Goal: Task Accomplishment & Management: Manage account settings

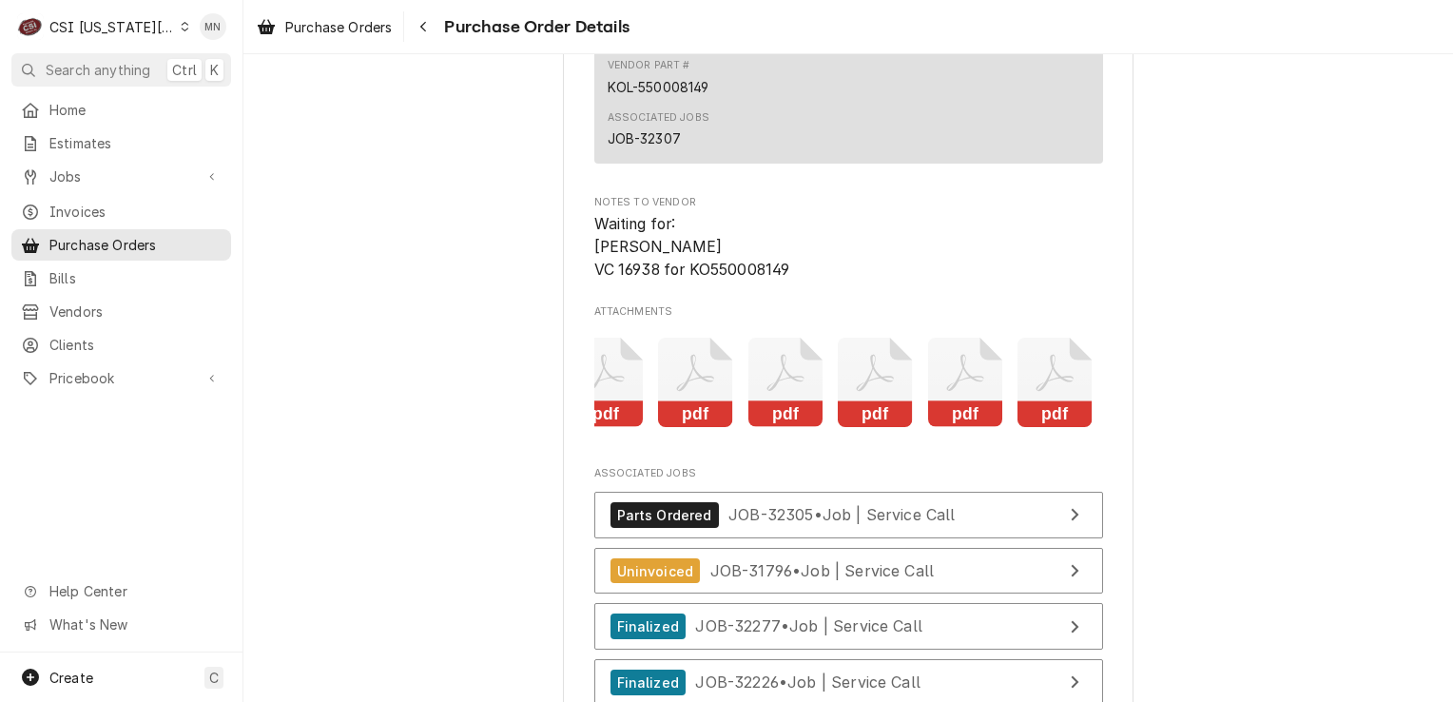
scroll to position [0, 209]
click at [1037, 428] on rect "Attachments" at bounding box center [1051, 414] width 75 height 27
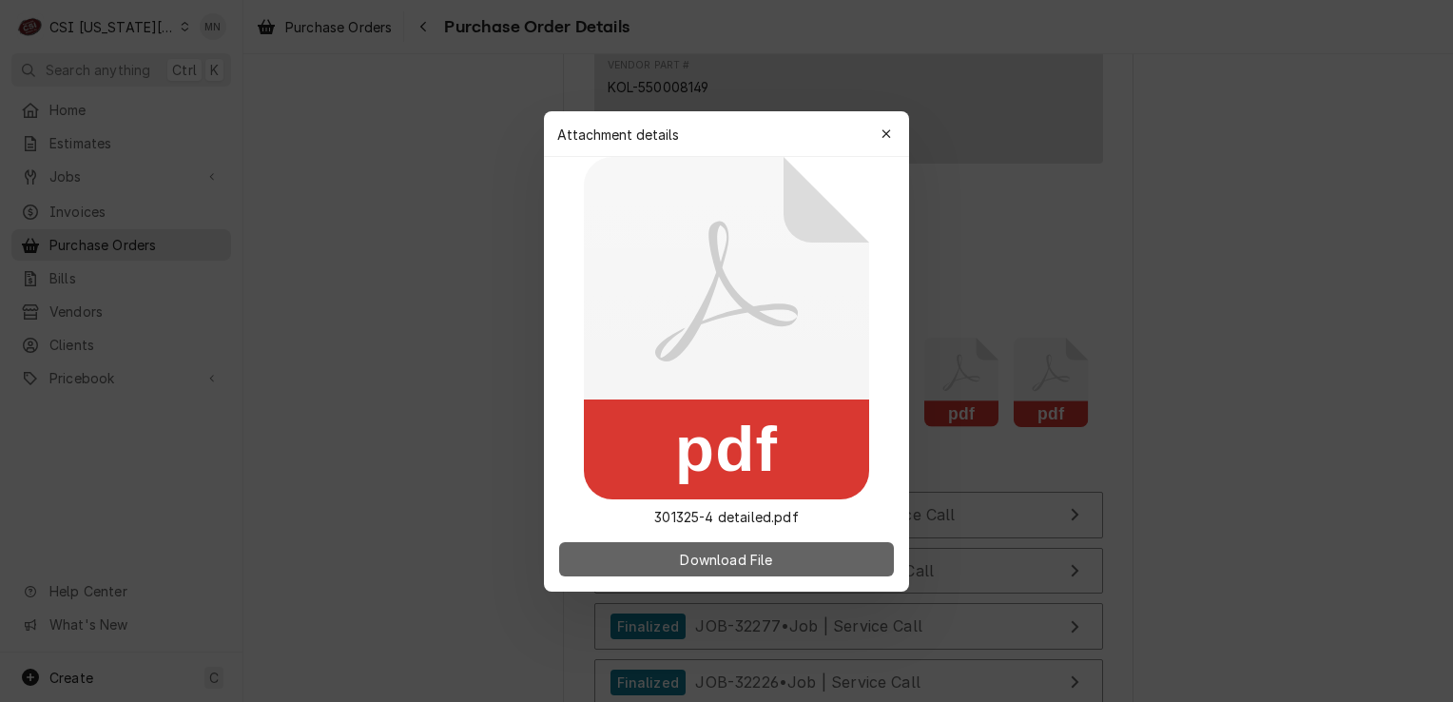
click at [766, 555] on span "Download File" at bounding box center [726, 559] width 100 height 20
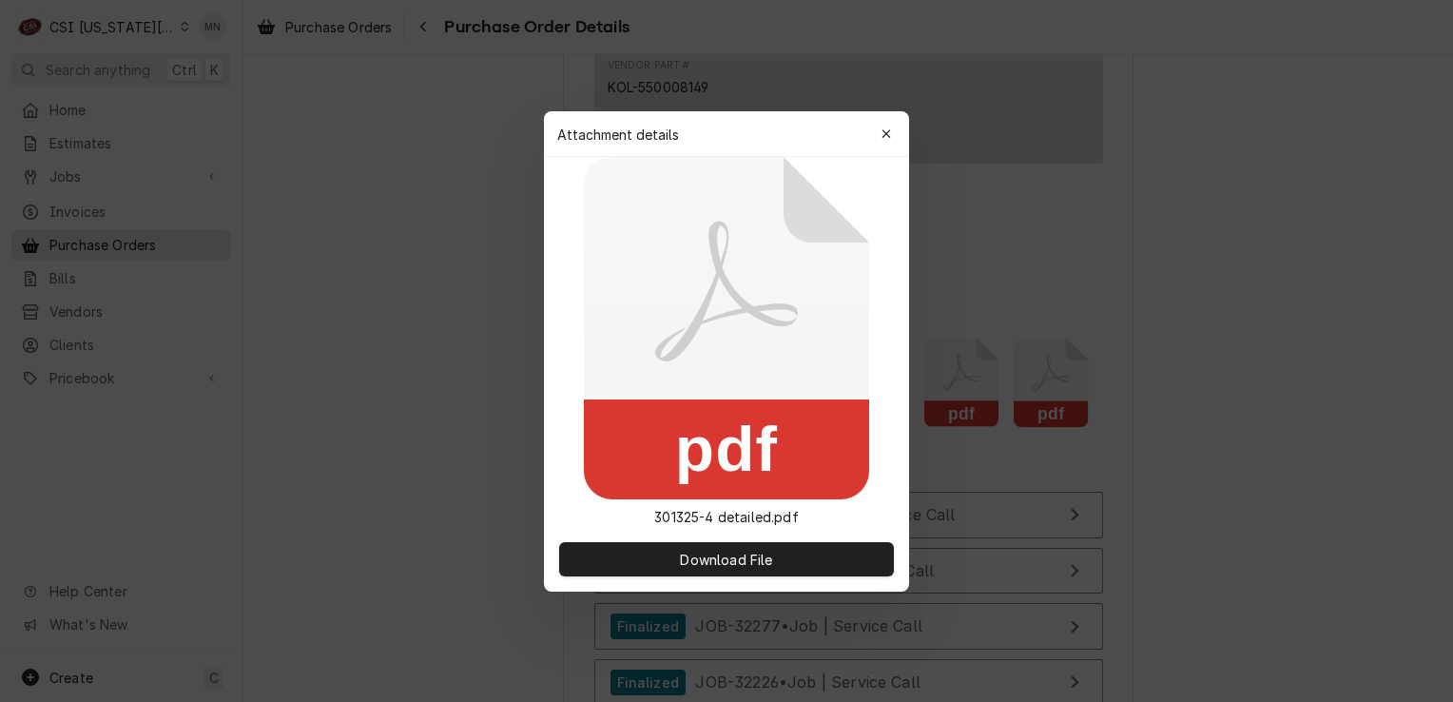
click at [900, 132] on button "button" at bounding box center [886, 134] width 30 height 30
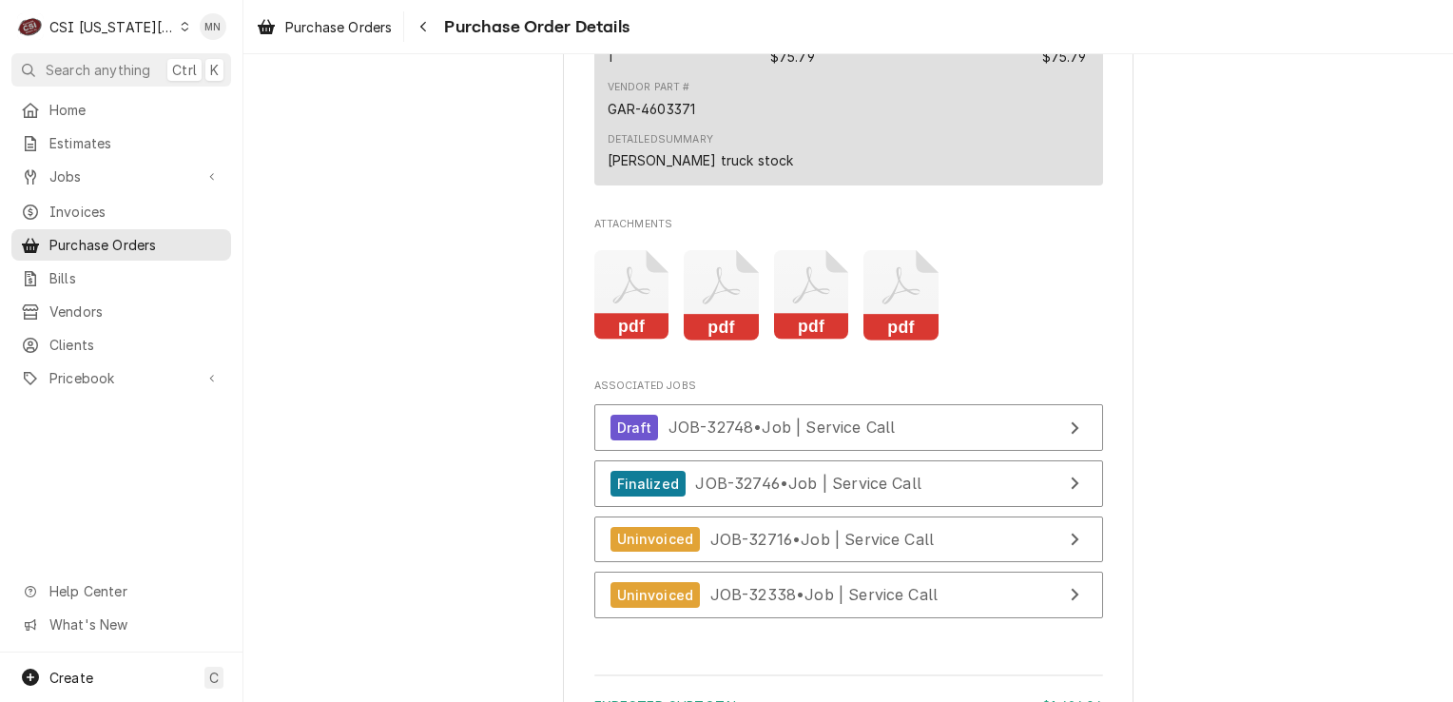
scroll to position [3519, 0]
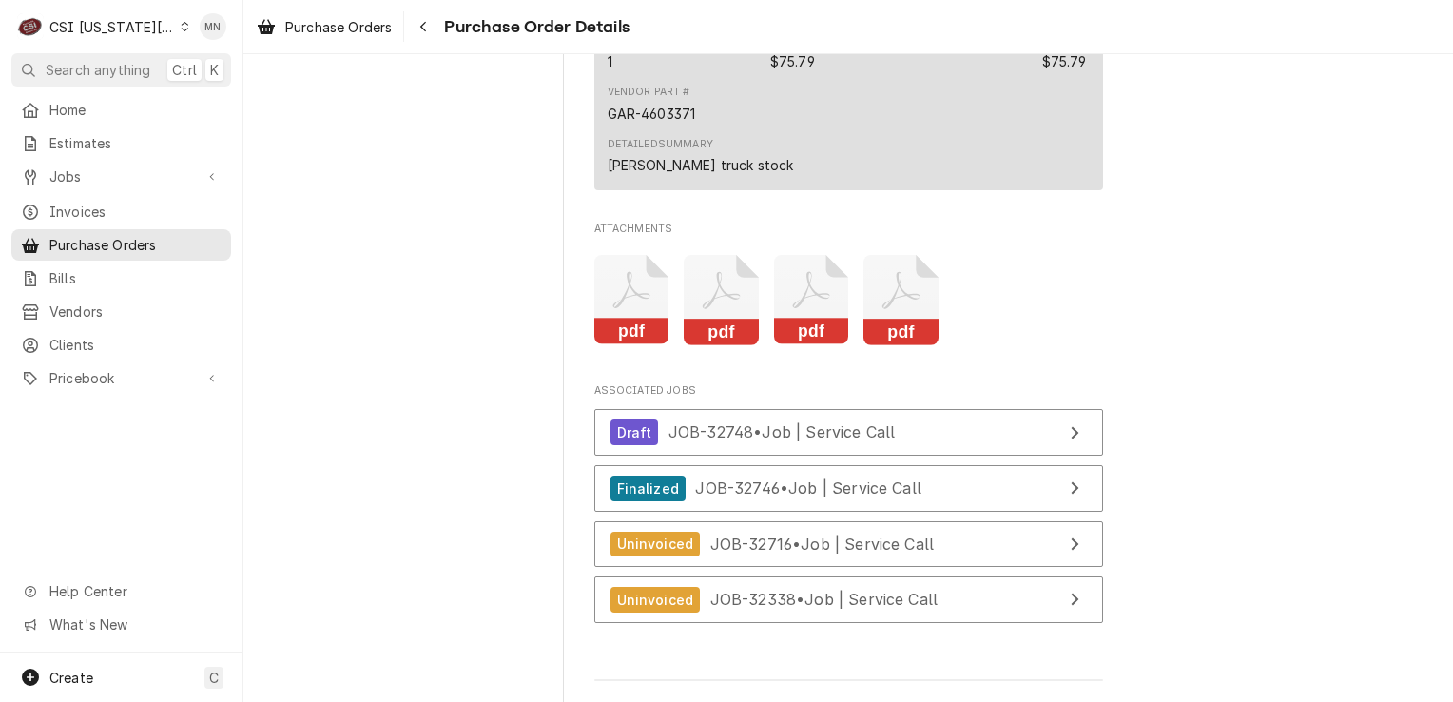
click at [887, 309] on icon "Attachments" at bounding box center [901, 290] width 37 height 37
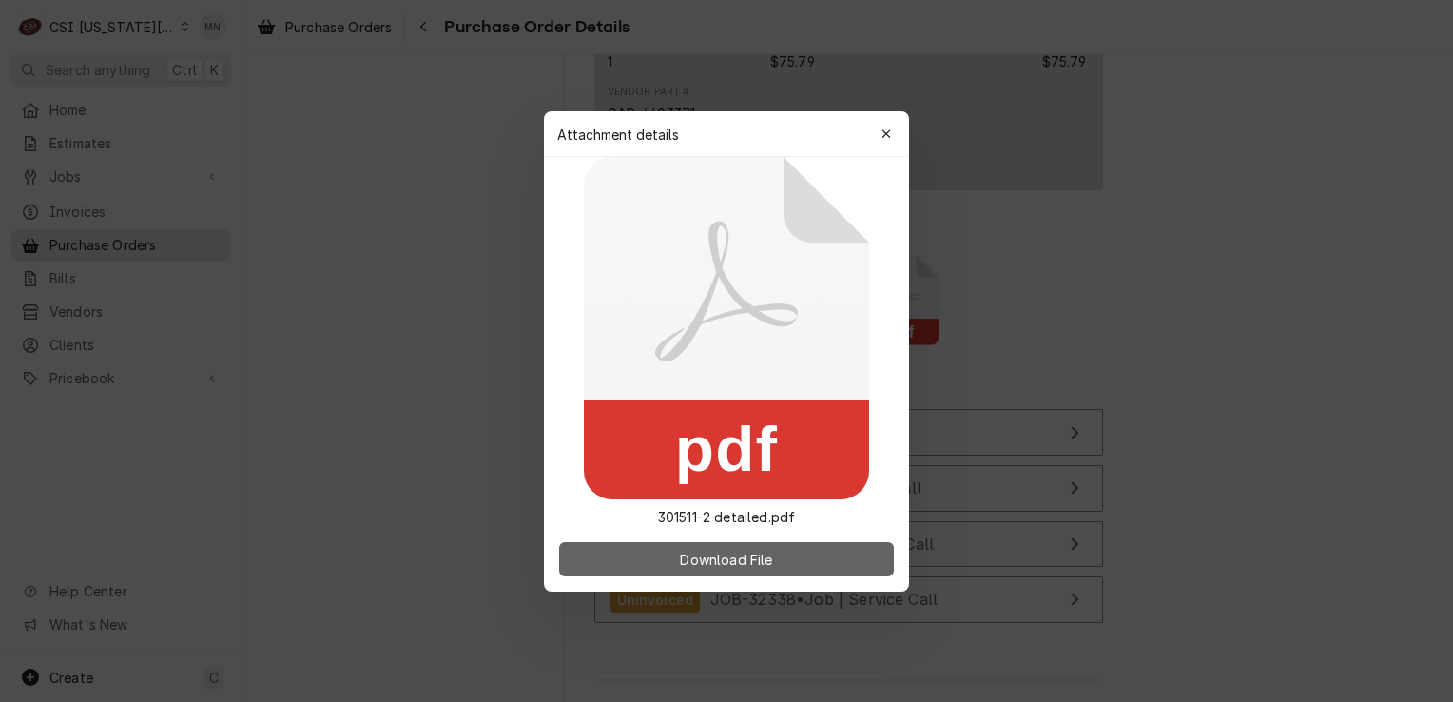
click at [727, 543] on button "Download File" at bounding box center [726, 559] width 335 height 34
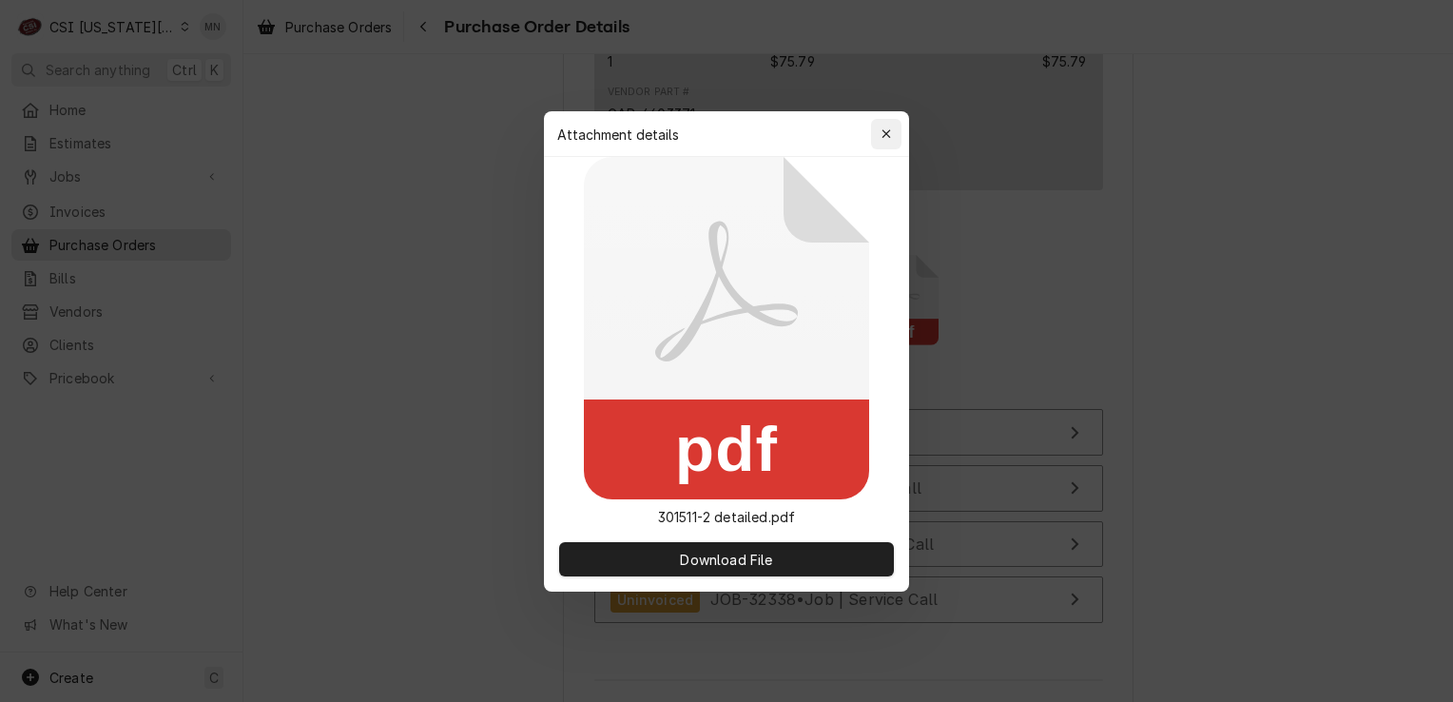
click at [887, 135] on icon "button" at bounding box center [887, 133] width 10 height 13
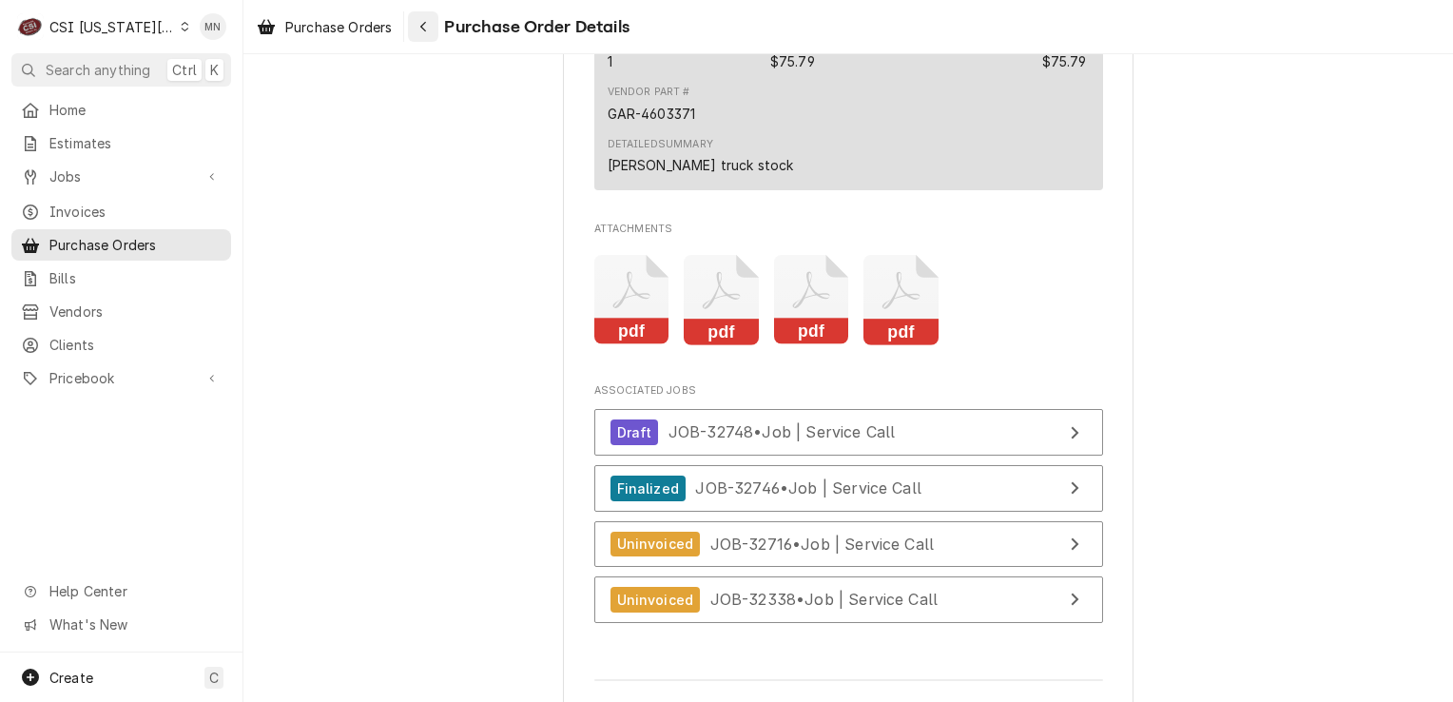
click at [415, 29] on button "Navigate back" at bounding box center [423, 26] width 30 height 30
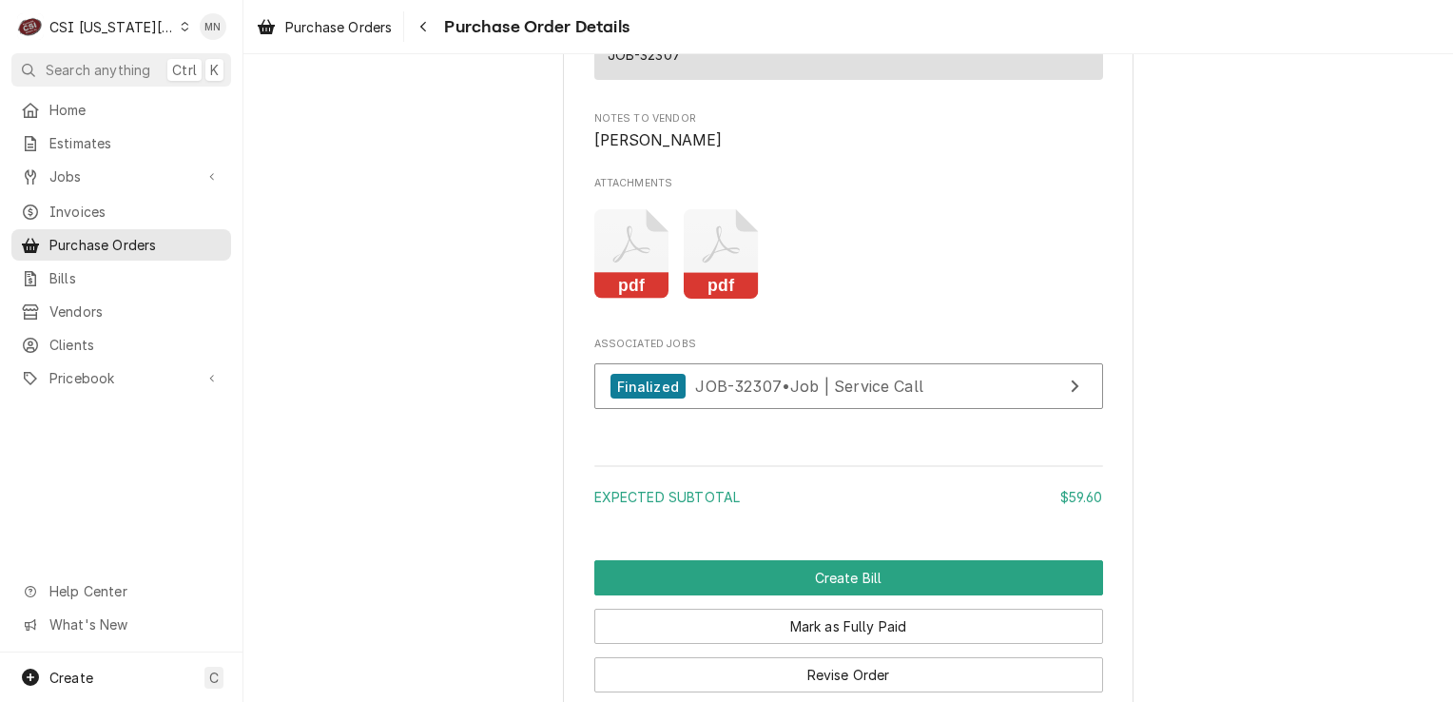
scroll to position [1958, 0]
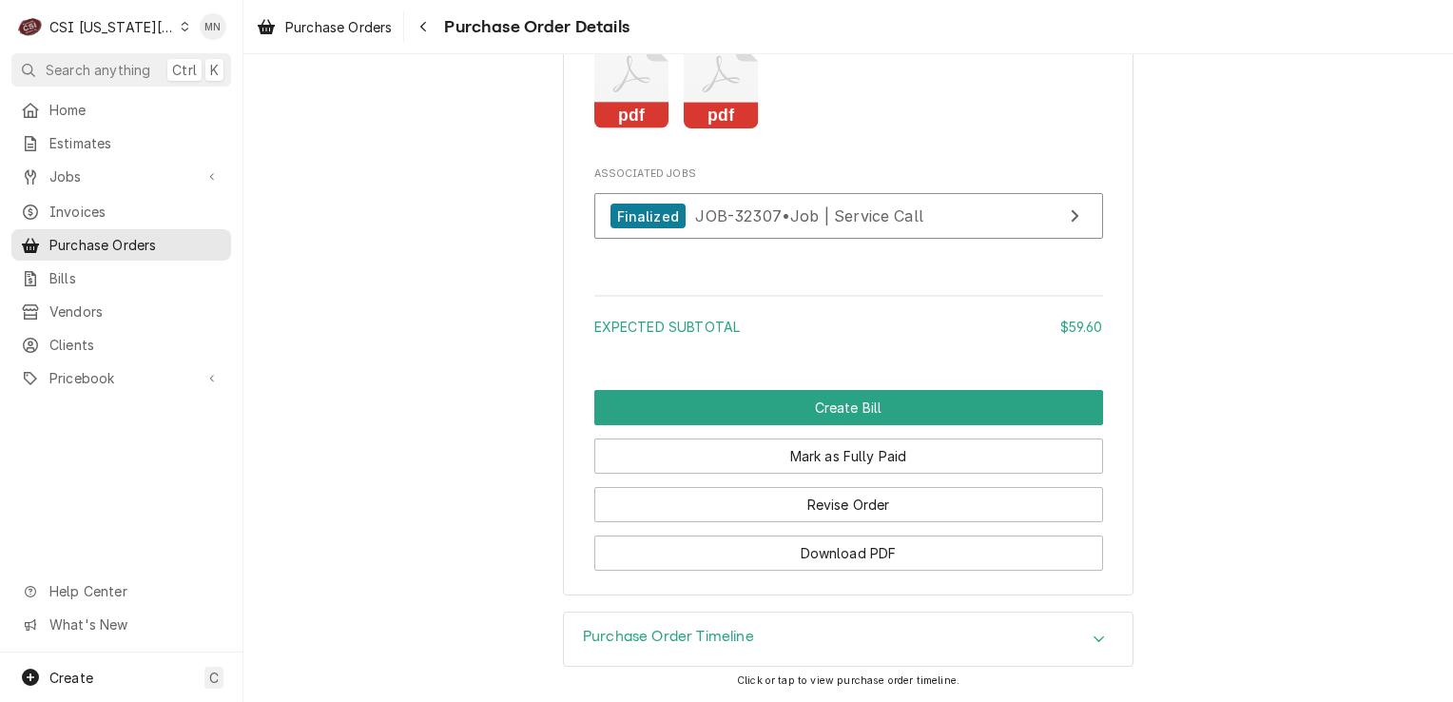
click at [595, 114] on rect "Attachments" at bounding box center [632, 116] width 75 height 27
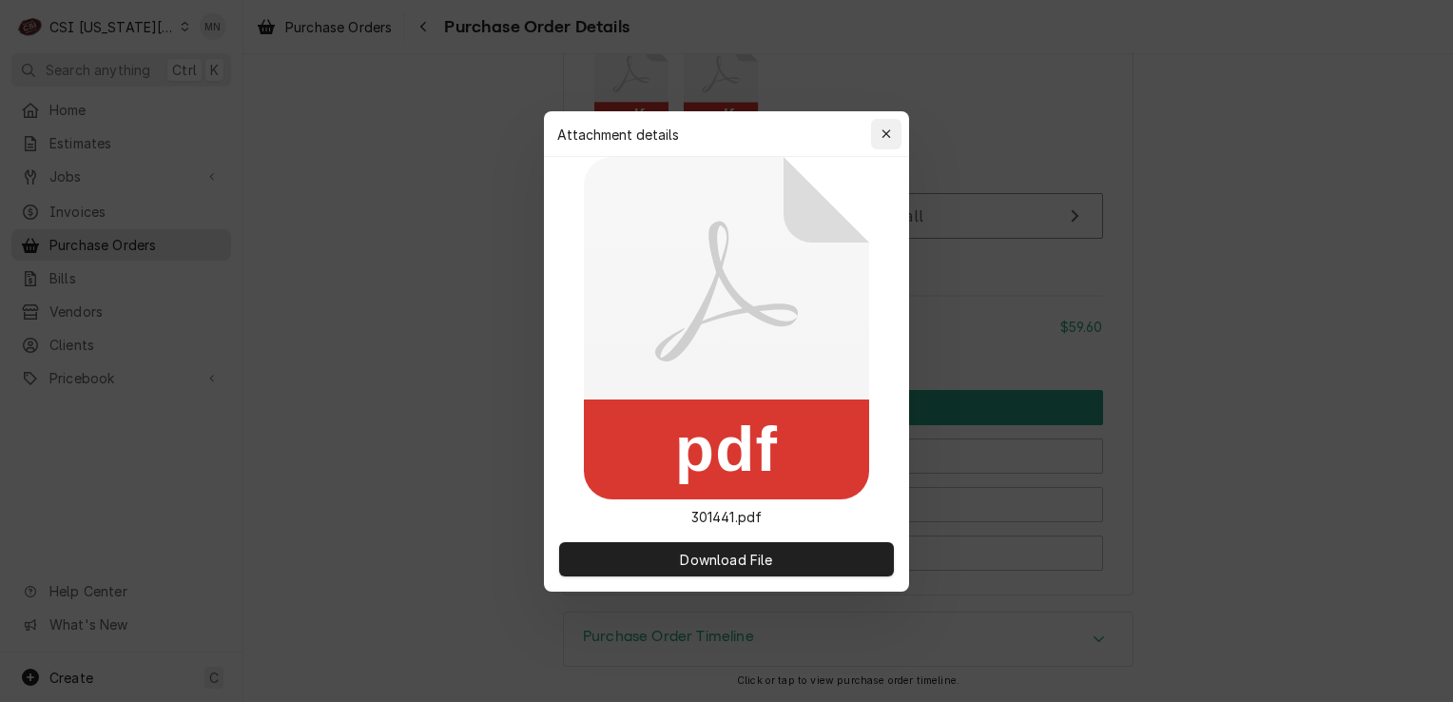
click at [887, 136] on icon "button" at bounding box center [887, 133] width 10 height 13
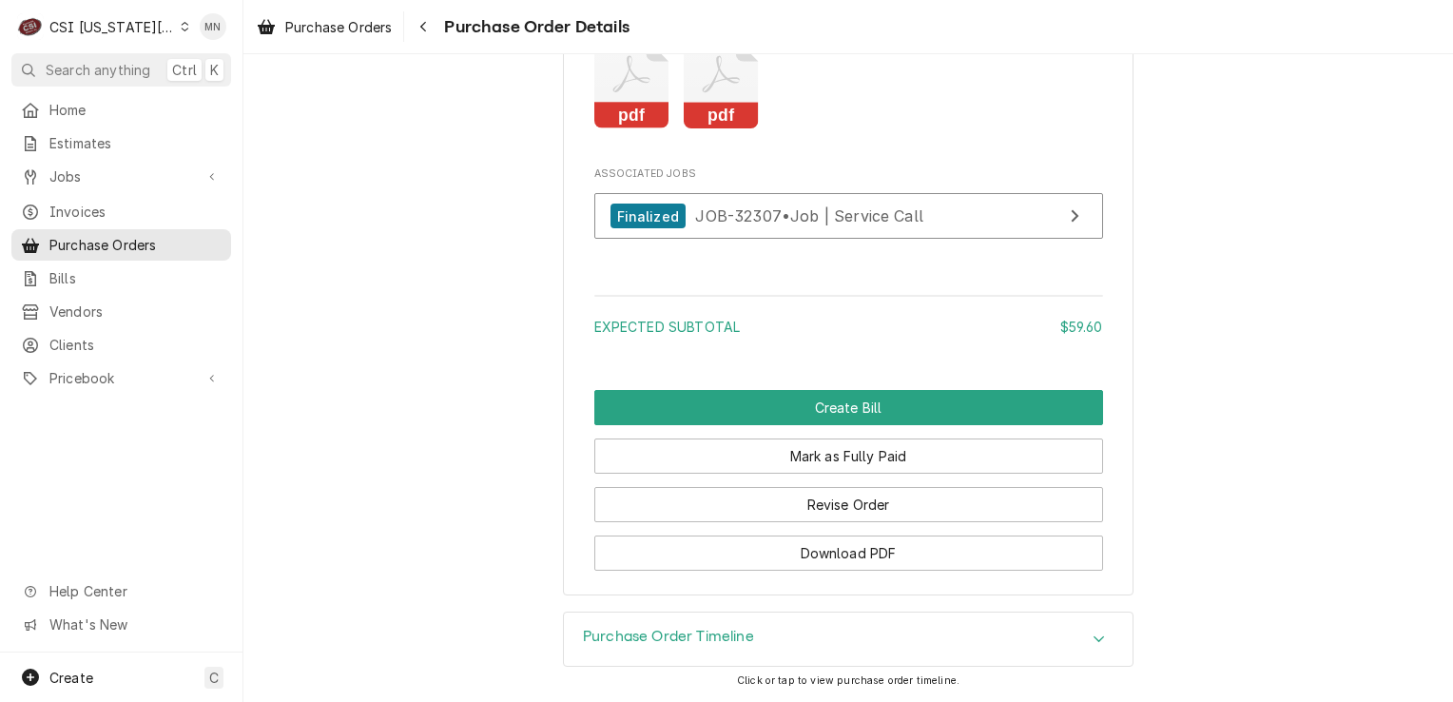
click at [728, 111] on rect "Attachments" at bounding box center [721, 116] width 75 height 27
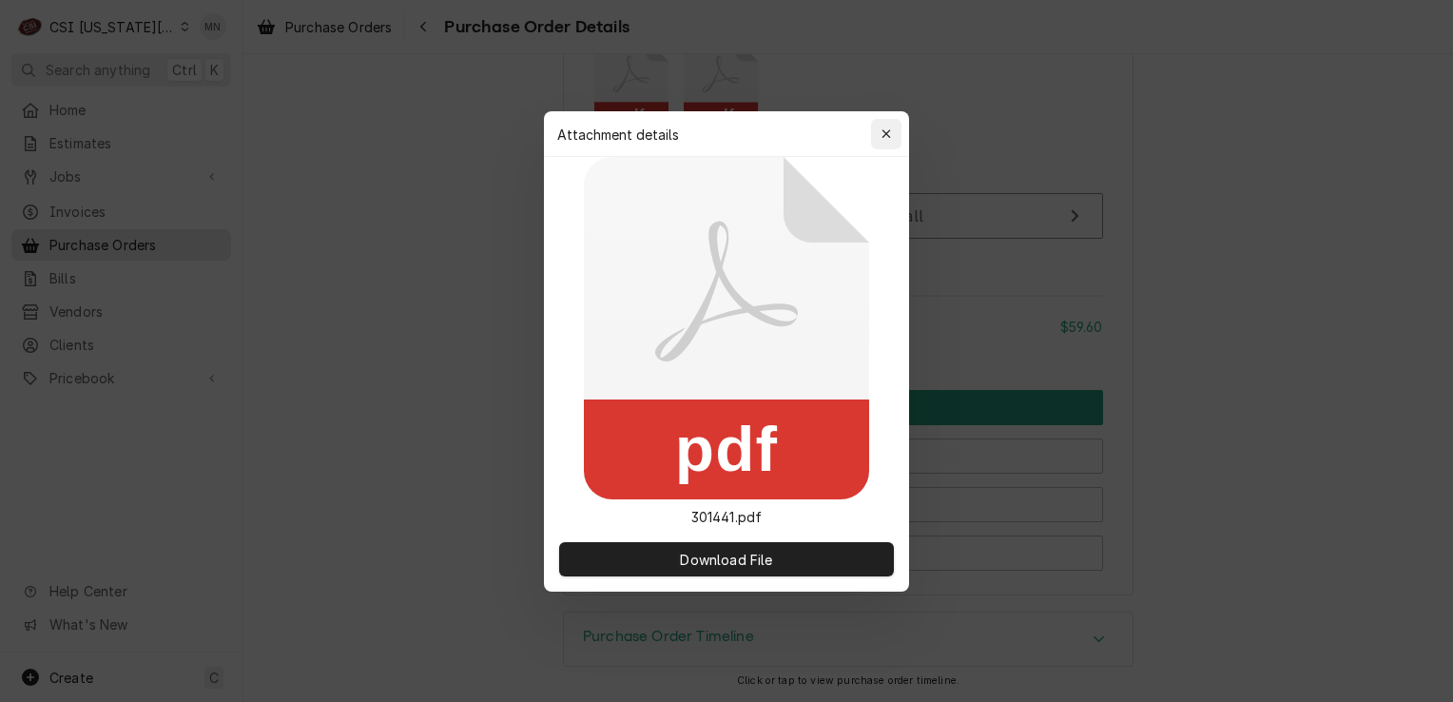
click at [887, 136] on icon "button" at bounding box center [887, 133] width 10 height 13
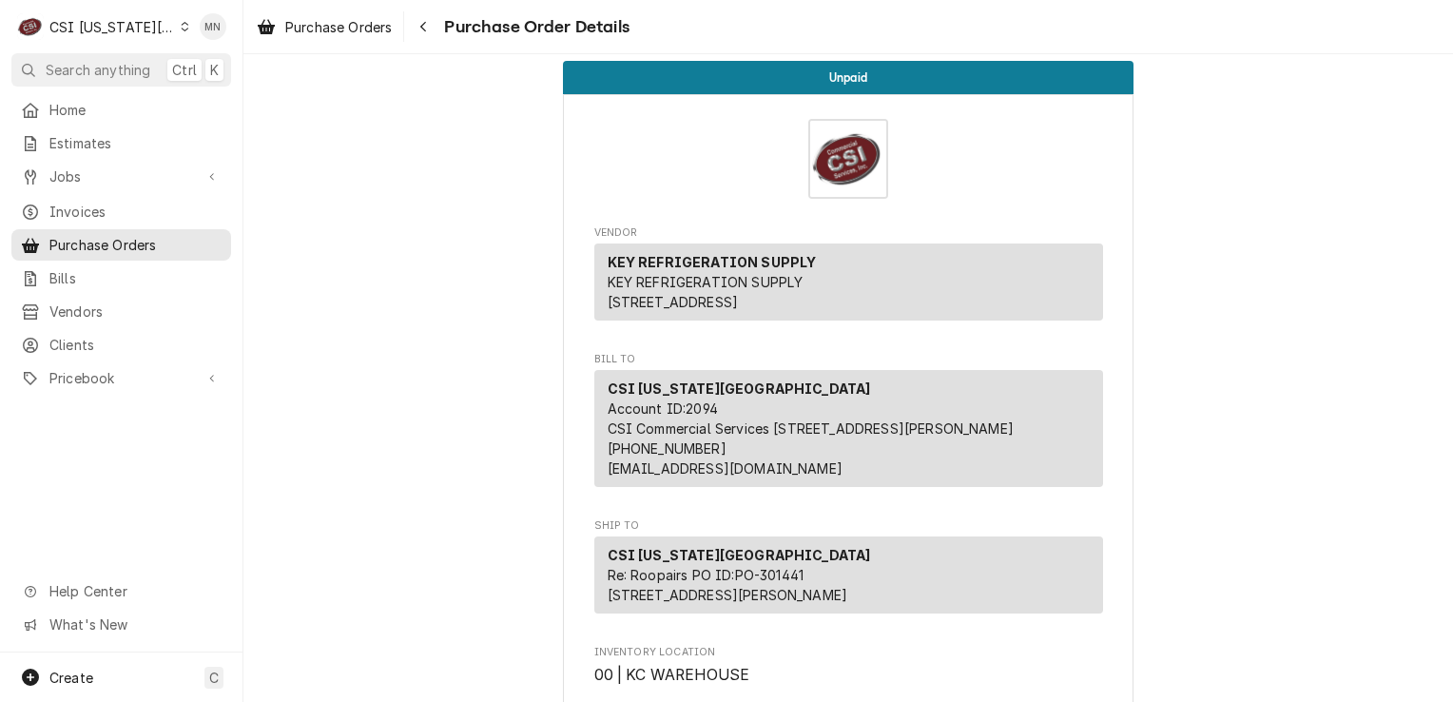
scroll to position [0, 0]
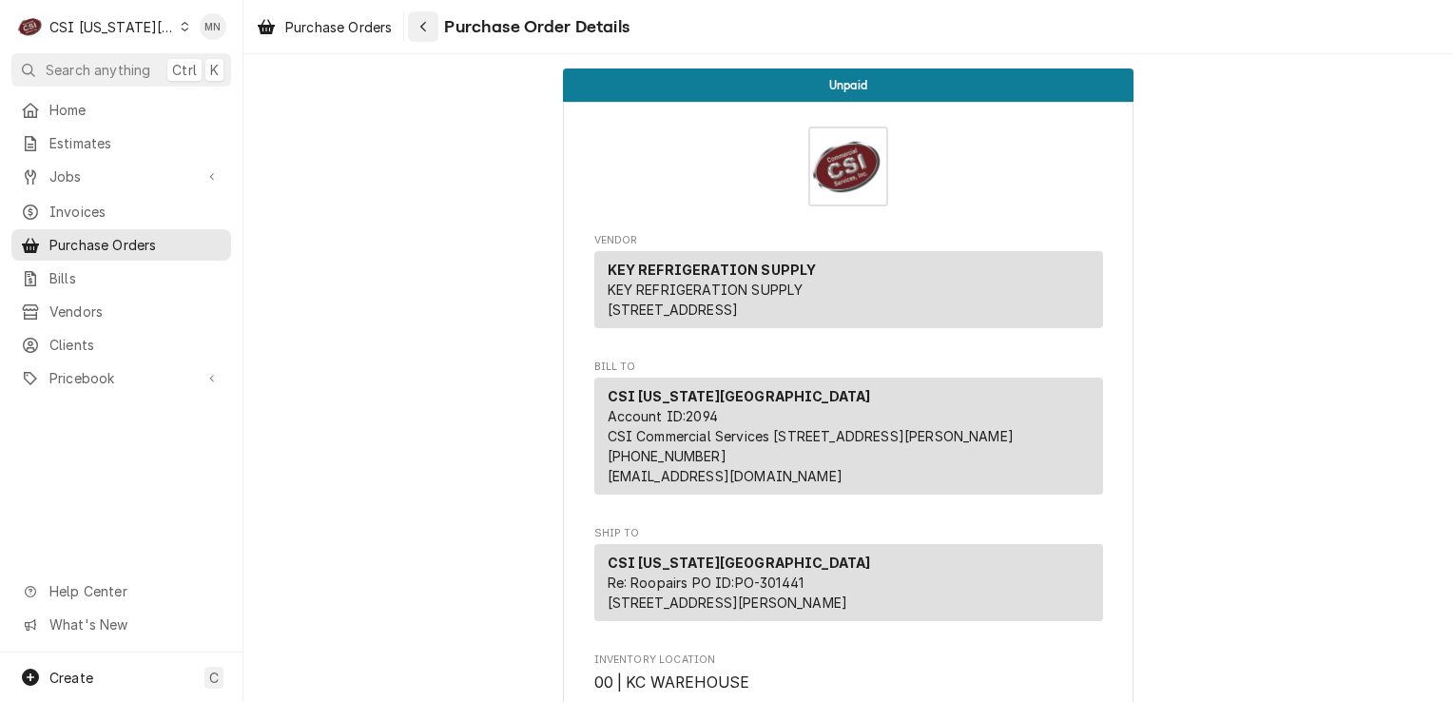
click at [422, 32] on icon "Navigate back" at bounding box center [423, 26] width 9 height 13
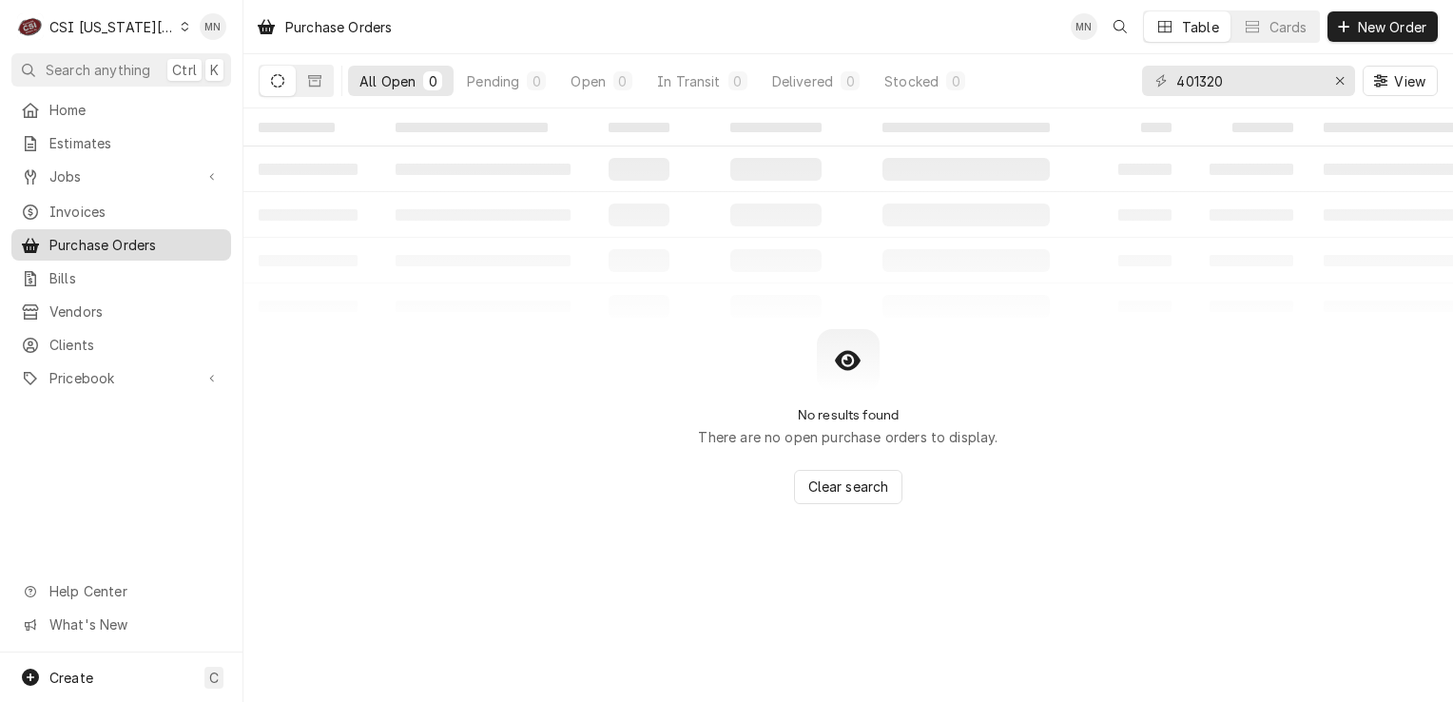
click at [129, 235] on span "Purchase Orders" at bounding box center [135, 245] width 172 height 20
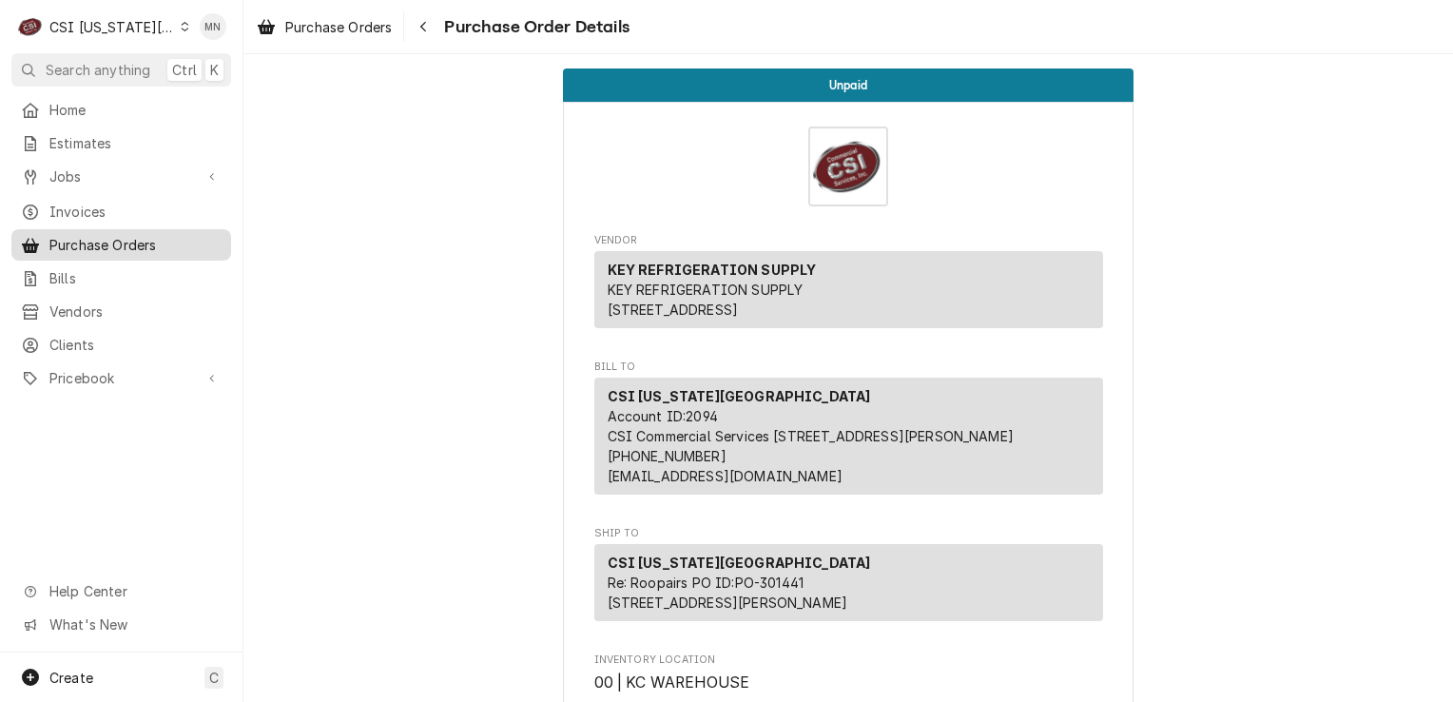
click at [91, 235] on span "Purchase Orders" at bounding box center [135, 245] width 172 height 20
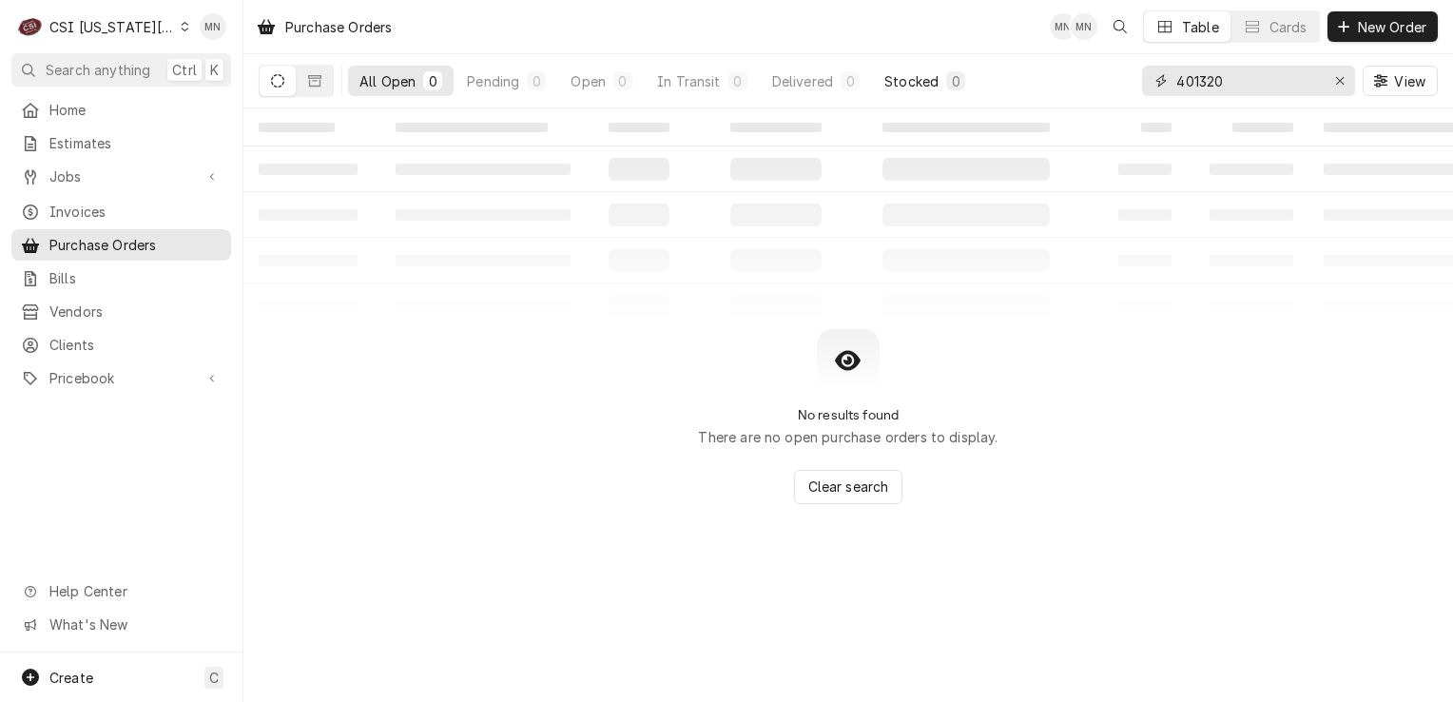
drag, startPoint x: 1239, startPoint y: 81, endPoint x: 962, endPoint y: 74, distance: 277.8
click at [978, 75] on div "All Open 0 Pending 0 Open 0 In Transit 0 Delivered 0 Stocked 0 401320 View" at bounding box center [848, 80] width 1179 height 53
type input "301539"
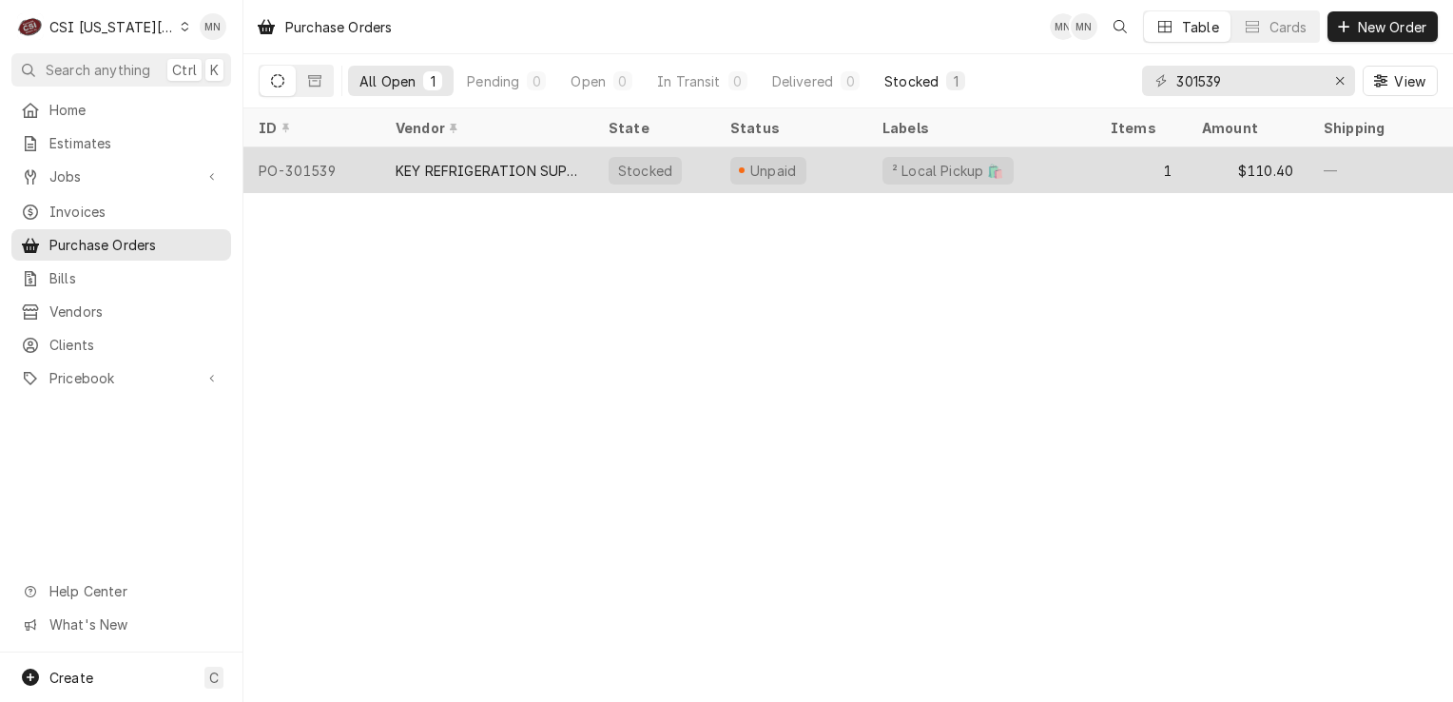
click at [529, 166] on div "KEY REFRIGERATION SUPPLY" at bounding box center [487, 171] width 183 height 20
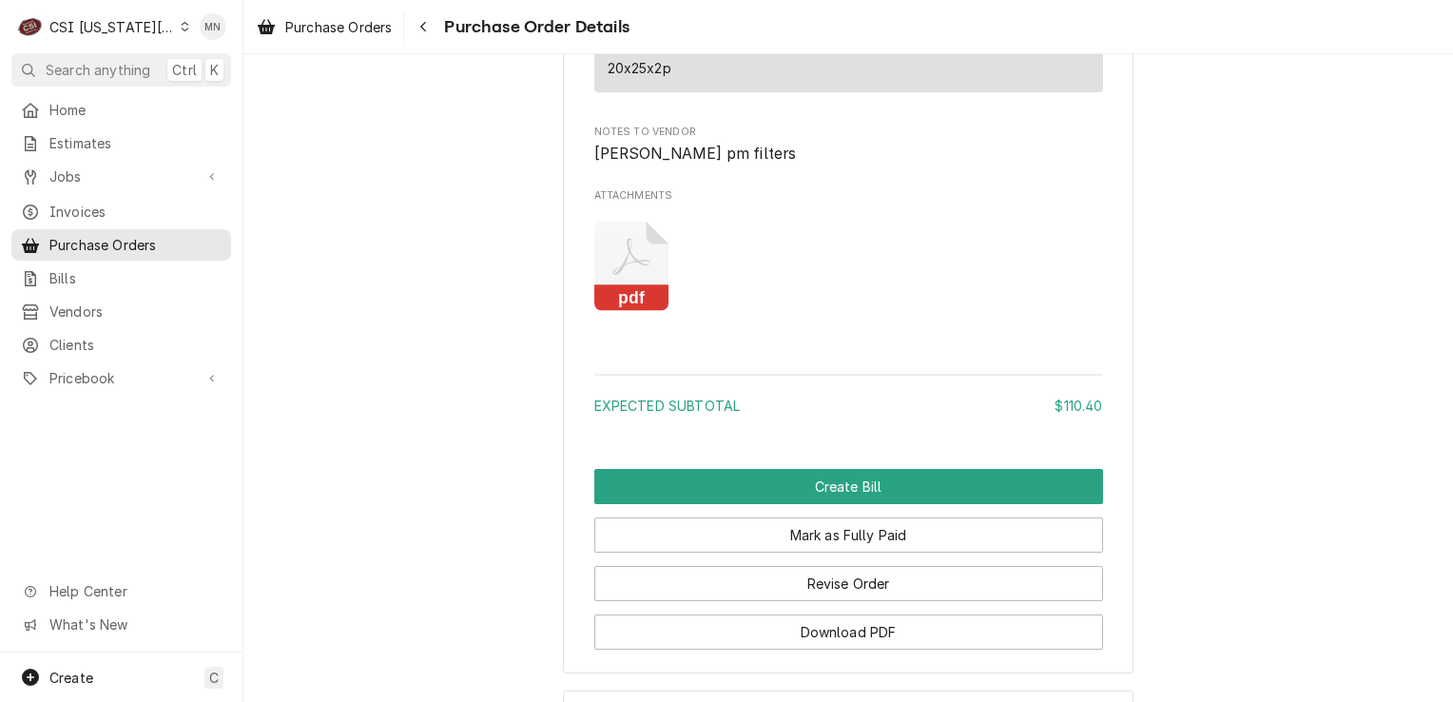
scroll to position [1801, 0]
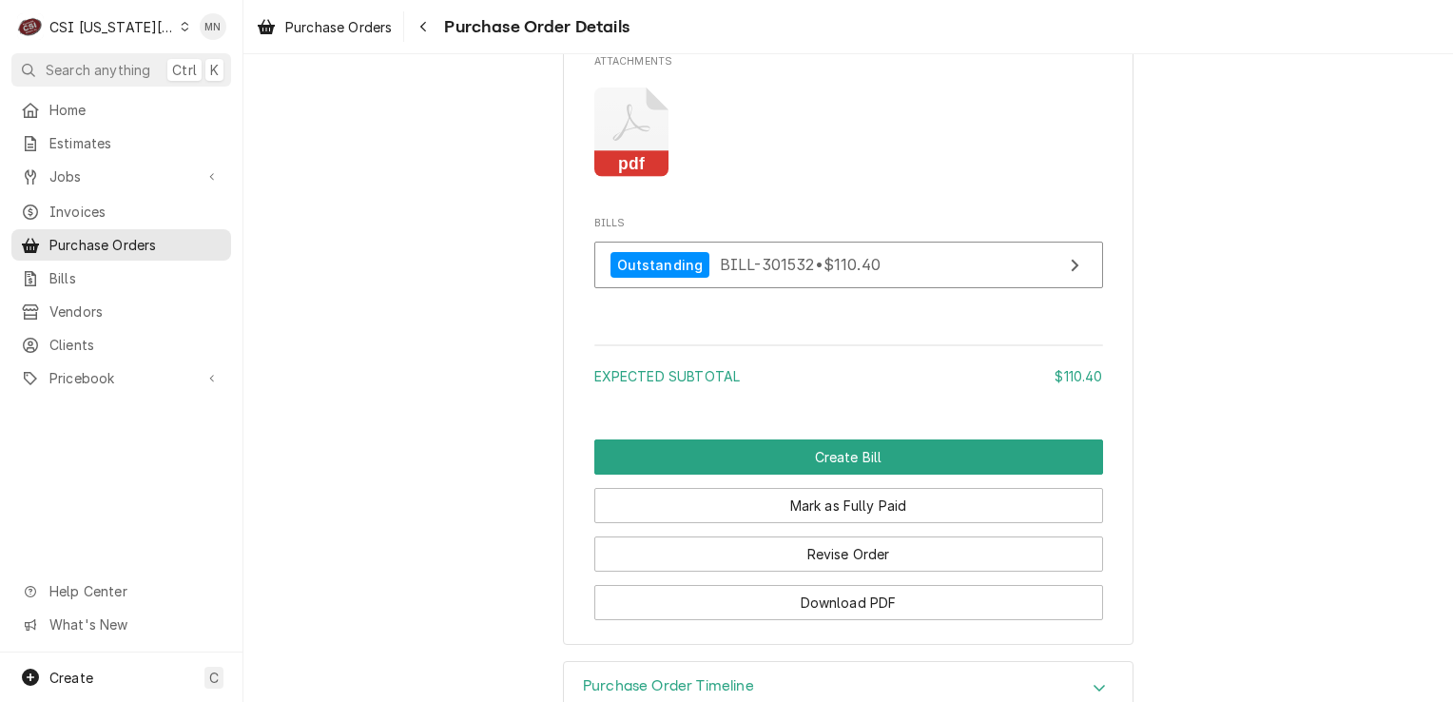
click at [617, 178] on icon "Attachments" at bounding box center [632, 133] width 75 height 90
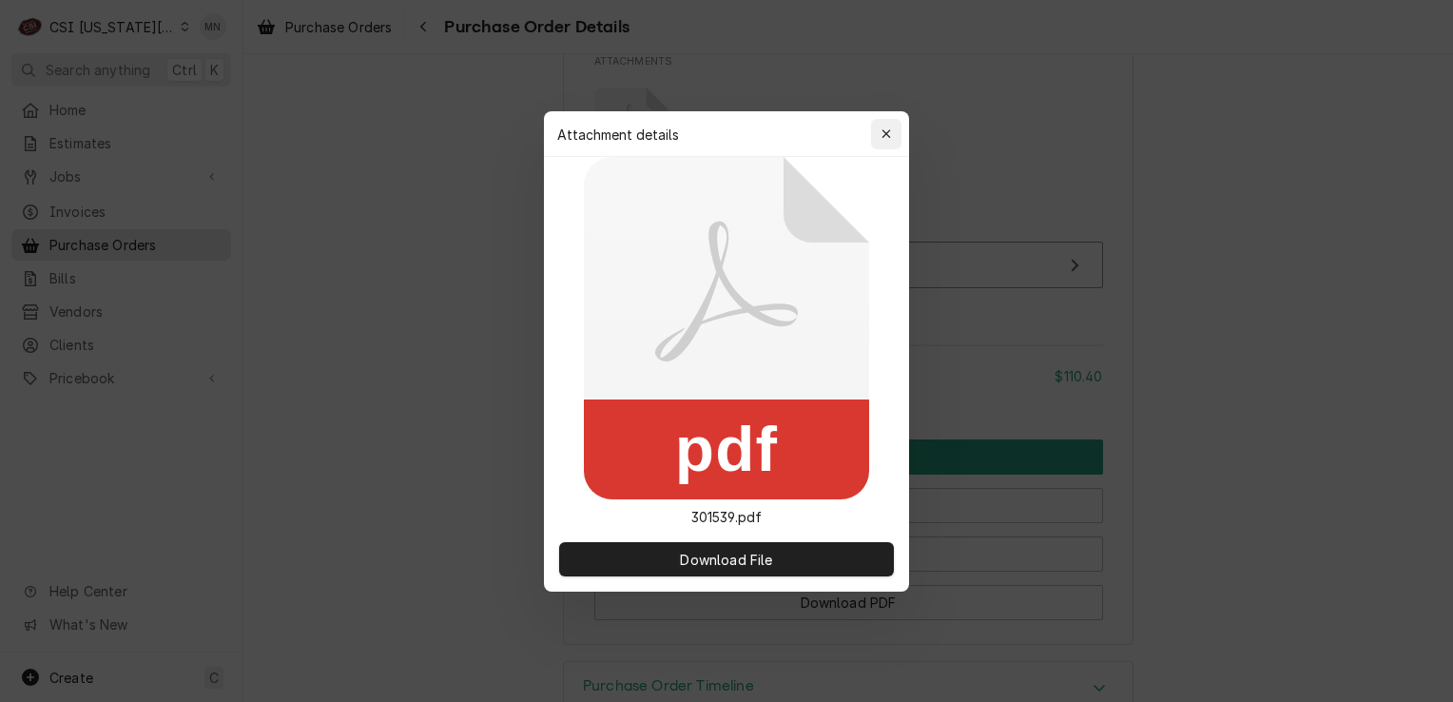
click at [874, 130] on button "button" at bounding box center [886, 134] width 30 height 30
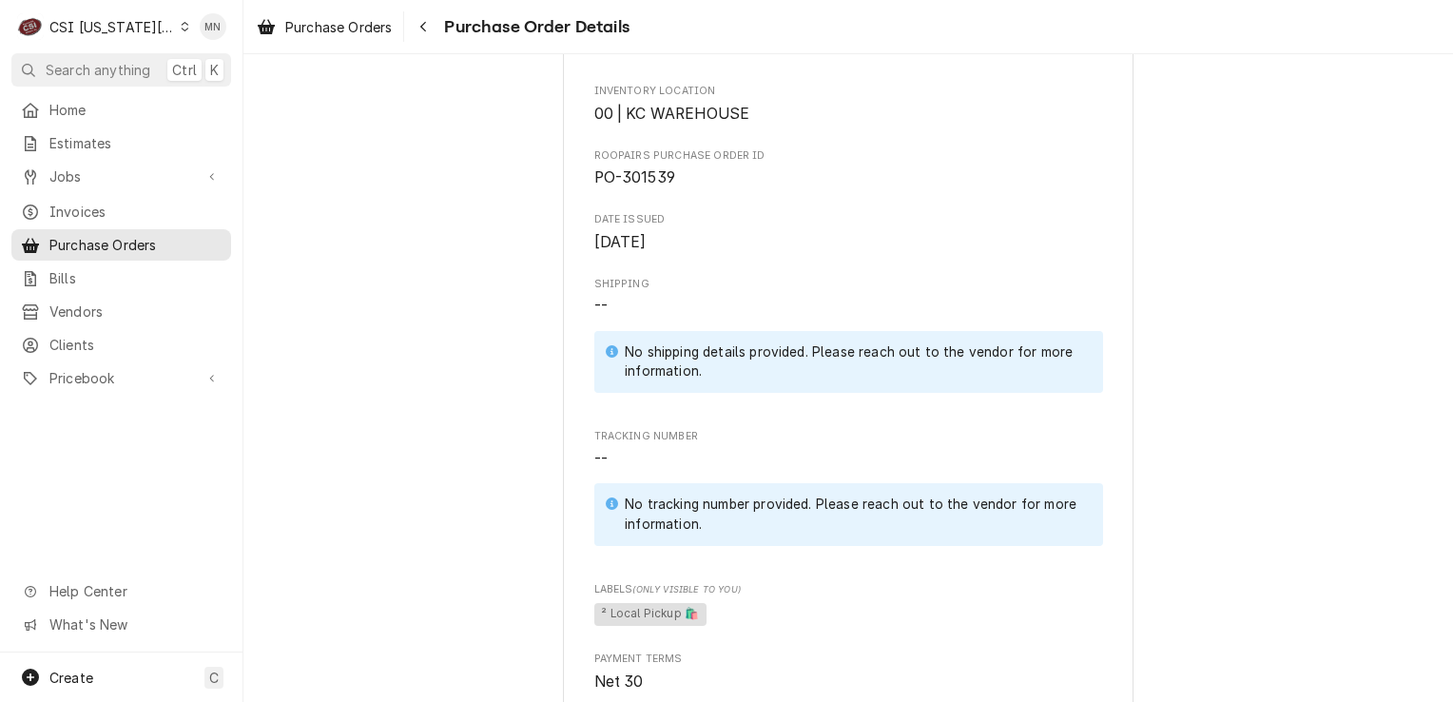
scroll to position [571, 0]
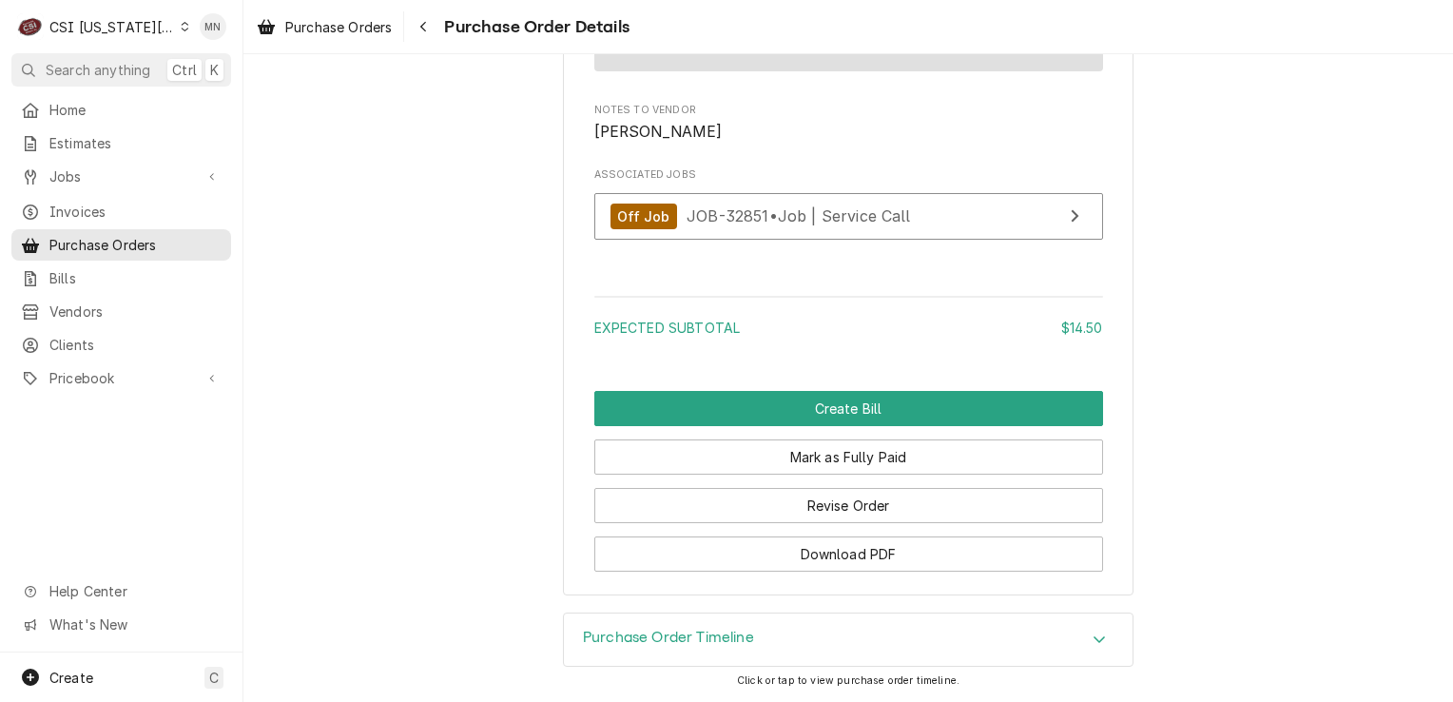
scroll to position [1776, 0]
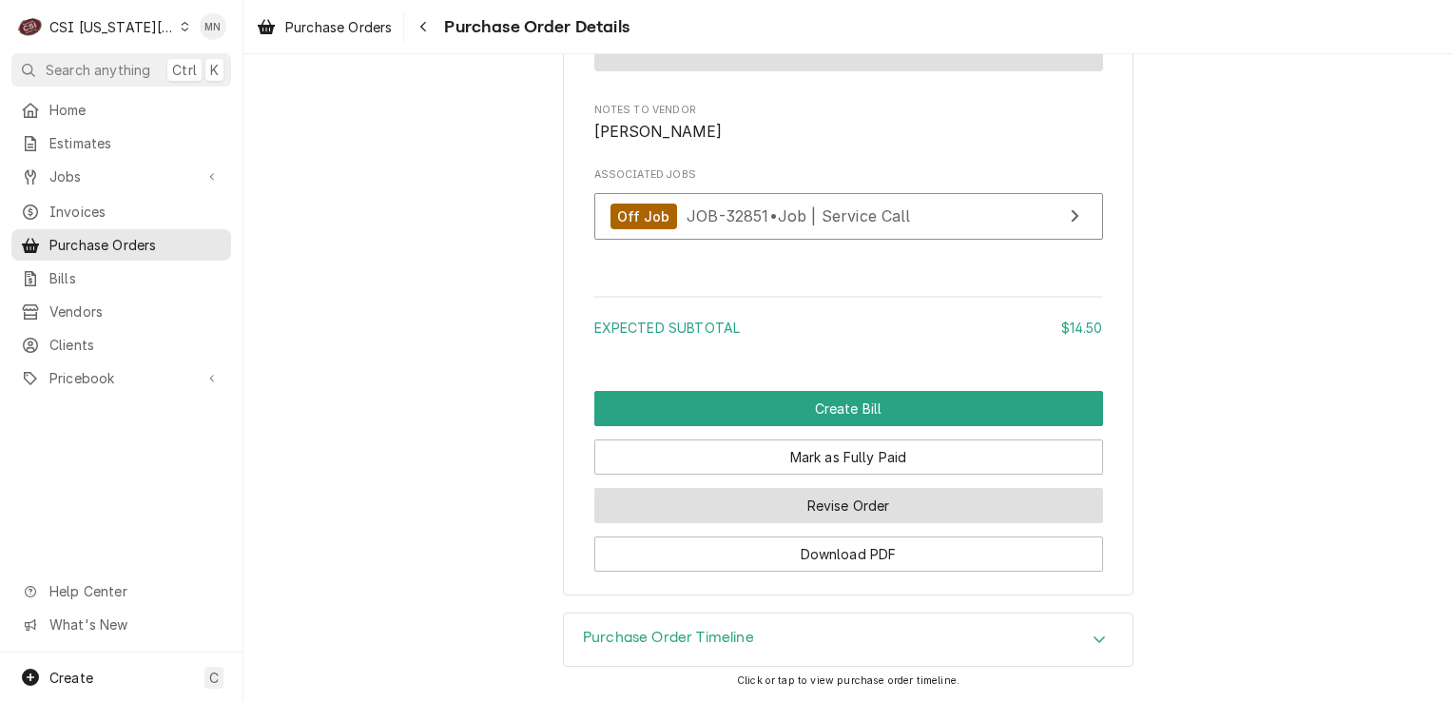
click at [850, 509] on button "Revise Order" at bounding box center [849, 505] width 509 height 35
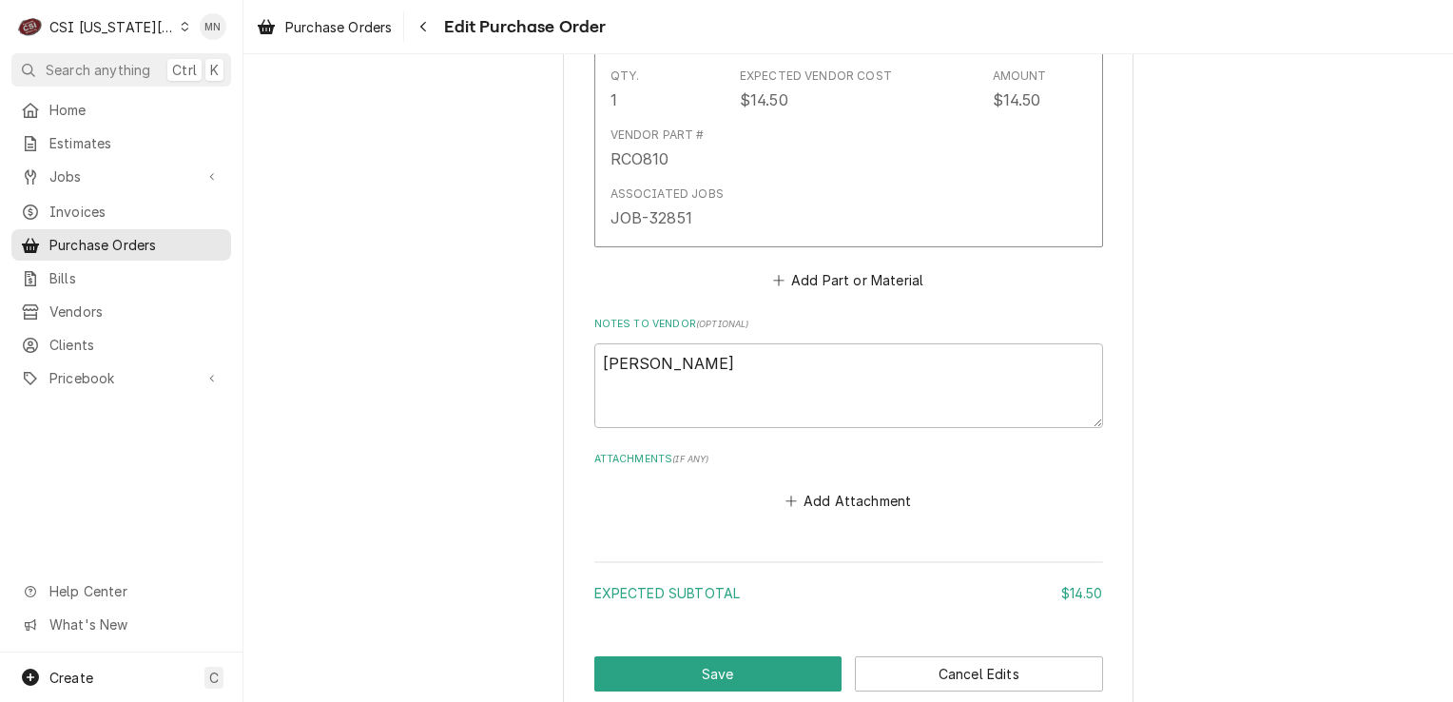
scroll to position [1141, 0]
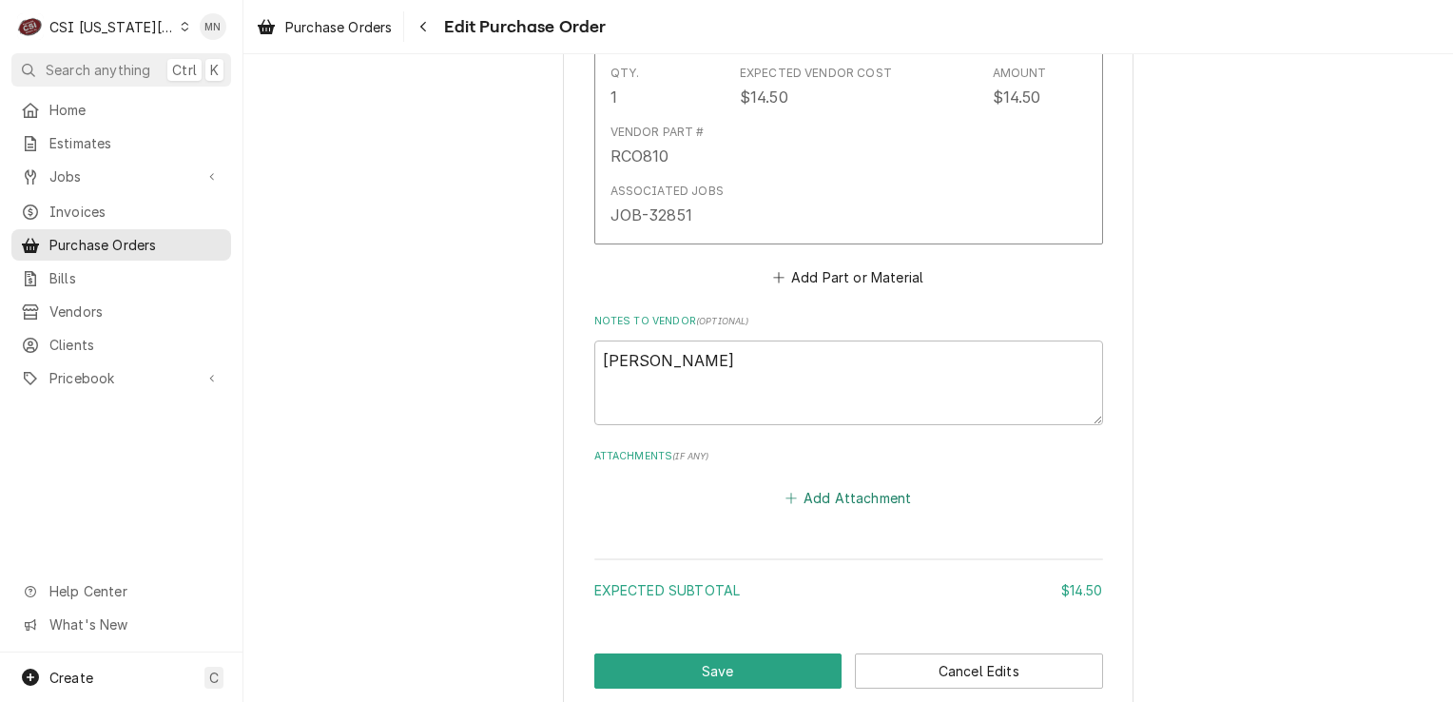
click at [848, 492] on button "Add Attachment" at bounding box center [848, 498] width 133 height 27
type textarea "x"
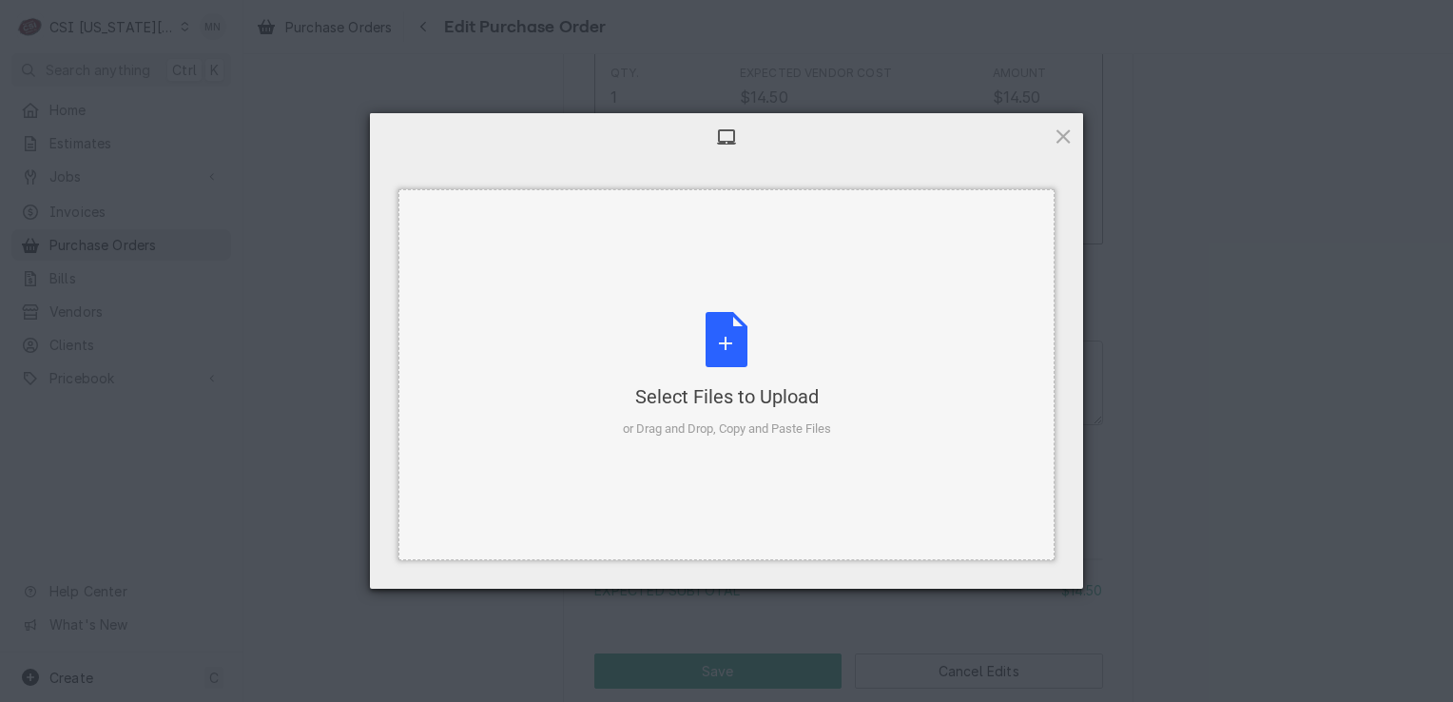
click at [735, 377] on div "Select Files to Upload or Drag and Drop, Copy and Paste Files" at bounding box center [727, 375] width 208 height 127
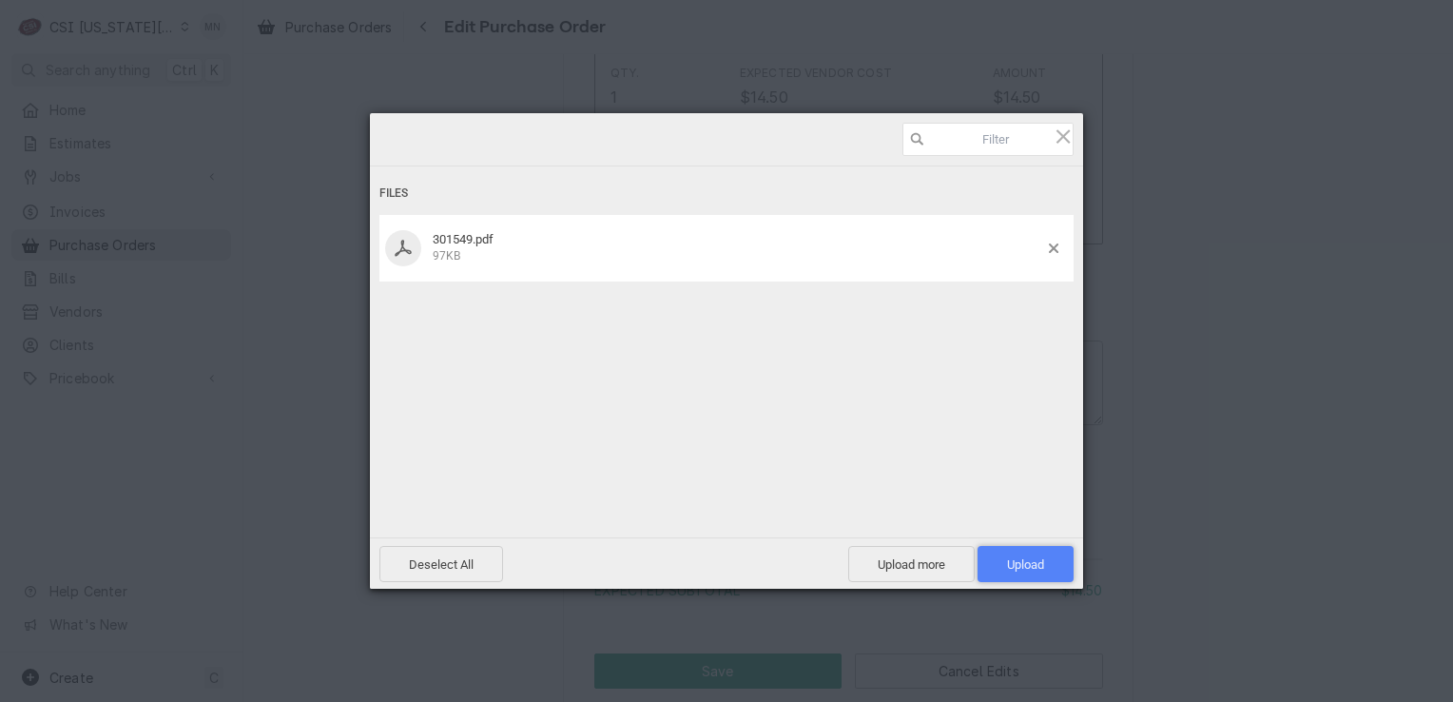
click at [1046, 559] on span "Upload 1" at bounding box center [1026, 564] width 96 height 36
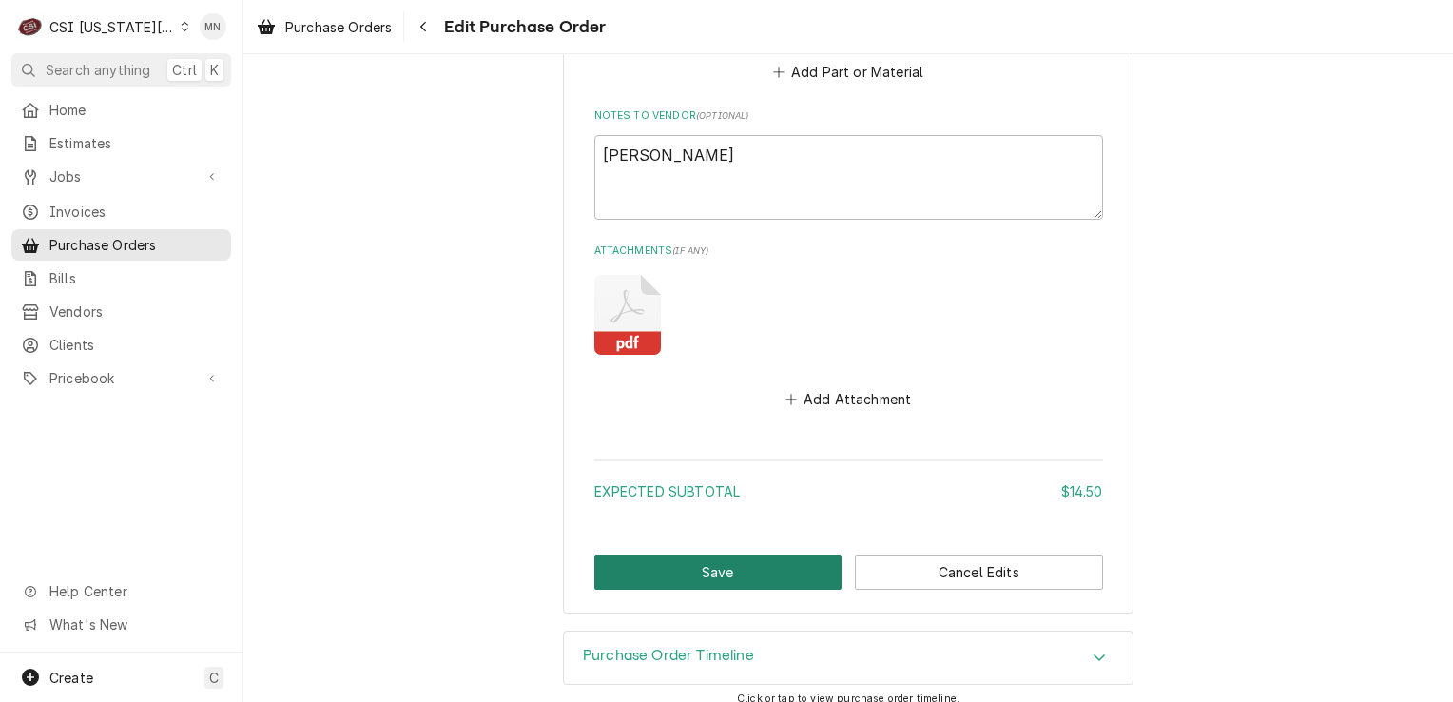
scroll to position [1358, 0]
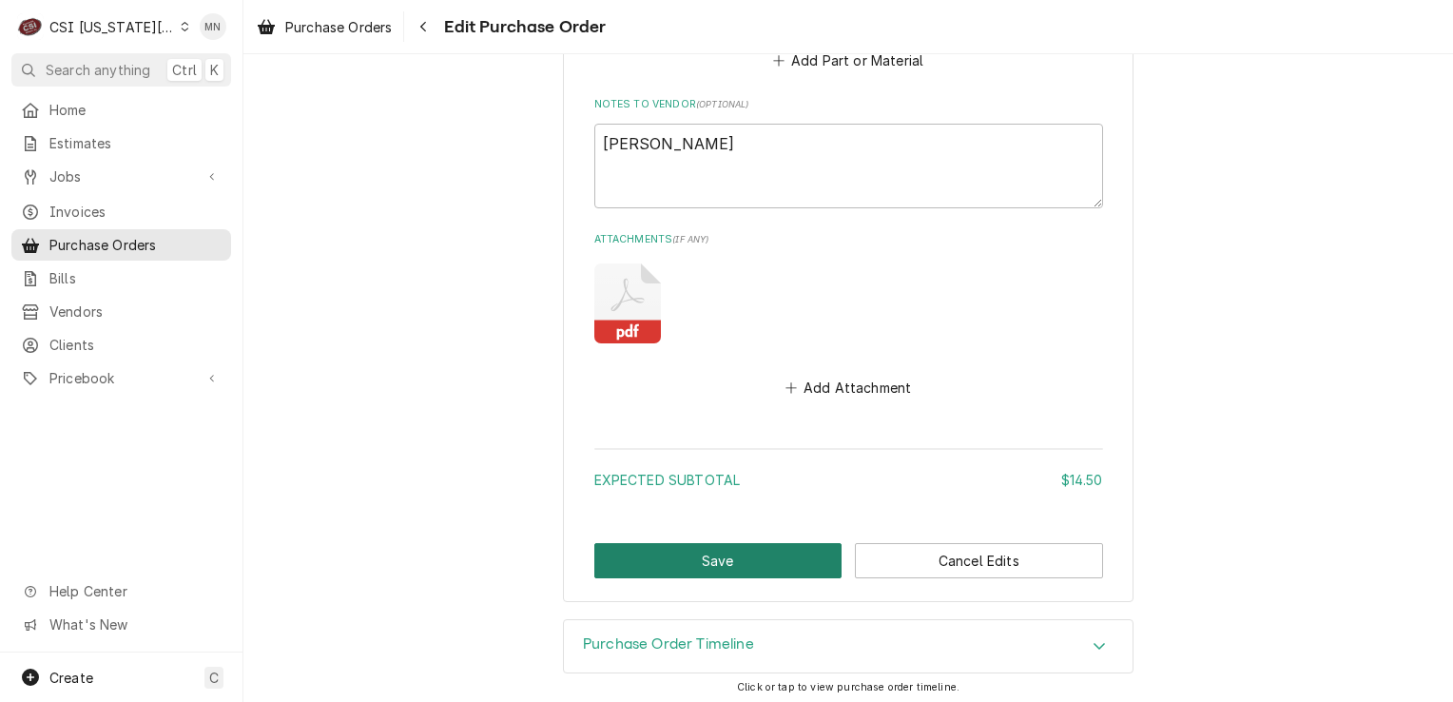
click at [662, 555] on button "Save" at bounding box center [719, 560] width 248 height 35
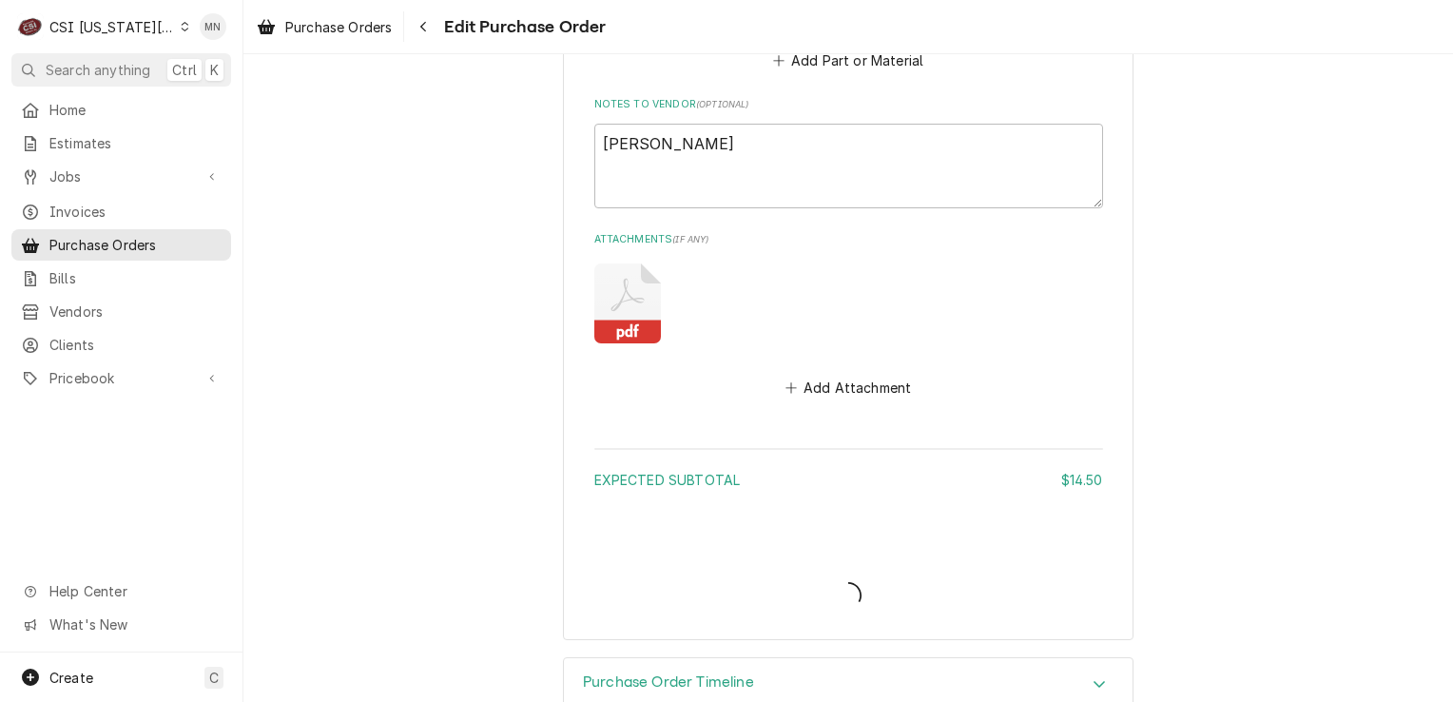
type textarea "x"
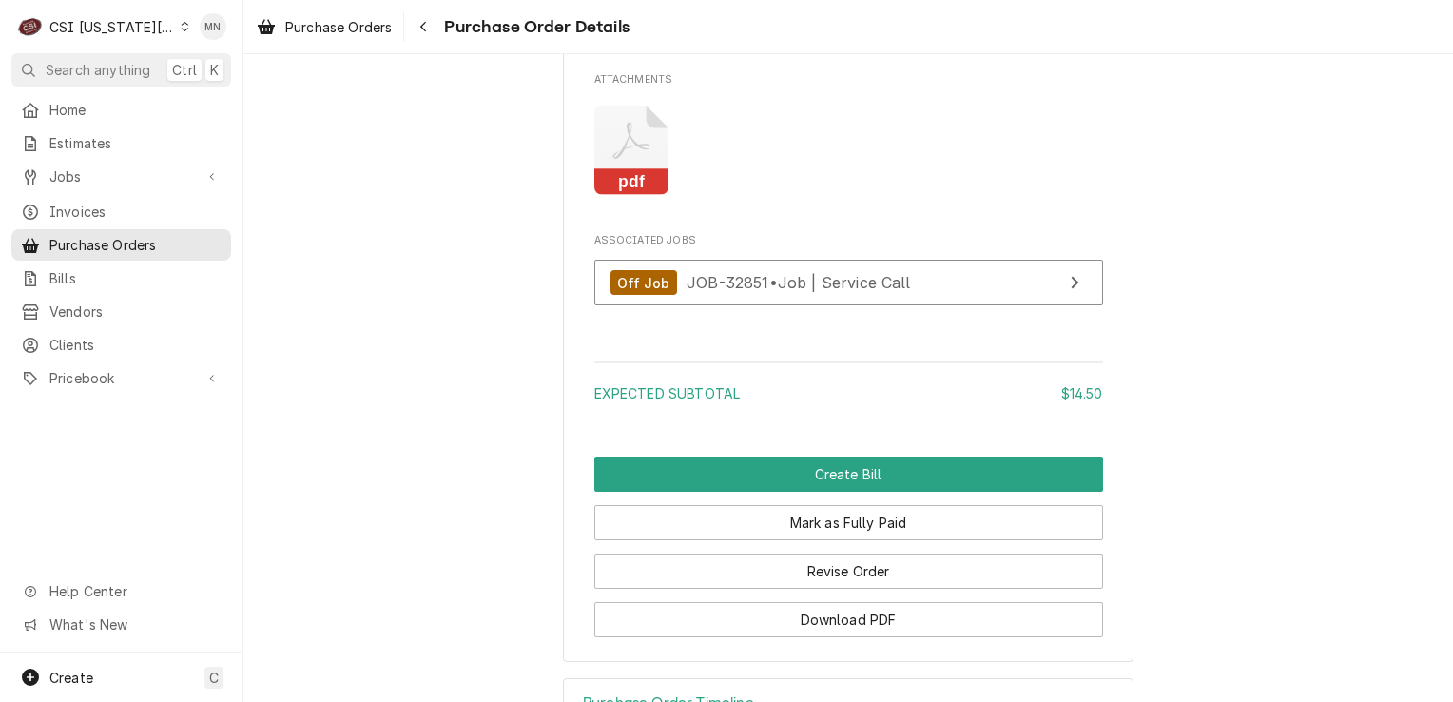
scroll to position [1902, 0]
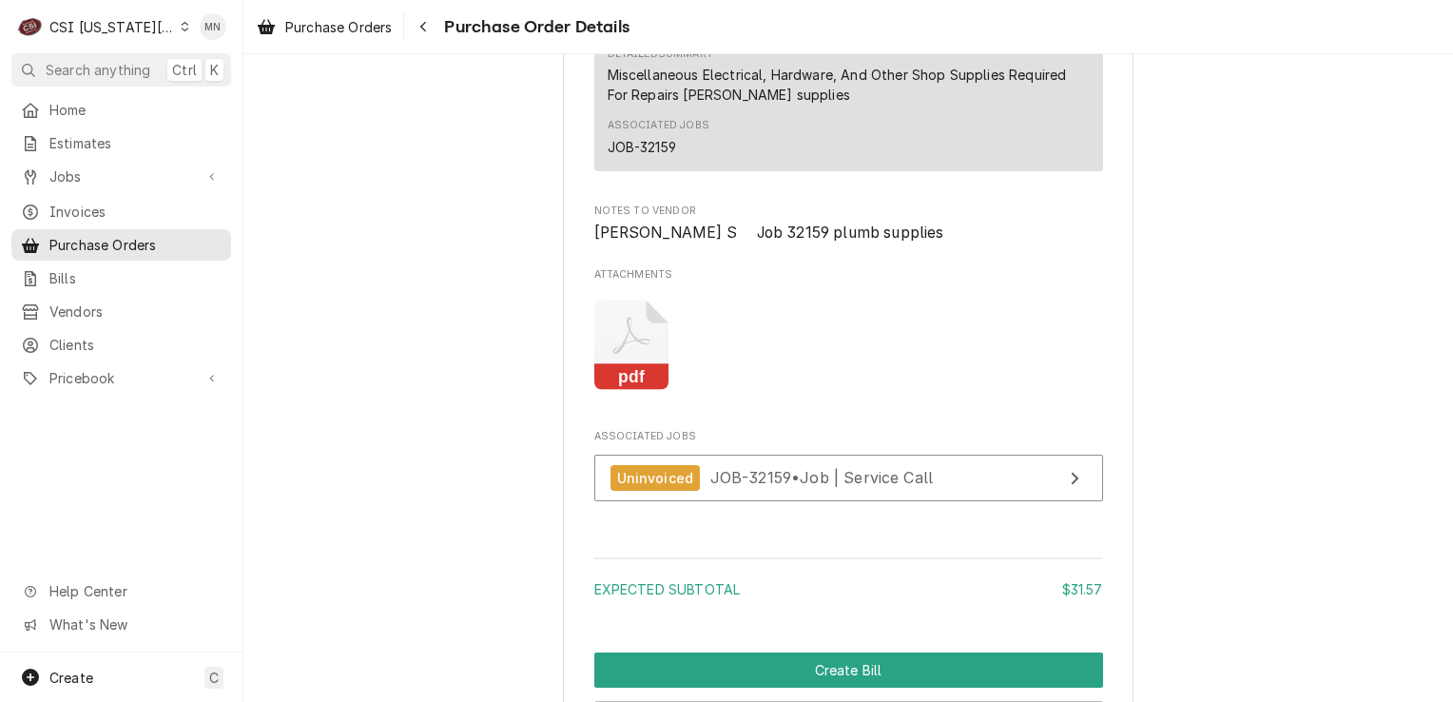
scroll to position [1617, 0]
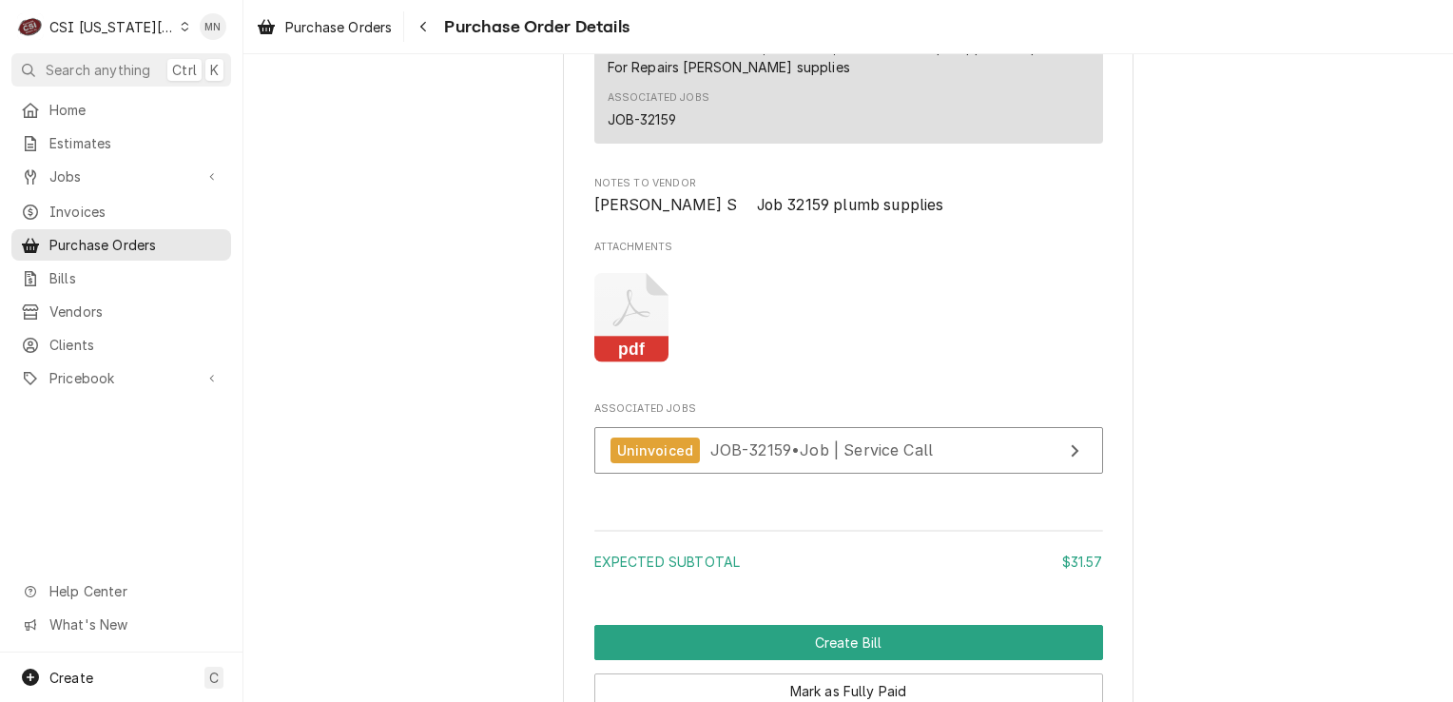
click at [628, 363] on icon "Attachments" at bounding box center [632, 318] width 75 height 90
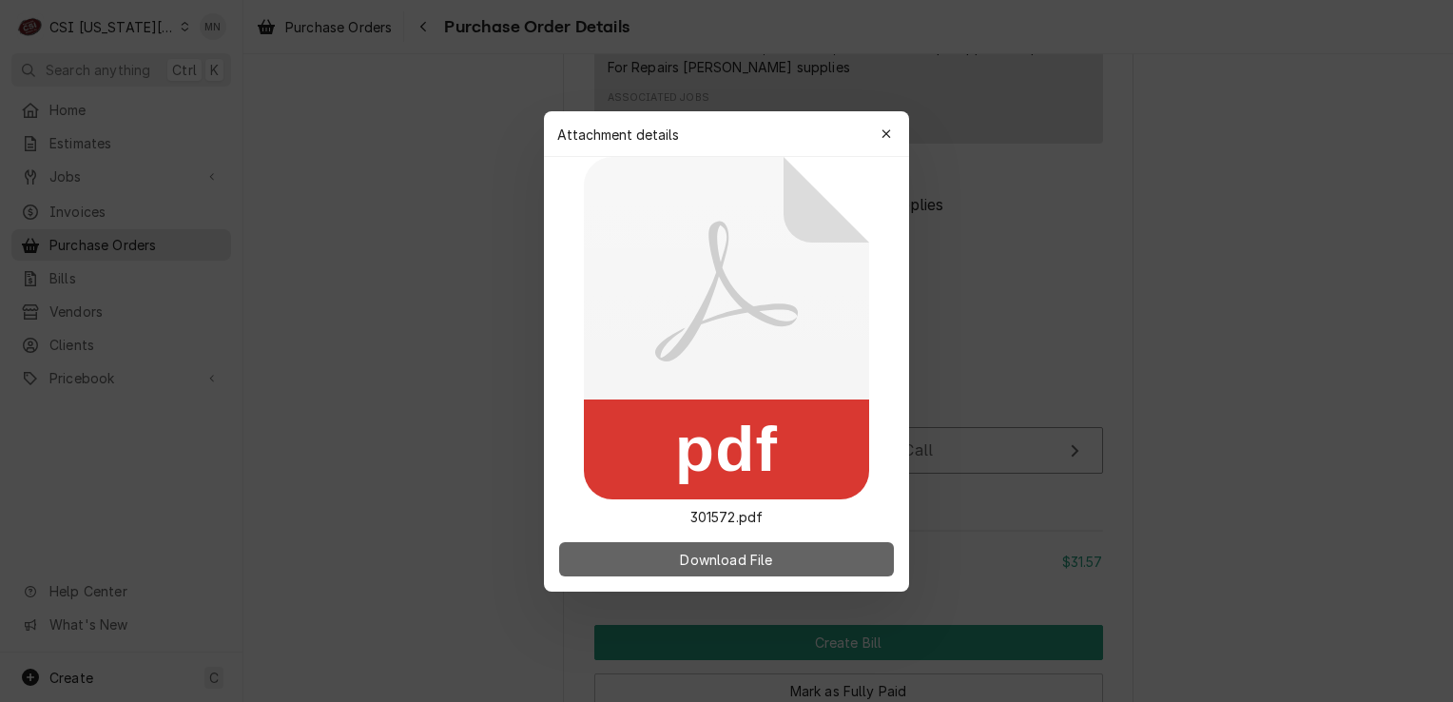
click at [677, 550] on span "Download File" at bounding box center [726, 559] width 100 height 20
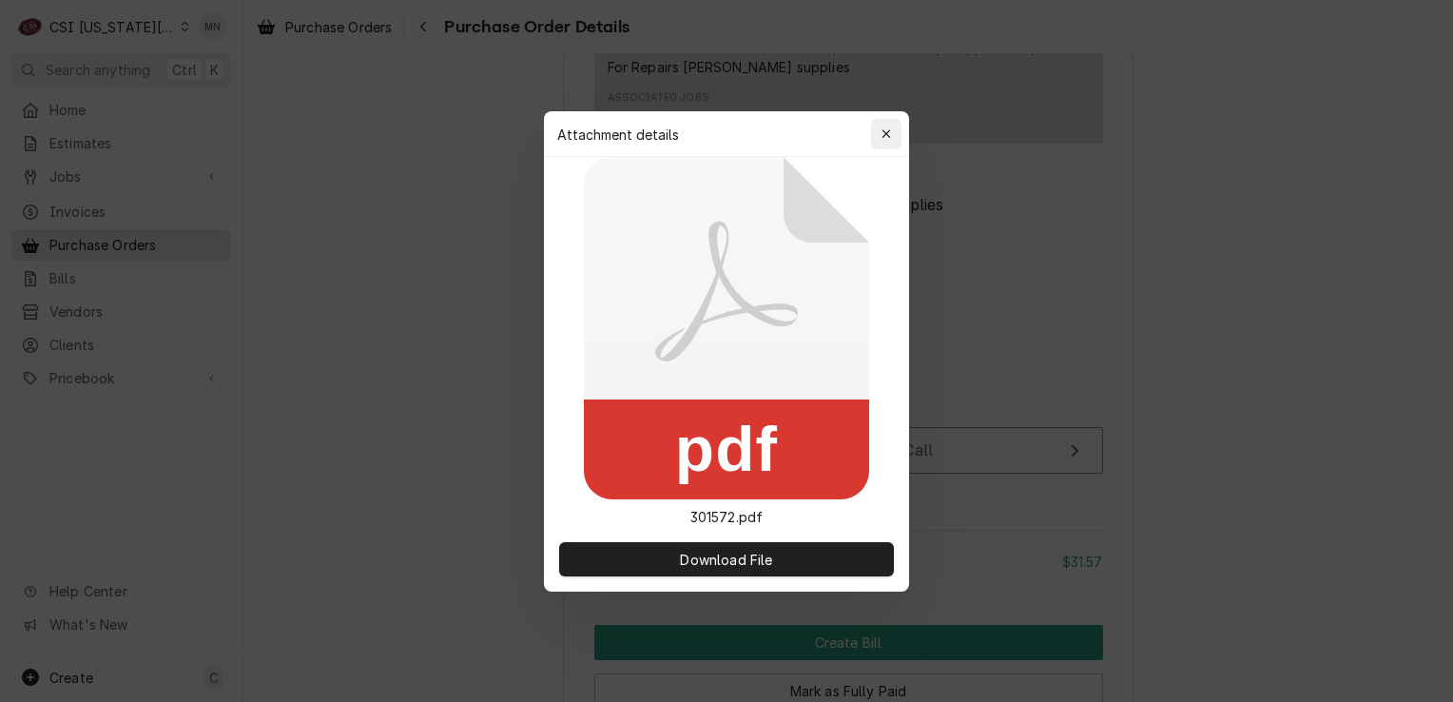
click at [886, 131] on icon "button" at bounding box center [887, 133] width 10 height 13
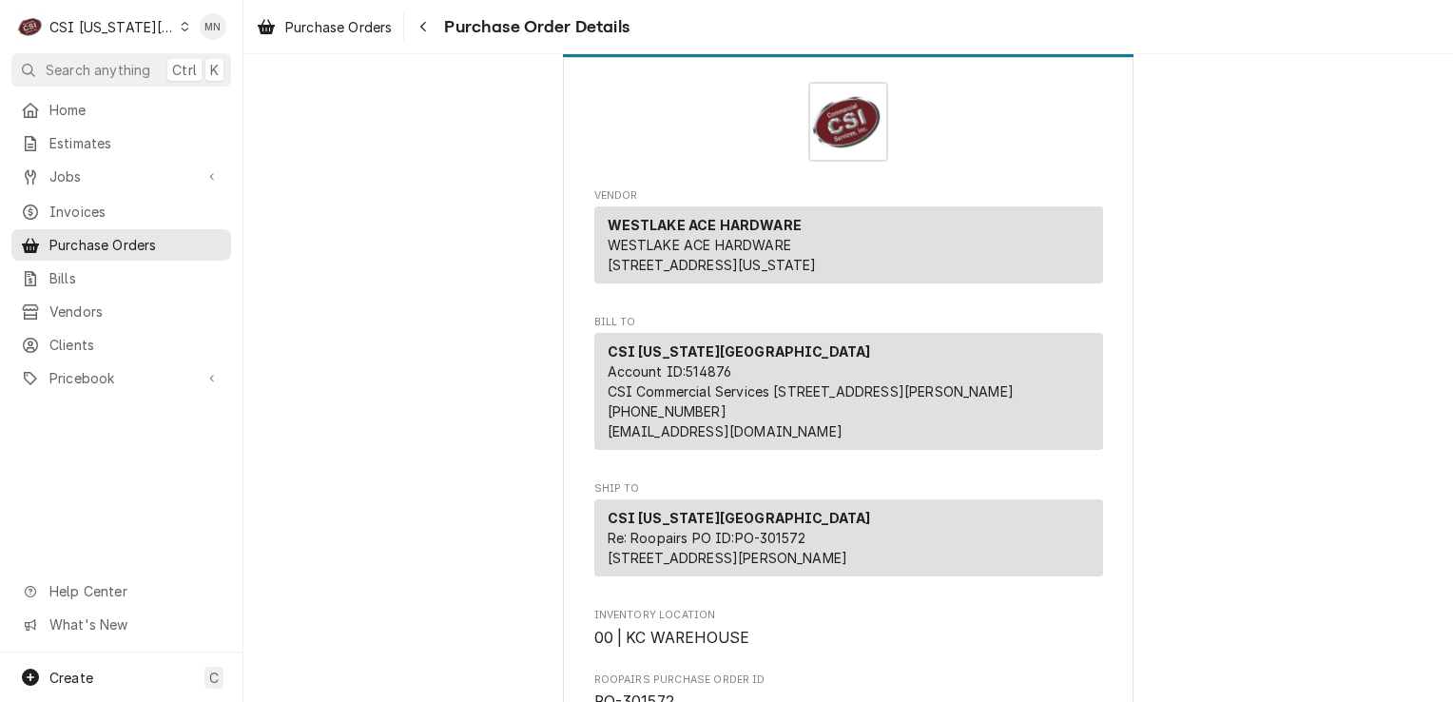
scroll to position [0, 0]
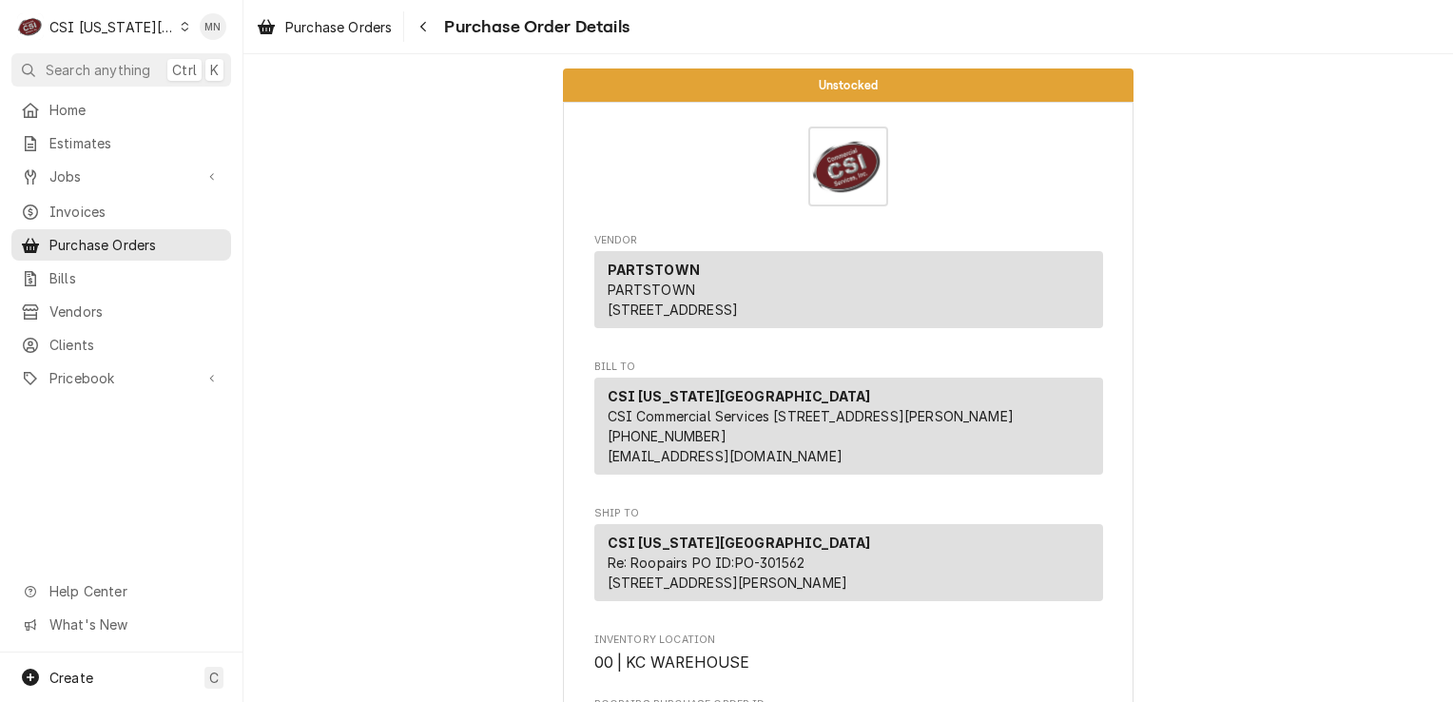
click at [138, 25] on div "CSI [US_STATE][GEOGRAPHIC_DATA]" at bounding box center [112, 27] width 126 height 20
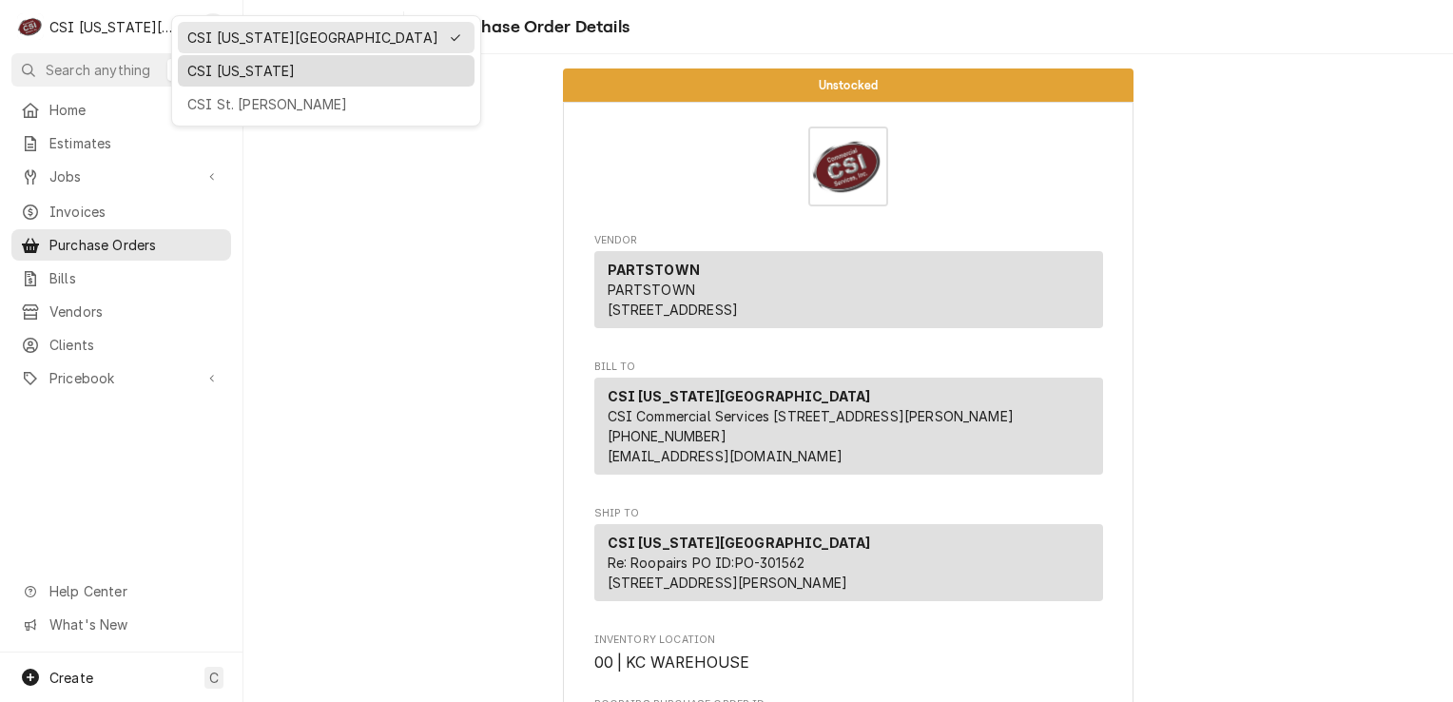
click at [216, 68] on div "CSI Kentucky" at bounding box center [326, 71] width 278 height 20
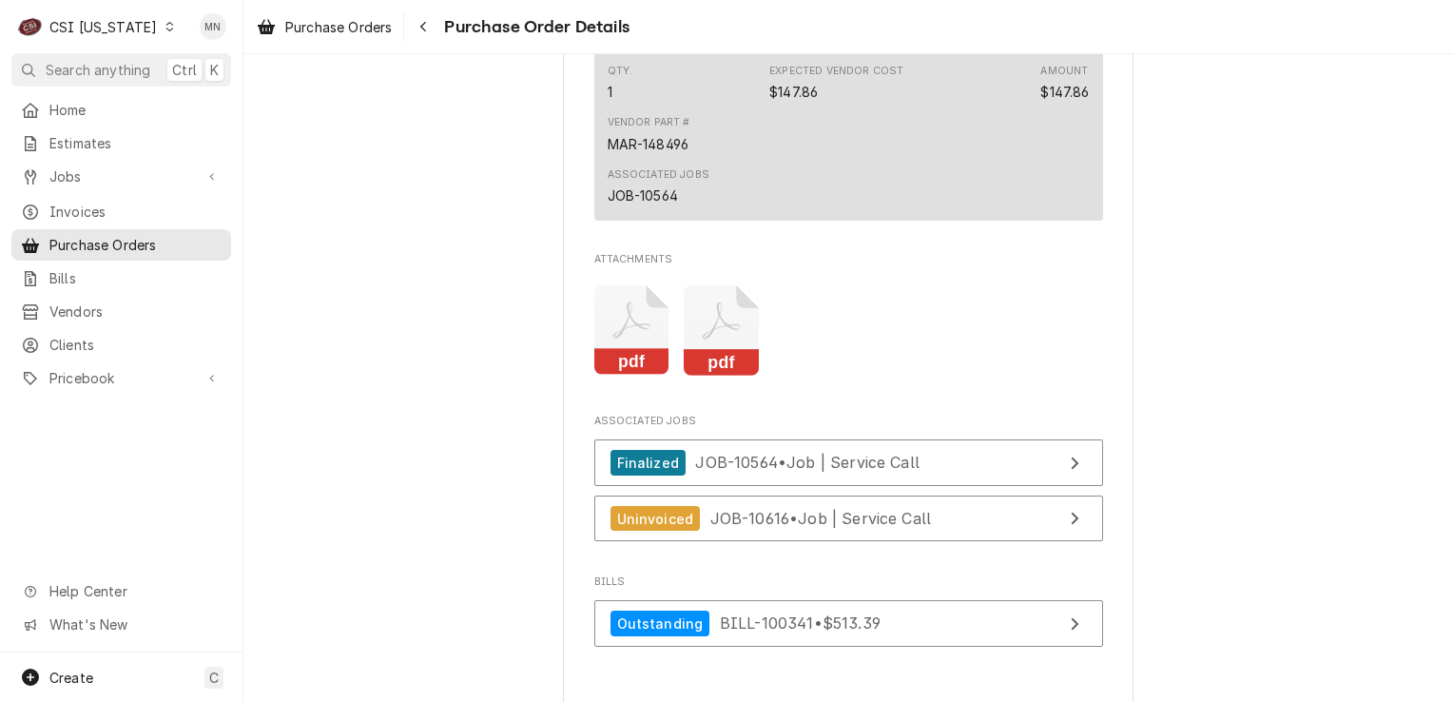
scroll to position [2283, 0]
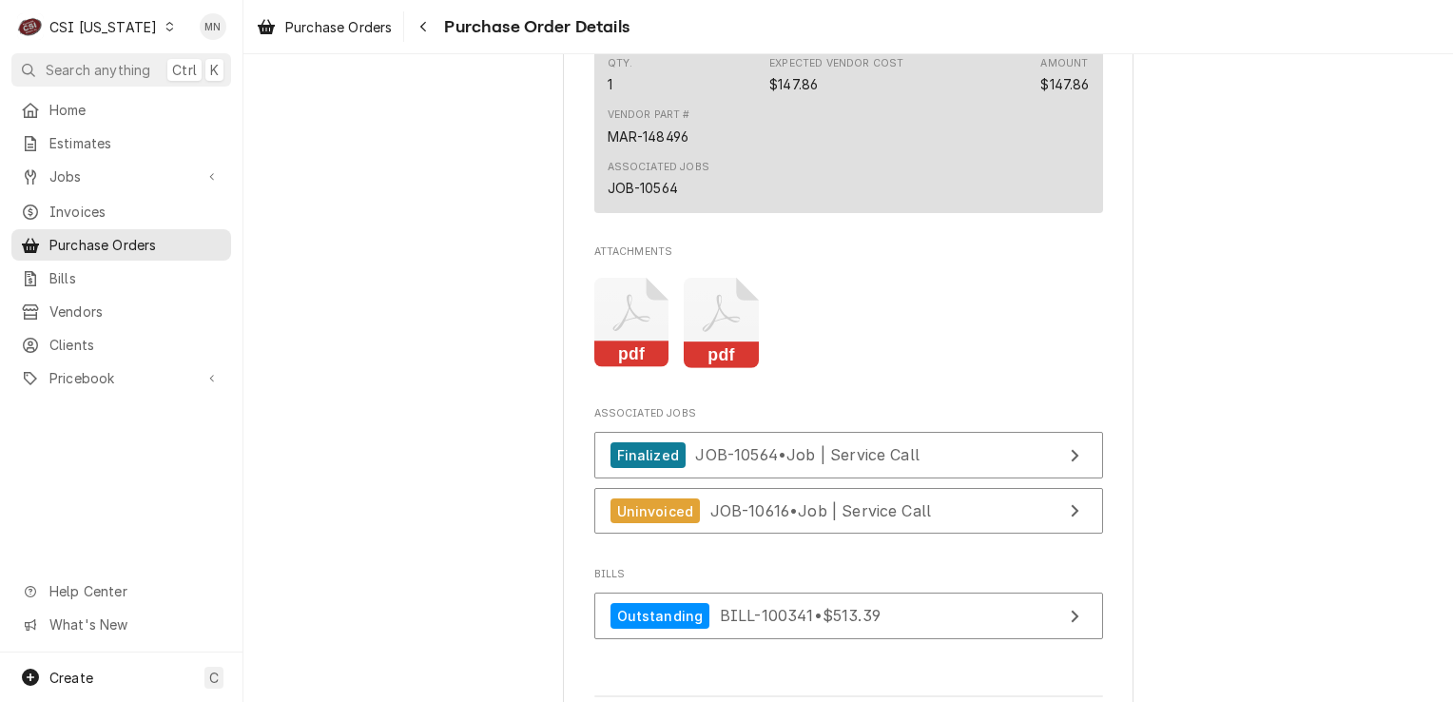
click at [731, 368] on icon "Attachments" at bounding box center [721, 323] width 75 height 90
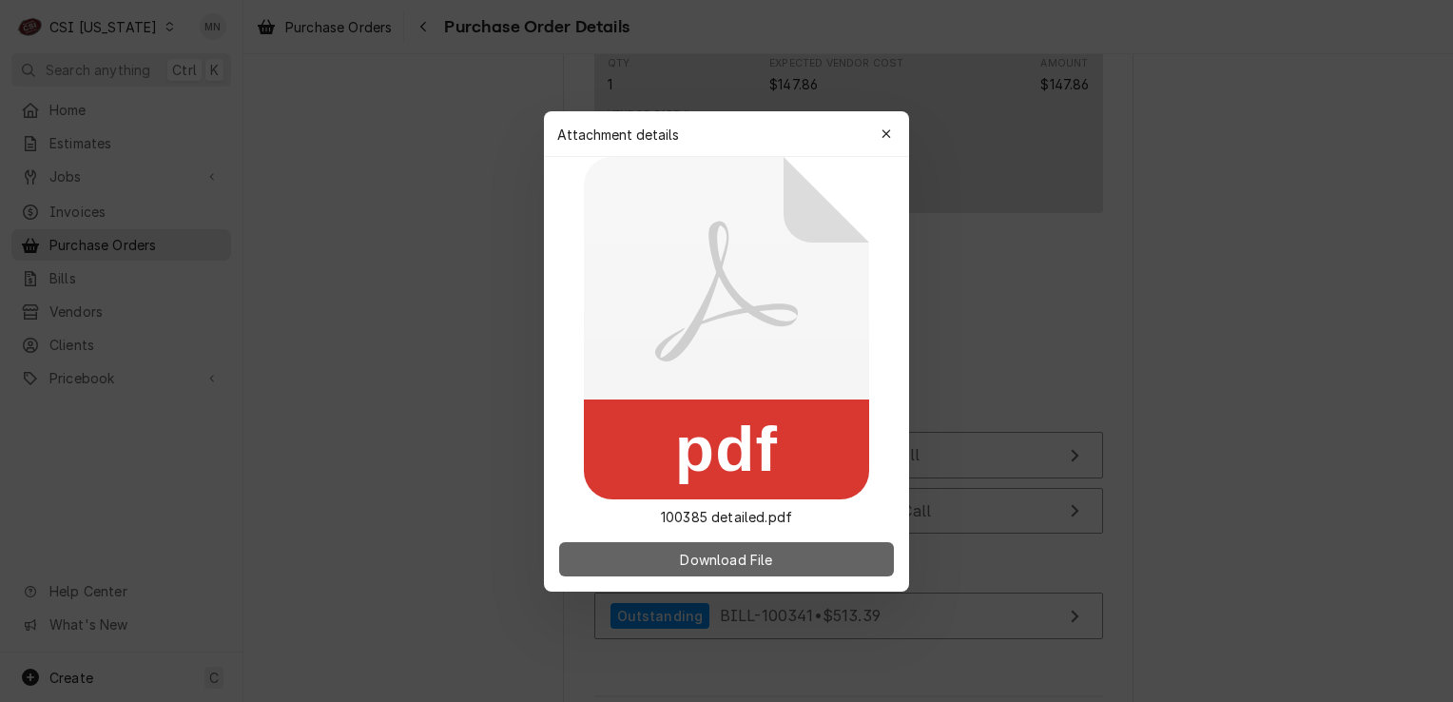
click at [672, 557] on button "Download File" at bounding box center [726, 559] width 335 height 34
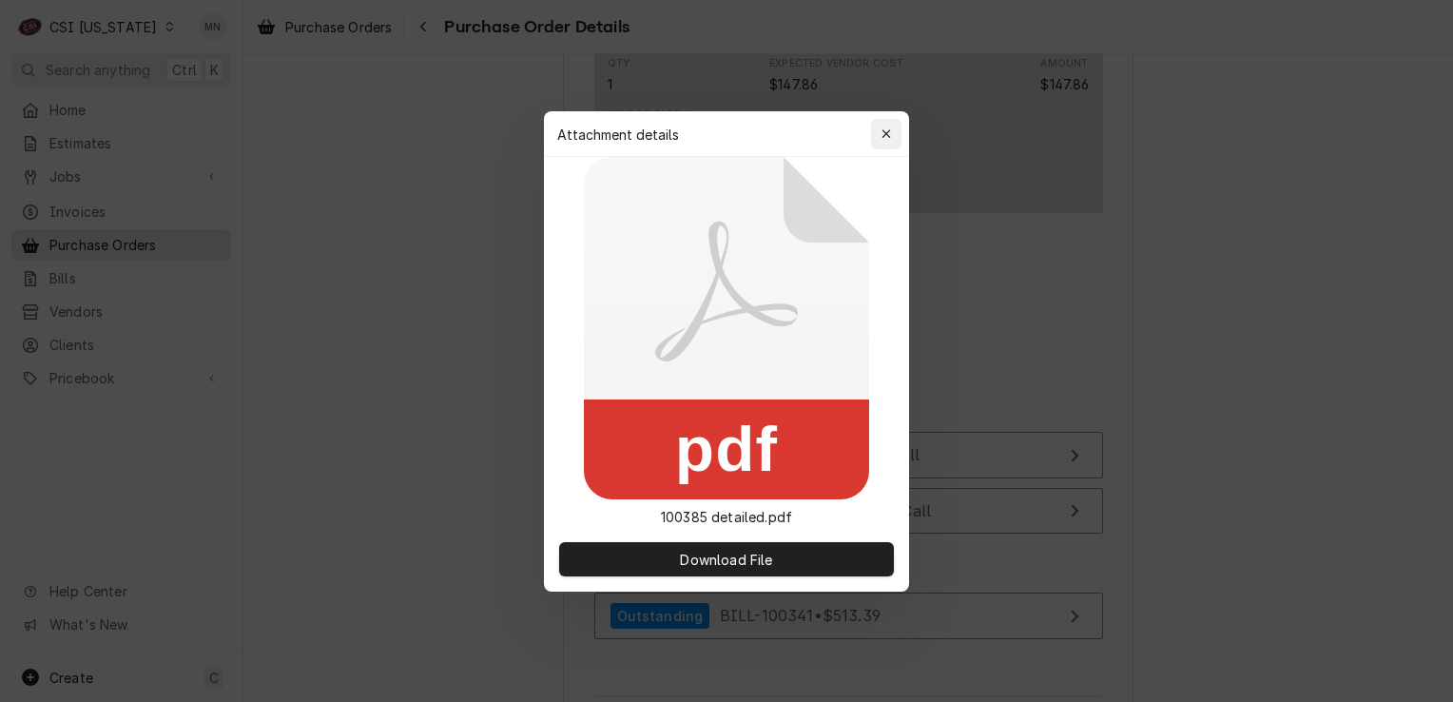
click at [883, 121] on button "button" at bounding box center [886, 134] width 30 height 30
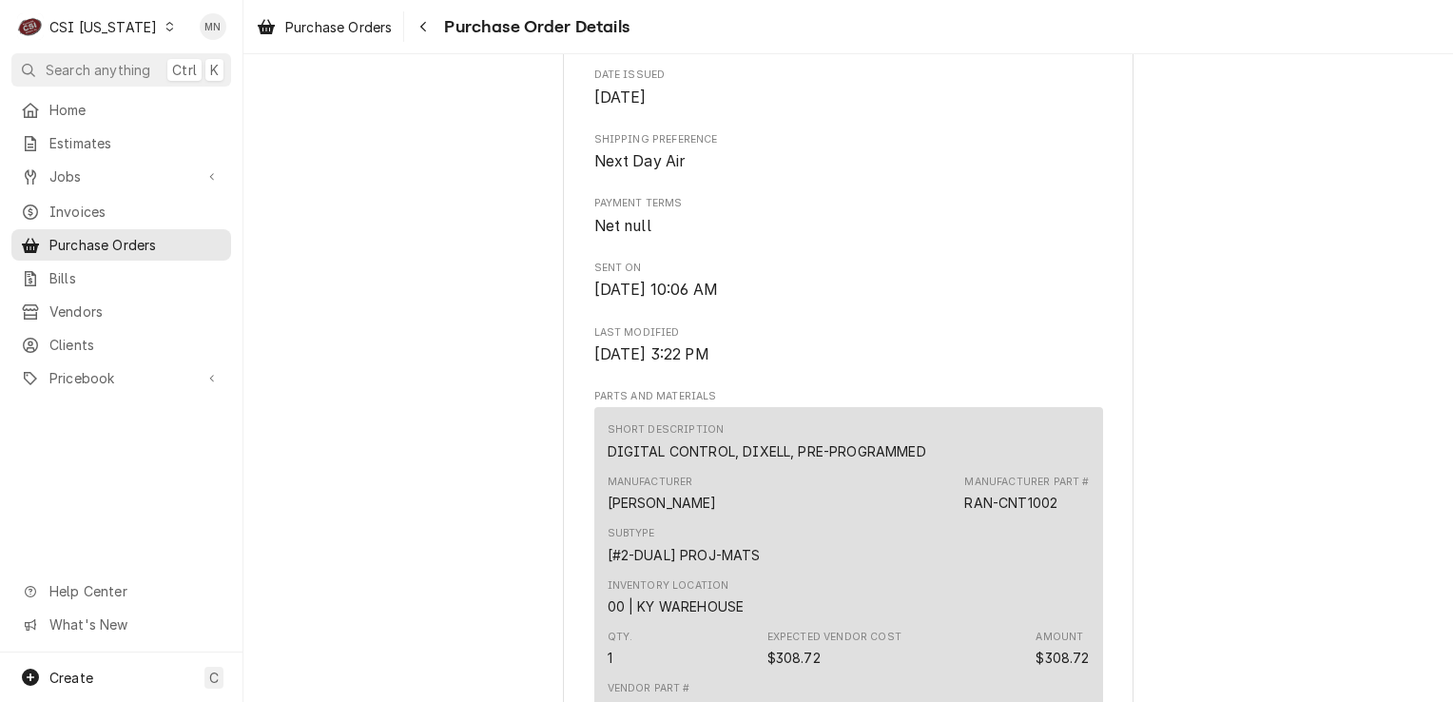
scroll to position [856, 0]
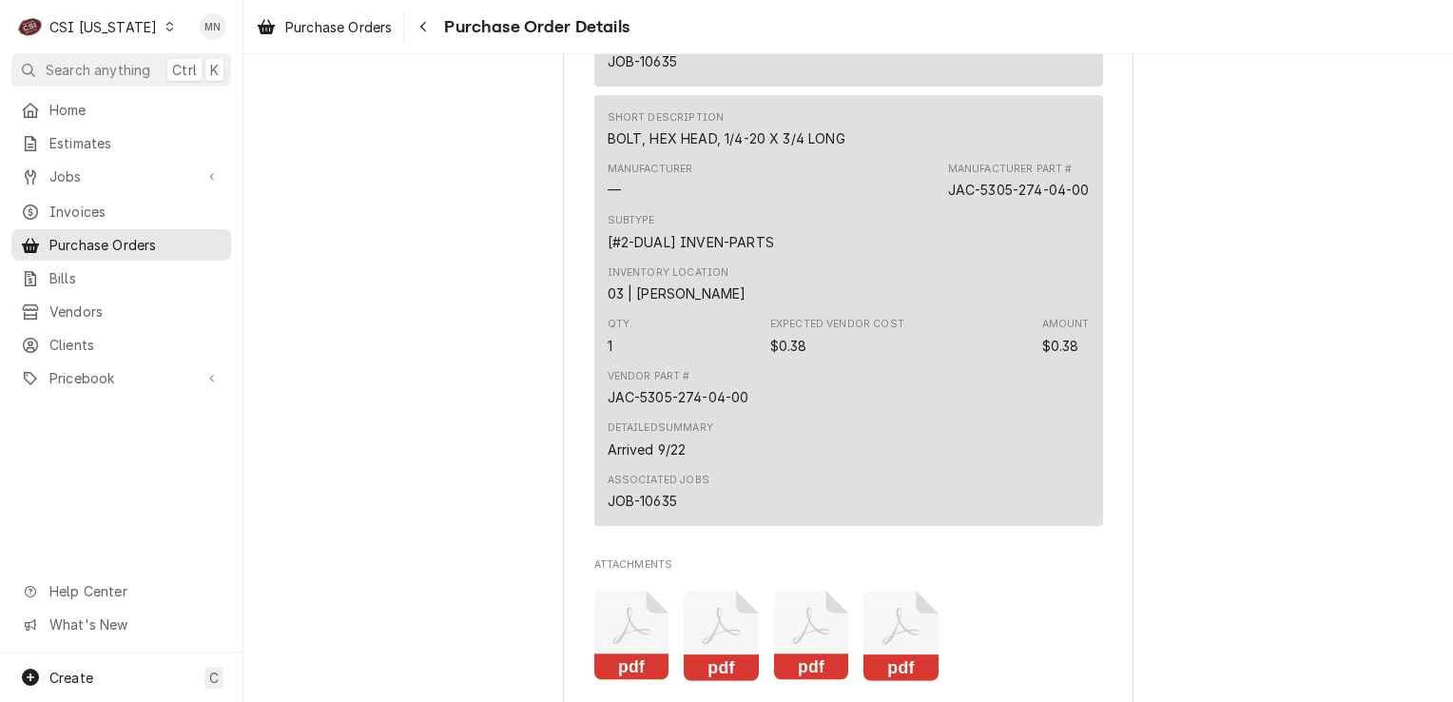
scroll to position [5041, 0]
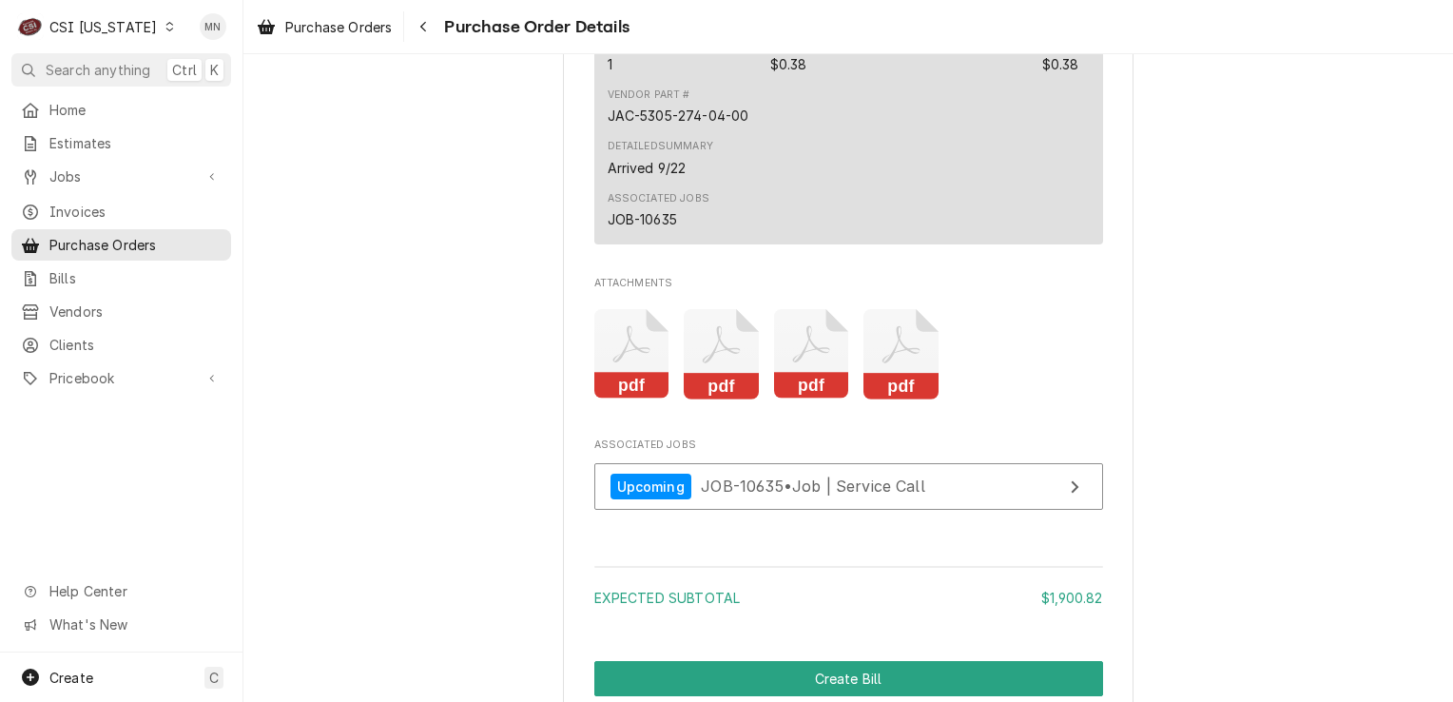
click at [898, 400] on icon "Attachments" at bounding box center [901, 354] width 75 height 90
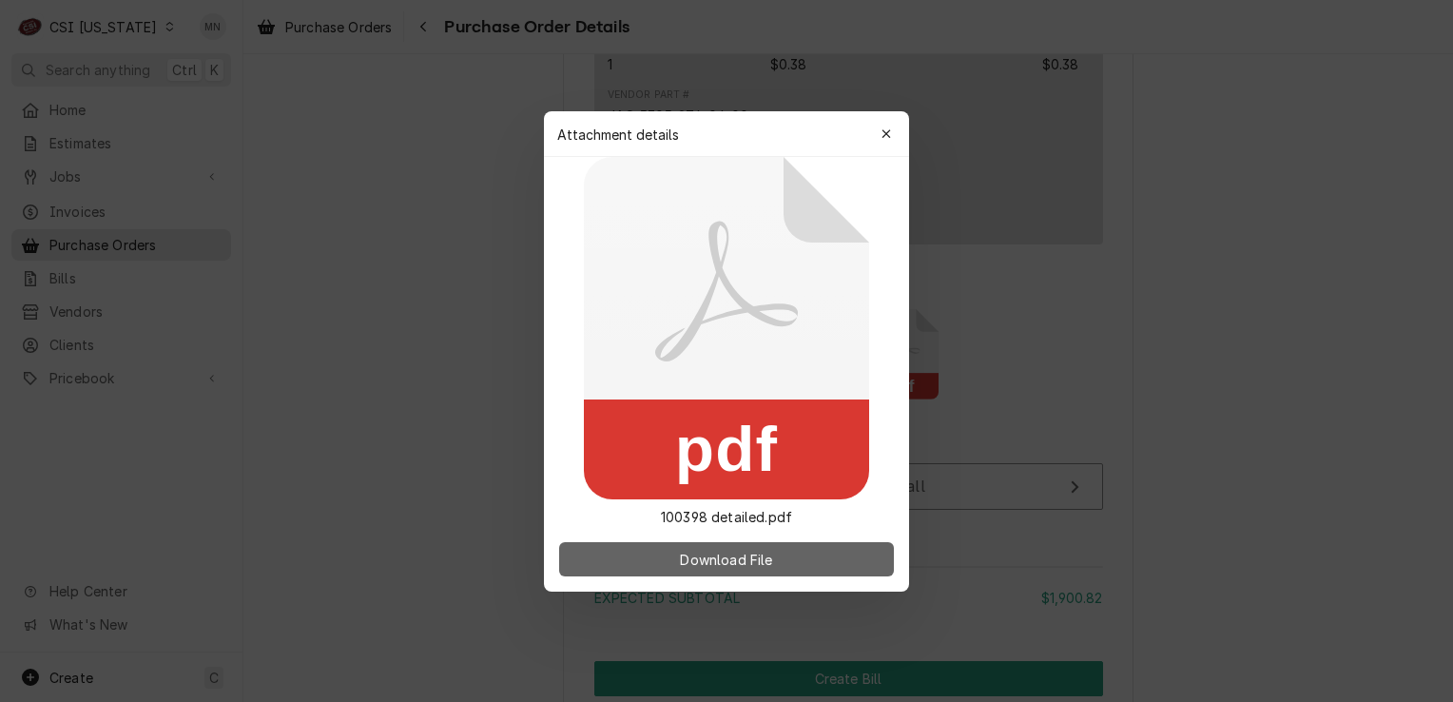
click at [738, 557] on span "Download File" at bounding box center [726, 559] width 100 height 20
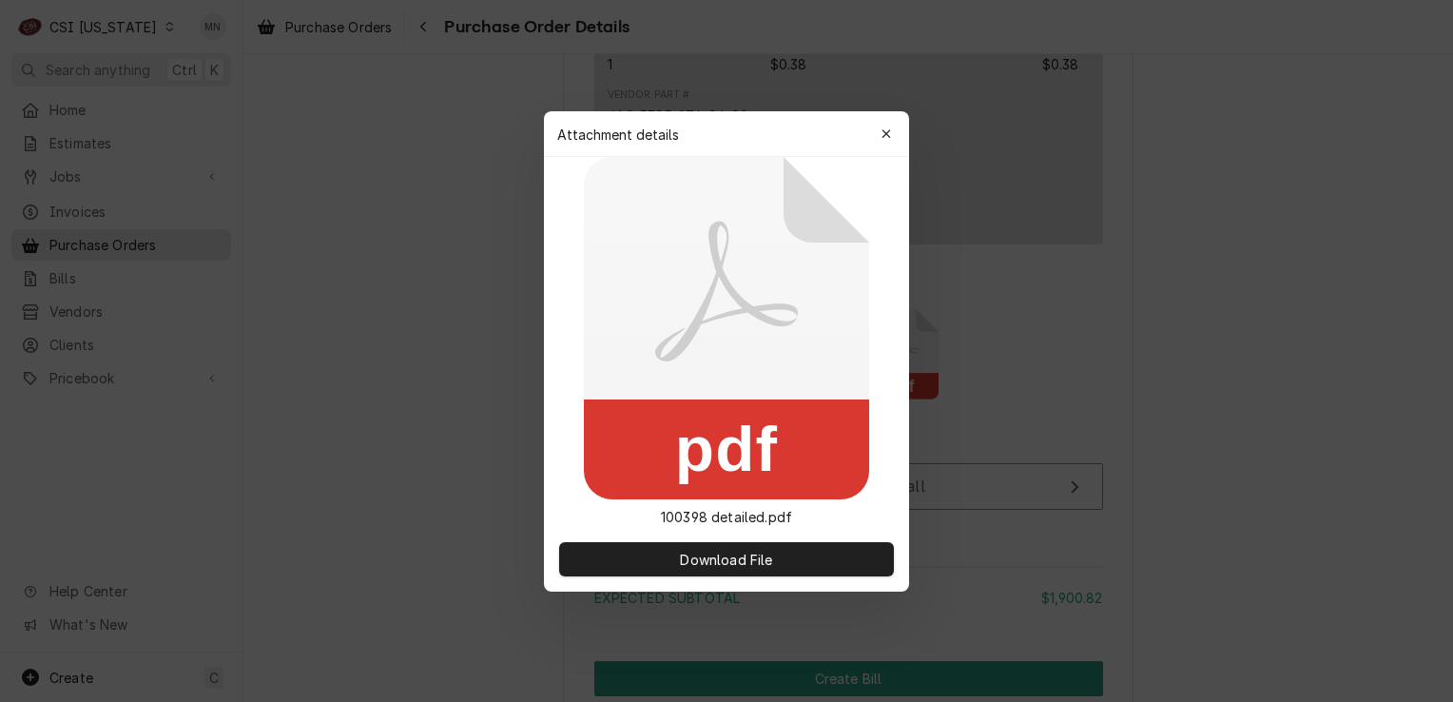
click at [889, 136] on icon "button" at bounding box center [886, 133] width 9 height 9
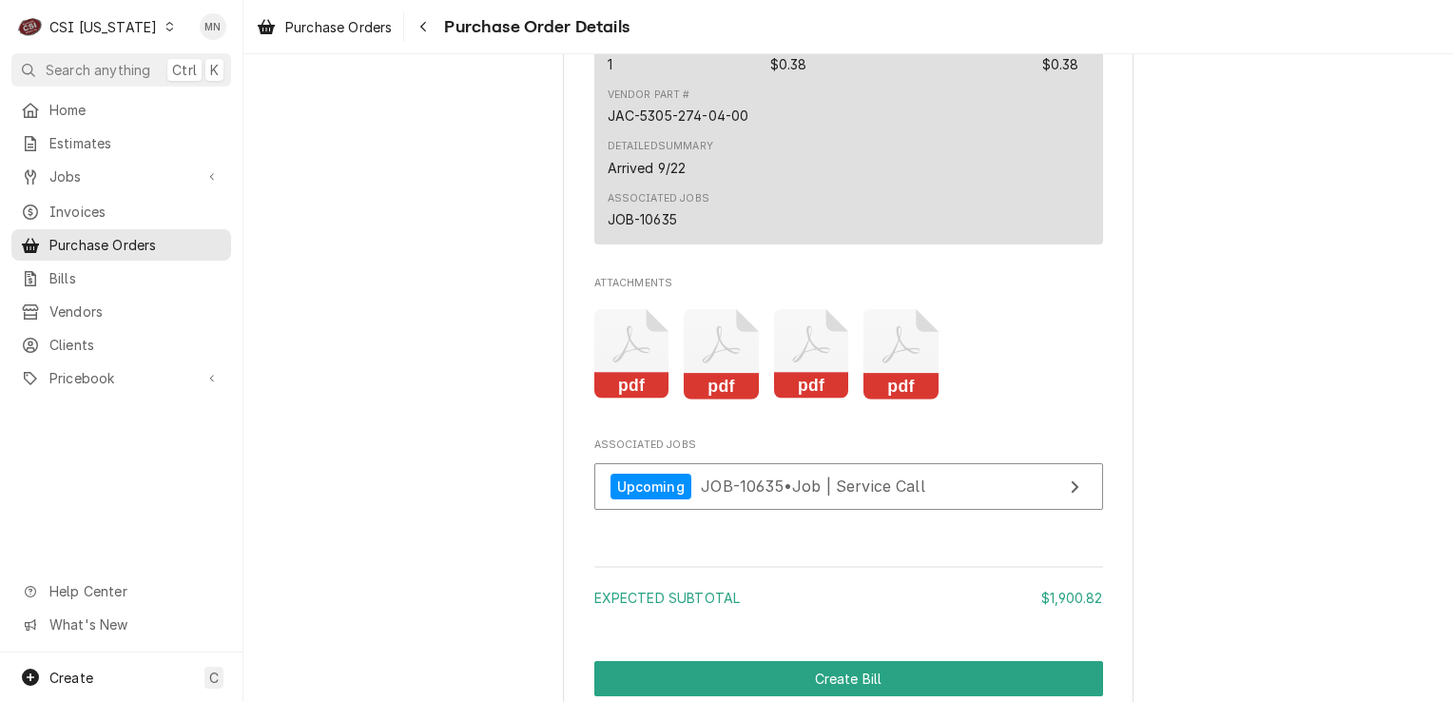
click at [887, 363] on icon "Attachments" at bounding box center [901, 344] width 37 height 37
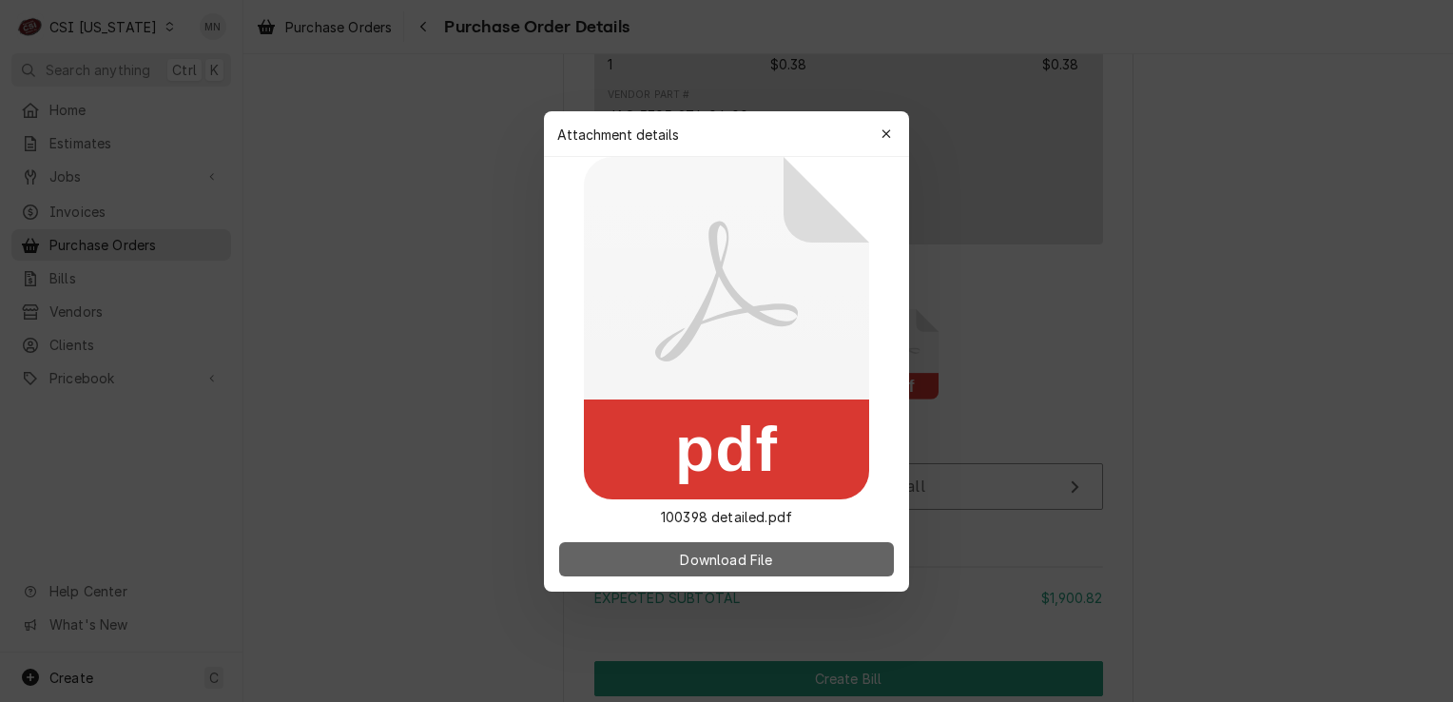
click at [734, 554] on span "Download File" at bounding box center [726, 559] width 100 height 20
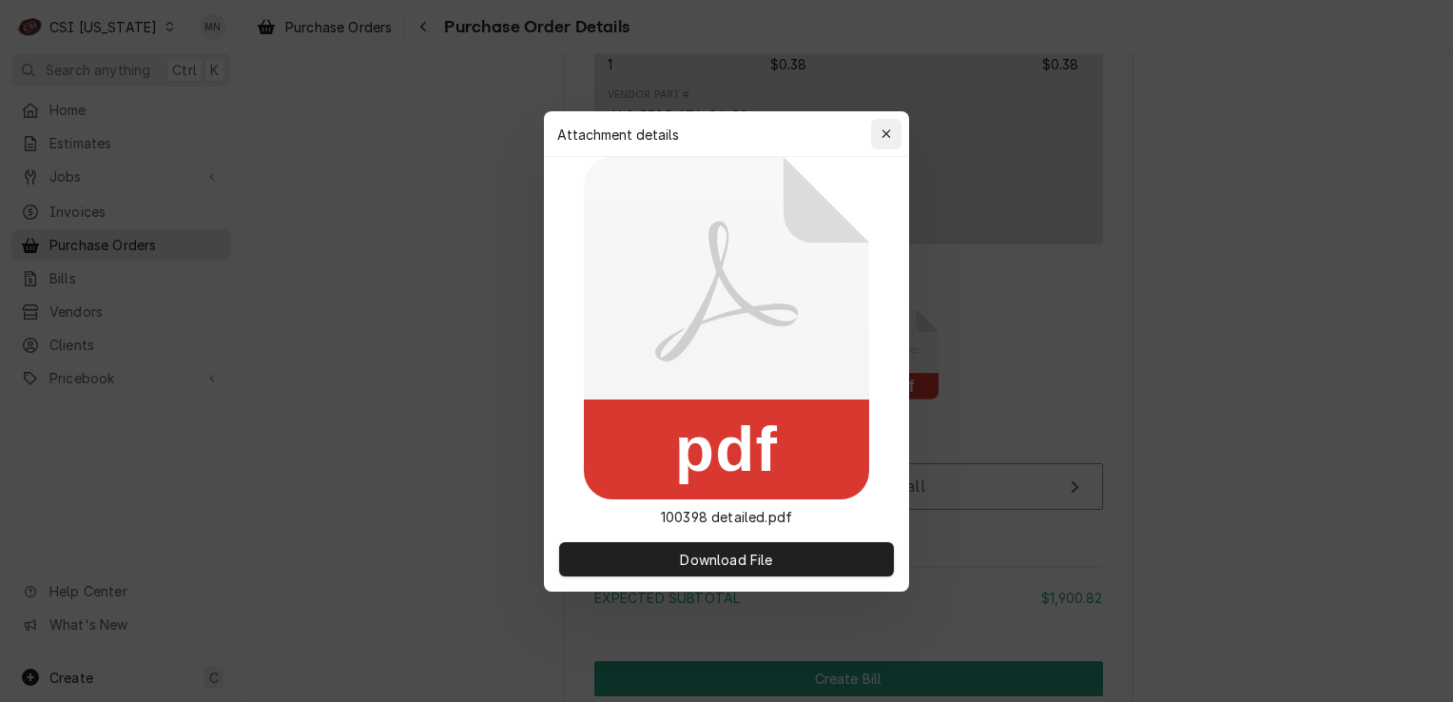
click at [882, 133] on icon "button" at bounding box center [887, 133] width 10 height 13
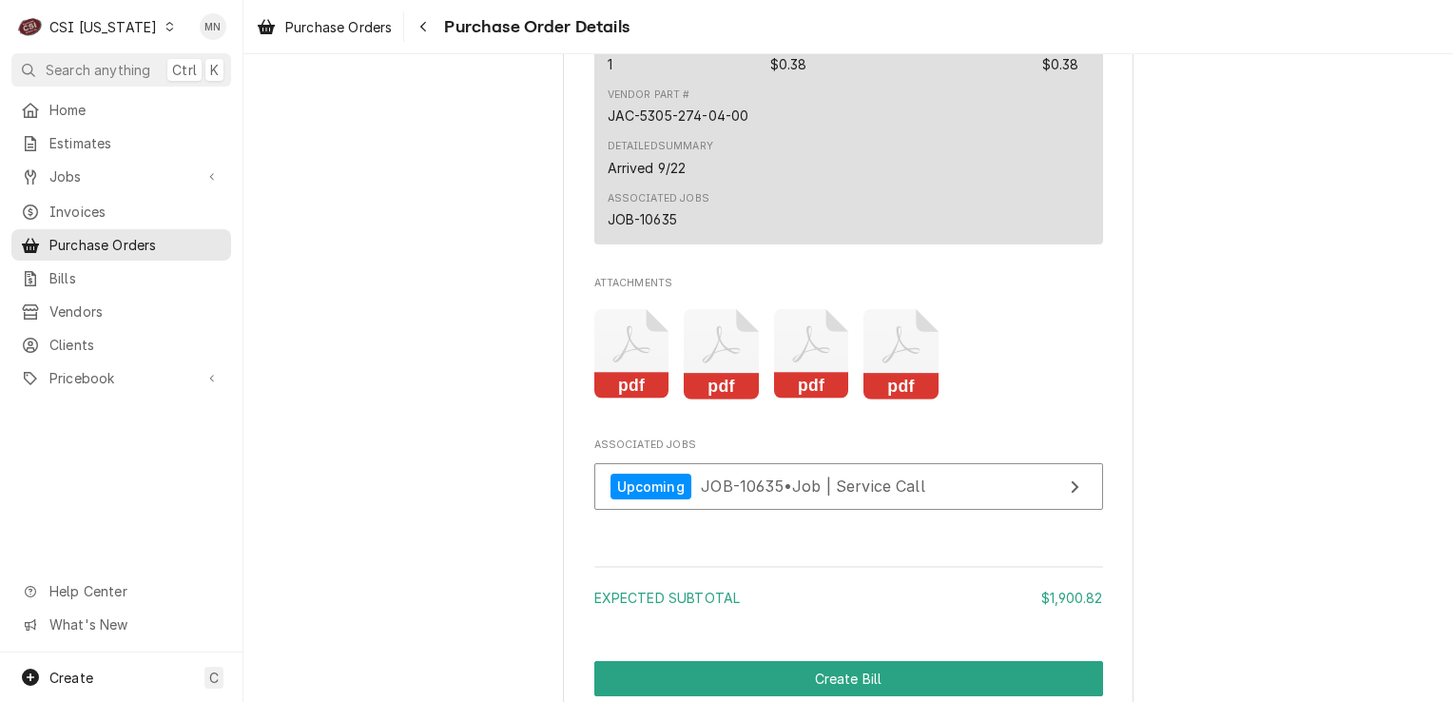
click at [727, 400] on icon "Attachments" at bounding box center [721, 354] width 75 height 90
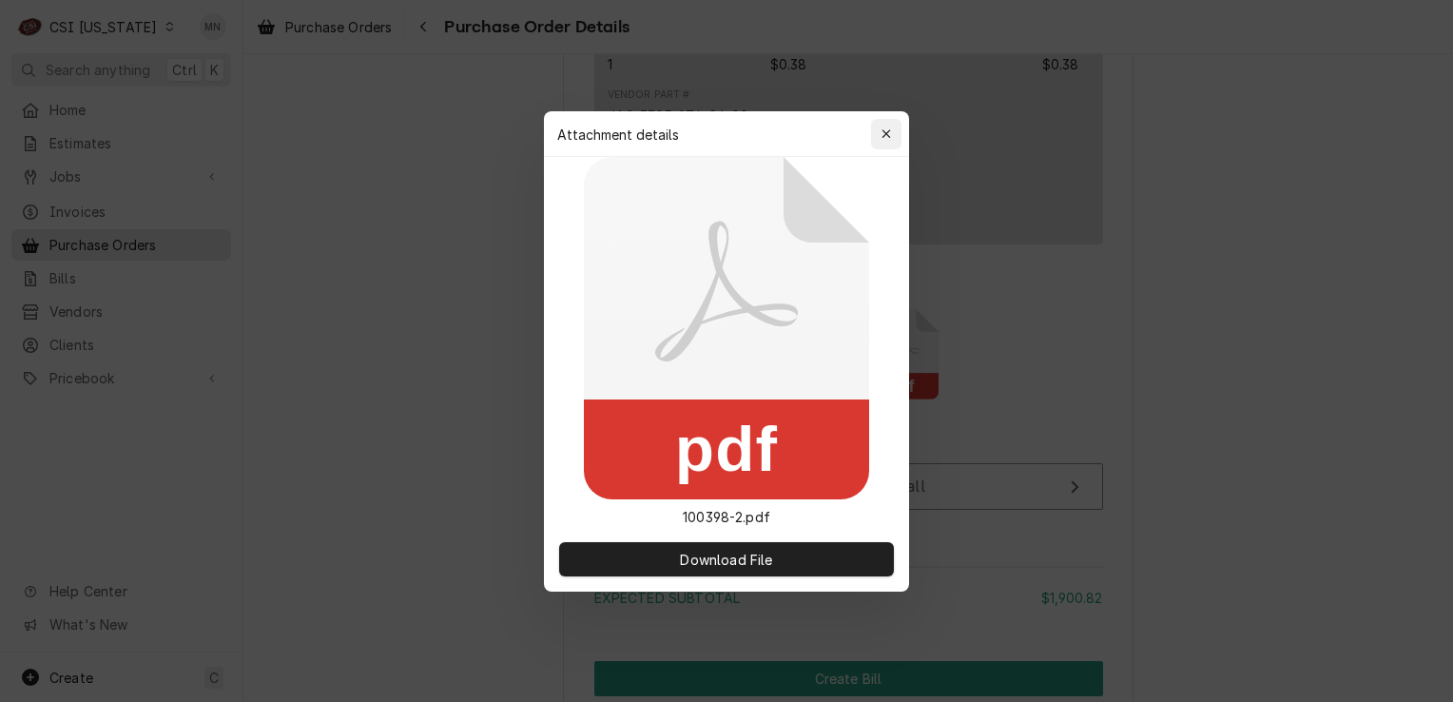
click at [887, 135] on icon "button" at bounding box center [887, 133] width 10 height 13
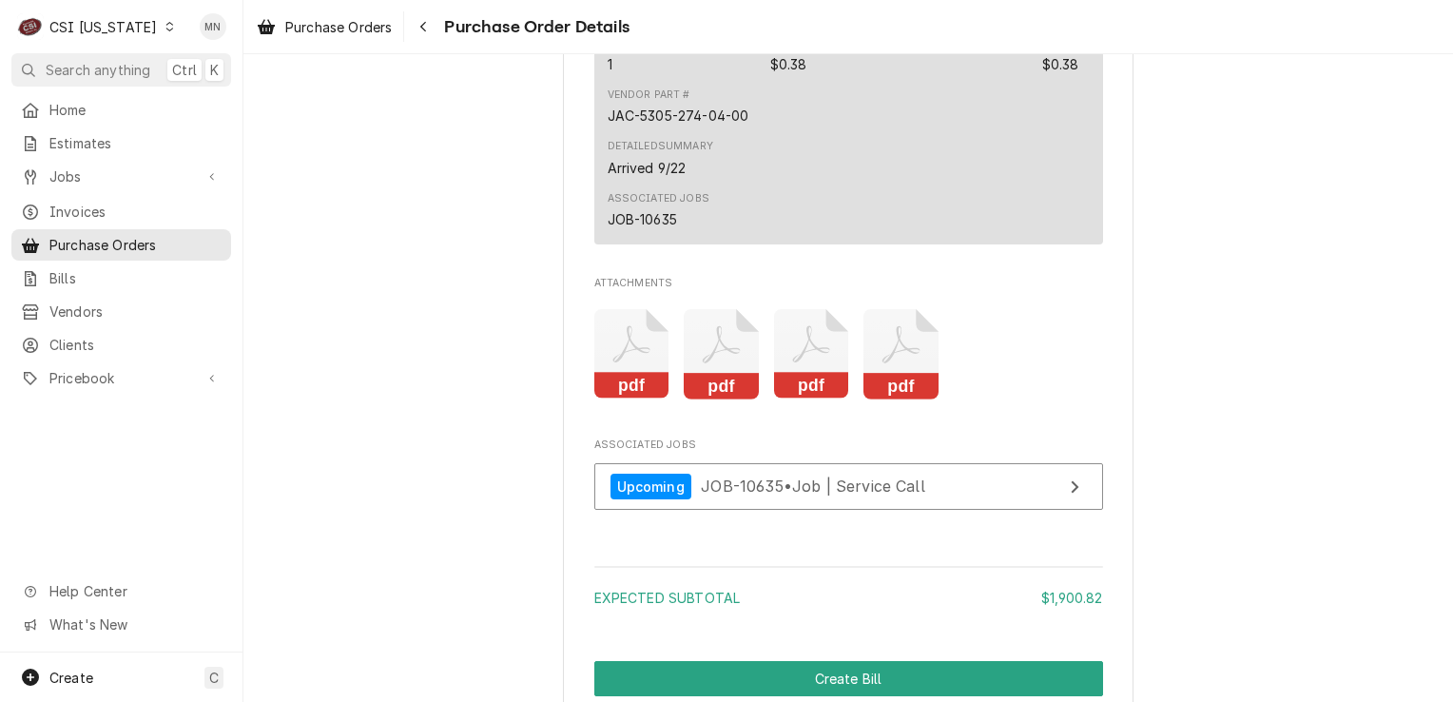
click at [616, 380] on icon "Attachments" at bounding box center [632, 354] width 75 height 90
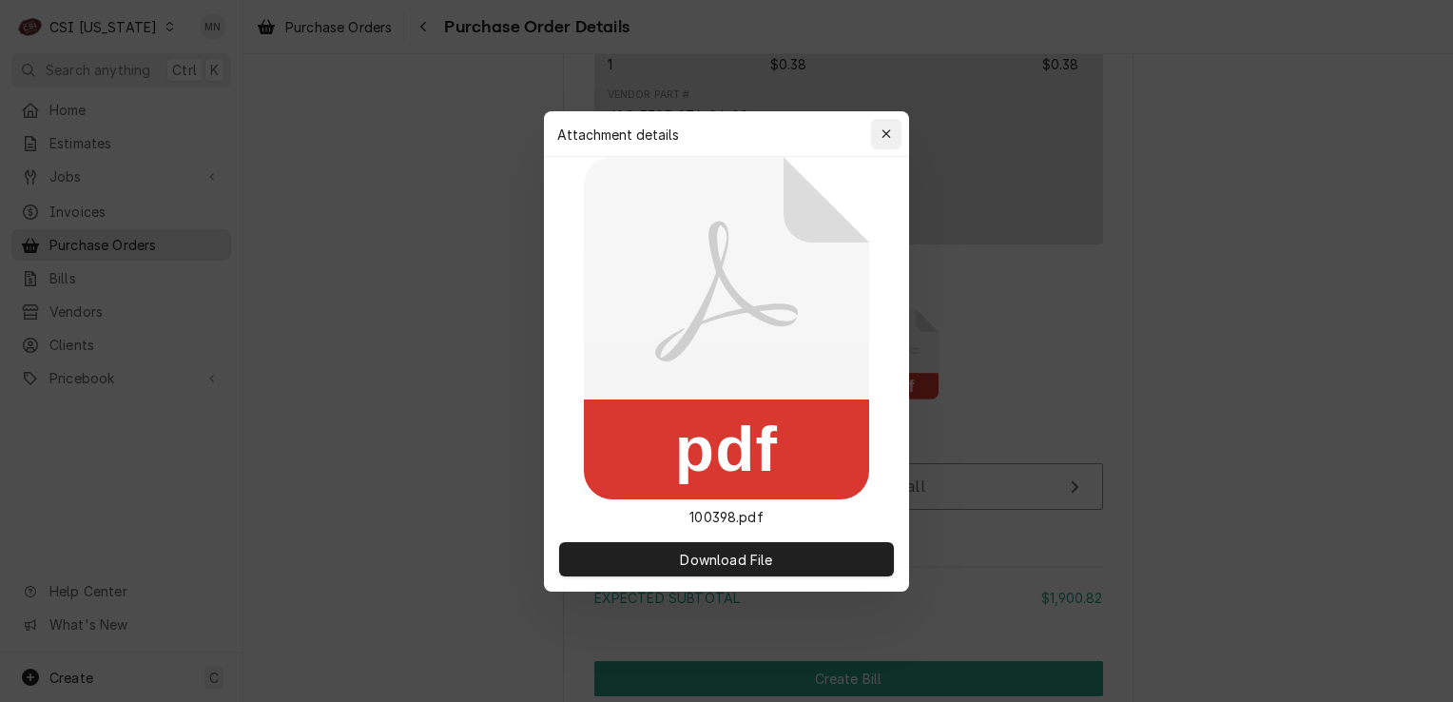
click at [892, 127] on div "button" at bounding box center [886, 134] width 19 height 19
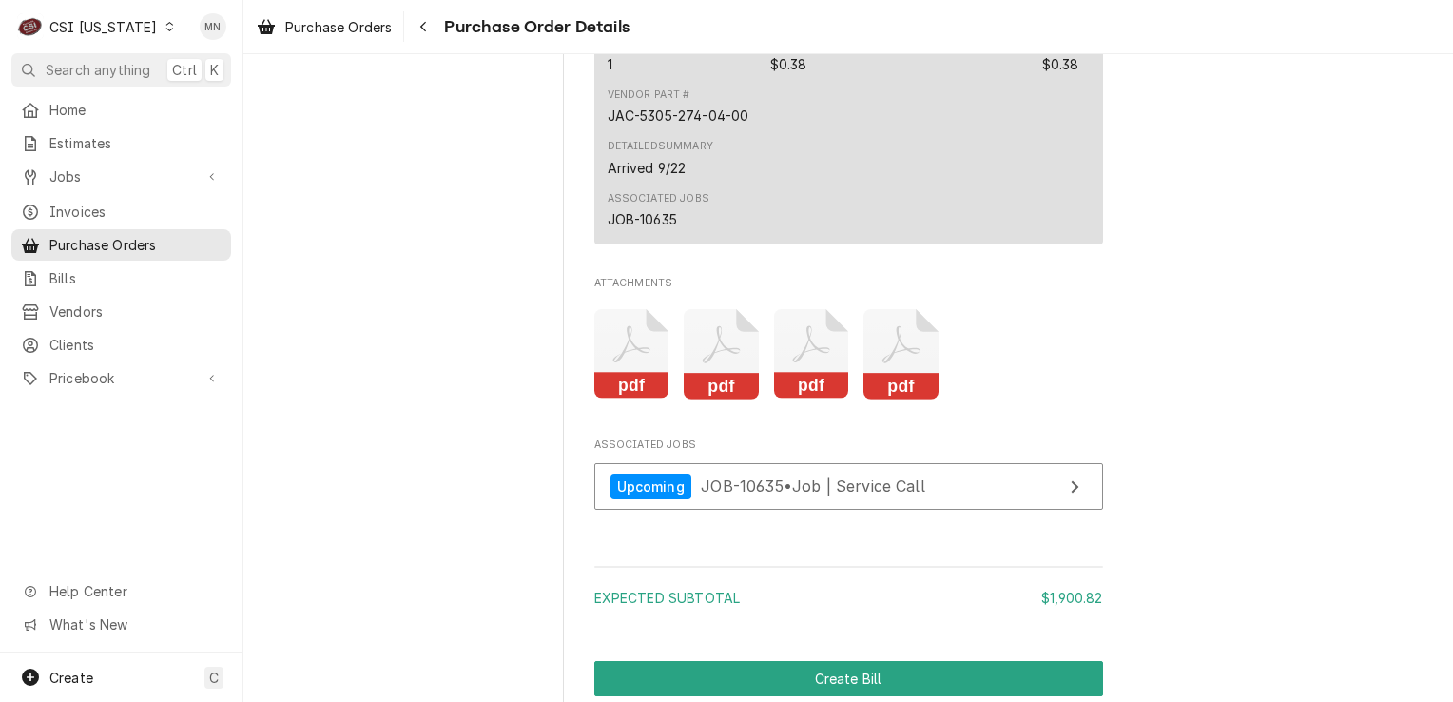
click at [725, 363] on icon "Attachments" at bounding box center [721, 344] width 37 height 37
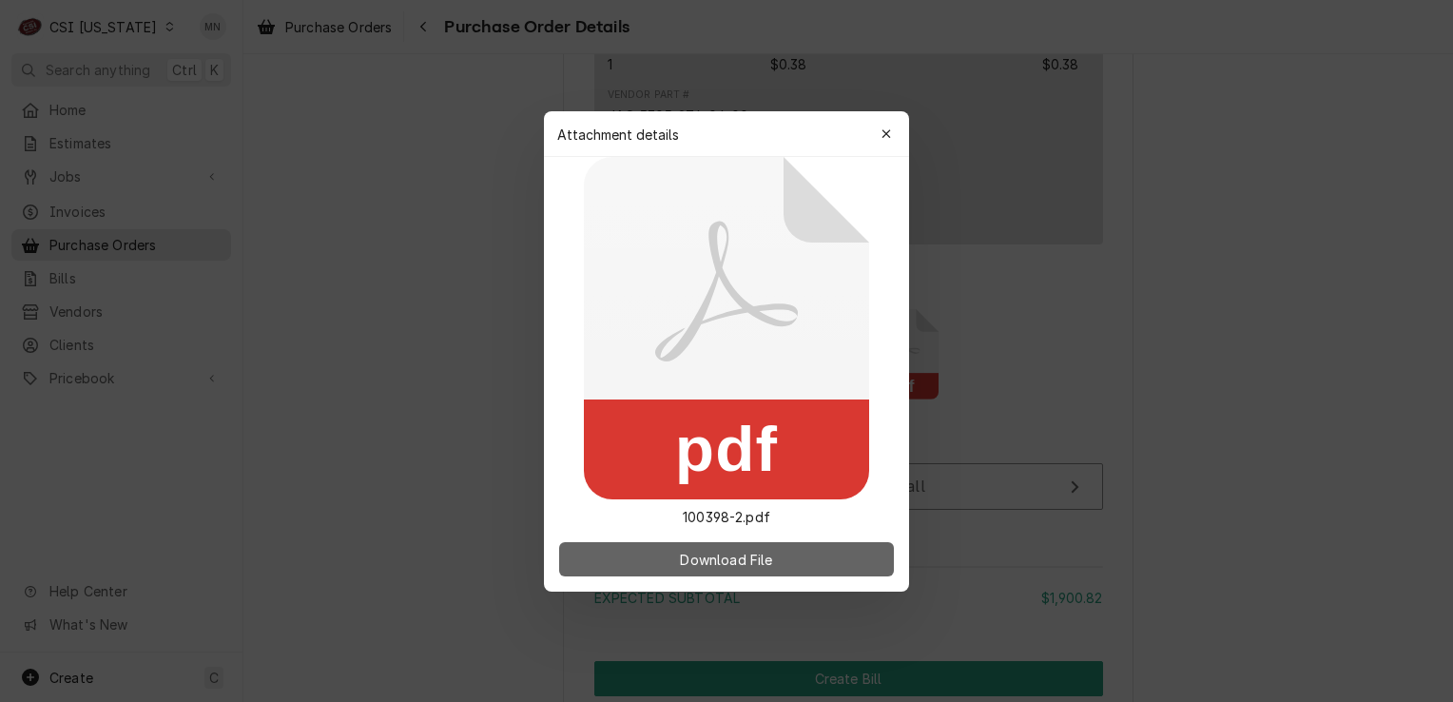
click at [711, 553] on span "Download File" at bounding box center [726, 559] width 100 height 20
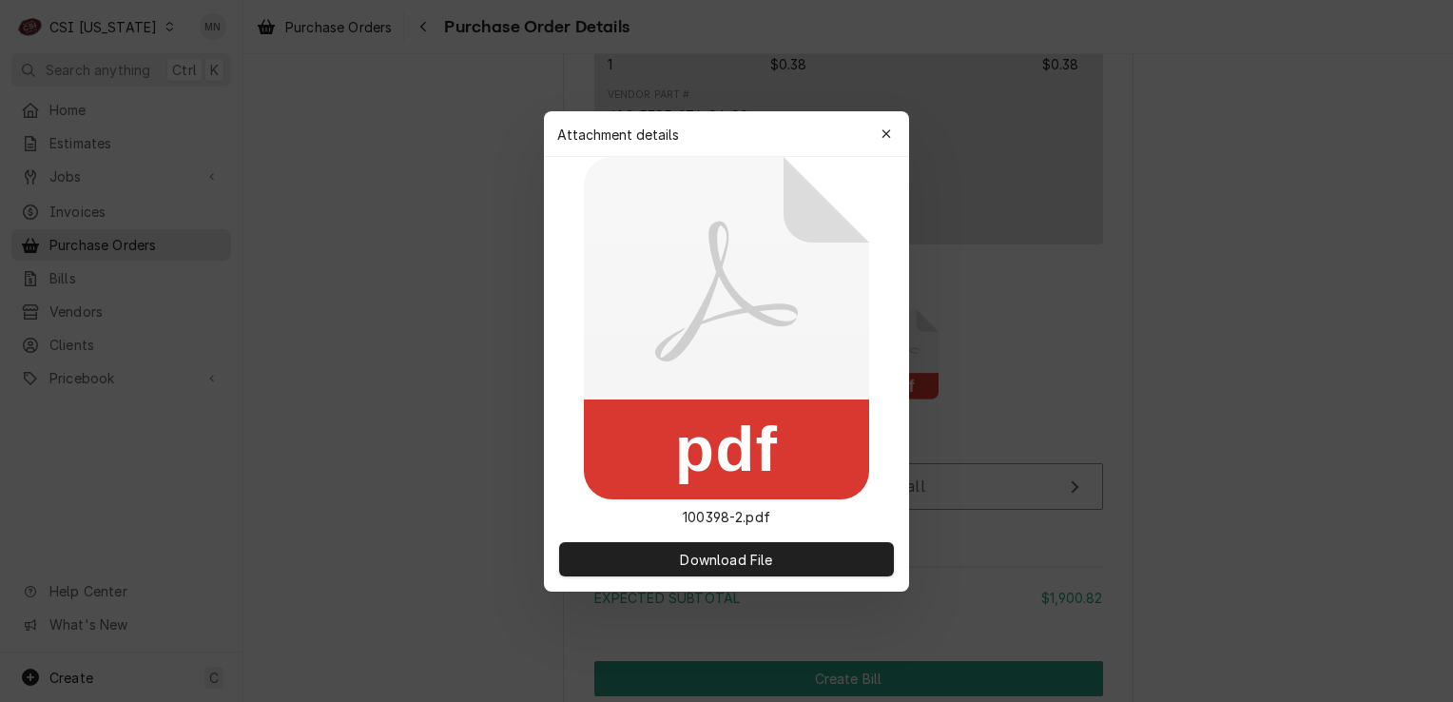
drag, startPoint x: 889, startPoint y: 128, endPoint x: 904, endPoint y: 145, distance: 21.6
click at [889, 128] on icon "button" at bounding box center [887, 133] width 10 height 13
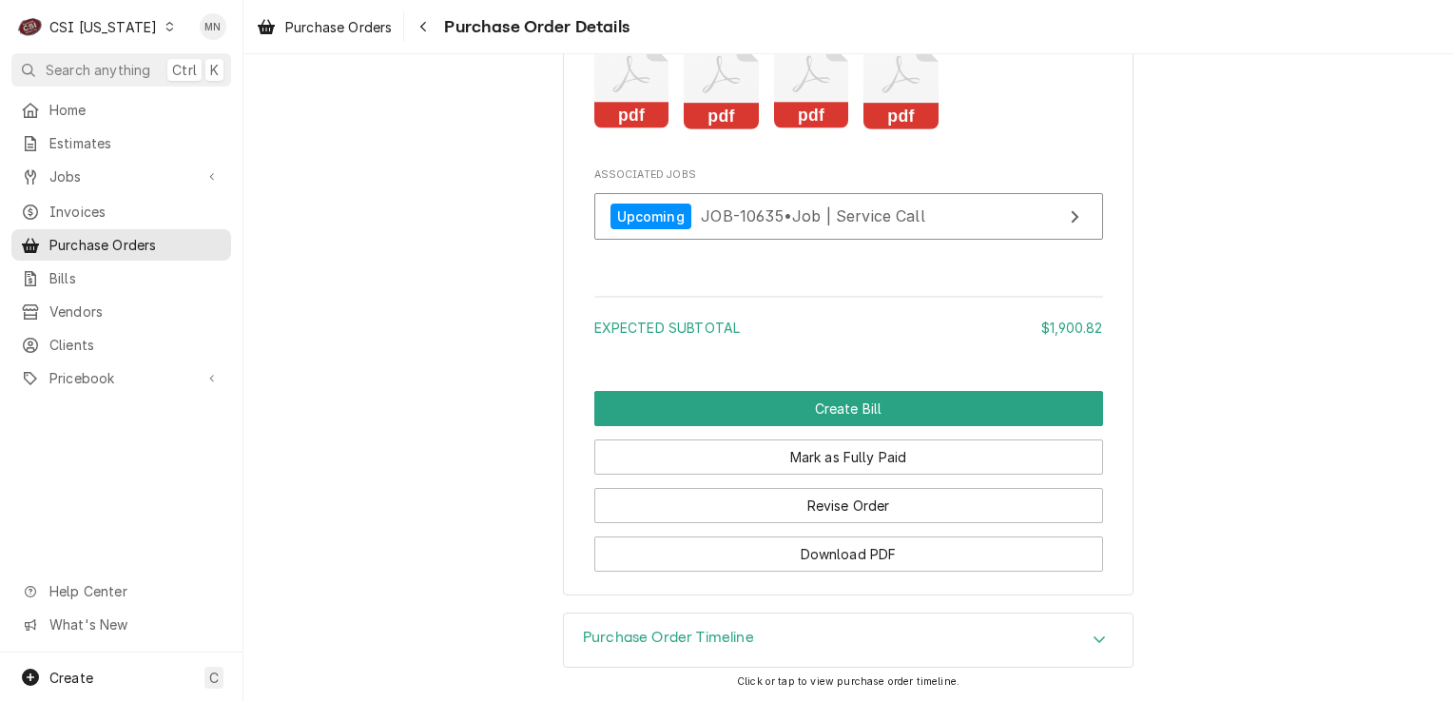
scroll to position [5369, 0]
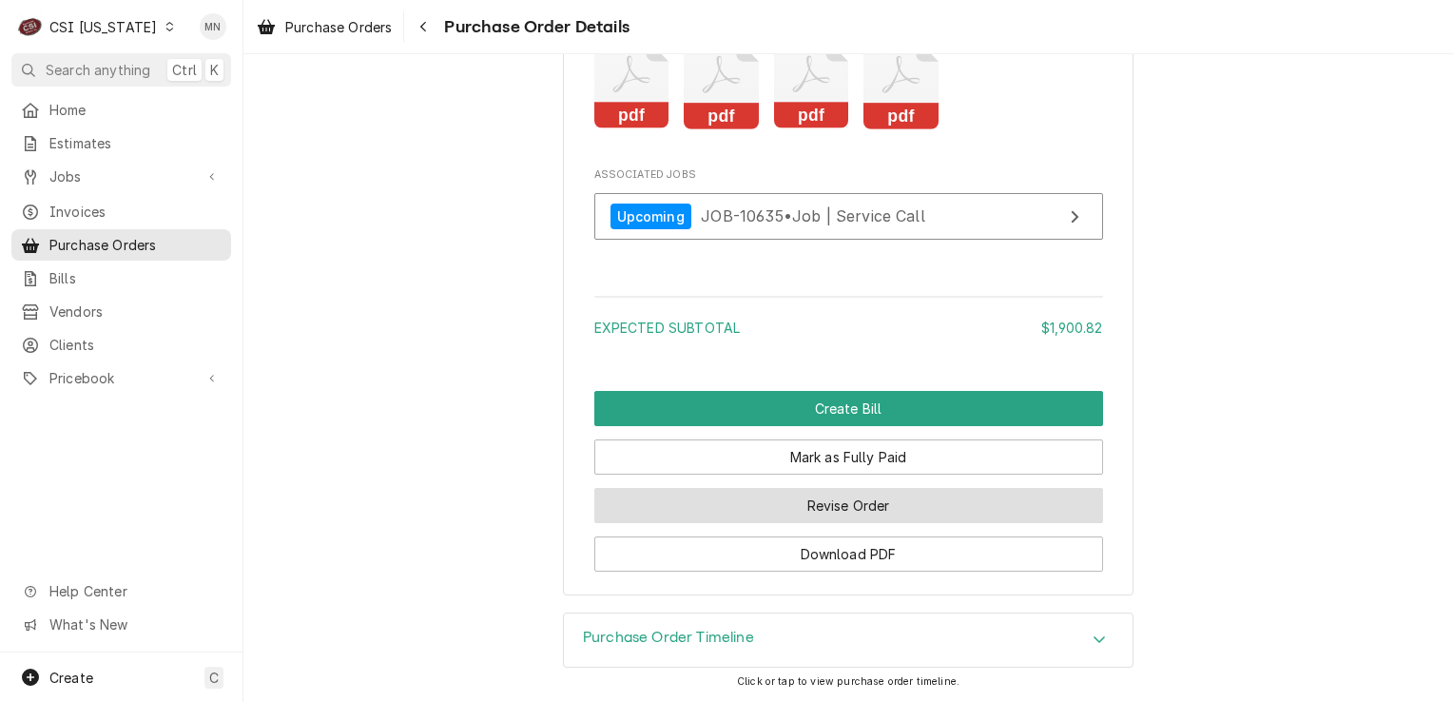
click at [854, 508] on button "Revise Order" at bounding box center [849, 505] width 509 height 35
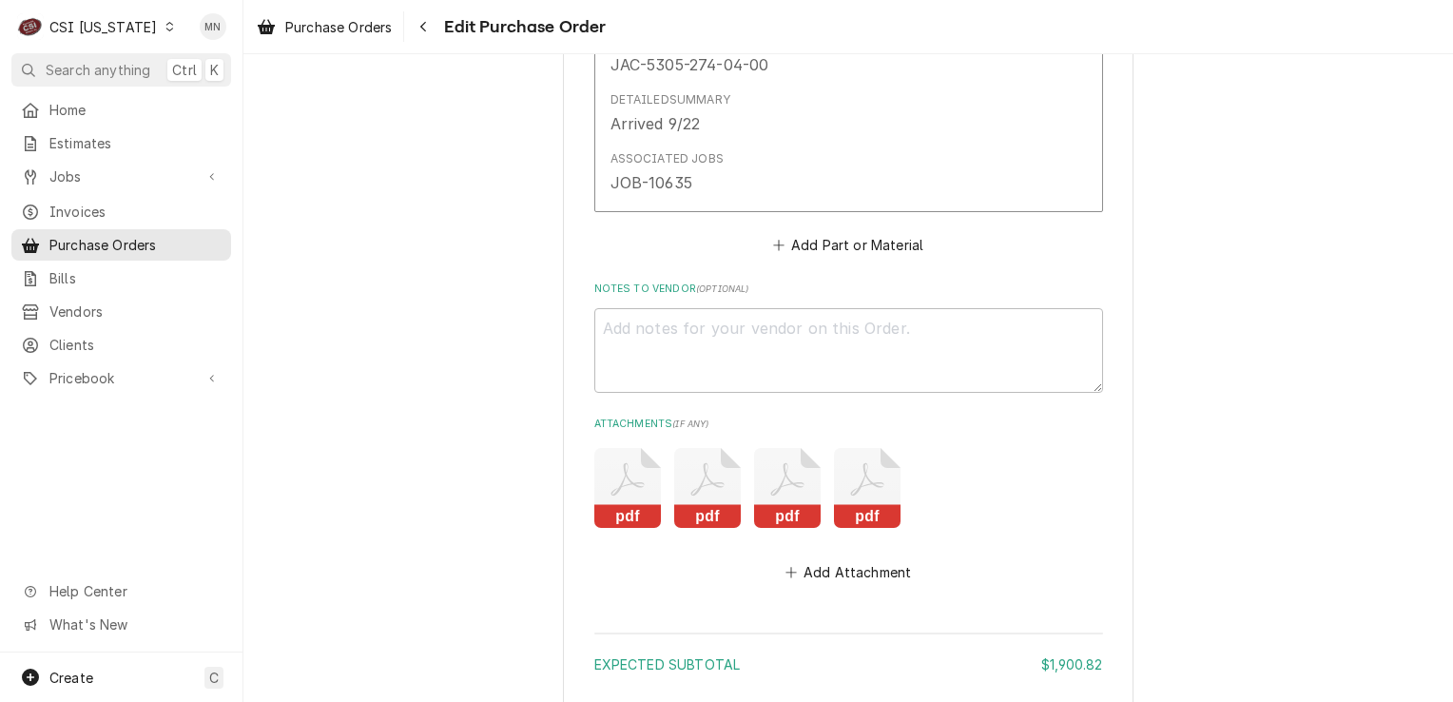
scroll to position [5380, 0]
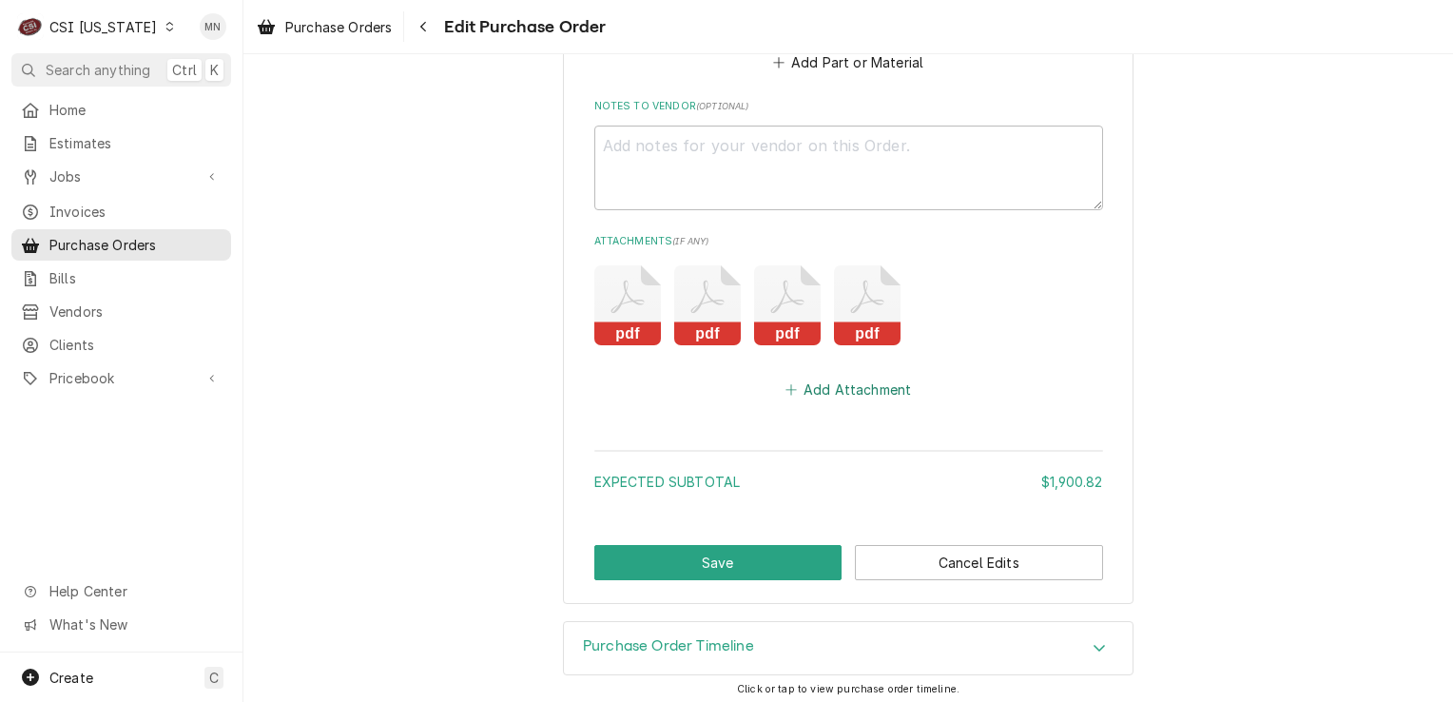
click at [868, 389] on button "Add Attachment" at bounding box center [848, 390] width 133 height 27
type textarea "x"
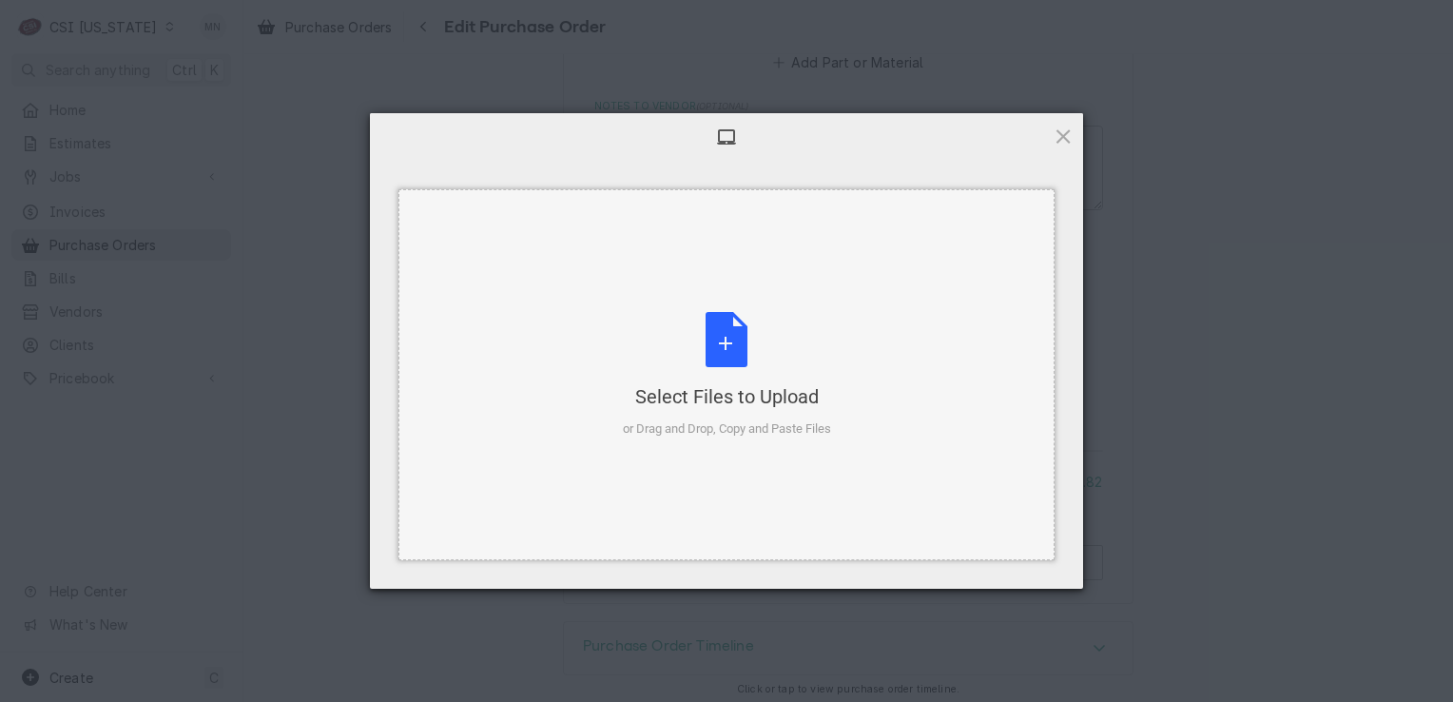
click at [744, 360] on div "Select Files to Upload or Drag and Drop, Copy and Paste Files" at bounding box center [727, 375] width 208 height 127
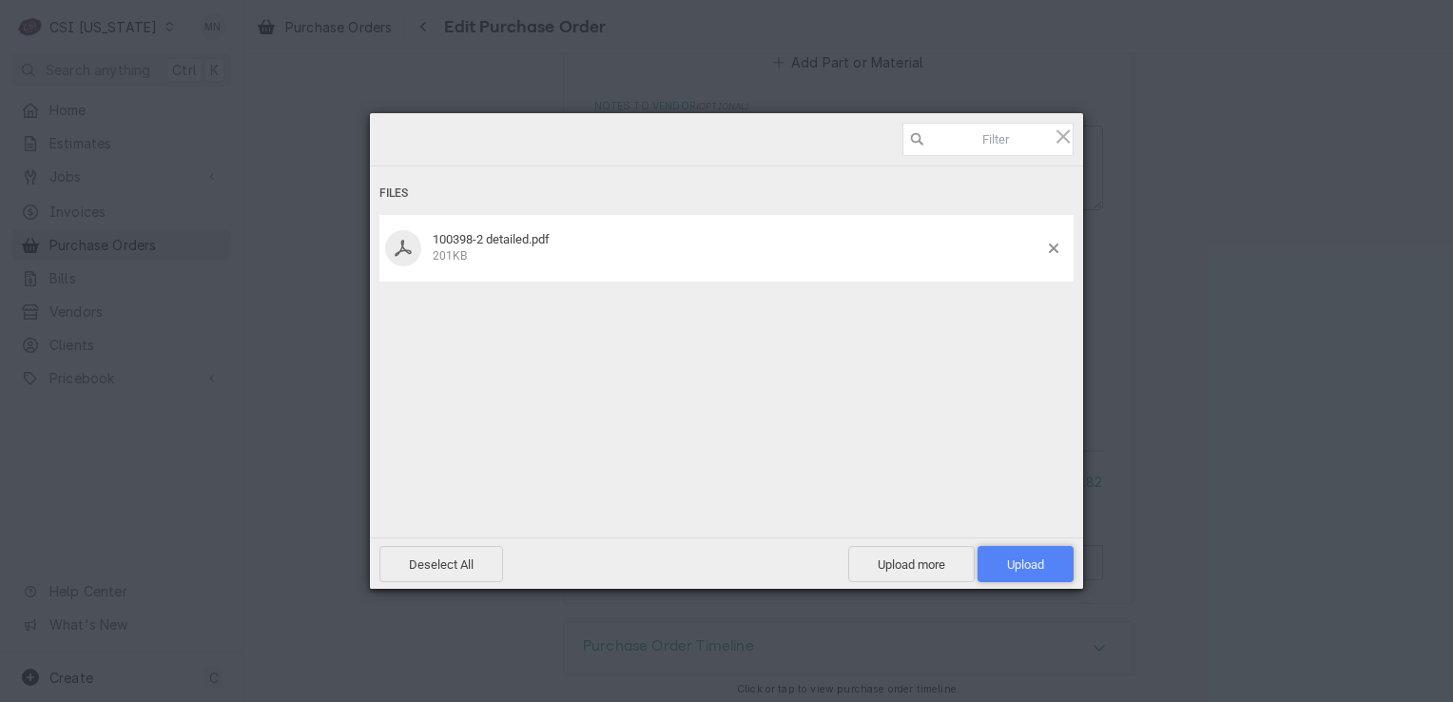
click at [1021, 558] on span "Upload 1" at bounding box center [1025, 564] width 37 height 14
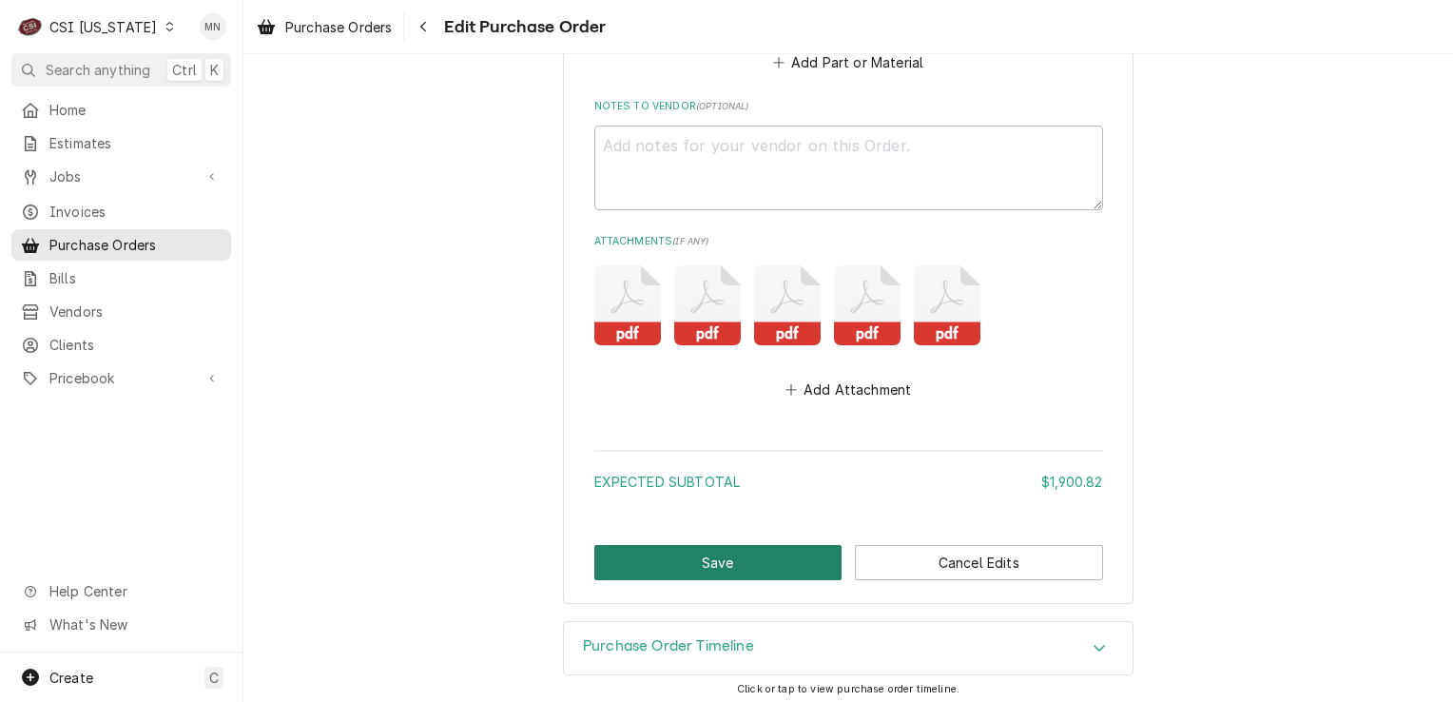
click at [771, 562] on button "Save" at bounding box center [719, 562] width 248 height 35
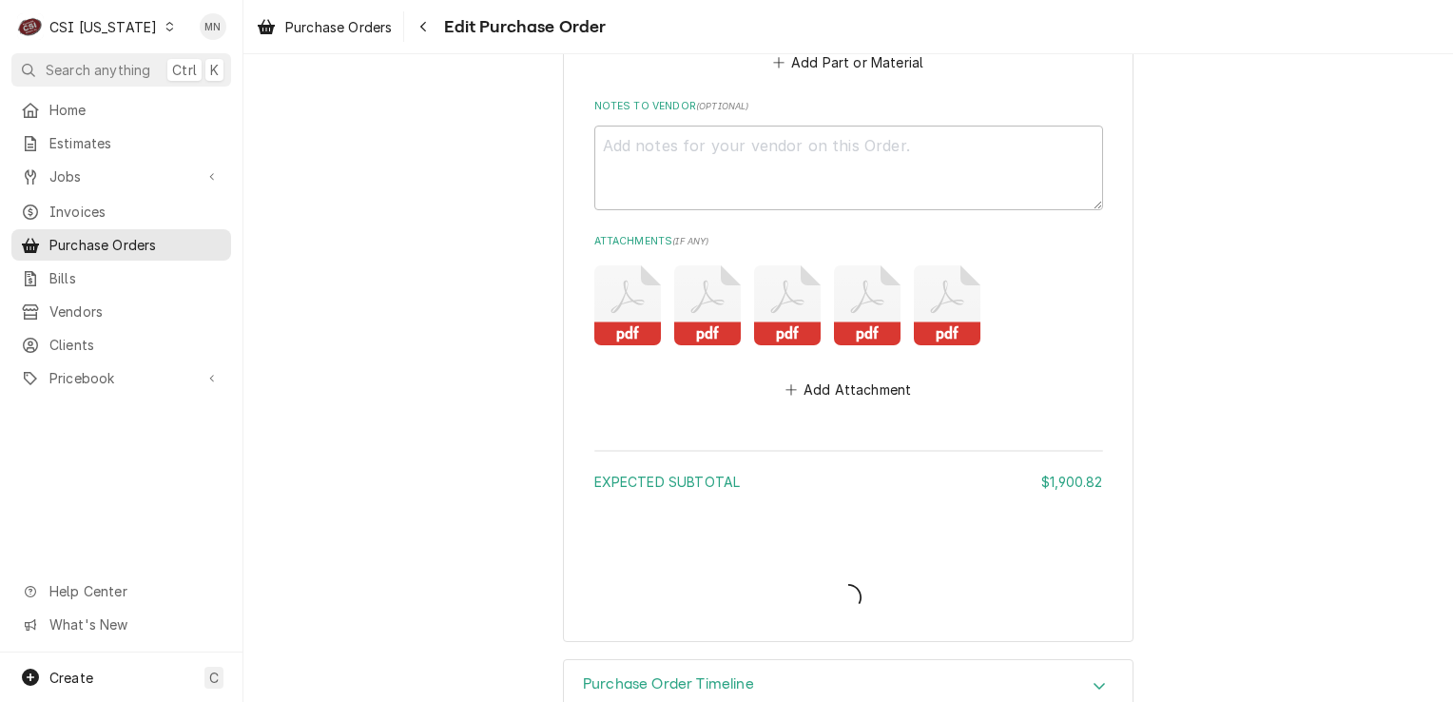
type textarea "x"
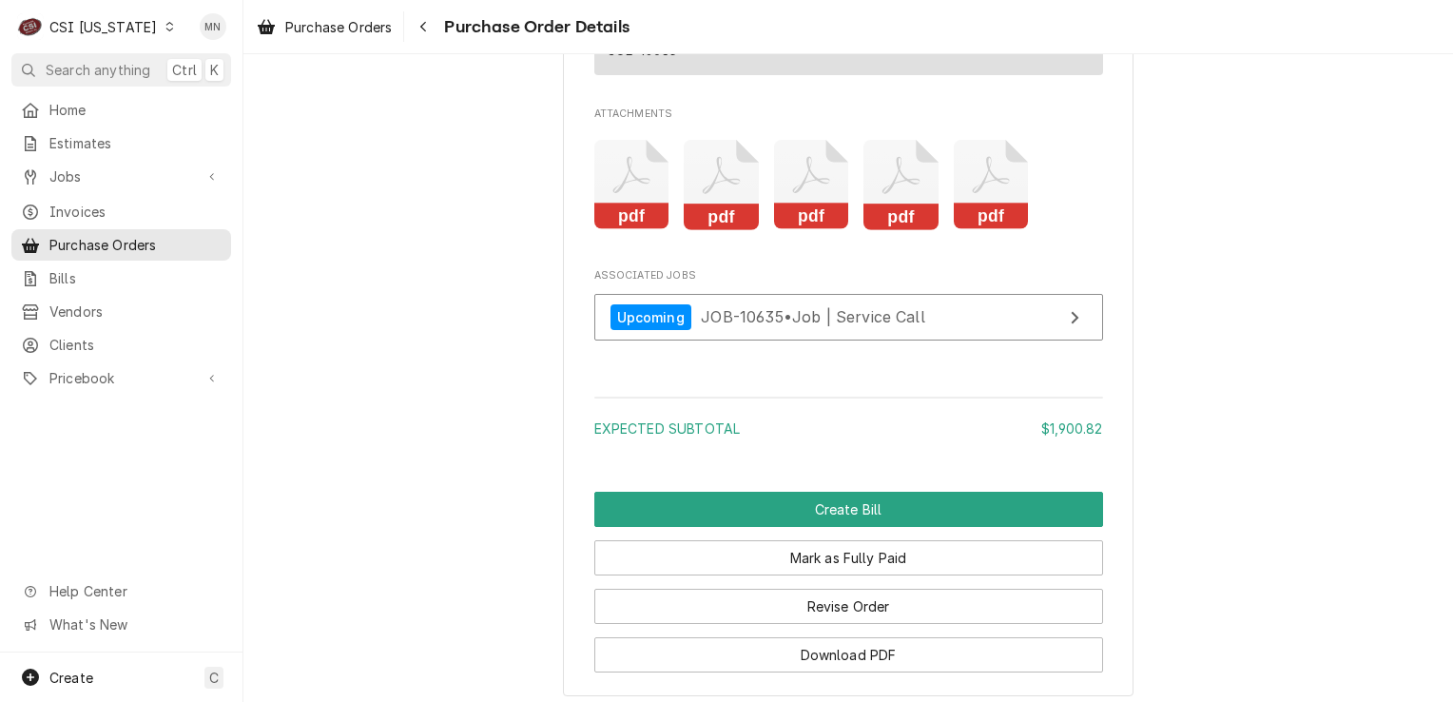
scroll to position [5369, 0]
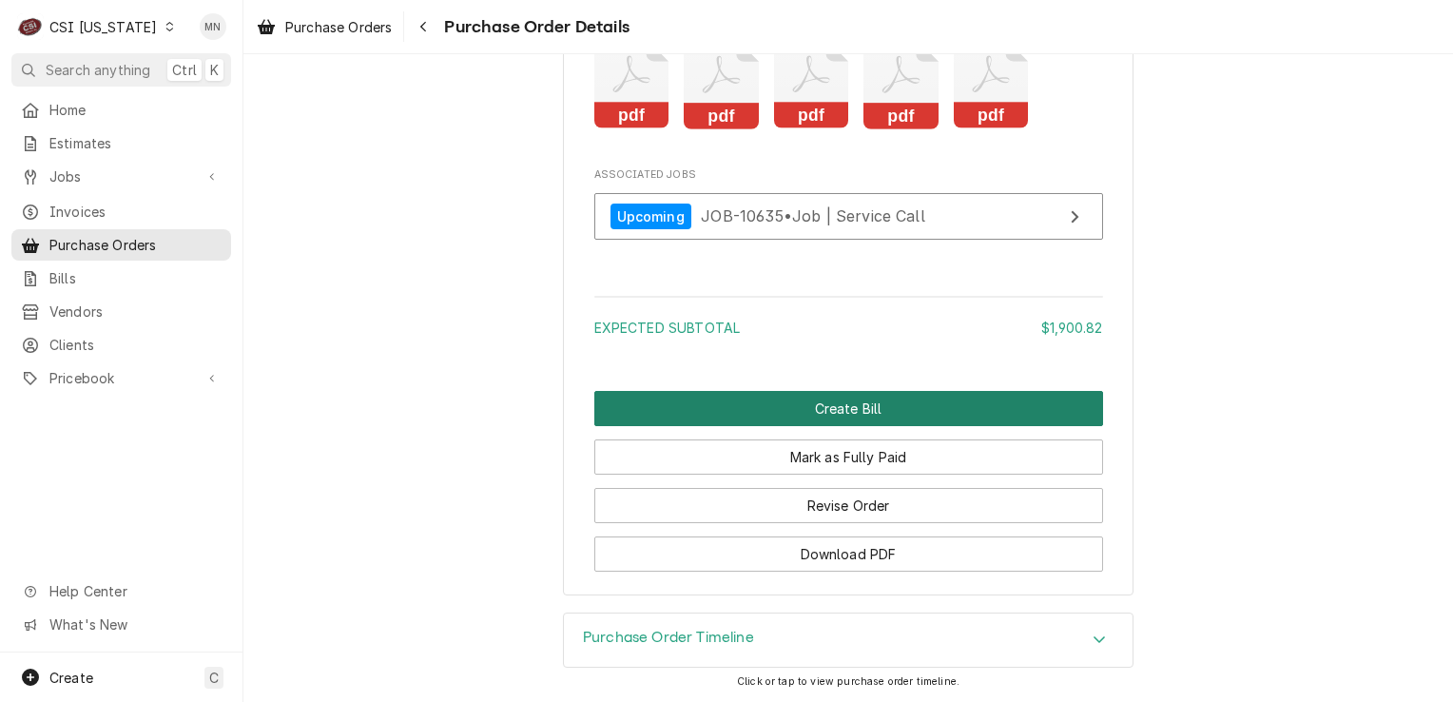
click at [852, 411] on button "Create Bill" at bounding box center [849, 408] width 509 height 35
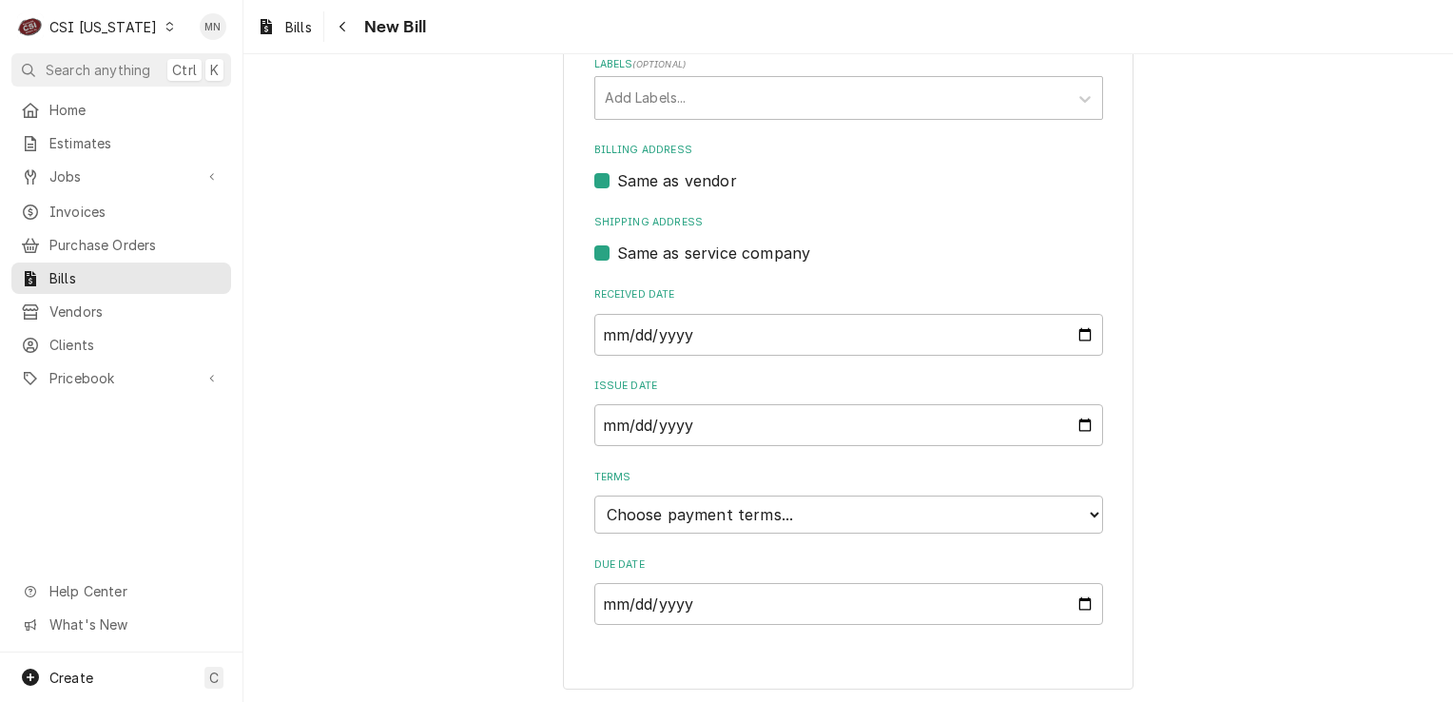
scroll to position [98, 0]
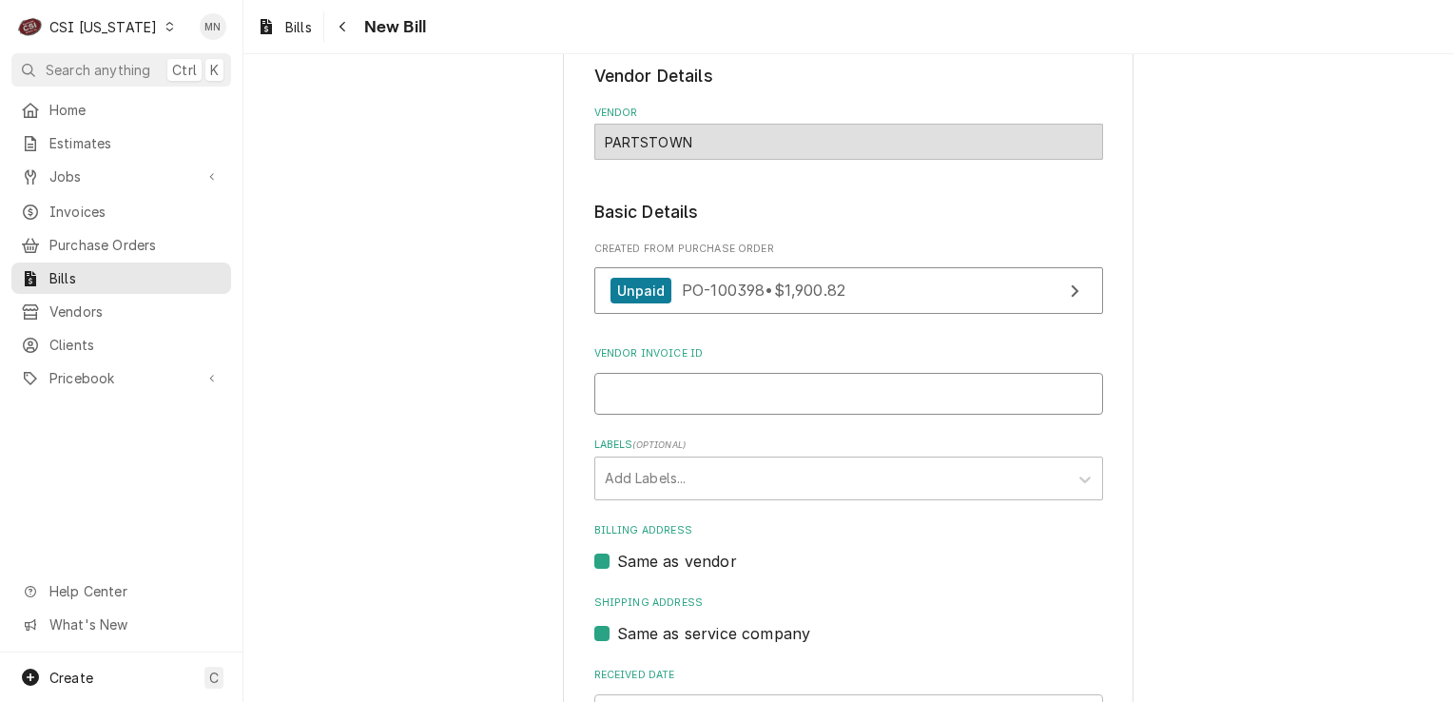
click at [652, 382] on input "Vendor Invoice ID" at bounding box center [849, 394] width 509 height 42
click at [666, 391] on input "Vendor Invoice ID" at bounding box center [849, 394] width 509 height 42
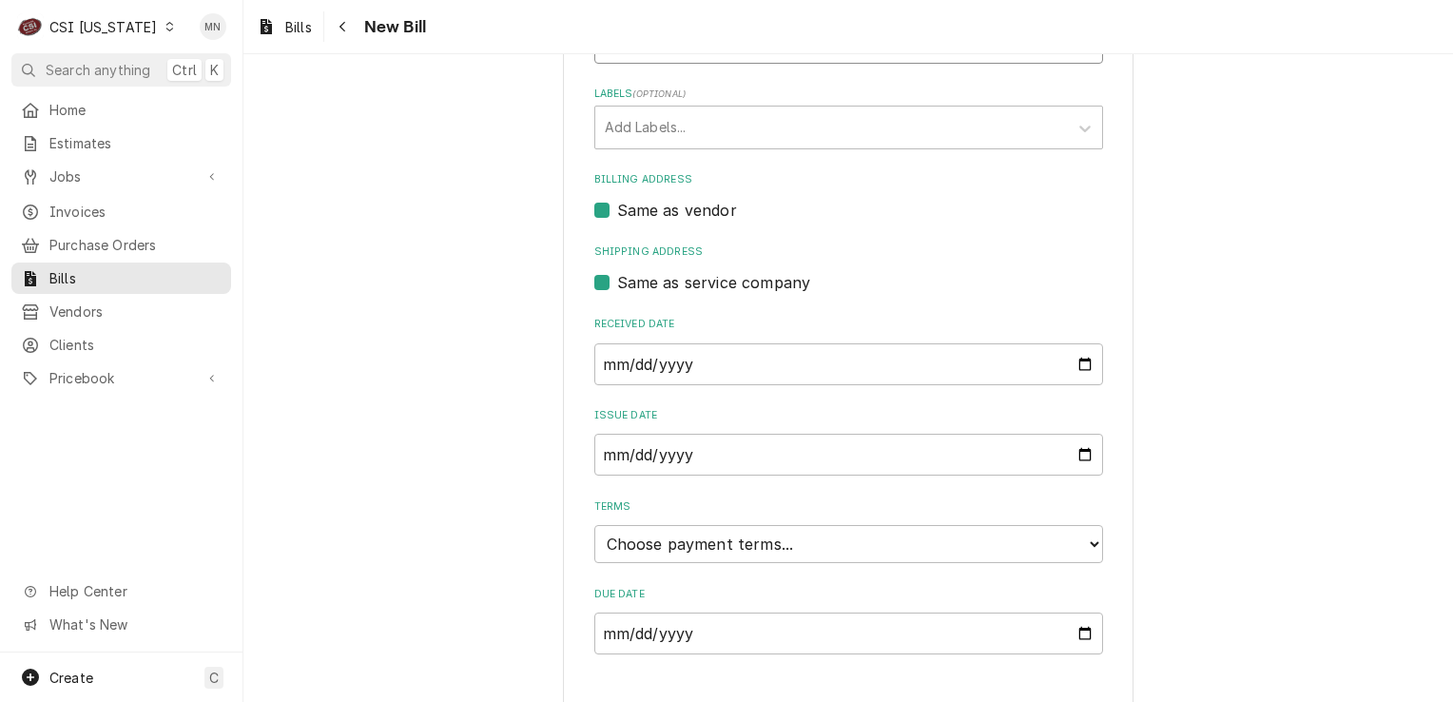
scroll to position [478, 0]
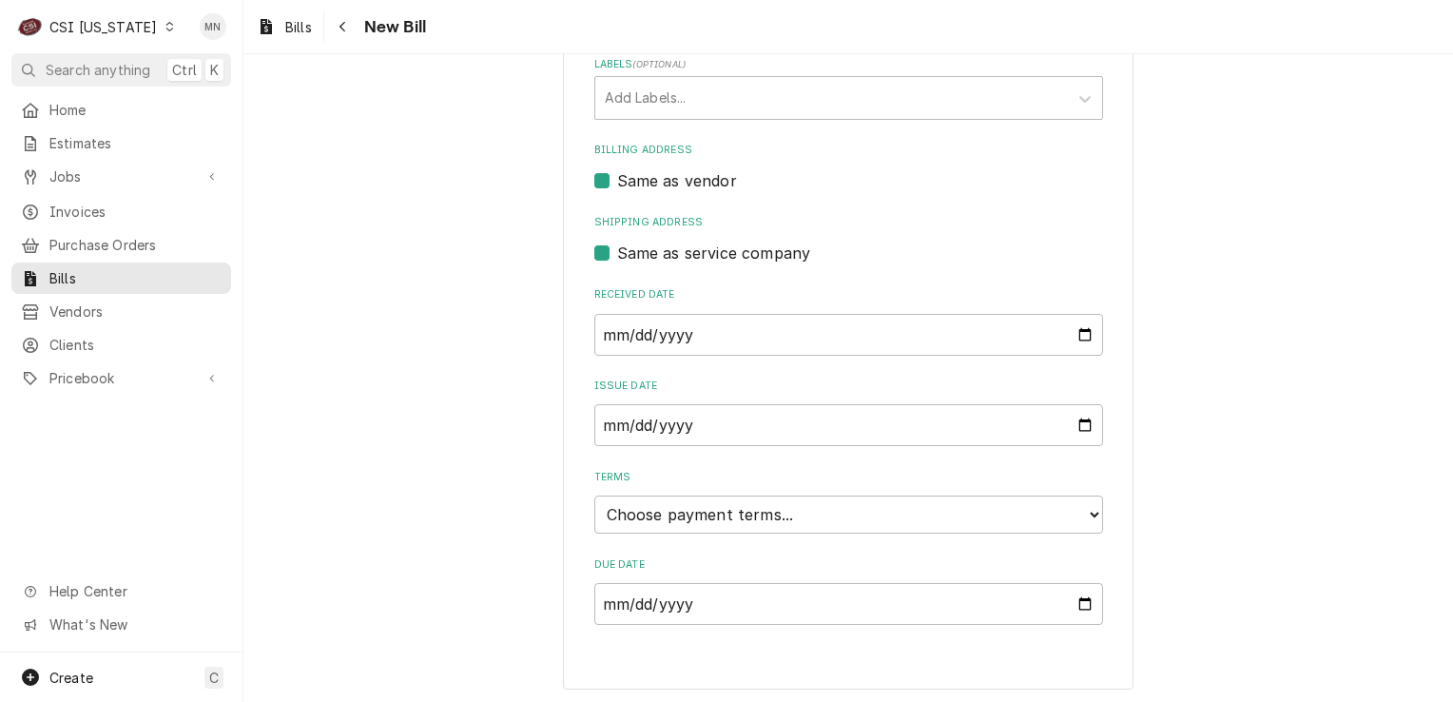
type input "2106965615"
click at [746, 512] on select "Choose payment terms... Same Day Net 7 Net 14 Net 21 Net 30 Net 45 Net 60 Net 90" at bounding box center [849, 515] width 509 height 38
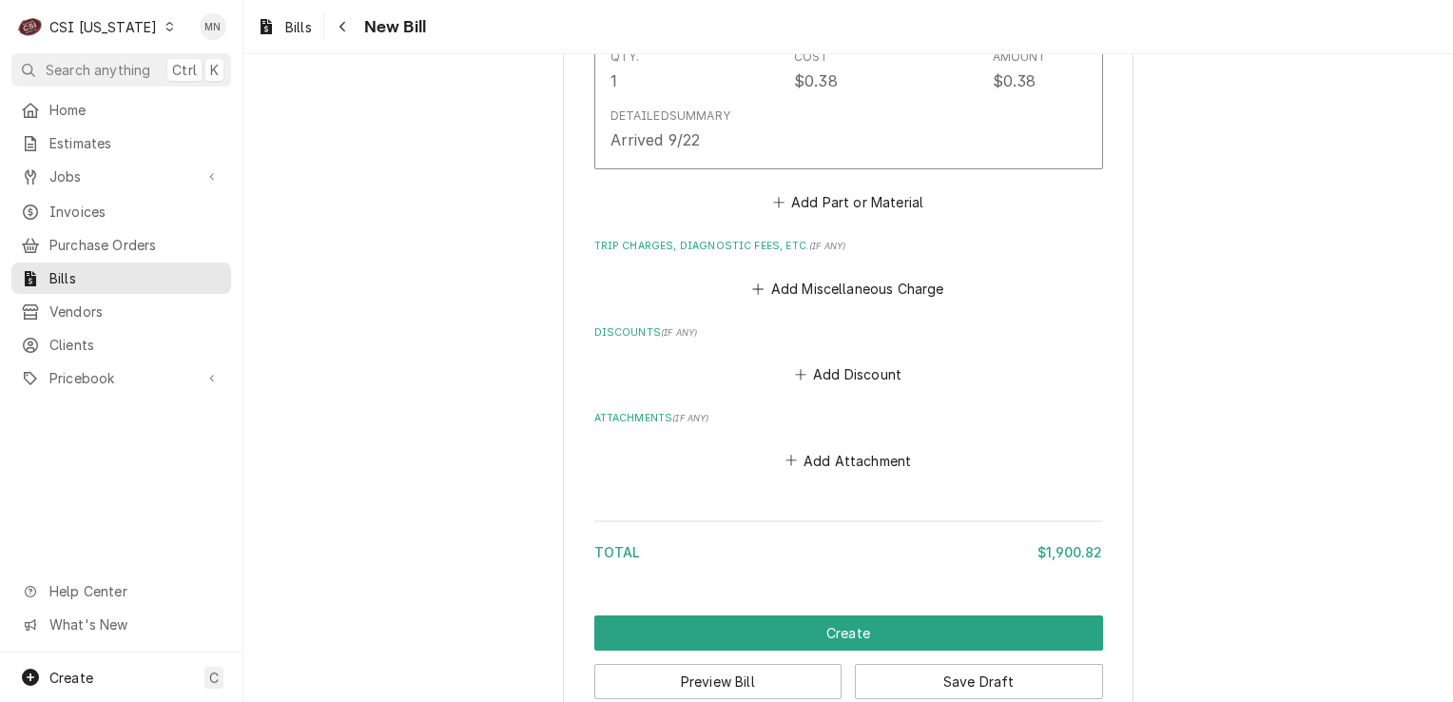
scroll to position [4084, 0]
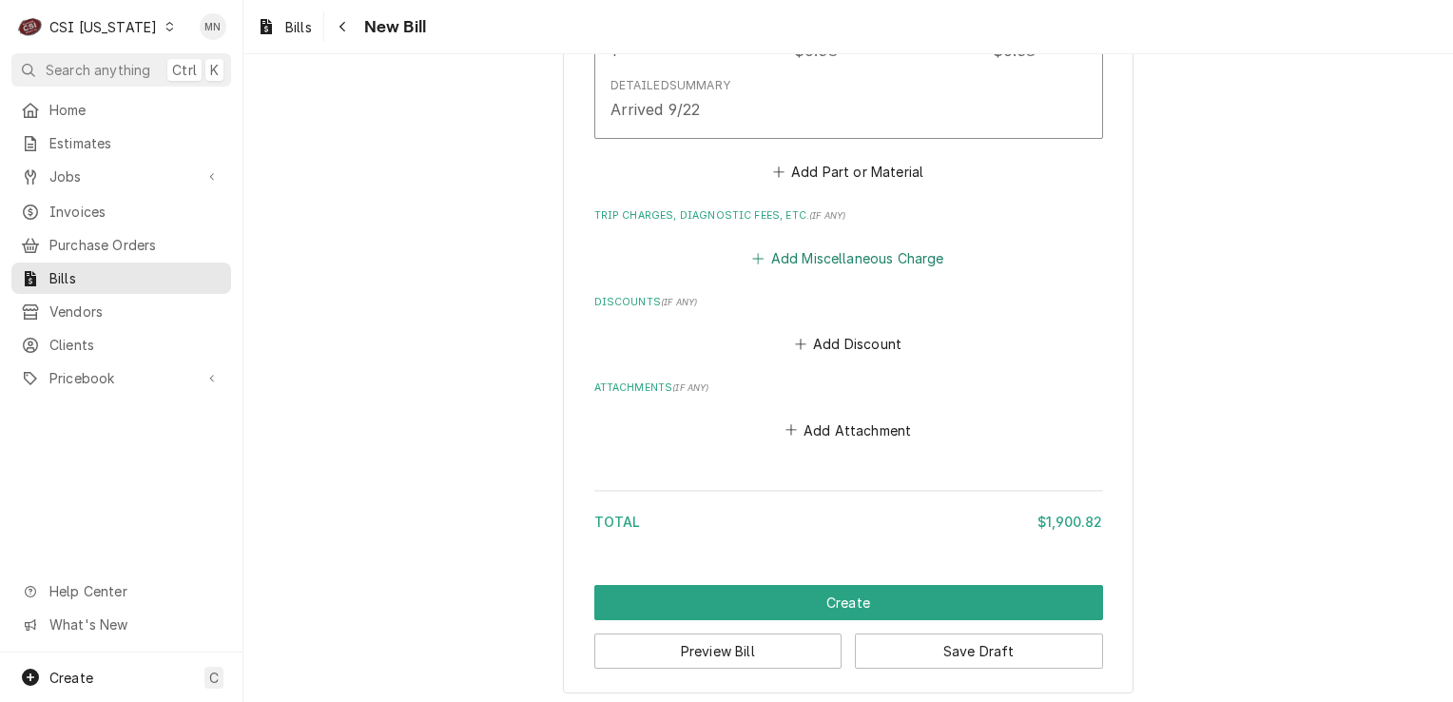
click at [837, 257] on button "Add Miscellaneous Charge" at bounding box center [849, 257] width 198 height 27
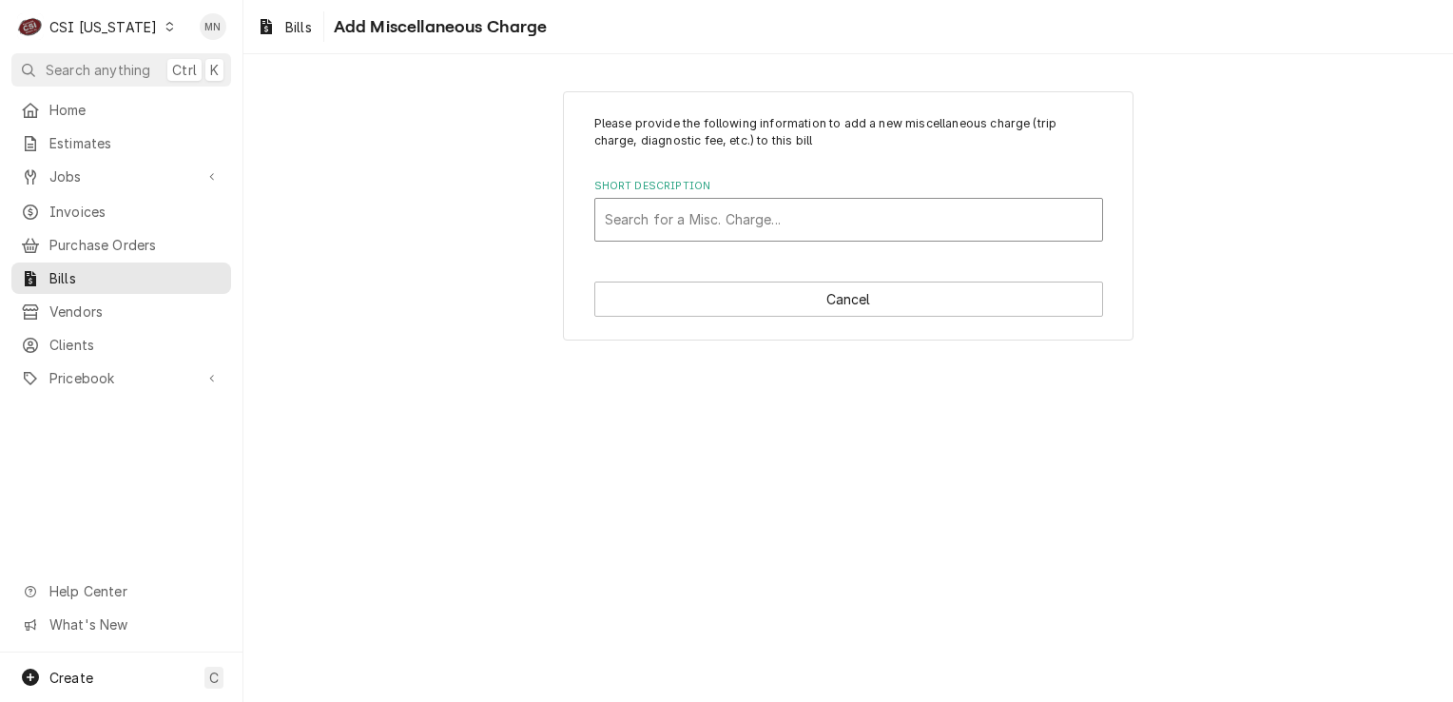
click at [698, 205] on div "Short Description" at bounding box center [849, 220] width 488 height 34
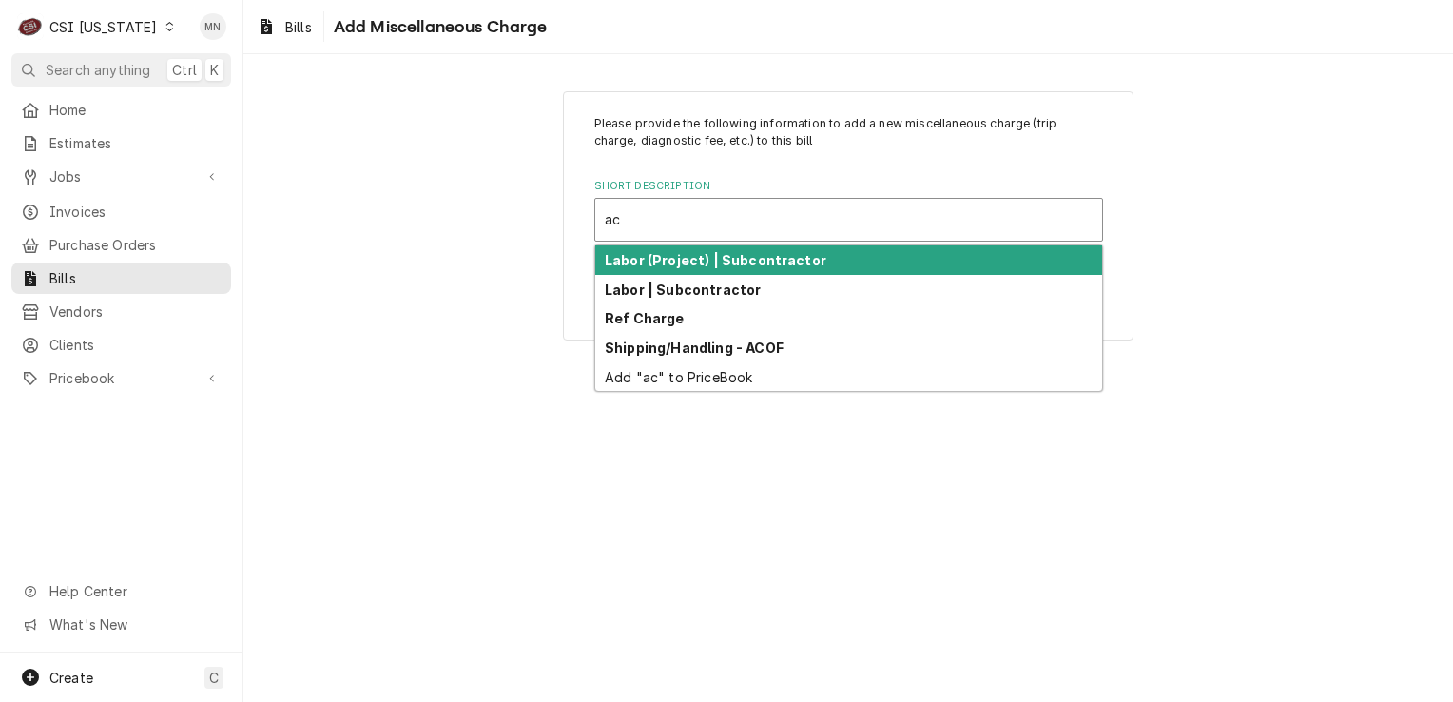
type input "aco"
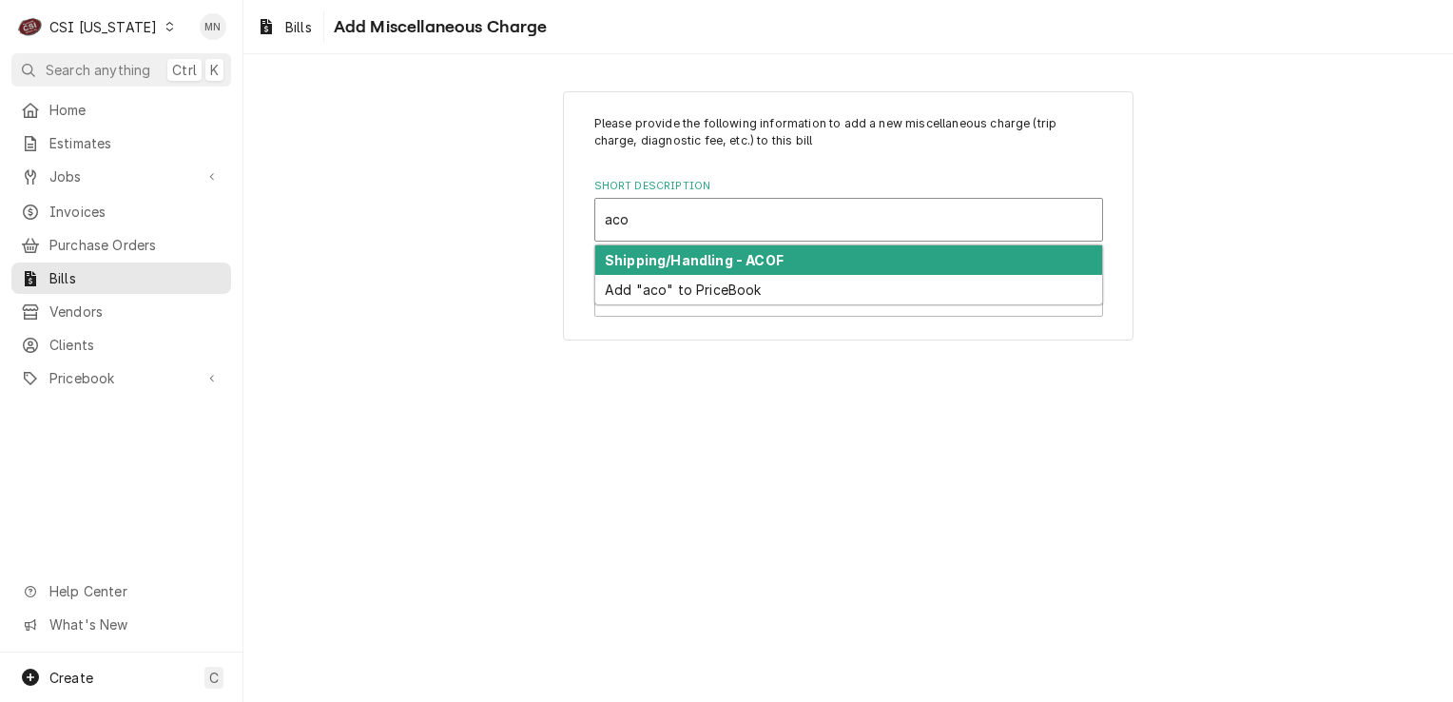
click at [682, 266] on strong "Shipping/Handling - ACOF" at bounding box center [694, 260] width 179 height 16
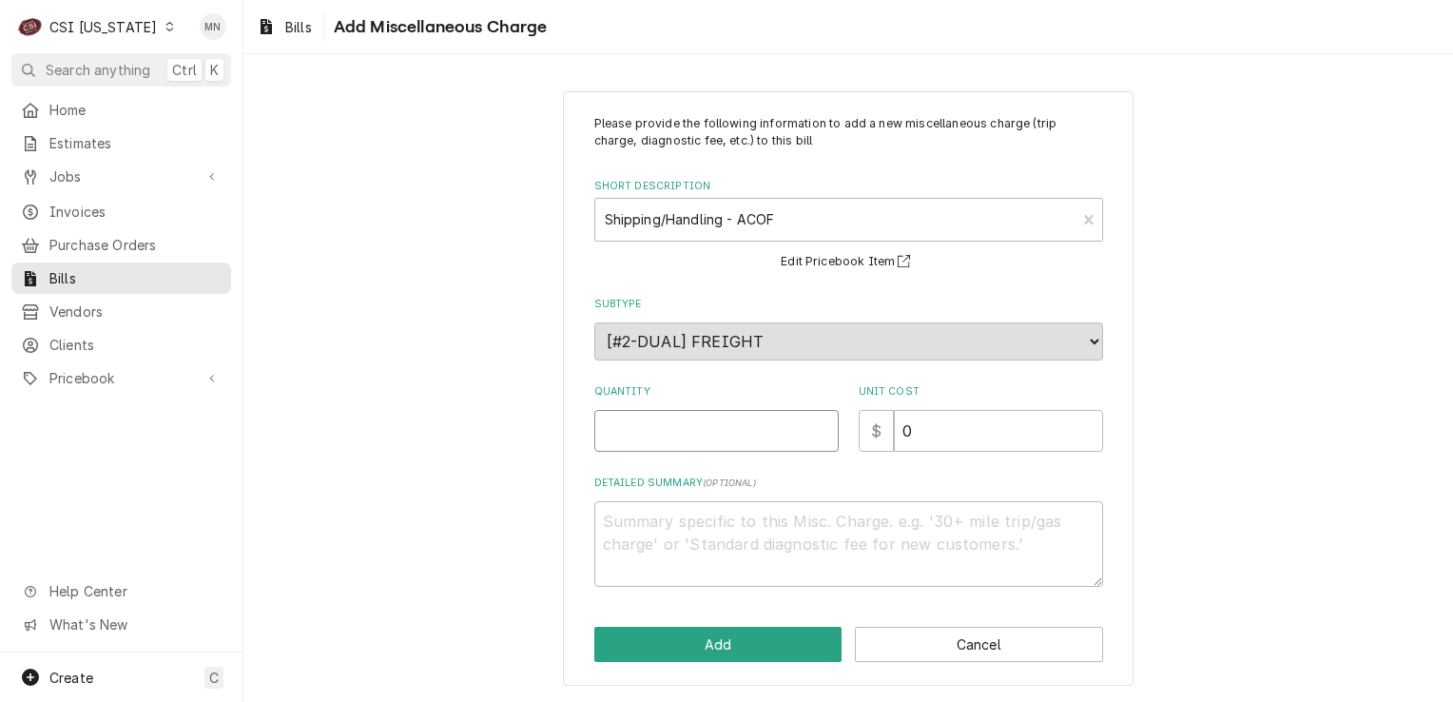
click at [660, 432] on input "Quantity" at bounding box center [717, 431] width 244 height 42
click at [654, 425] on input "Quantity" at bounding box center [717, 431] width 244 height 42
type textarea "x"
type input "8"
type textarea "x"
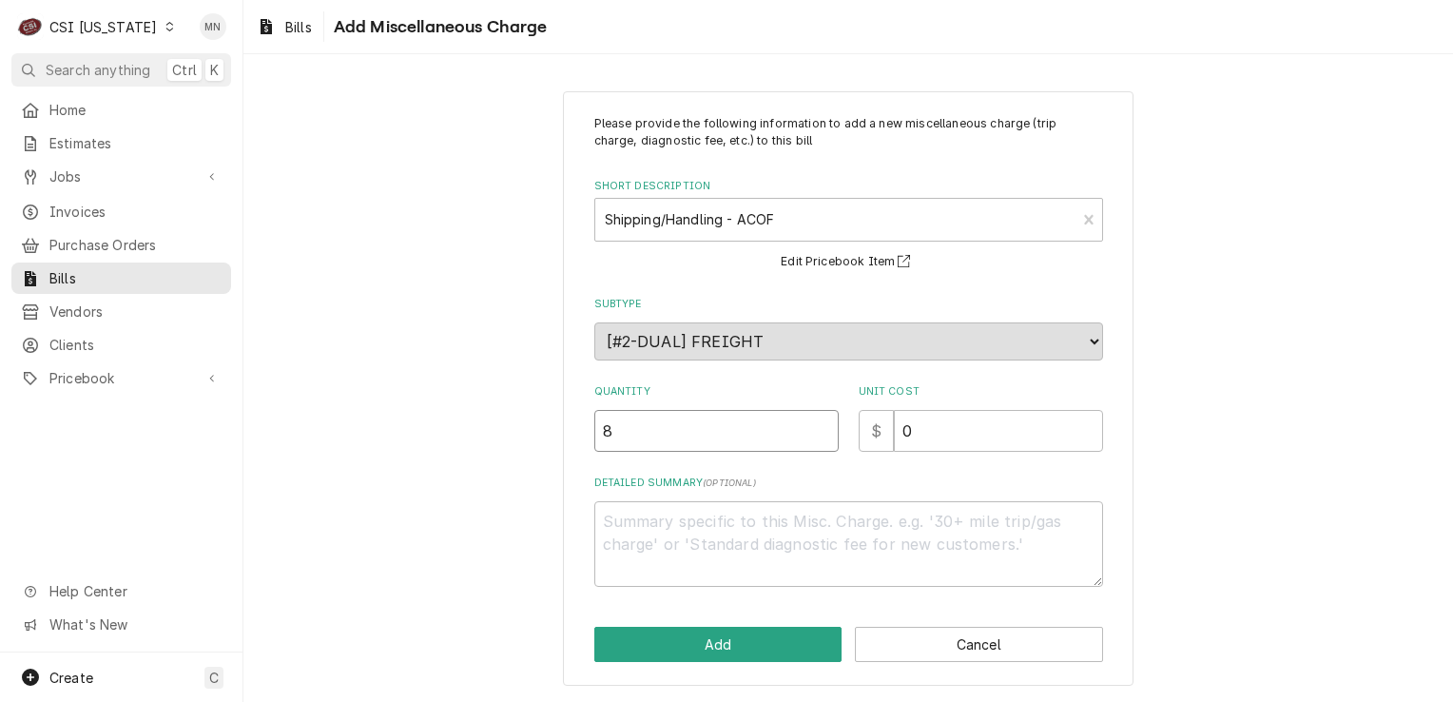
type input "86"
type textarea "x"
type input "8"
type textarea "x"
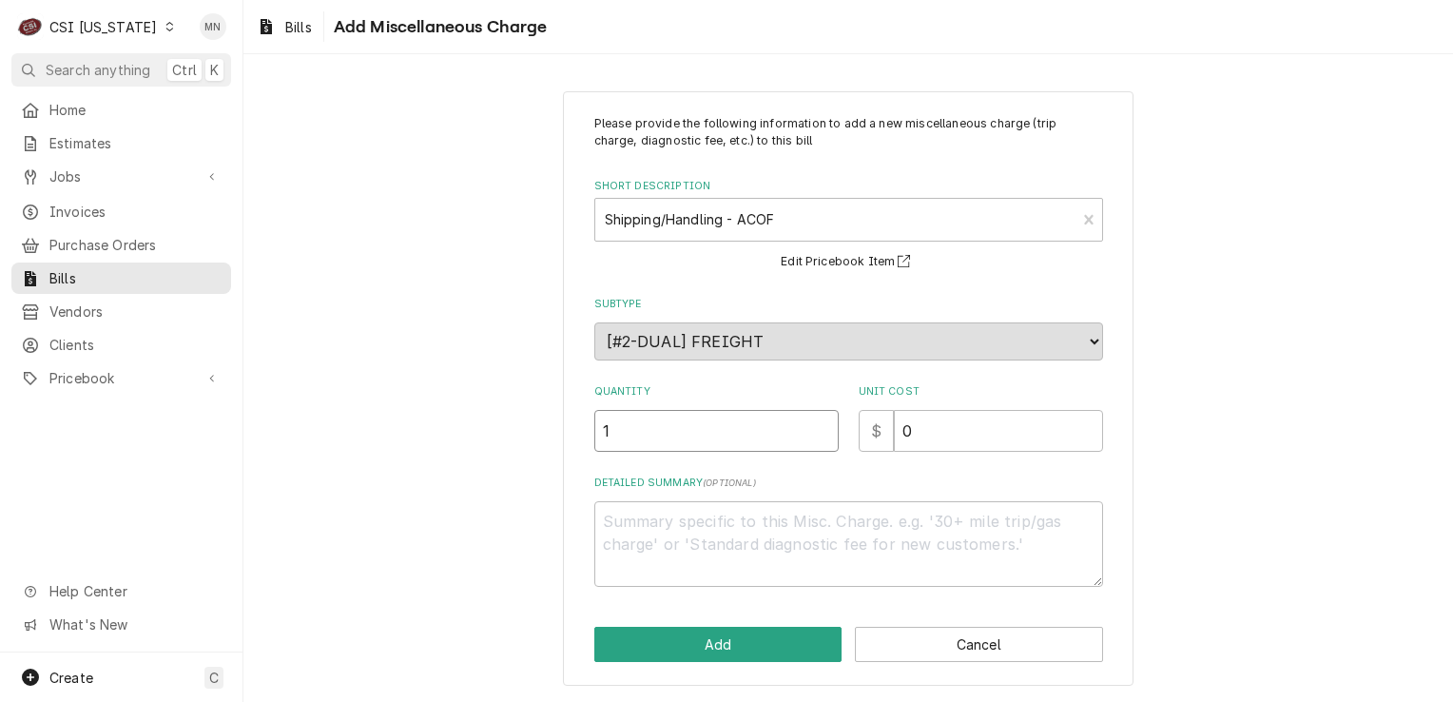
type input "1"
type textarea "x"
type input "3"
type textarea "x"
type input "38"
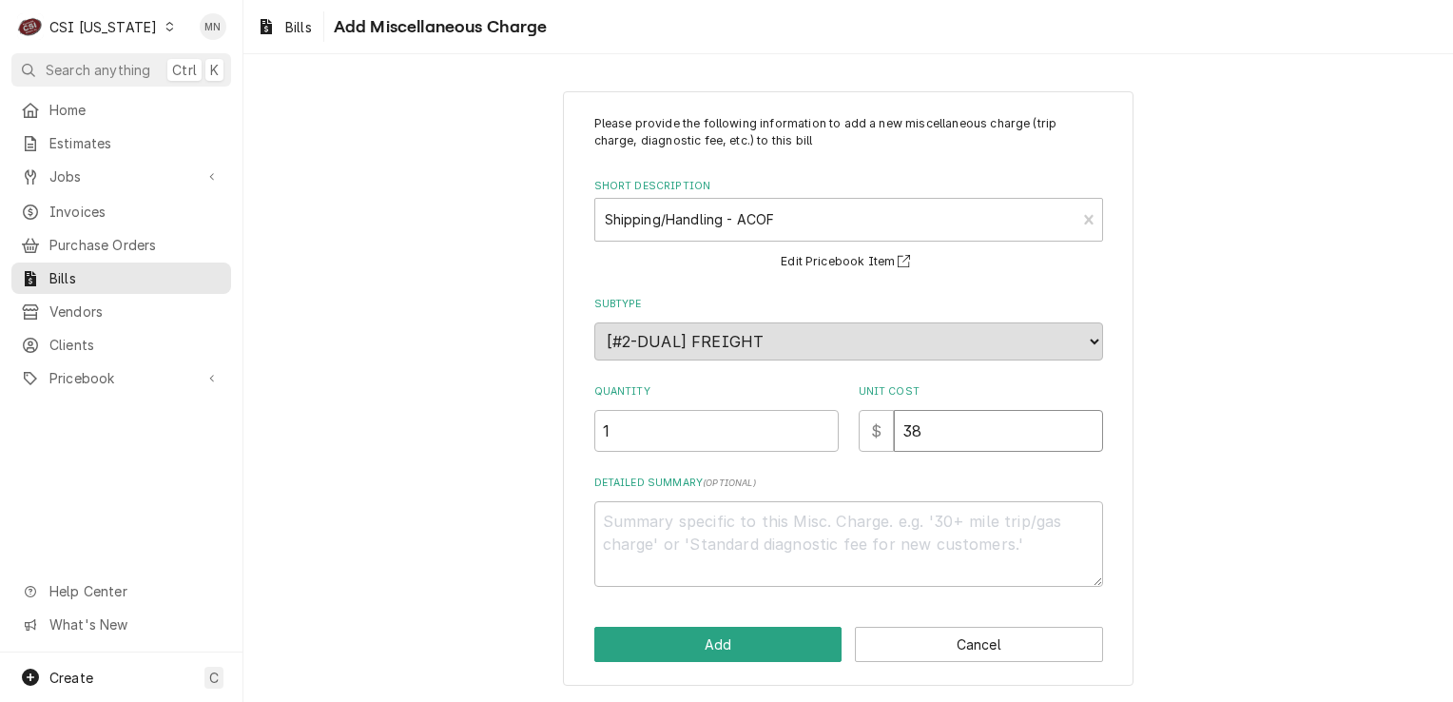
type textarea "x"
type input "38.1"
type textarea "x"
type input "38.17"
click at [637, 518] on textarea "Detailed Summary ( optional )" at bounding box center [849, 544] width 509 height 86
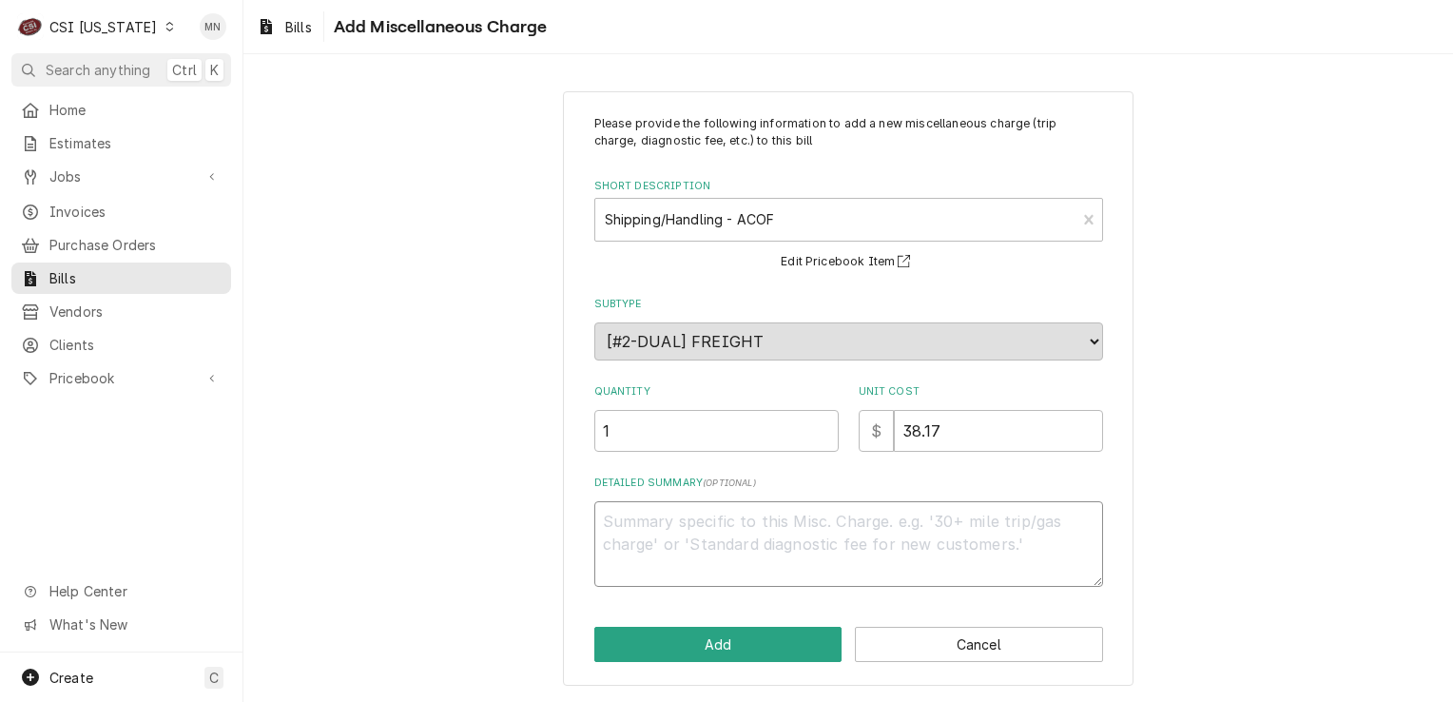
type textarea "x"
type textarea "a"
type textarea "x"
type textarea "aC"
type textarea "x"
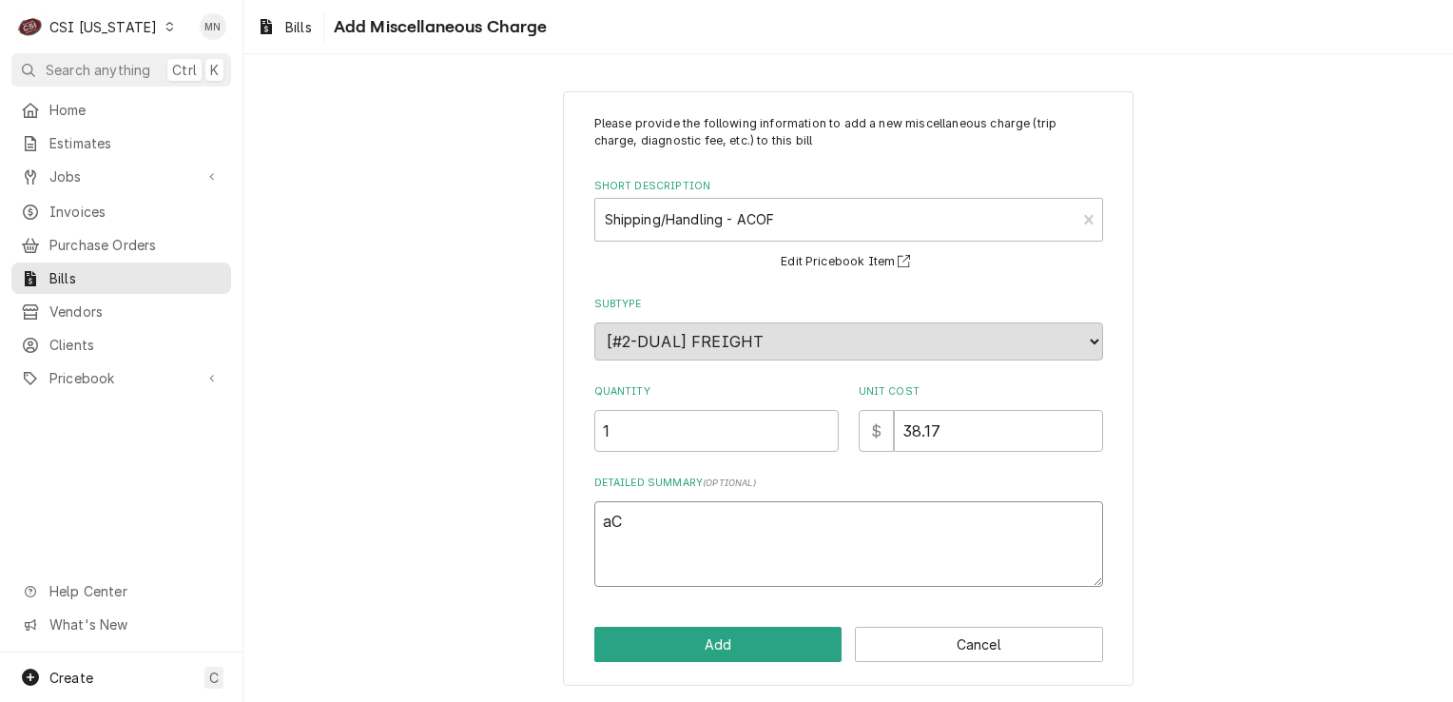
type textarea "aCO"
type textarea "x"
type textarea "aC"
type textarea "x"
type textarea "a"
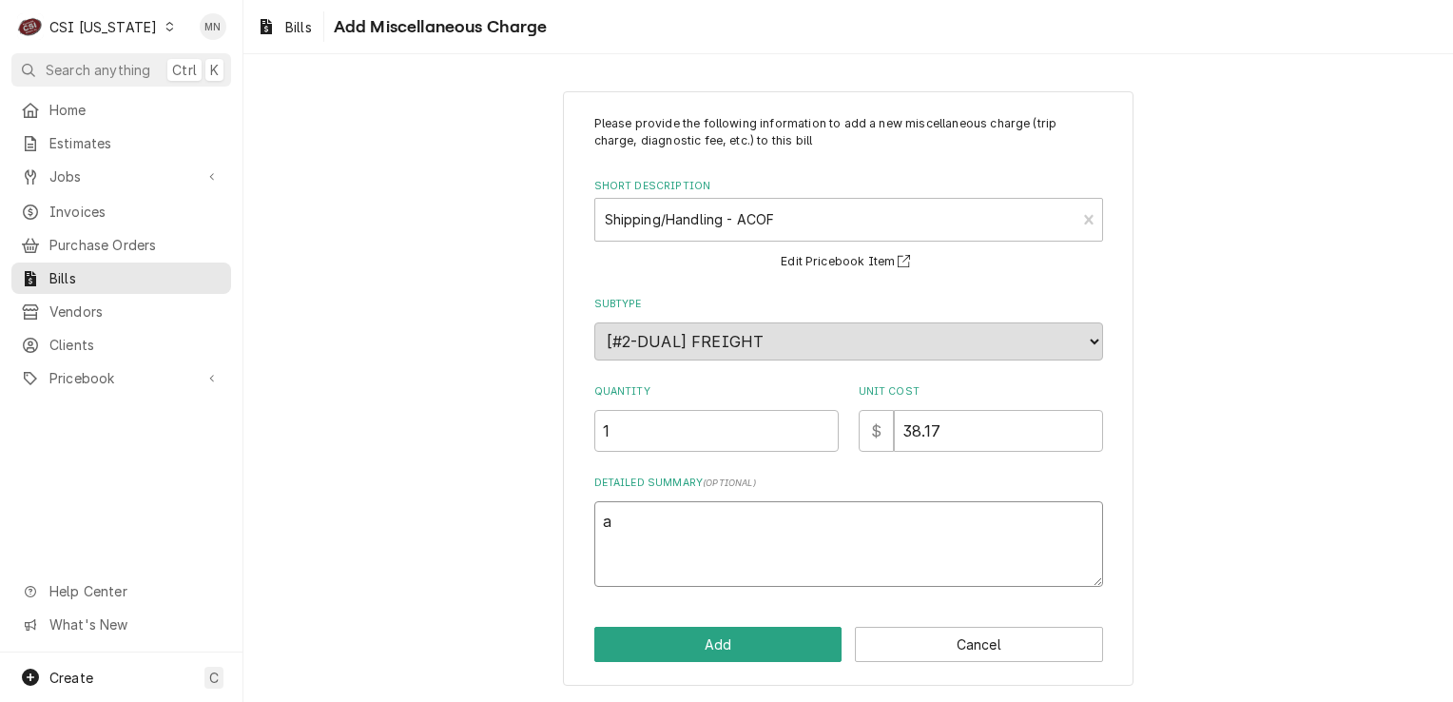
type textarea "x"
type textarea "A"
type textarea "x"
type textarea "AC"
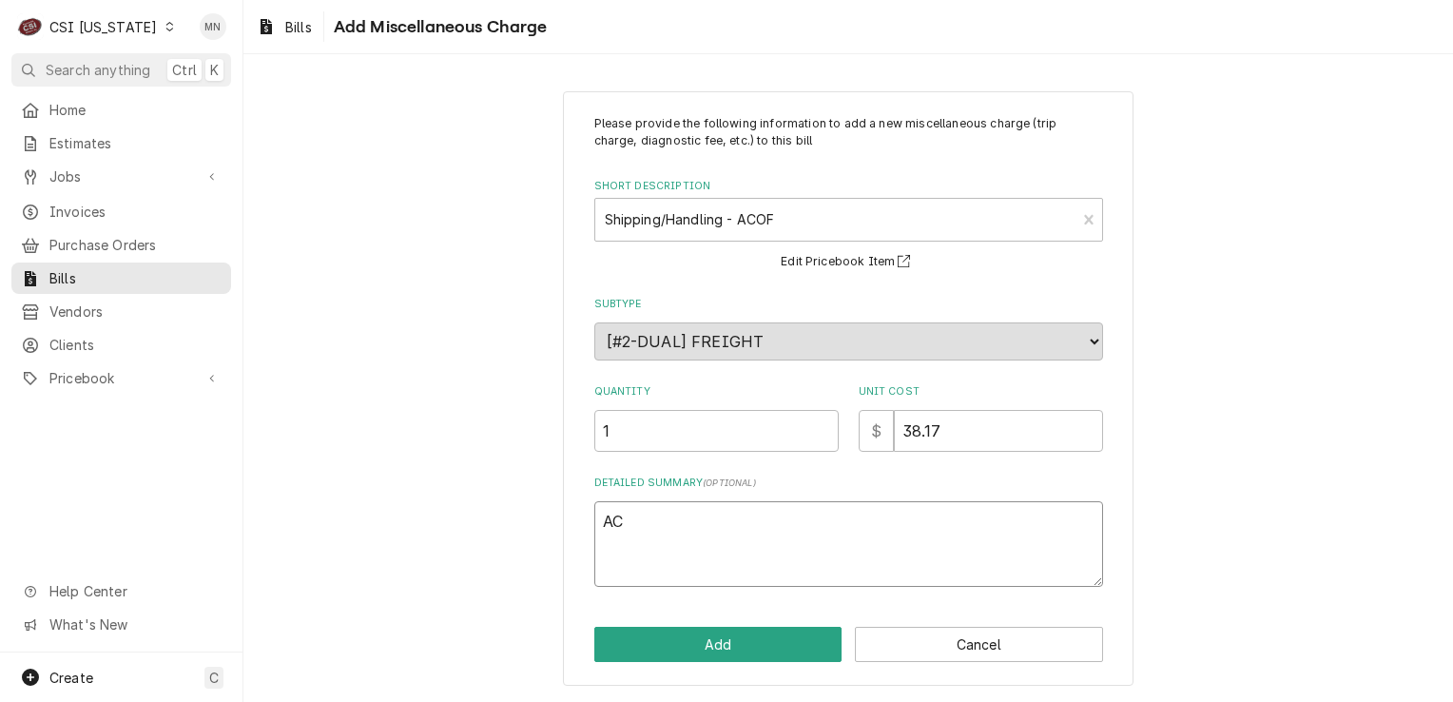
type textarea "x"
type textarea "ACO"
type textarea "x"
type textarea "ACOF"
type textarea "x"
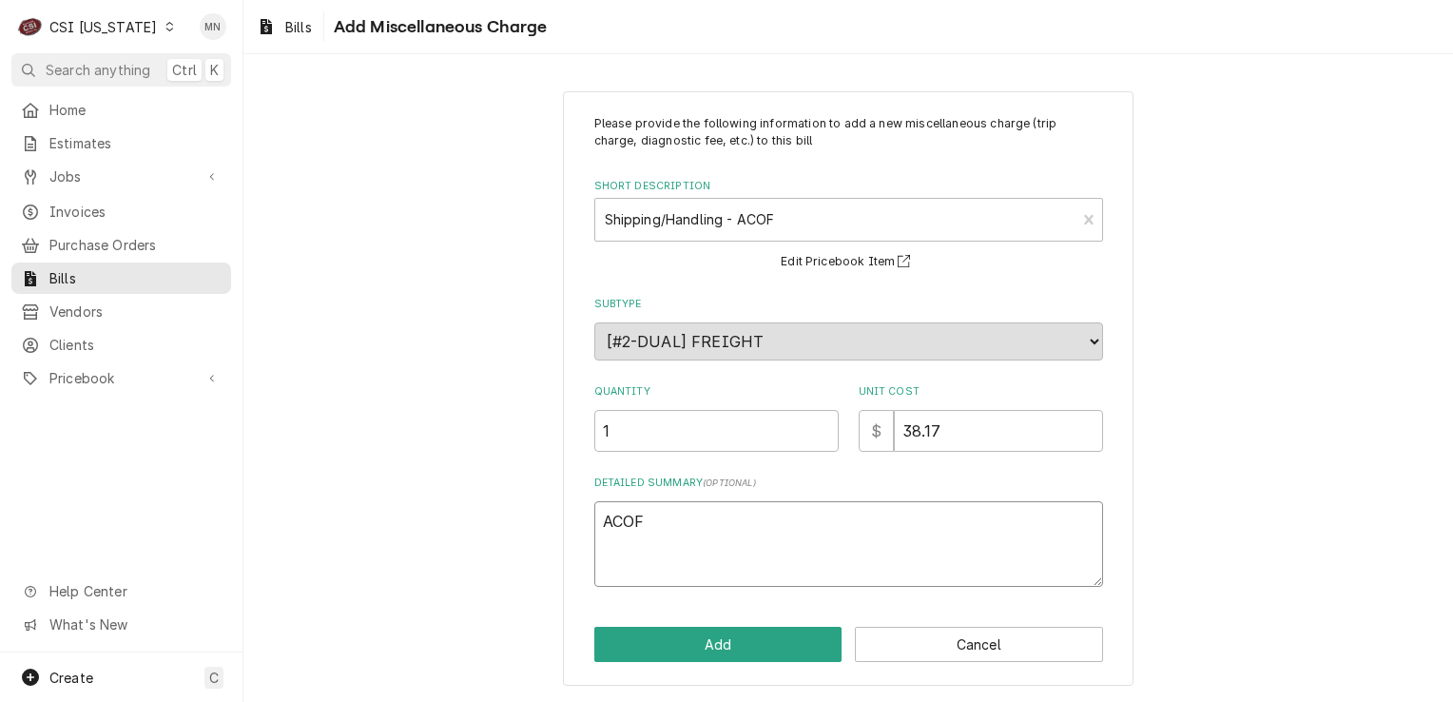
type textarea "ACOF"
click at [666, 516] on textarea "ACOF" at bounding box center [849, 544] width 509 height 86
type textarea "x"
type textarea "ACOF 2"
type textarea "x"
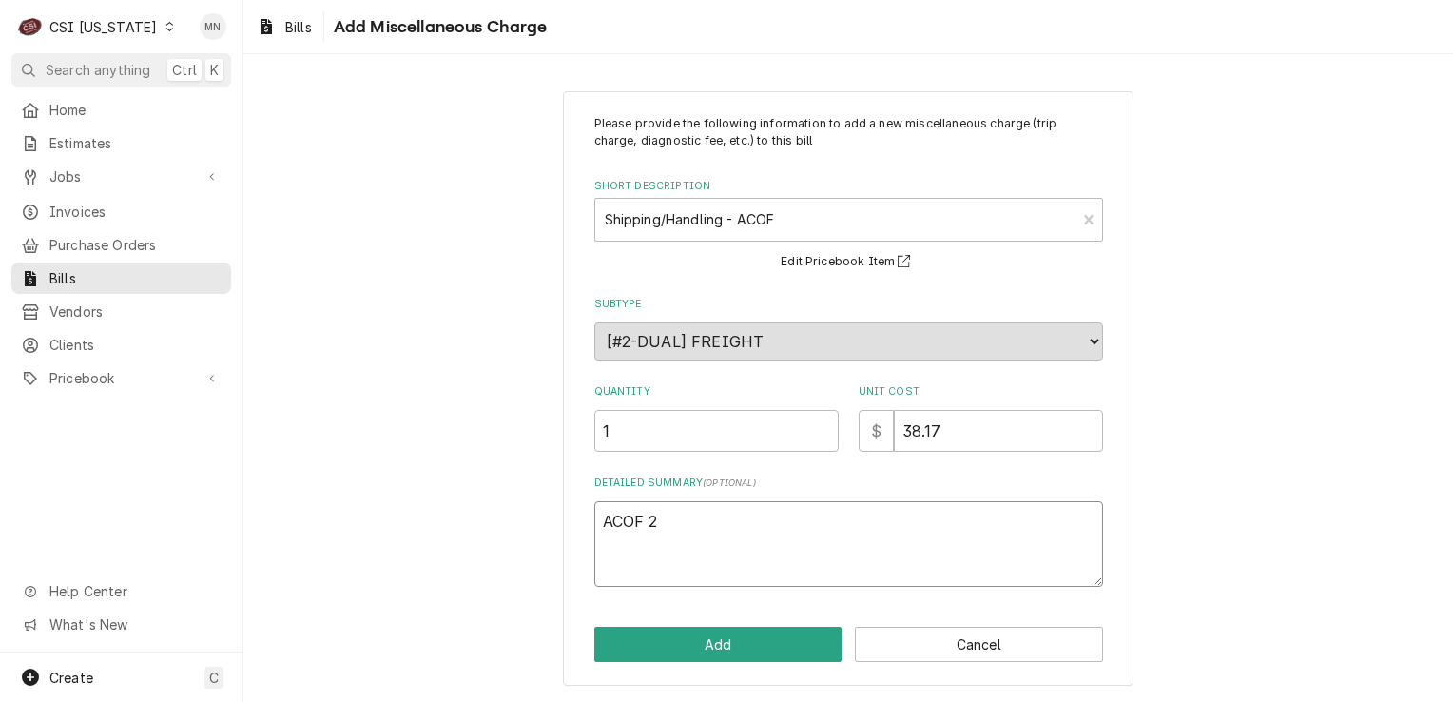
type textarea "ACOF 21"
type textarea "x"
type textarea "ACOF 210"
type textarea "x"
type textarea "ACOF 2106"
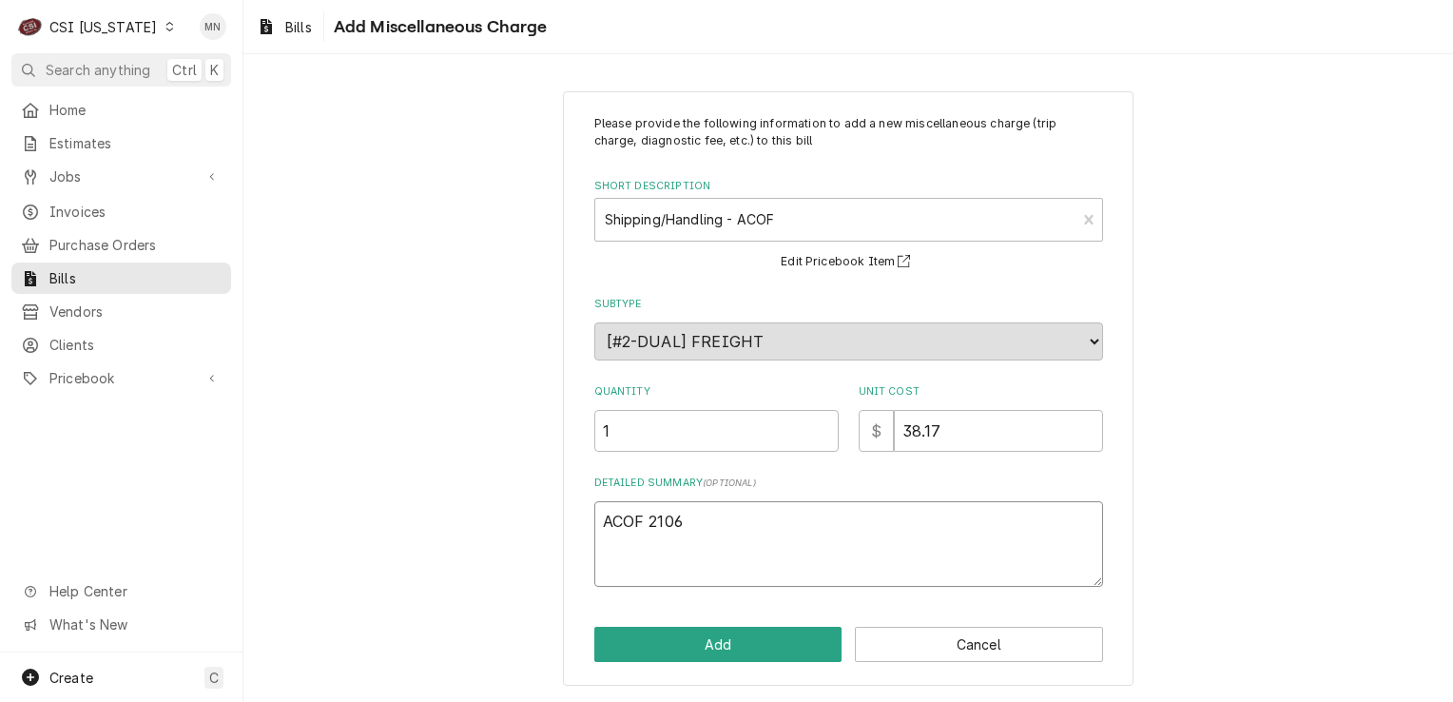
type textarea "x"
type textarea "ACOF 21069"
type textarea "x"
type textarea "ACOF 210696"
type textarea "x"
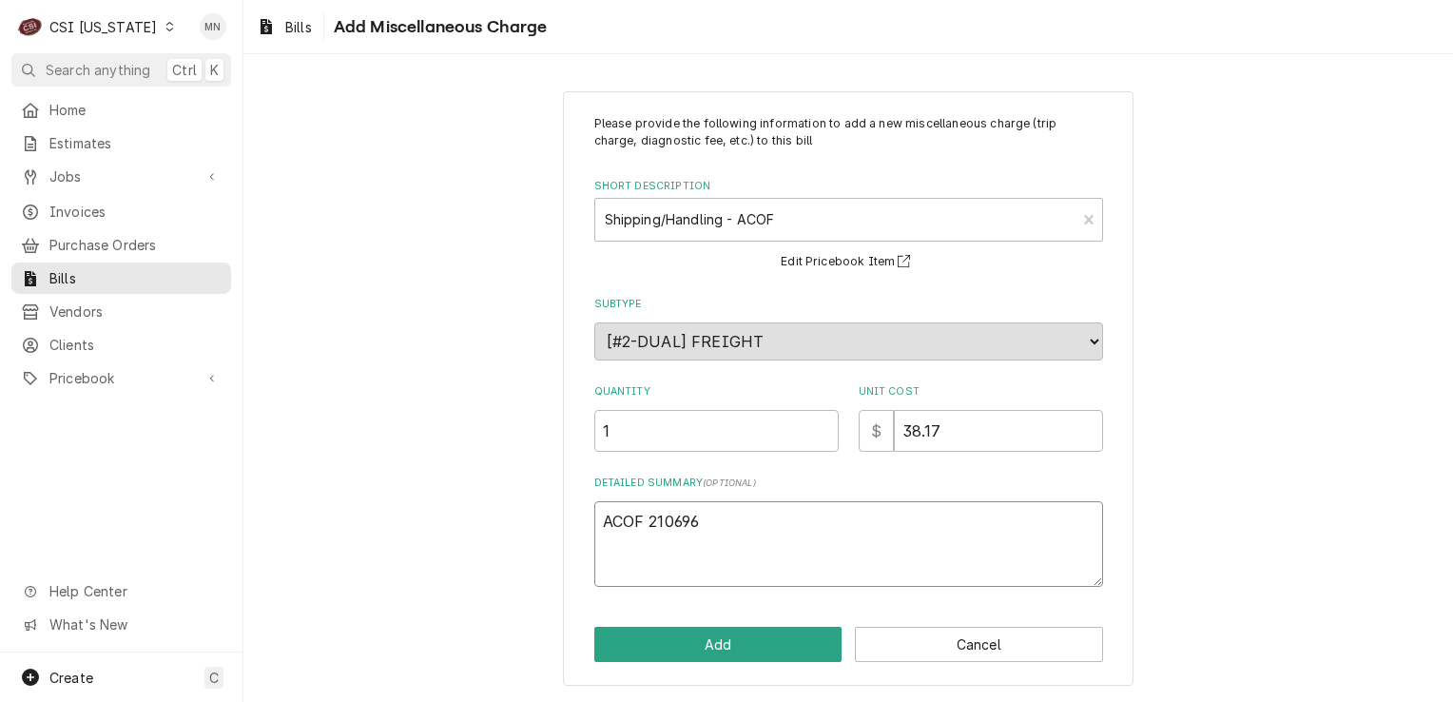
type textarea "ACOF 2106965"
type textarea "x"
type textarea "ACOF 210696"
type textarea "x"
type textarea "ACOF 2106965"
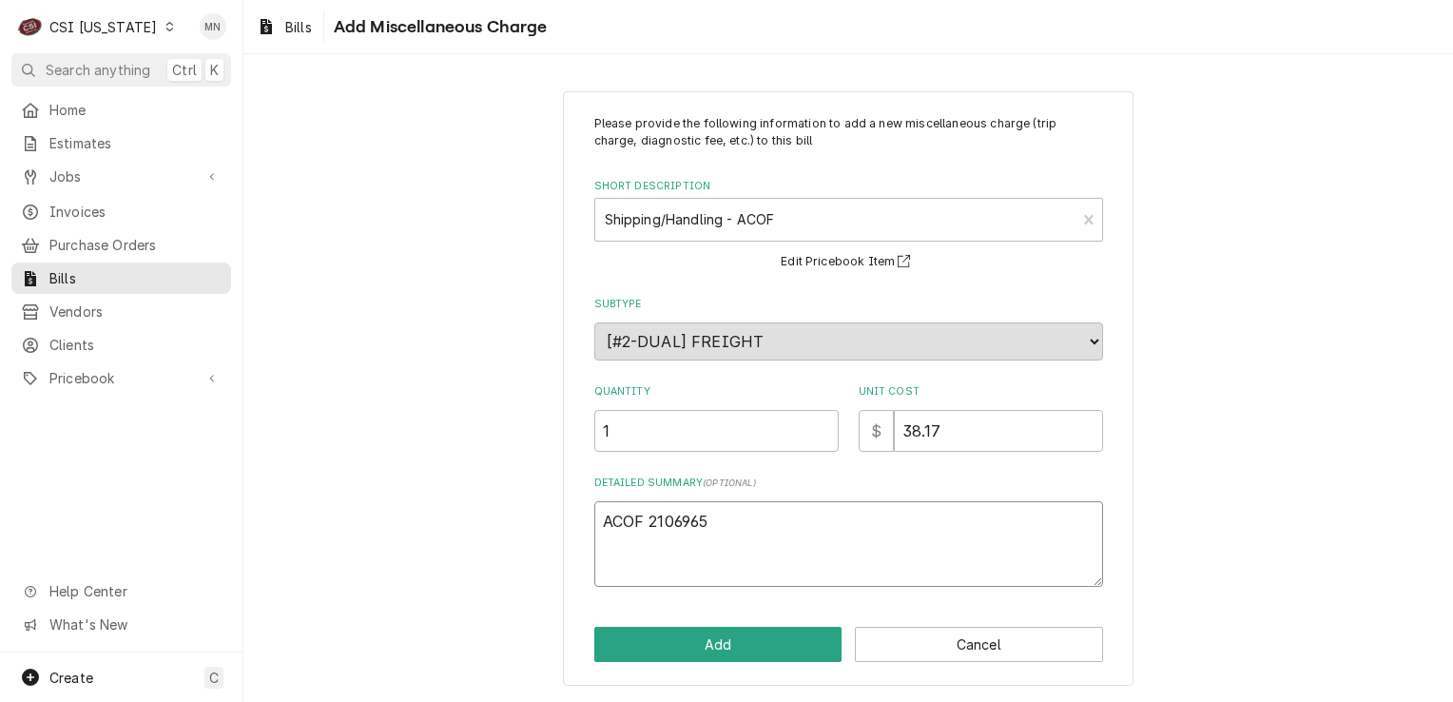
type textarea "x"
type textarea "ACOF 21069656"
type textarea "x"
type textarea "ACOF 210696561"
type textarea "x"
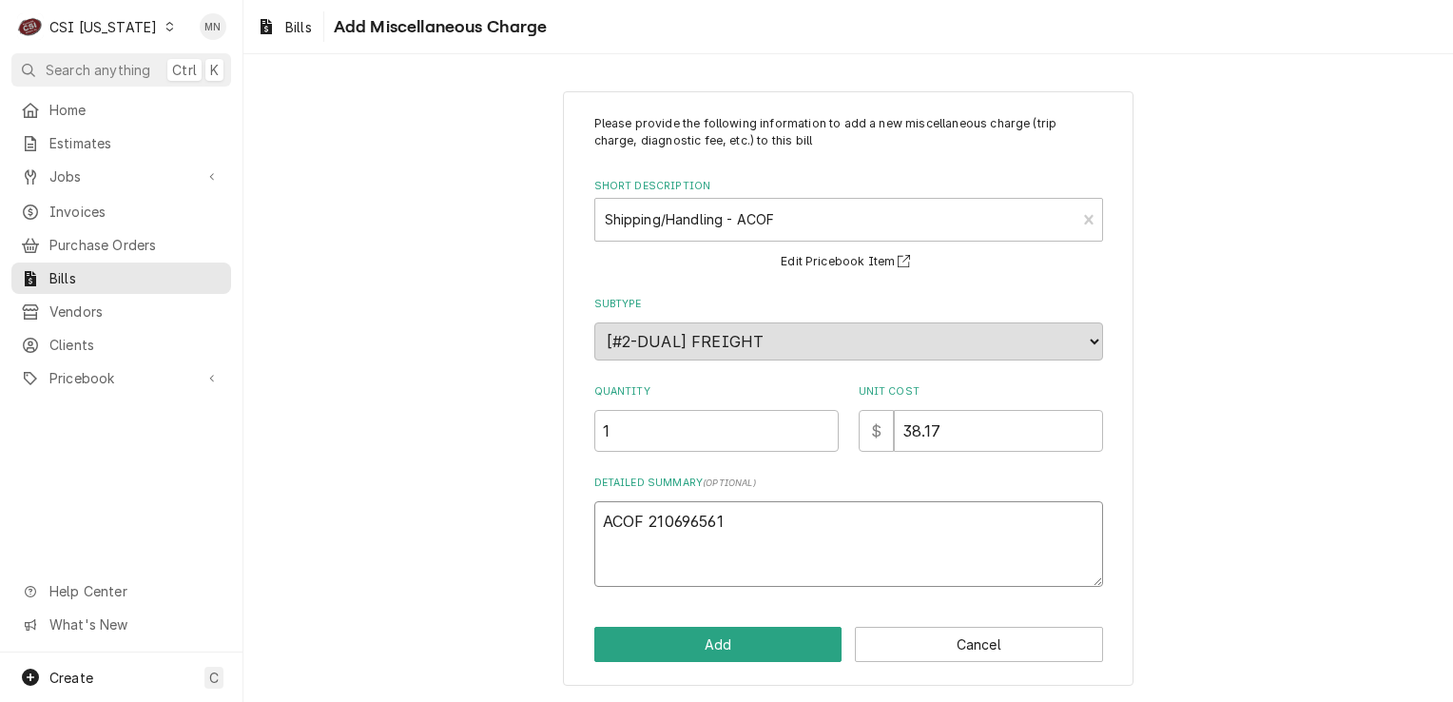
type textarea "ACOF 2106965615"
type textarea "x"
type textarea "ACOF 2106965615"
type textarea "x"
type textarea "ACOF 2106965615 $"
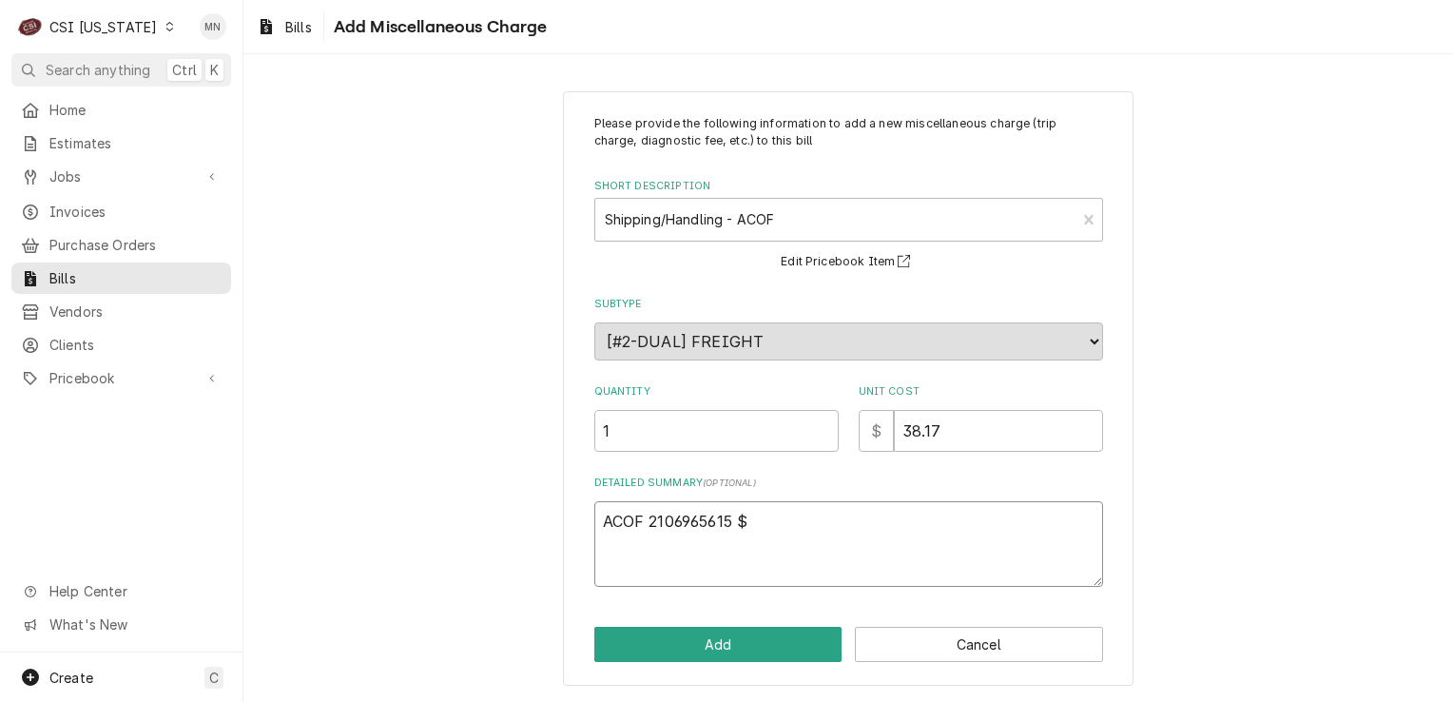
type textarea "x"
type textarea "ACOF 2106965615 $"
type textarea "x"
type textarea "ACOF 2106965615 $ 3"
type textarea "x"
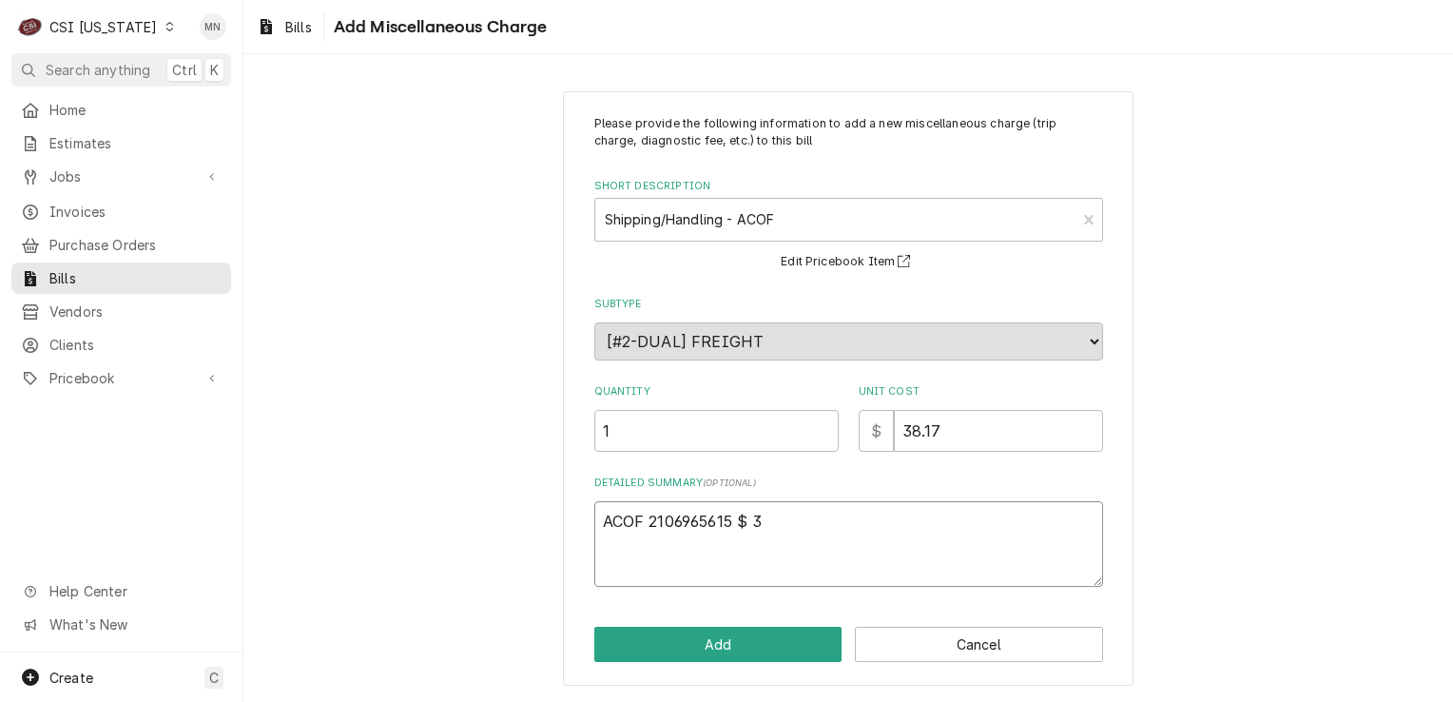
type textarea "ACOF 2106965615 $ 38"
type textarea "x"
type textarea "ACOF 2106965615 $ 38."
type textarea "x"
type textarea "ACOF 2106965615 $ 38.1"
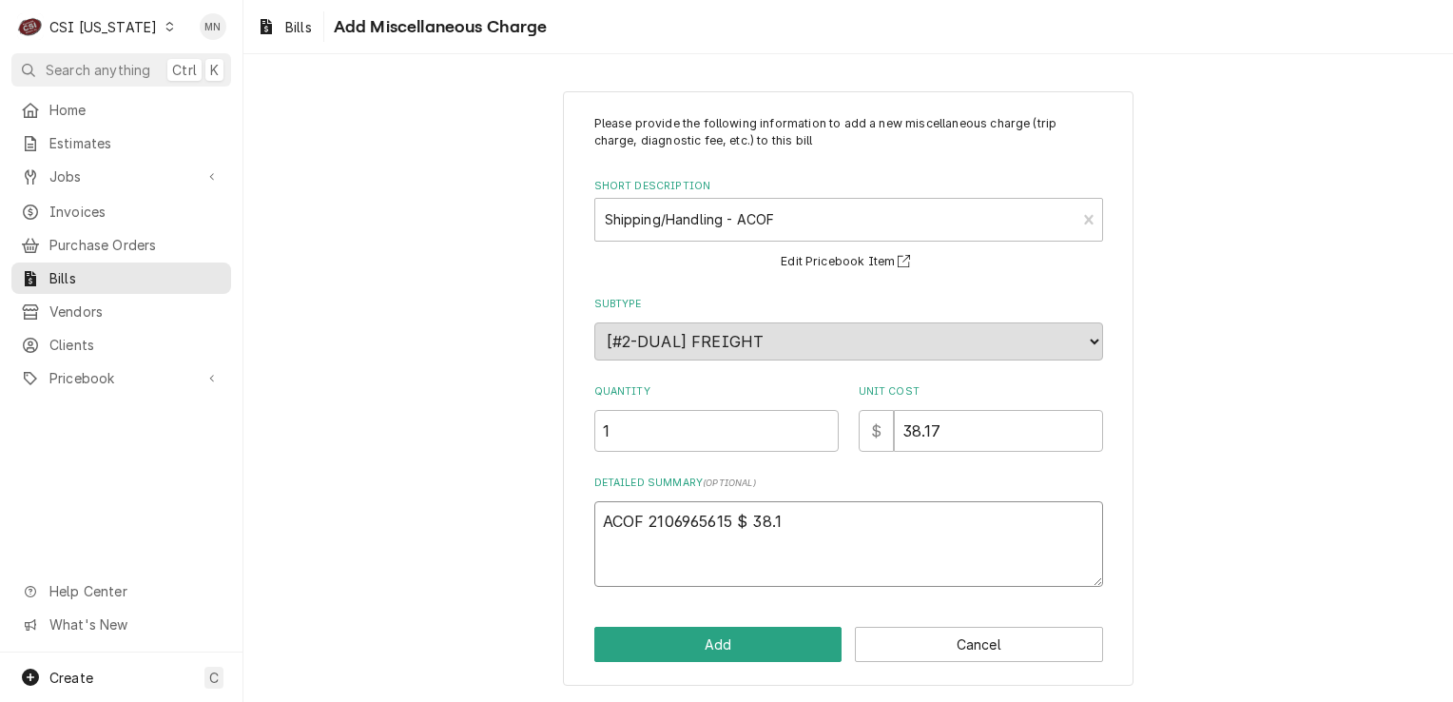
type textarea "x"
type textarea "ACOF 2106965615 $ 38.17"
type textarea "x"
type textarea "ACOF 2106965615 $ 38.17"
type textarea "x"
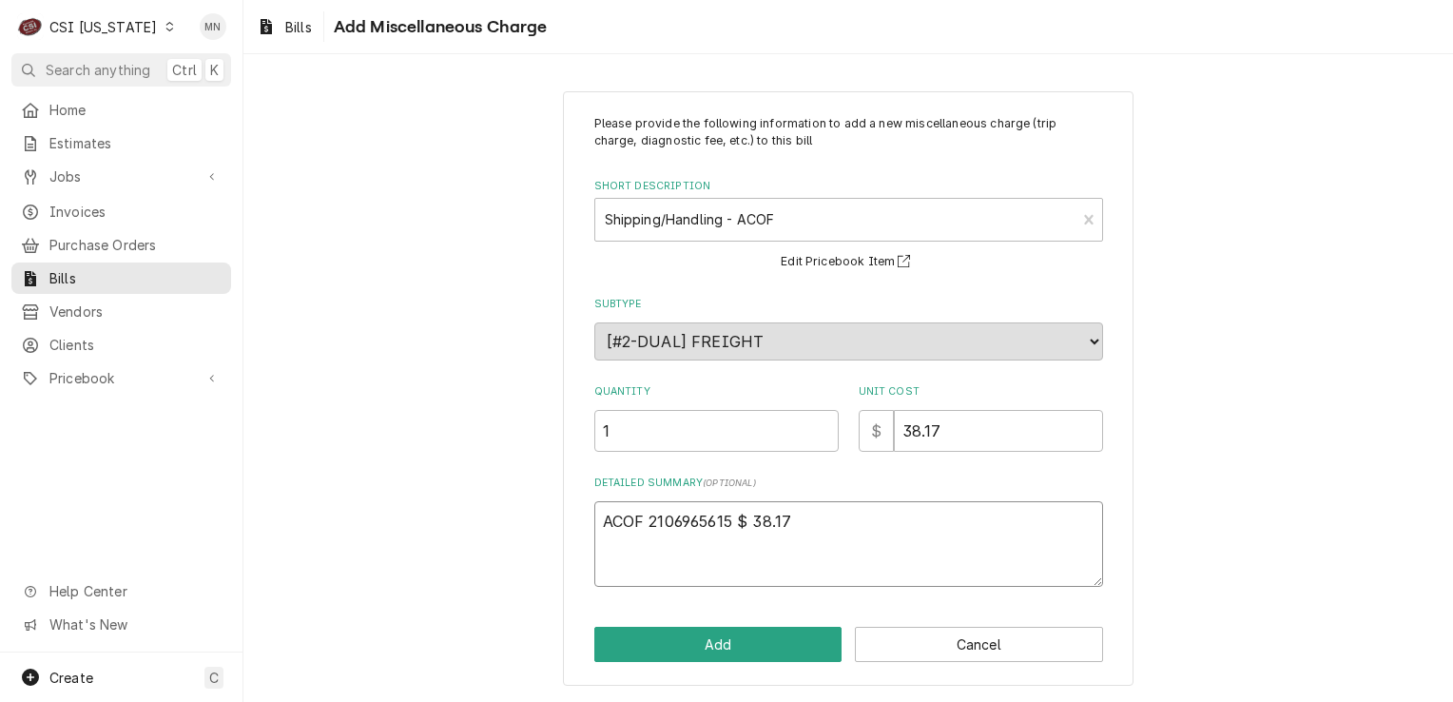
type textarea "ACOF 2106965615 $ 38.17 J"
type textarea "x"
type textarea "ACOF 2106965615 $ 38.17 Jo"
type textarea "x"
type textarea "ACOF 2106965615 $ 38.17 Job"
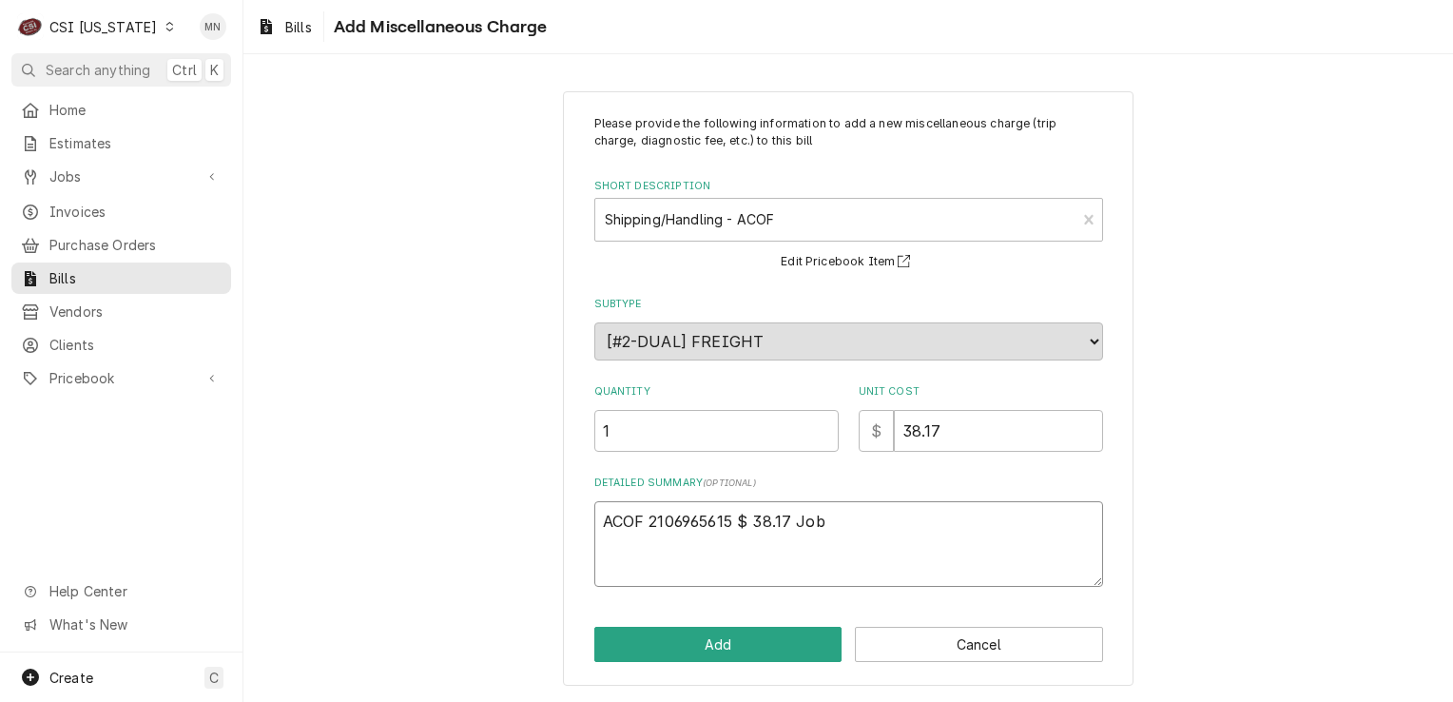
type textarea "x"
type textarea "ACOF 2106965615 $ 38.17 Job"
type textarea "x"
type textarea "ACOF 2106965615 $ 38.17 Job 1"
type textarea "x"
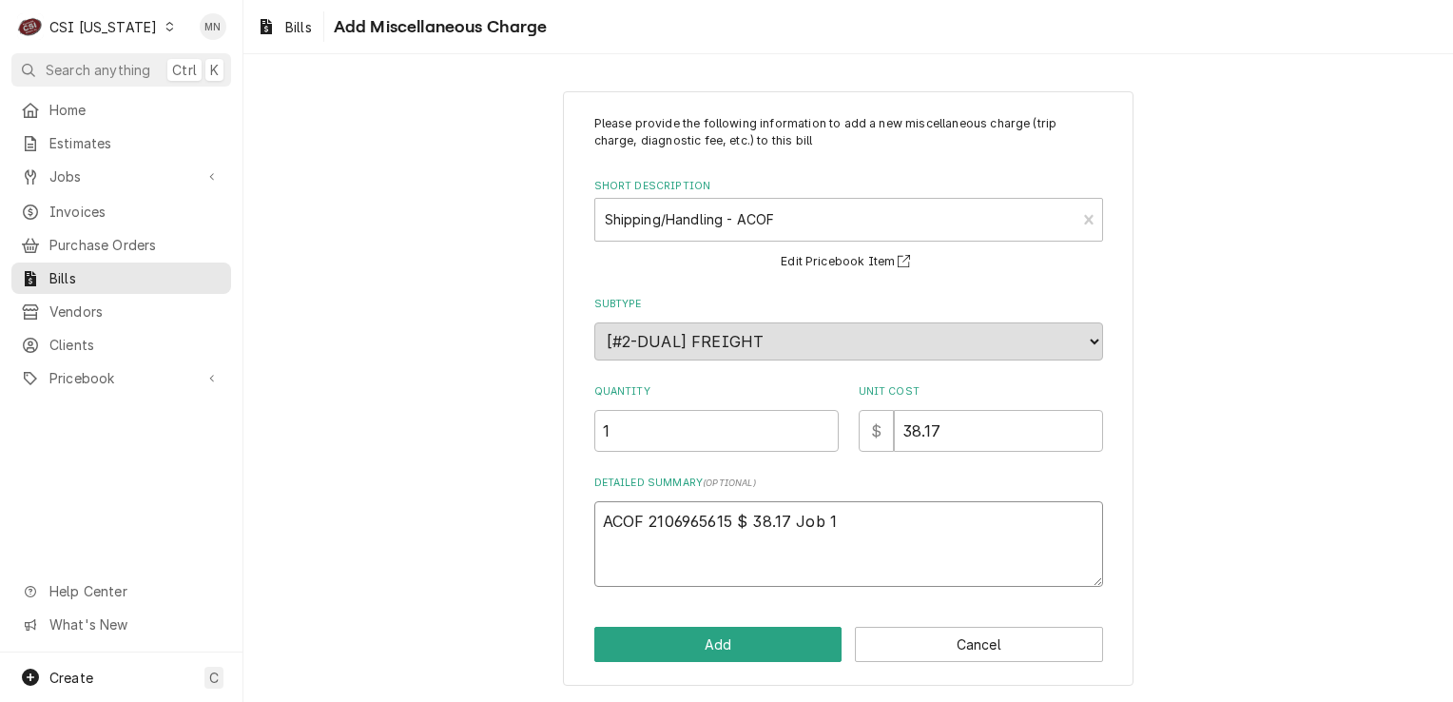
type textarea "ACOF 2106965615 $ 38.17 Job 10"
type textarea "x"
type textarea "ACOF 2106965615 $ 38.17 Job 106"
type textarea "x"
type textarea "ACOF 2106965615 $ 38.17 Job 1063"
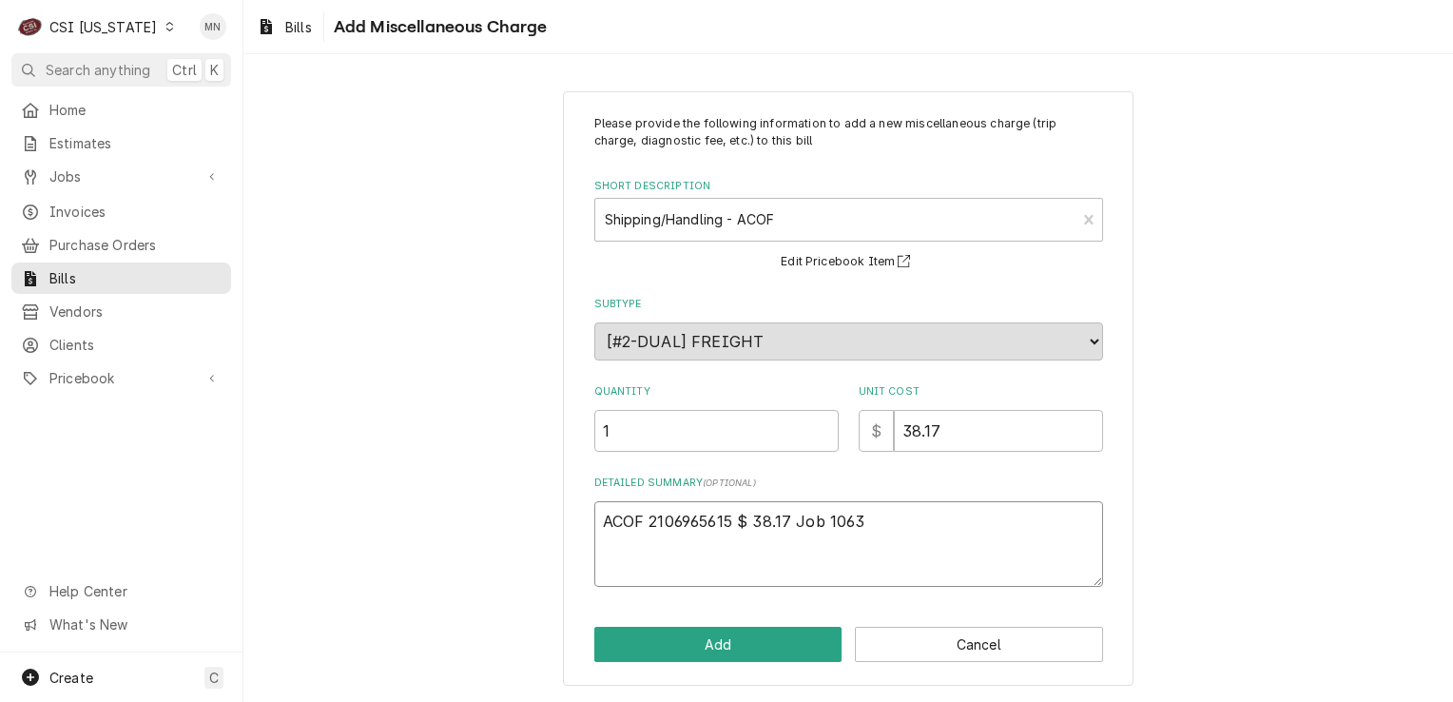
type textarea "x"
type textarea "ACOF 2106965615 $ 38.17 Job 10635"
click at [734, 634] on button "Add" at bounding box center [719, 644] width 248 height 35
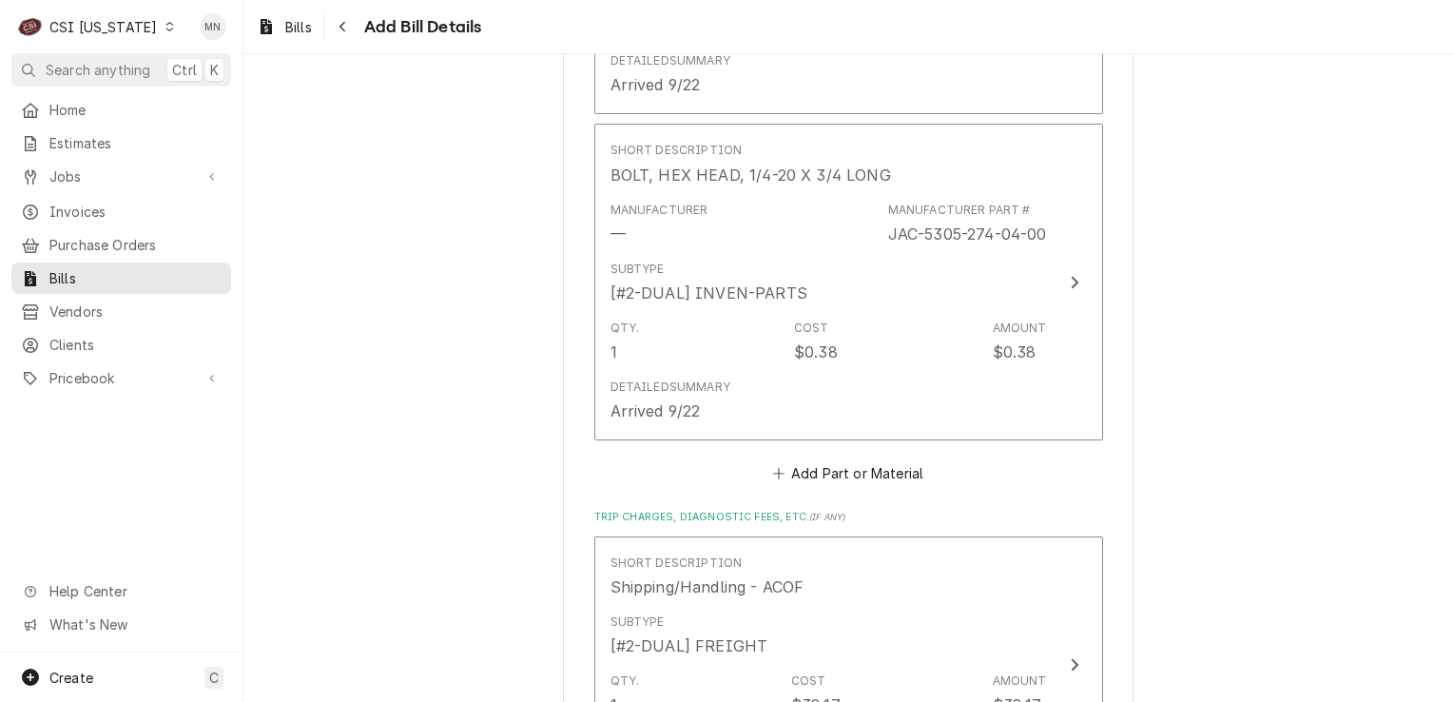
scroll to position [4293, 0]
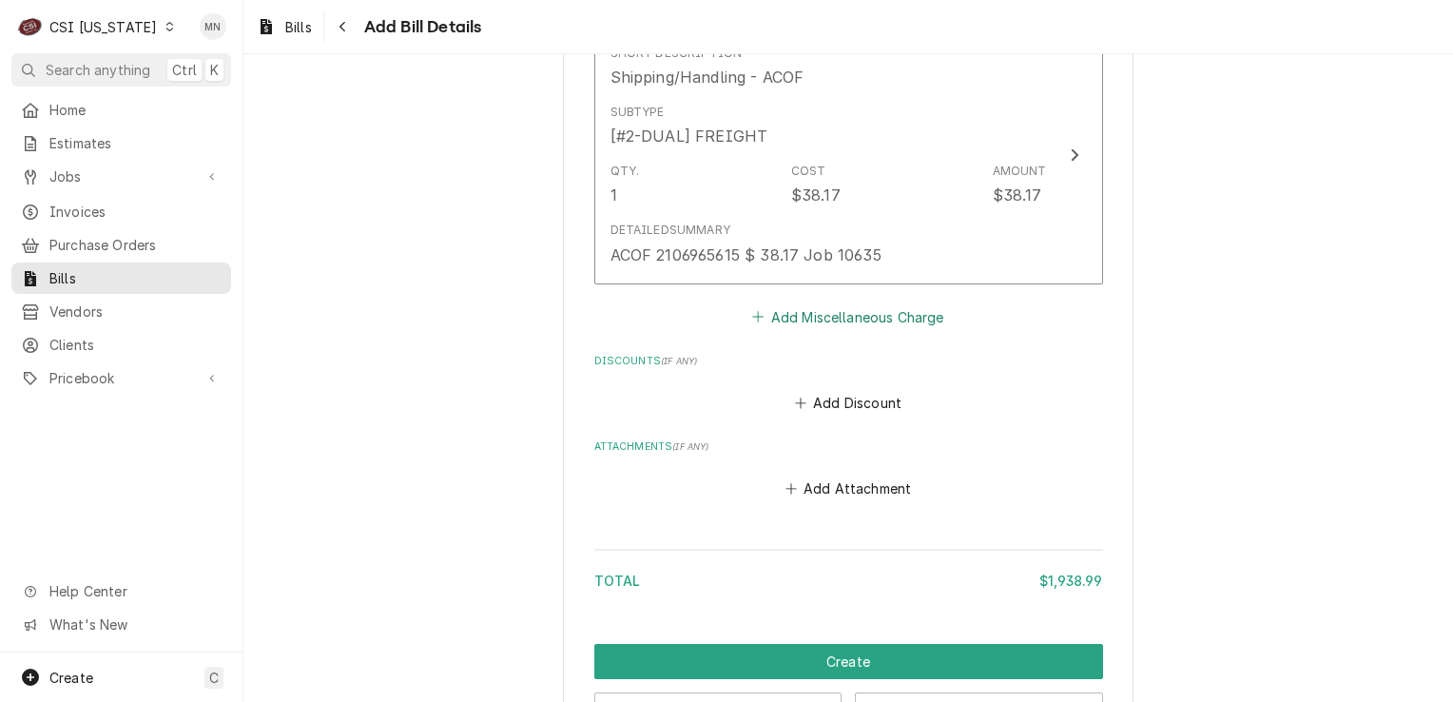
click at [861, 314] on button "Add Miscellaneous Charge" at bounding box center [849, 316] width 198 height 27
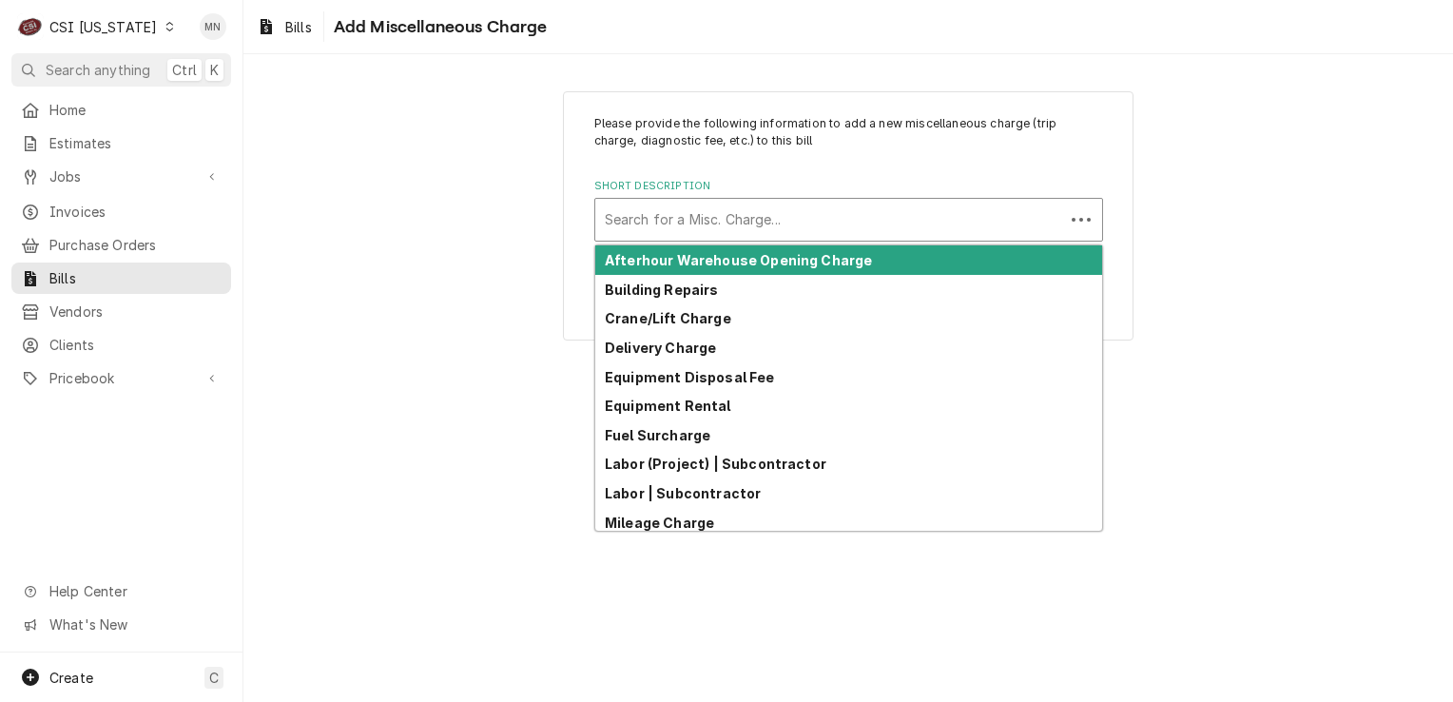
click at [709, 220] on div "Short Description" at bounding box center [830, 220] width 450 height 34
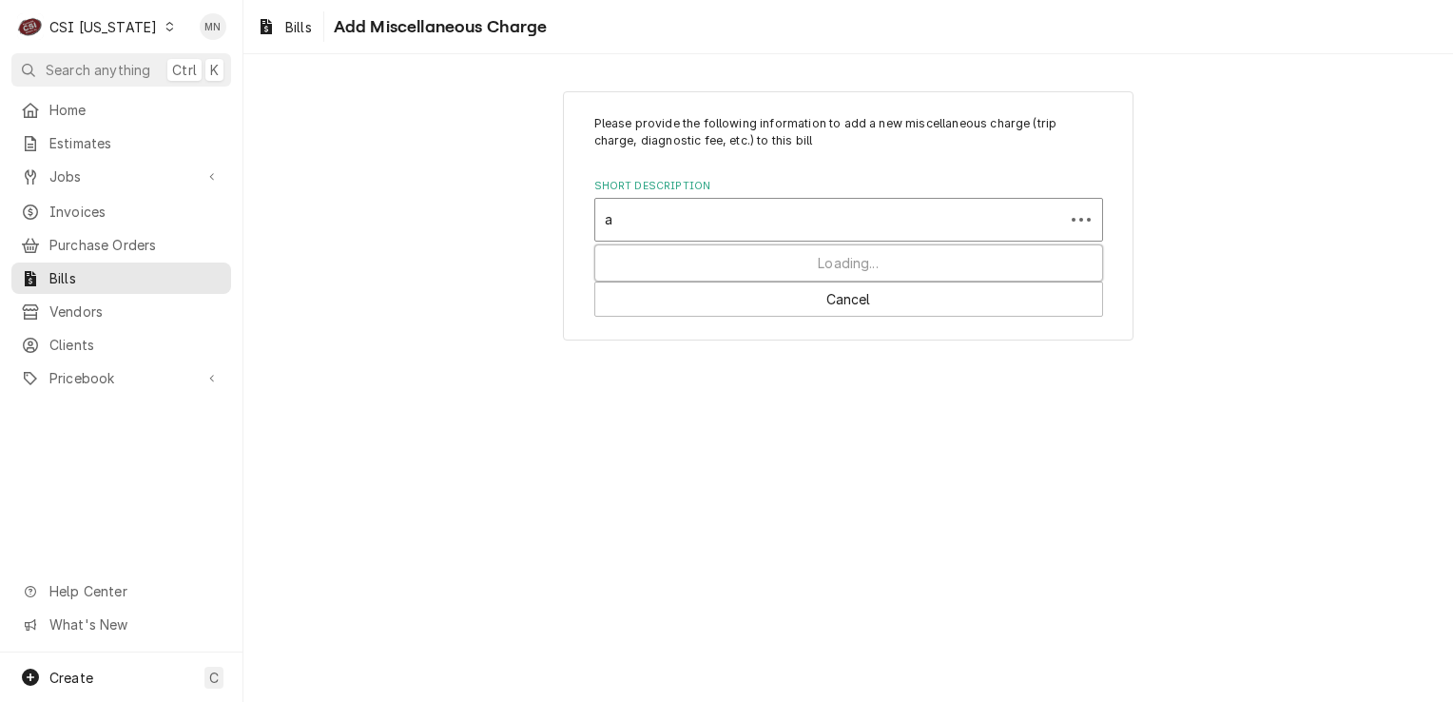
type input "ac"
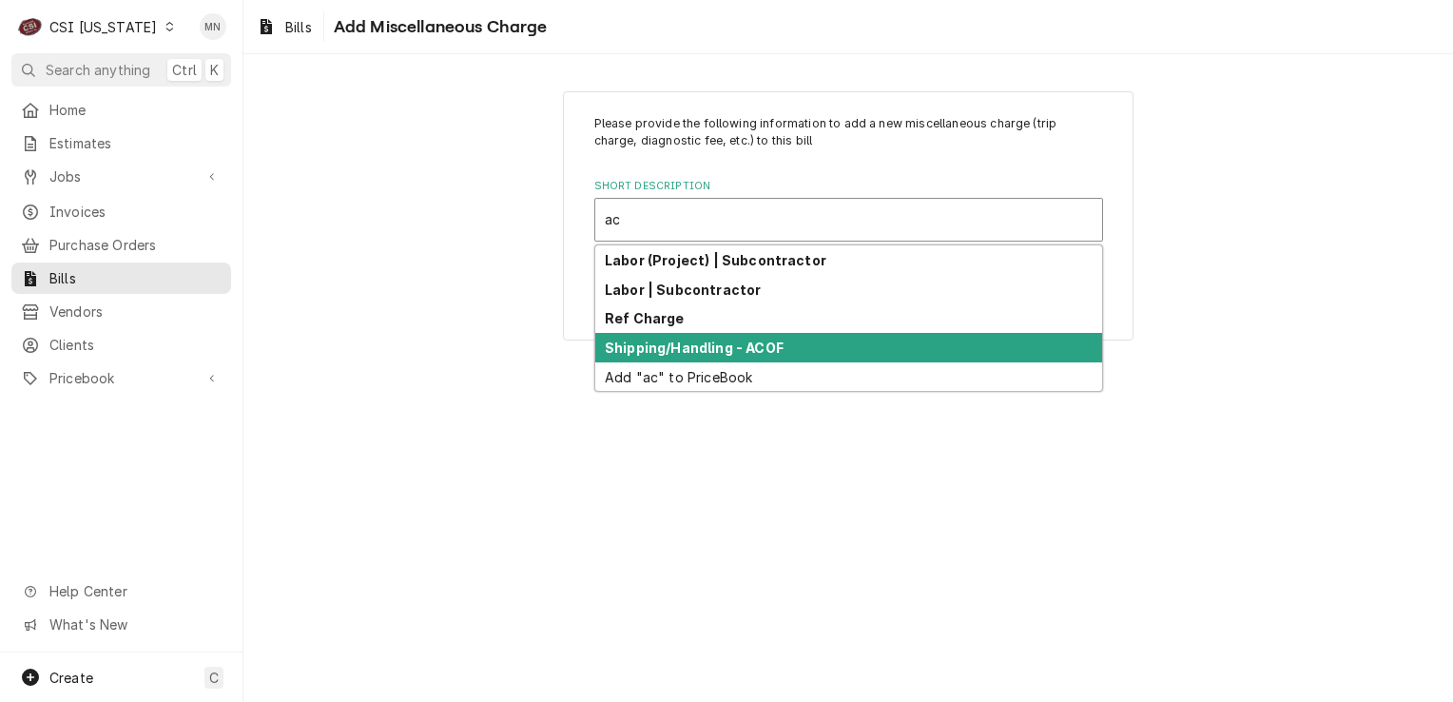
click at [688, 344] on strong "Shipping/Handling - ACOF" at bounding box center [694, 348] width 179 height 16
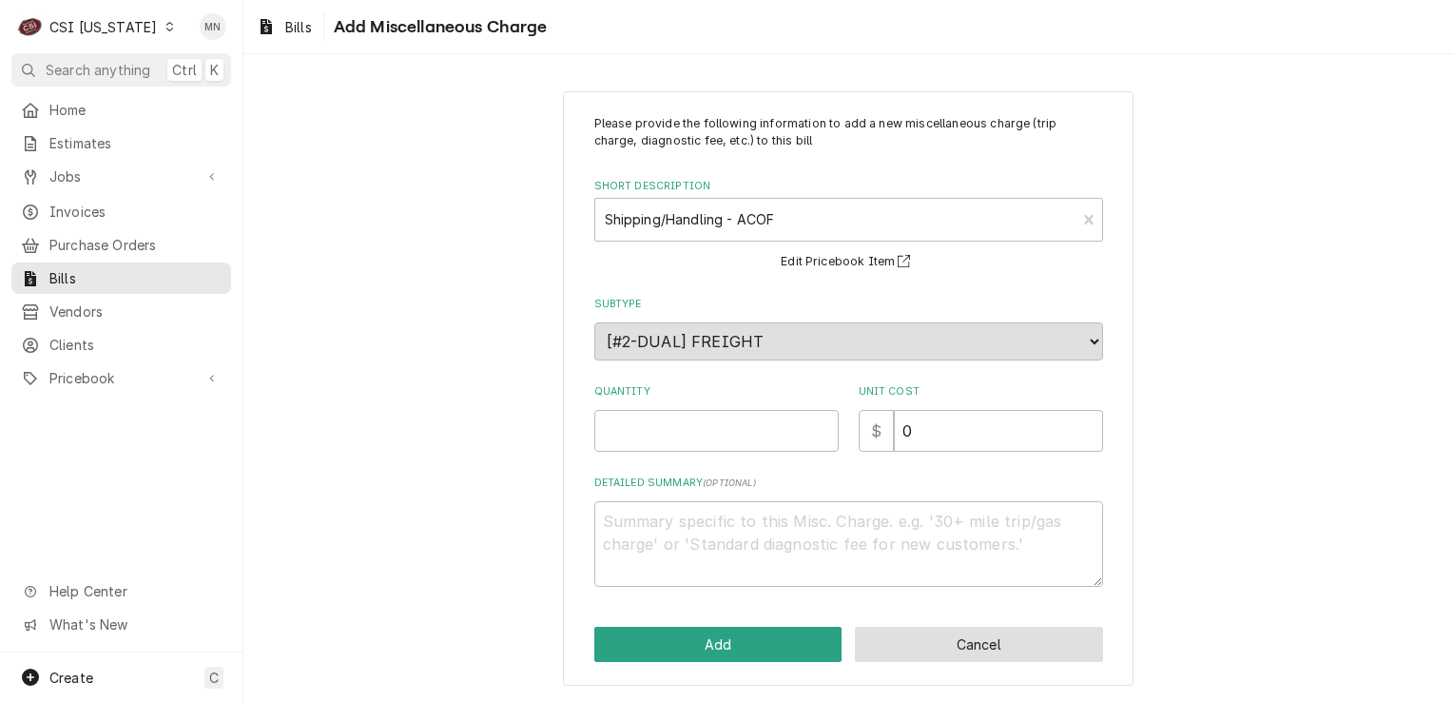
click at [939, 638] on button "Cancel" at bounding box center [979, 644] width 248 height 35
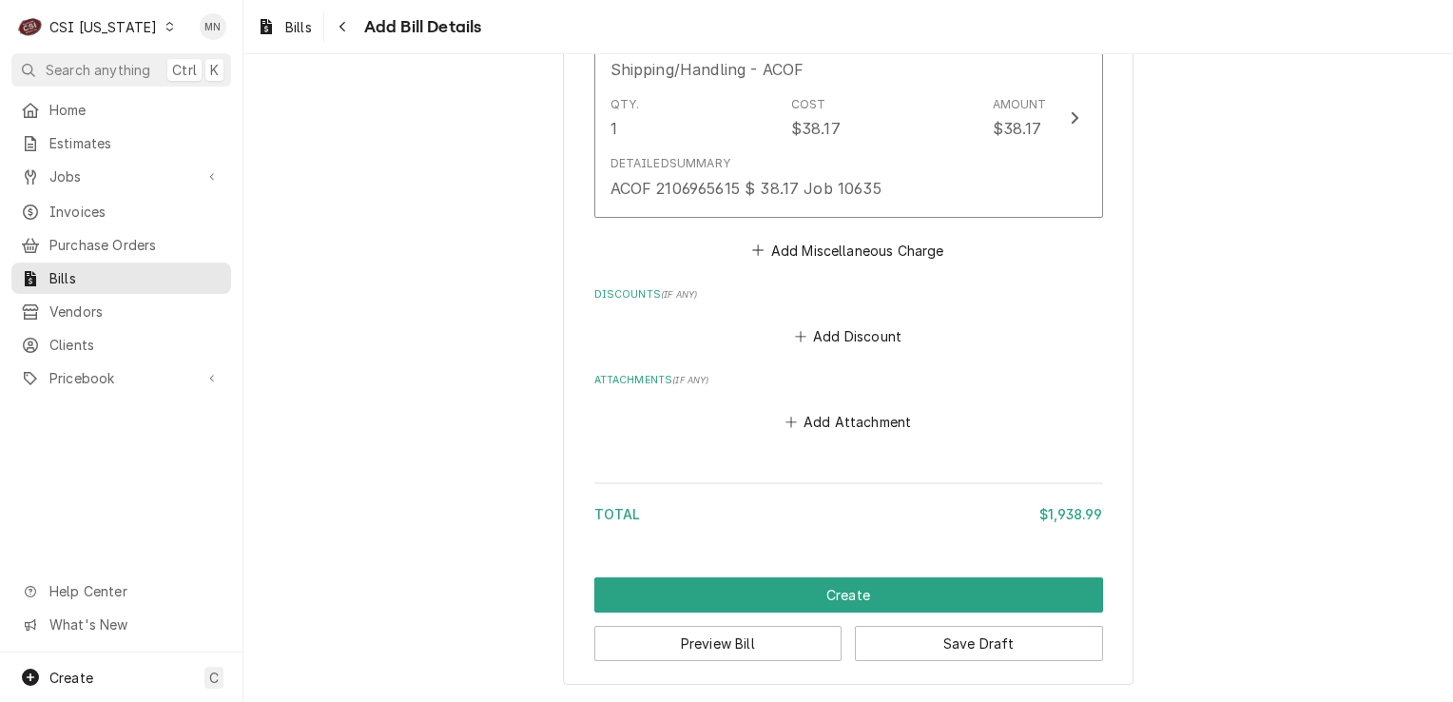
scroll to position [4293, 0]
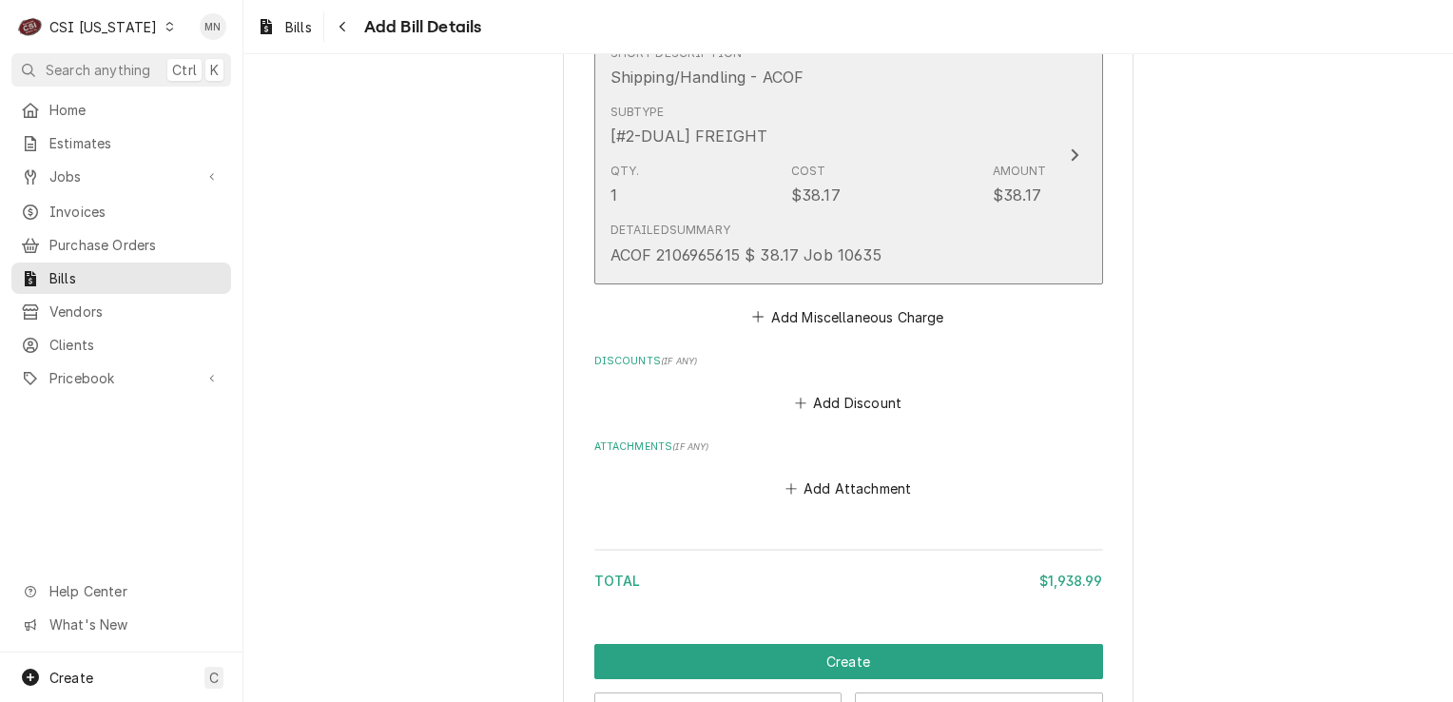
click at [1062, 152] on div "Update Line Item" at bounding box center [1074, 155] width 25 height 23
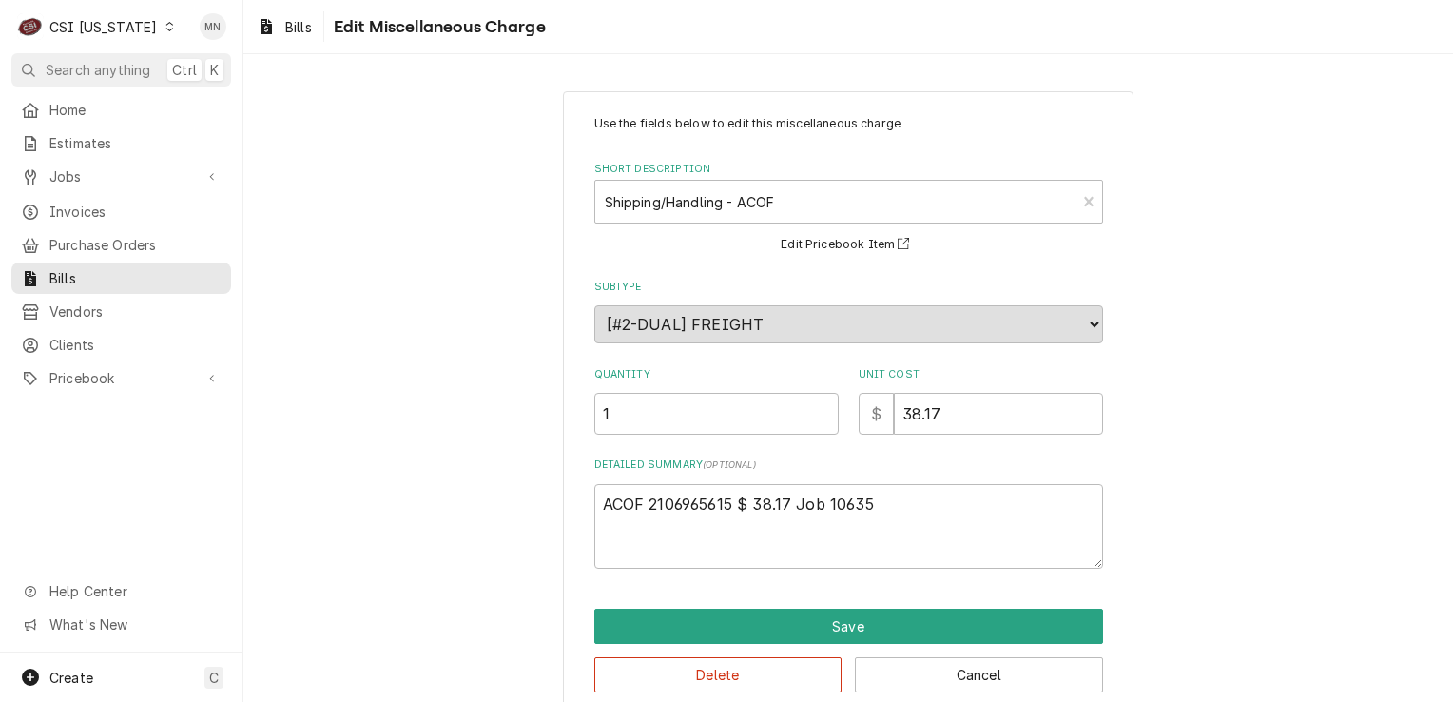
click at [944, 434] on div "Use the fields below to edit this miscellaneous charge Short Description Shippi…" at bounding box center [849, 342] width 509 height 454
drag, startPoint x: 935, startPoint y: 417, endPoint x: 879, endPoint y: 411, distance: 56.4
click at [879, 411] on div "$ 38.17" at bounding box center [981, 414] width 244 height 42
type textarea "x"
type input "8"
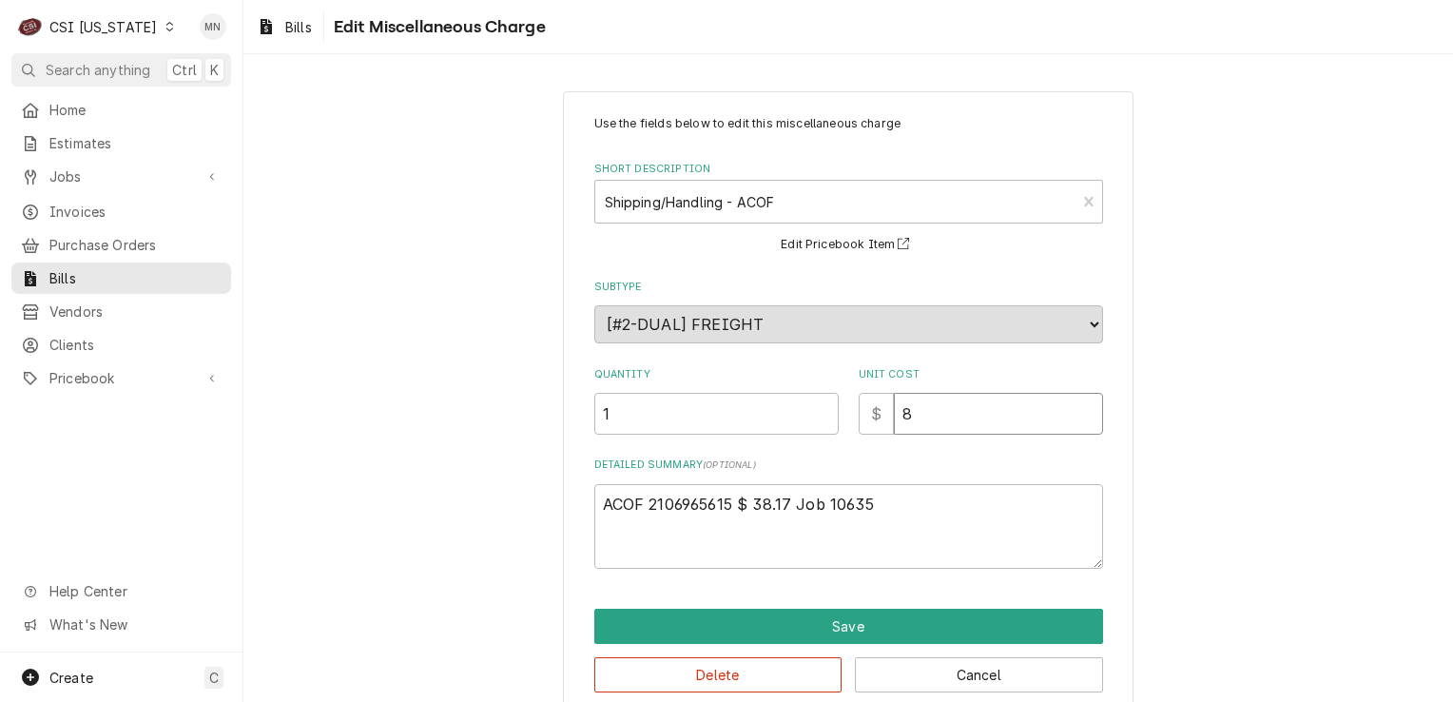
type textarea "x"
type input "86"
type textarea "x"
type input "86.1"
type textarea "x"
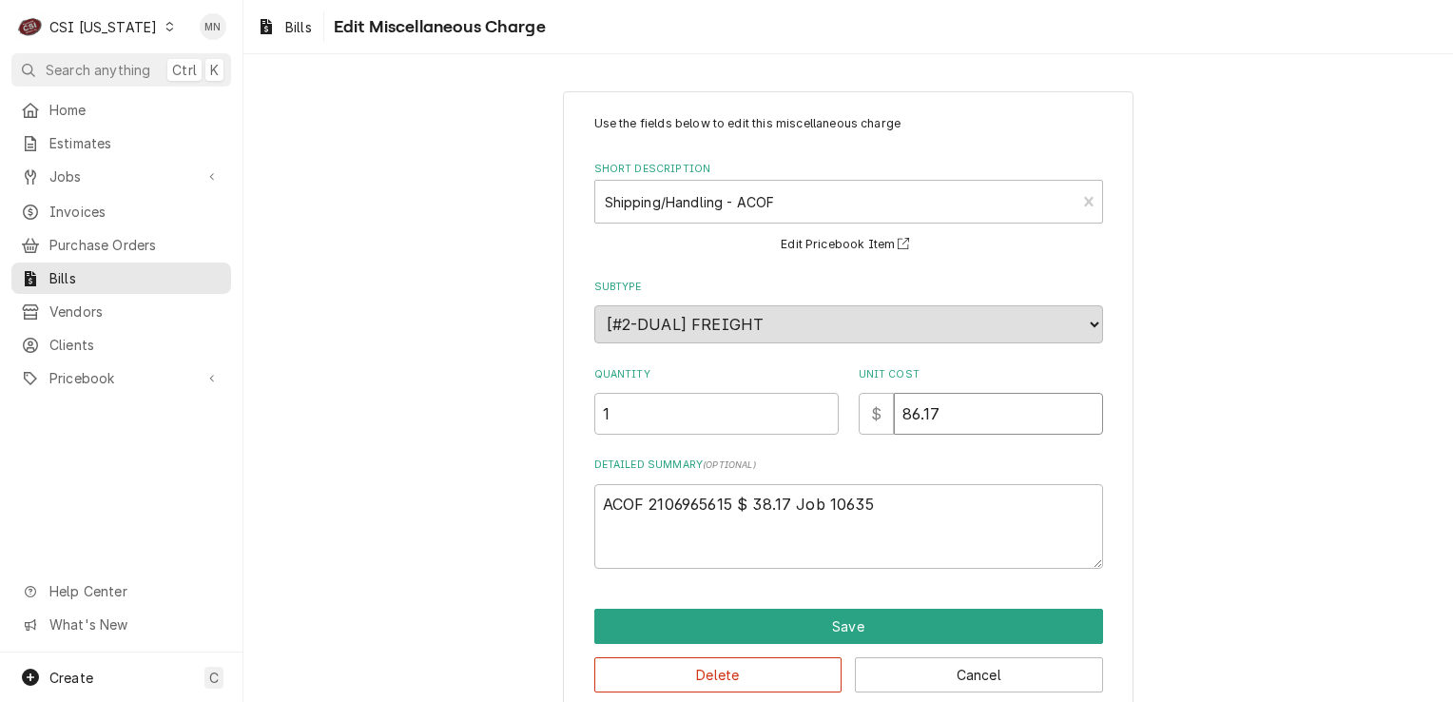
type input "86.17"
click at [890, 505] on textarea "ACOF 2106965615 $ 38.17 Job 10635" at bounding box center [849, 527] width 509 height 86
type textarea "x"
type textarea "ACOF 2106965615 $ 38.17 Job 10635"
type textarea "x"
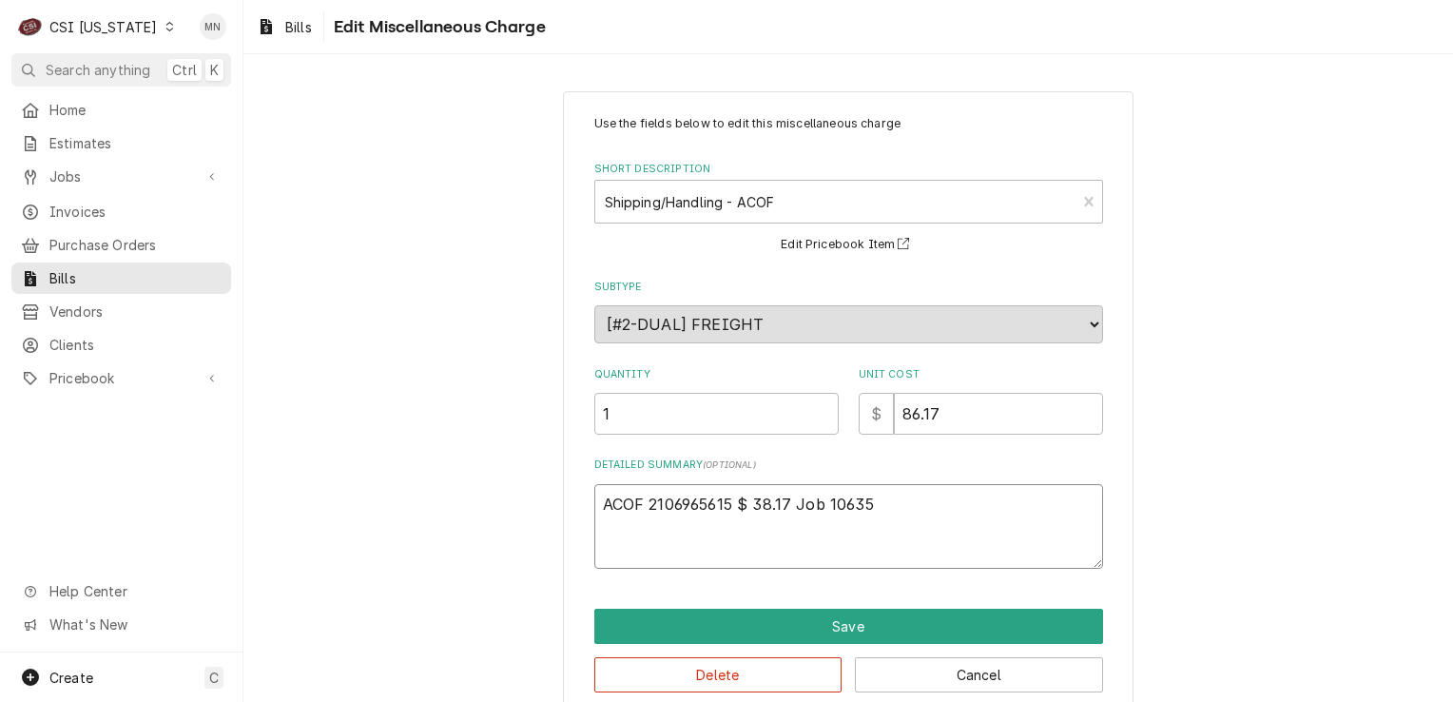
type textarea "ACOF 2106965615 $ 38.17 Job 10635 A"
type textarea "x"
type textarea "ACOF 2106965615 $ 38.17 Job 10635 AC"
type textarea "x"
type textarea "ACOF 2106965615 $ 38.17 Job 10635 ACO"
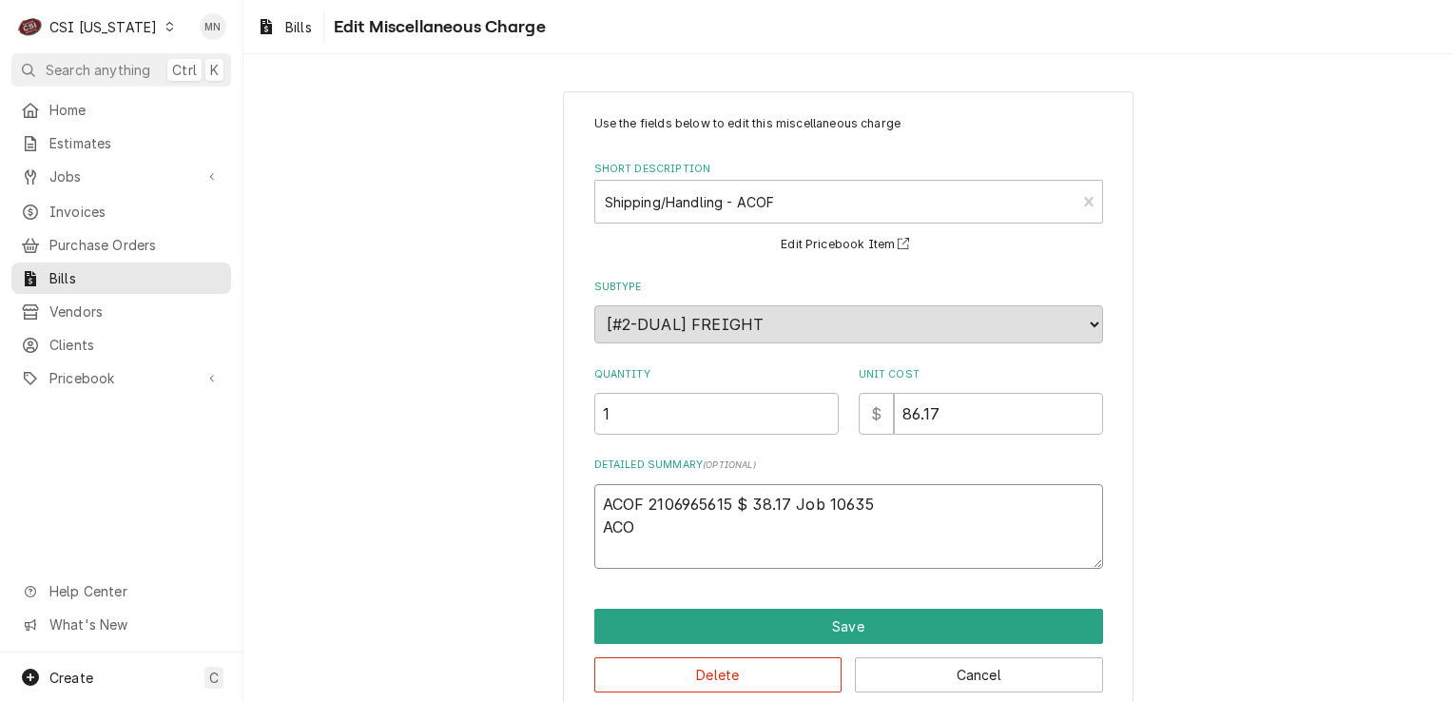
type textarea "x"
type textarea "ACOF 2106965615 $ 38.17 Job 10635 ACOF"
type textarea "x"
type textarea "ACOF 2106965615 $ 38.17 Job 10635 ACOF"
type textarea "x"
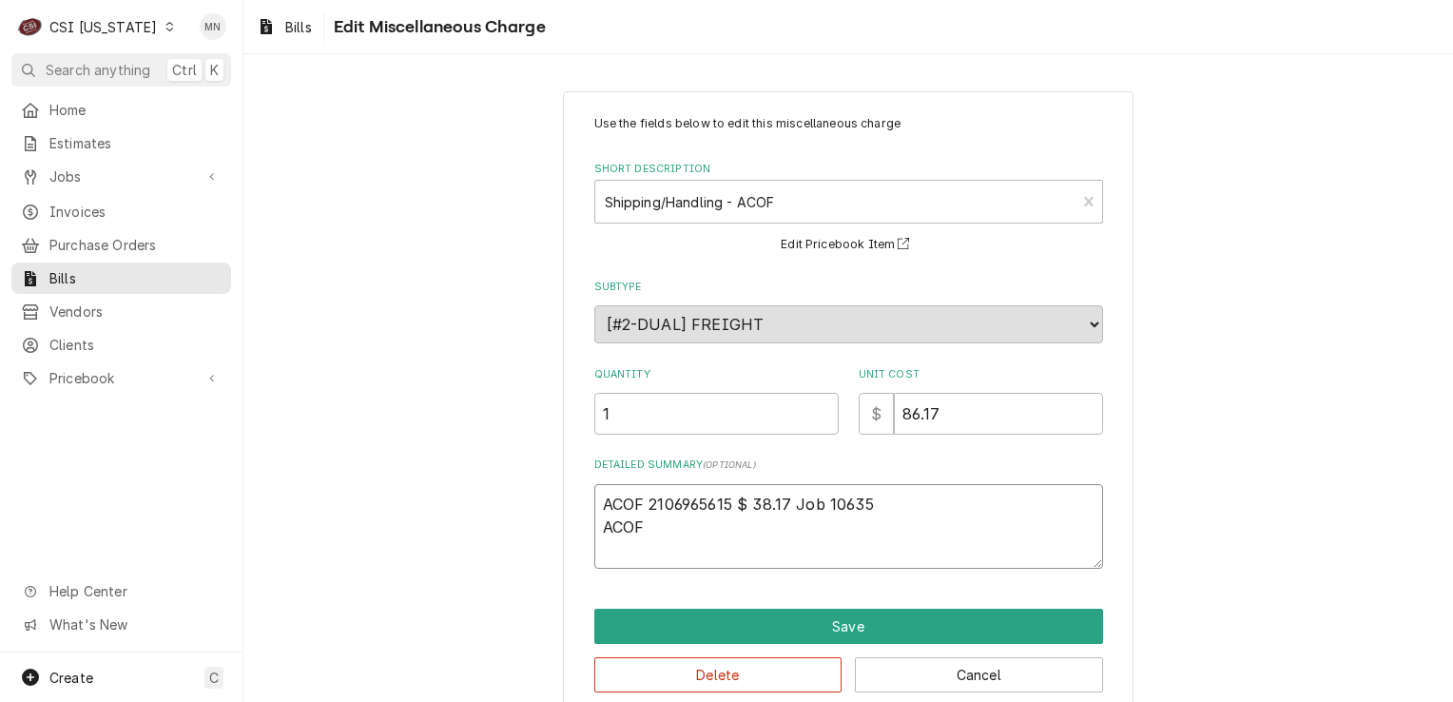
type textarea "ACOF 2106965615 $ 38.17 Job 10635 ACOF 2"
type textarea "x"
type textarea "ACOF 2106965615 $ 38.17 Job 10635 ACOF 21"
type textarea "x"
type textarea "ACOF 2106965615 $ 38.17 Job 10635 ACOF 210"
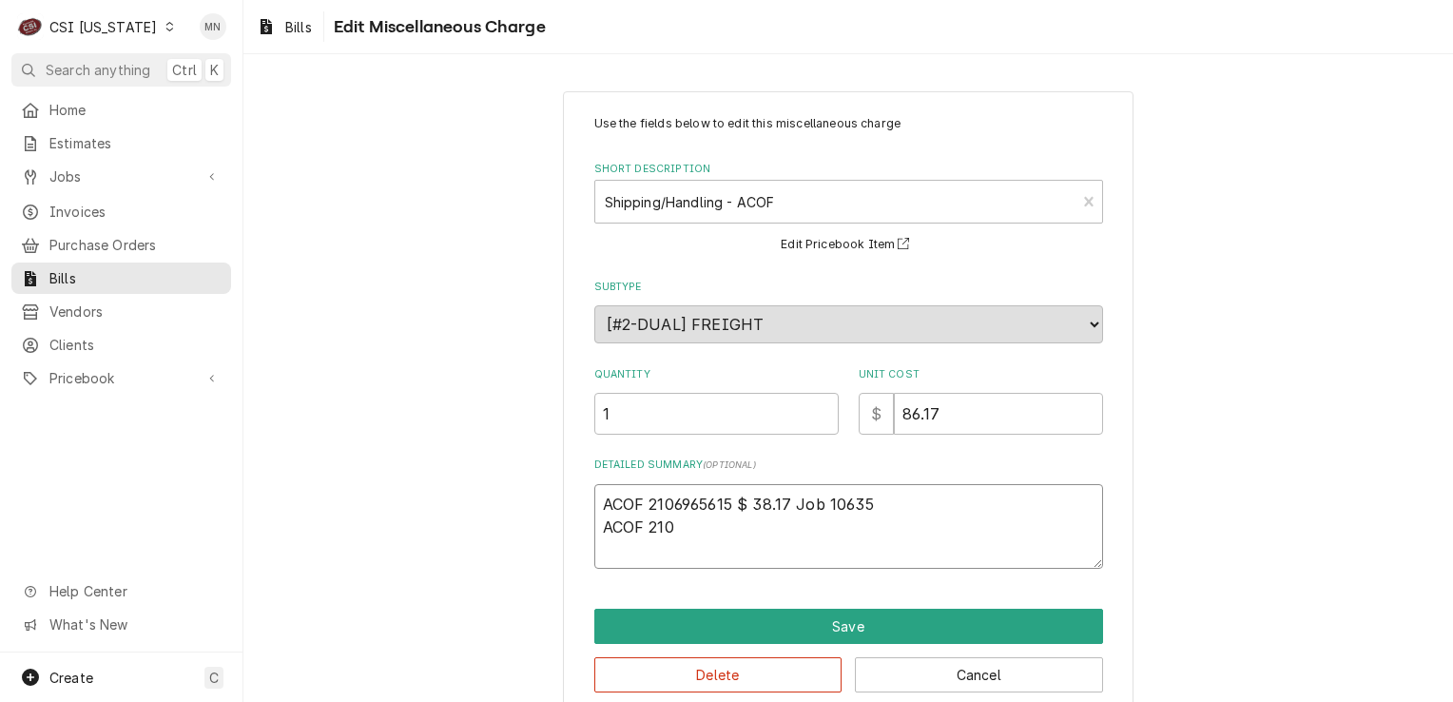
type textarea "x"
type textarea "ACOF 2106965615 $ 38.17 Job 10635 ACOF 2106"
type textarea "x"
type textarea "ACOF 2106965615 $ 38.17 Job 10635 ACOF 21069"
type textarea "x"
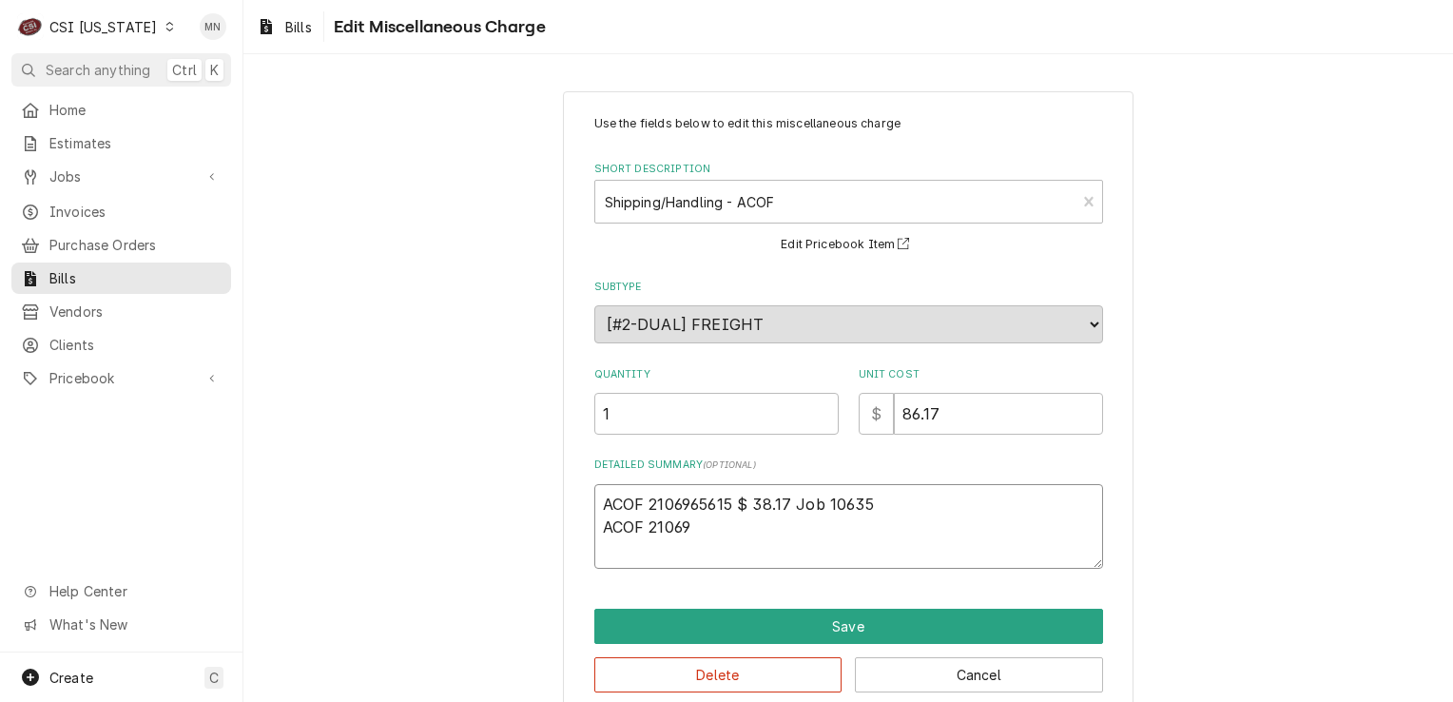
type textarea "ACOF 2106965615 $ 38.17 Job 10635 ACOF 210696"
type textarea "x"
type textarea "ACOF 2106965615 $ 38.17 Job 10635 ACOF 2106965"
type textarea "x"
type textarea "ACOF 2106965615 $ 38.17 Job 10635 ACOF 21069656"
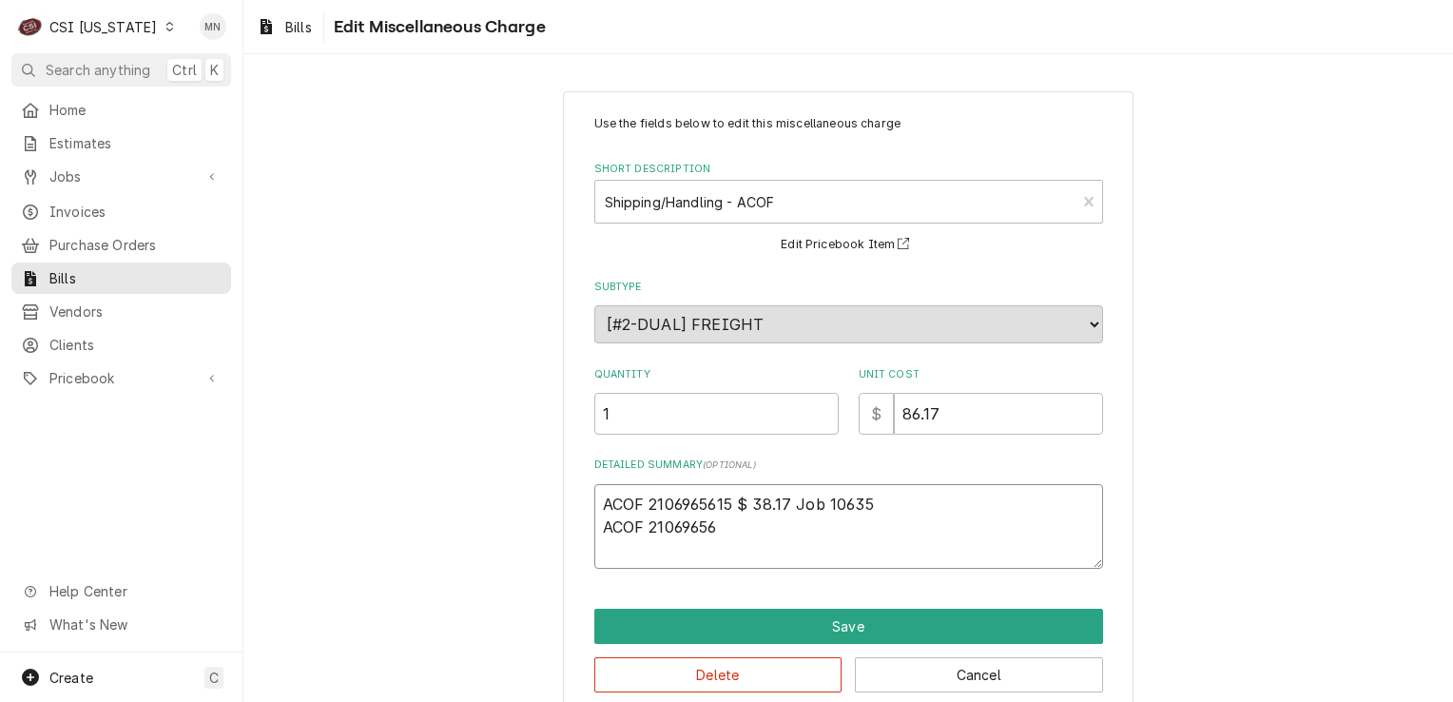
type textarea "x"
type textarea "ACOF 2106965615 $ 38.17 Job 10635 ACOF 210696561"
type textarea "x"
type textarea "ACOF 2106965615 $ 38.17 Job 10635 ACOF 2106965614"
type textarea "x"
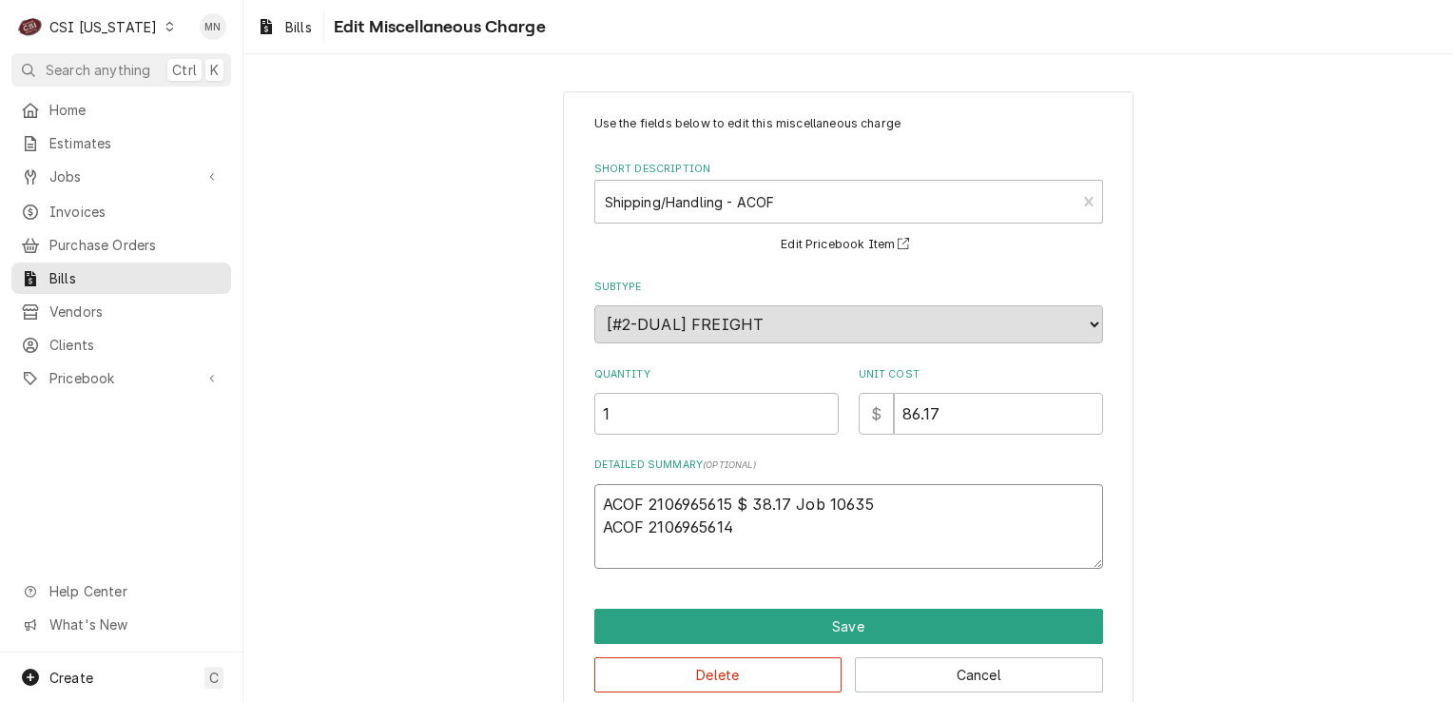
type textarea "ACOF 2106965615 $ 38.17 Job 10635 ACOF 2106965614"
type textarea "x"
type textarea "ACOF 2106965615 $ 38.17 Job 10635 ACOF 2106965614 $"
type textarea "x"
type textarea "ACOF 2106965615 $ 38.17 Job 10635 ACOF 2106965614 $"
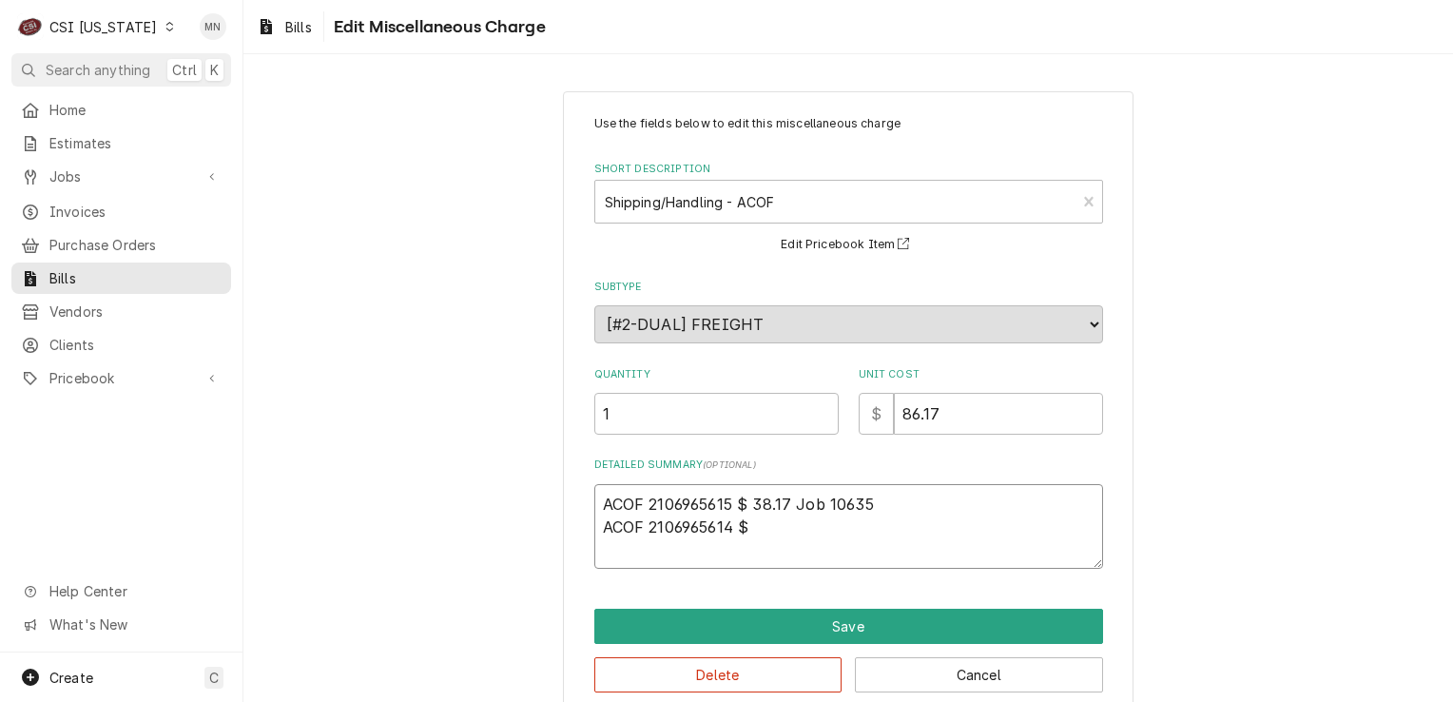
type textarea "x"
type textarea "ACOF 2106965615 $ 38.17 Job 10635 ACOF 2106965614 $ 4"
type textarea "x"
type textarea "ACOF 2106965615 $ 38.17 Job 10635 ACOF 2106965614 $ 48"
type textarea "x"
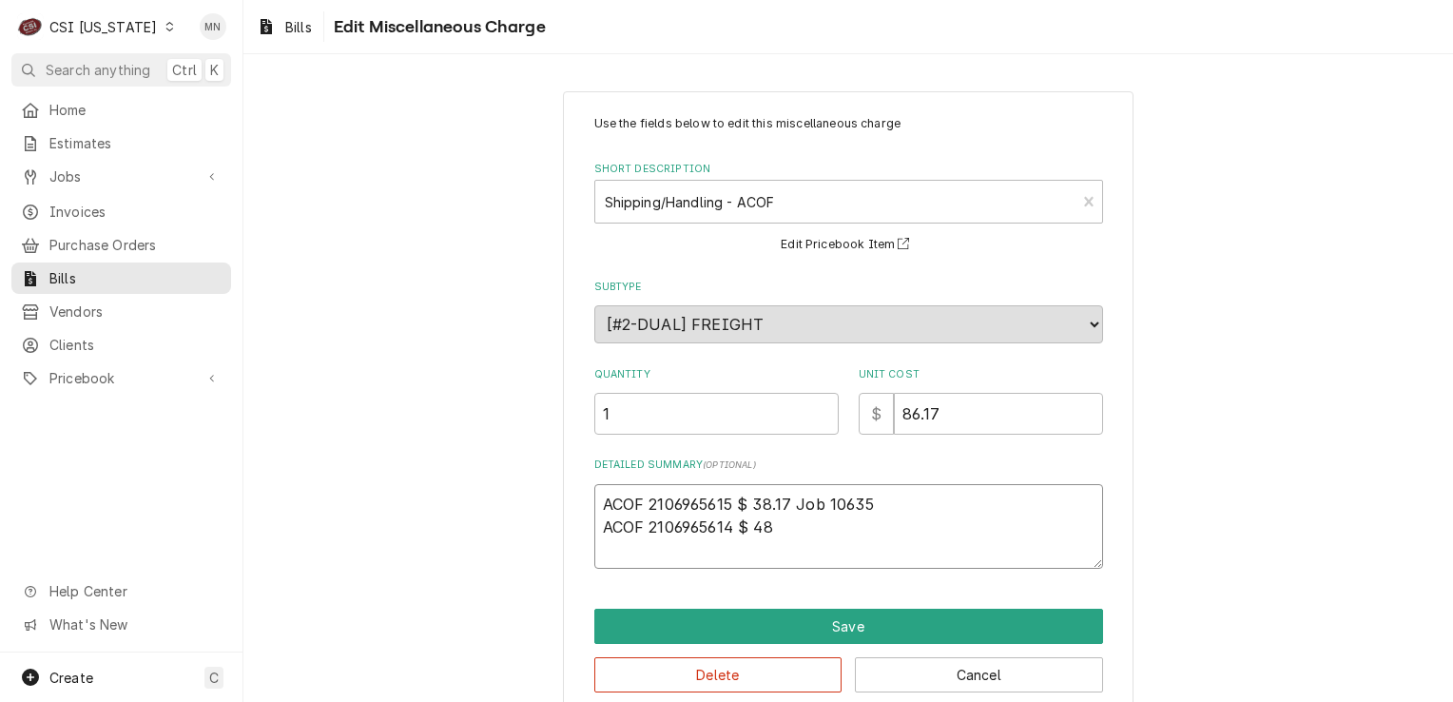
type textarea "ACOF 2106965615 $ 38.17 Job 10635 ACOF 2106965614 $ 48."
type textarea "x"
type textarea "ACOF 2106965615 $ 38.17 Job 10635 ACOF 2106965614 $ 48.1"
type textarea "x"
type textarea "ACOF 2106965615 $ 38.17 Job 10635 ACOF 2106965614 $ 48.17"
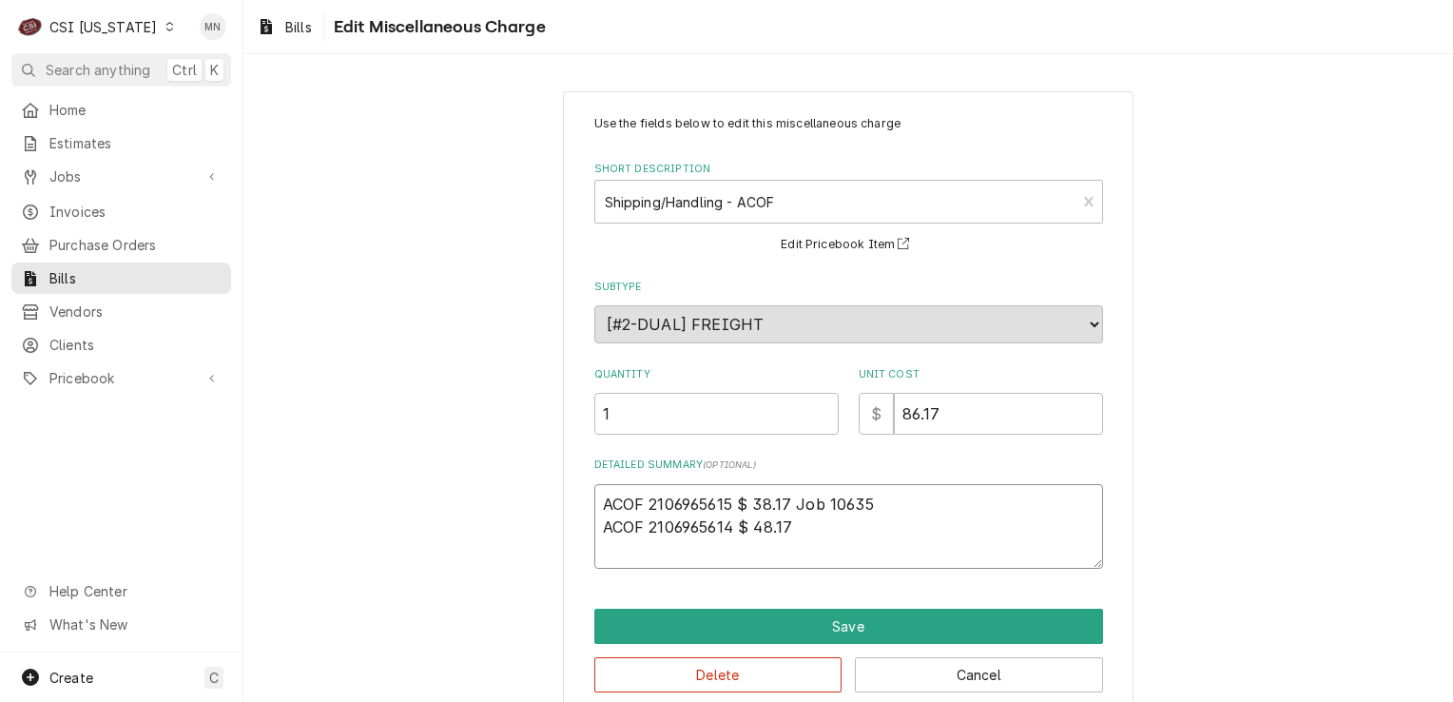
click at [786, 527] on textarea "ACOF 2106965615 $ 38.17 Job 10635 ACOF 2106965614 $ 48.17" at bounding box center [849, 527] width 509 height 86
type textarea "x"
type textarea "ACOF 2106965615 $ 38.17 Job 10635 ACOF 2106965614 $ 48.1"
type textarea "x"
type textarea "ACOF 2106965615 $ 38.17 Job 10635 ACOF 2106965614 $ 48."
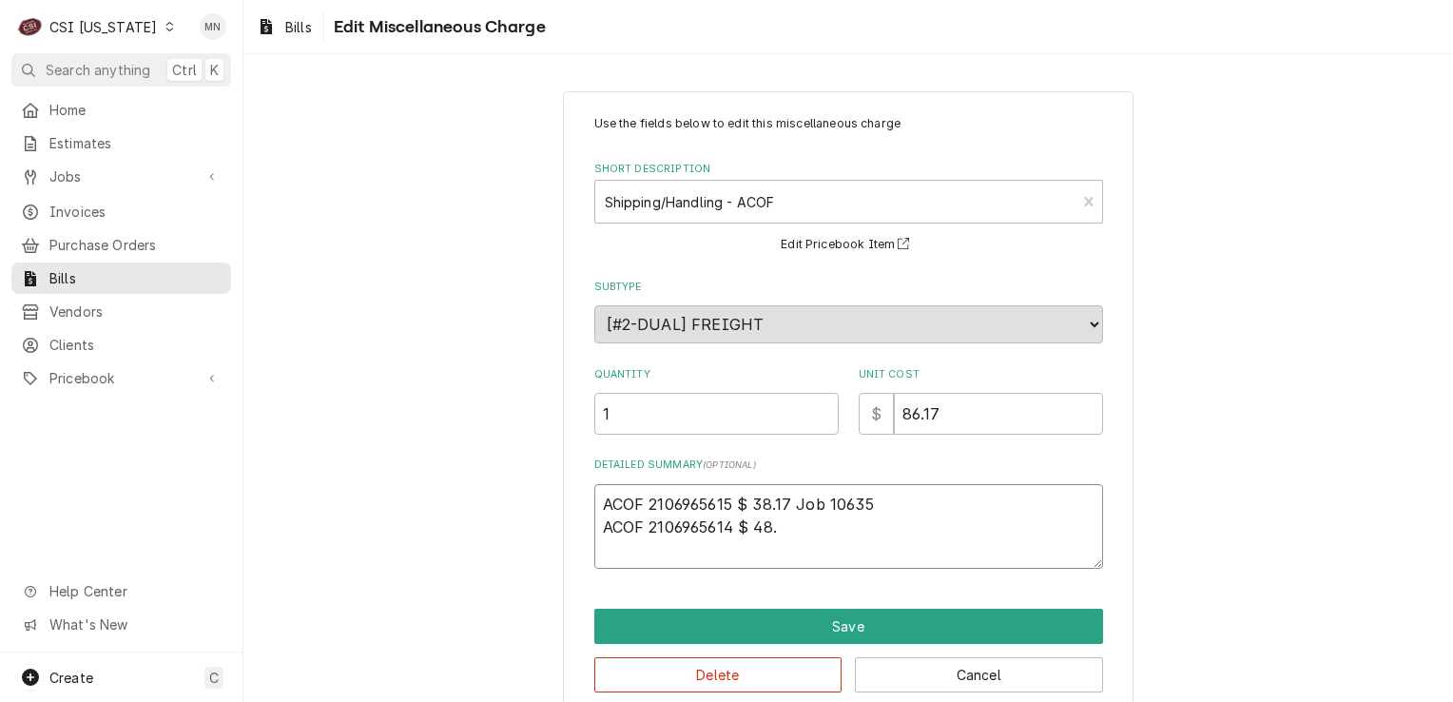
type textarea "x"
type textarea "ACOF 2106965615 $ 38.17 Job 10635 ACOF 2106965614 $ 48.3"
type textarea "x"
type textarea "ACOF 2106965615 $ 38.17 Job 10635 ACOF 2106965614 $ 48.30"
type textarea "x"
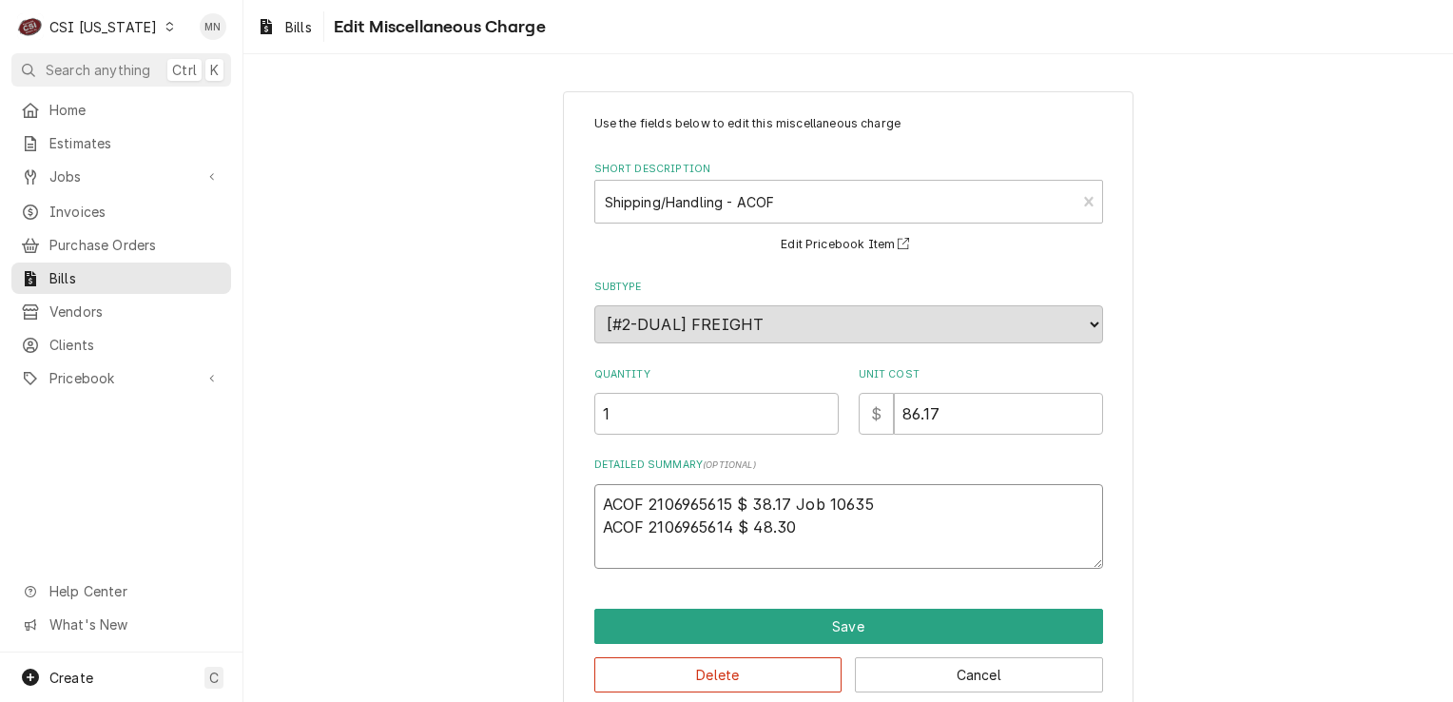
type textarea "ACOF 2106965615 $ 38.17 Job 10635 ACOF 2106965614 $ 48.30"
type textarea "x"
type textarea "ACOF 2106965615 $ 38.17 Job 10635 ACOF 2106965614 $ 48.30 J"
type textarea "x"
type textarea "ACOF 2106965615 $ 38.17 Job 10635 ACOF 2106965614 $ 48.30 Jo"
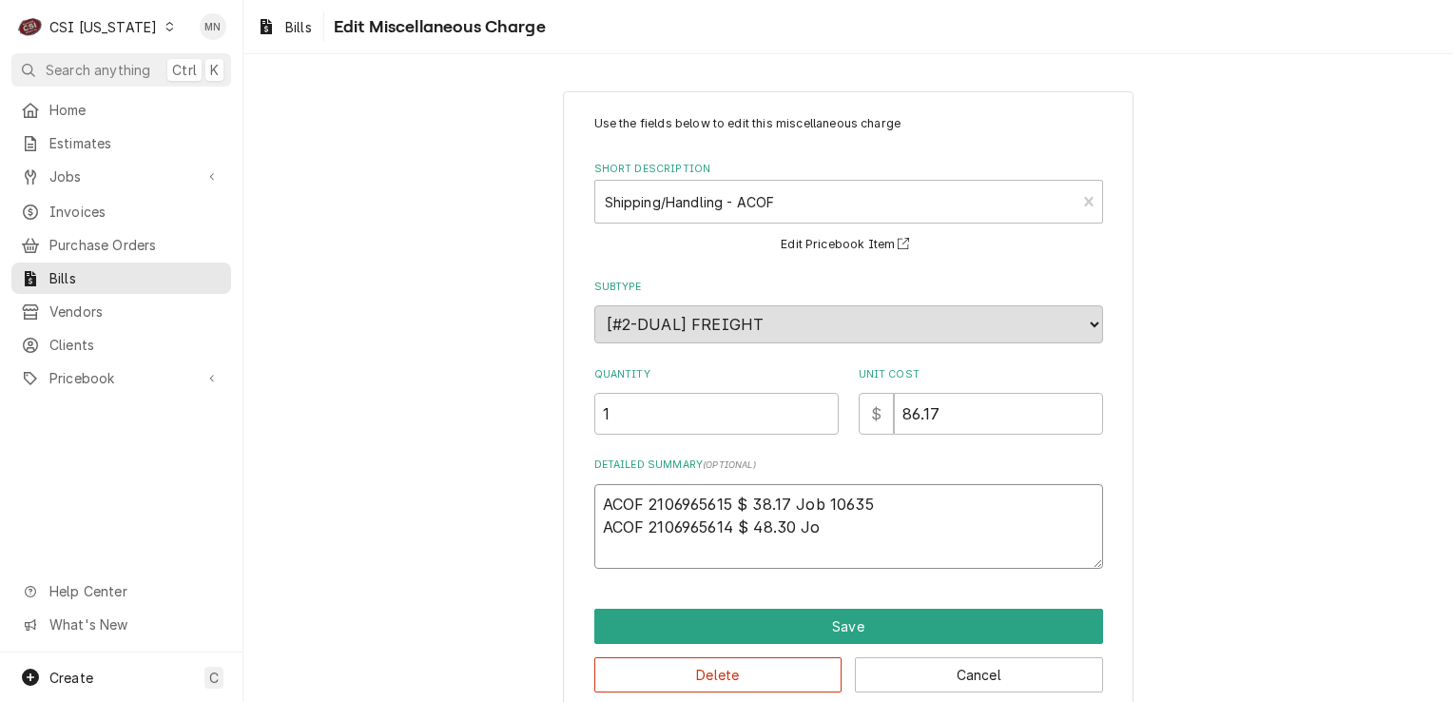
type textarea "x"
type textarea "ACOF 2106965615 $ 38.17 Job 10635 ACOF 2106965614 $ 48.30 Job"
type textarea "x"
type textarea "ACOF 2106965615 $ 38.17 Job 10635 ACOF 2106965614 $ 48.30 Job"
type textarea "x"
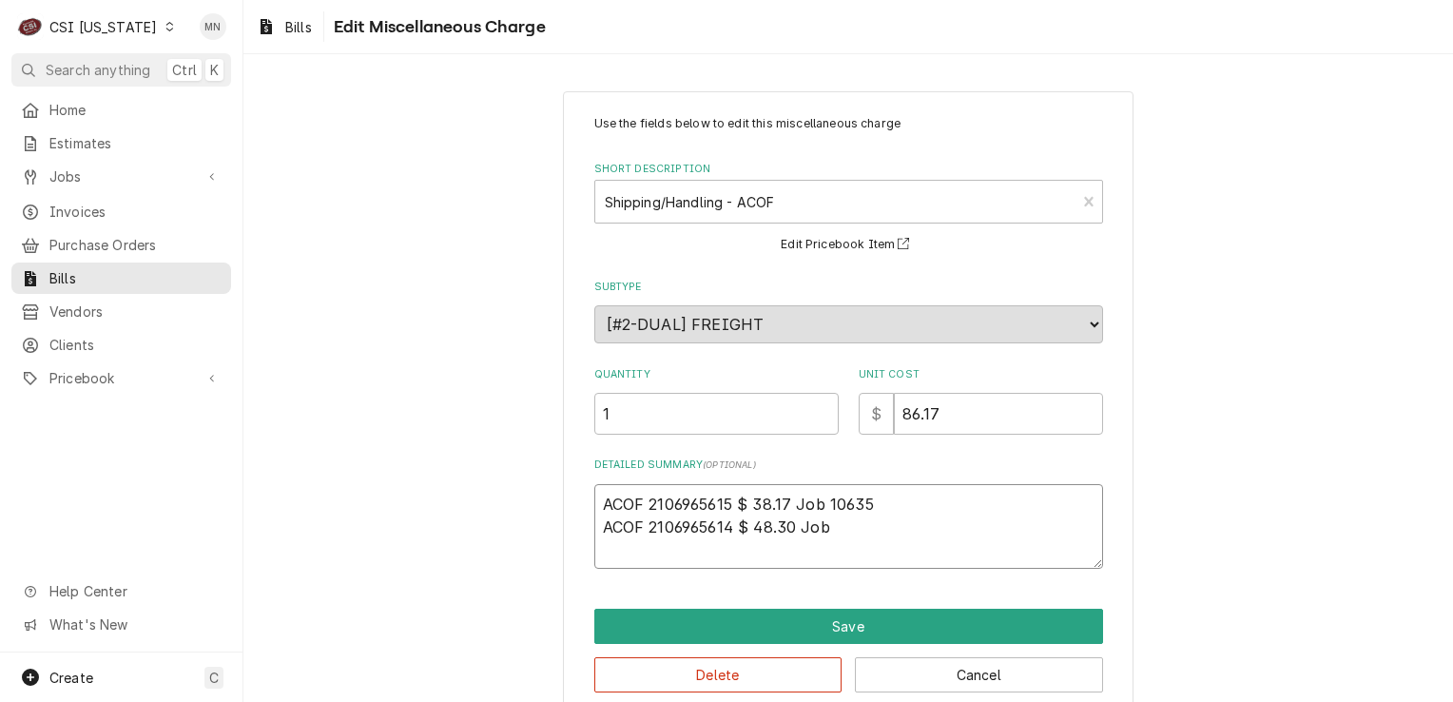
type textarea "ACOF 2106965615 $ 38.17 Job 10635 ACOF 2106965614 $ 48.30 Job 1"
type textarea "x"
type textarea "ACOF 2106965615 $ 38.17 Job 10635 ACOF 2106965614 $ 48.30 Job 10"
type textarea "x"
type textarea "ACOF 2106965615 $ 38.17 Job 10635 ACOF 2106965614 $ 48.30 Job 106"
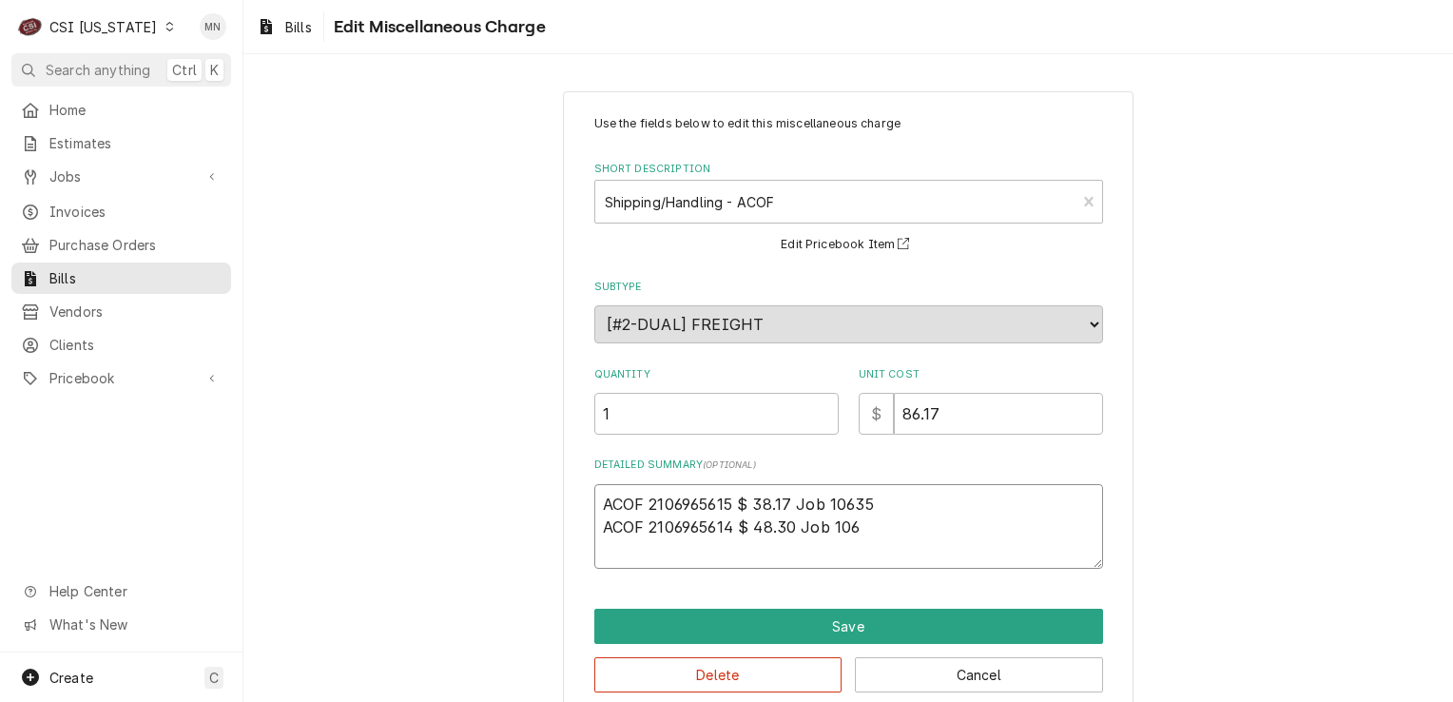
type textarea "x"
type textarea "ACOF 2106965615 $ 38.17 Job 10635 ACOF 2106965614 $ 48.30 Job 1063"
type textarea "x"
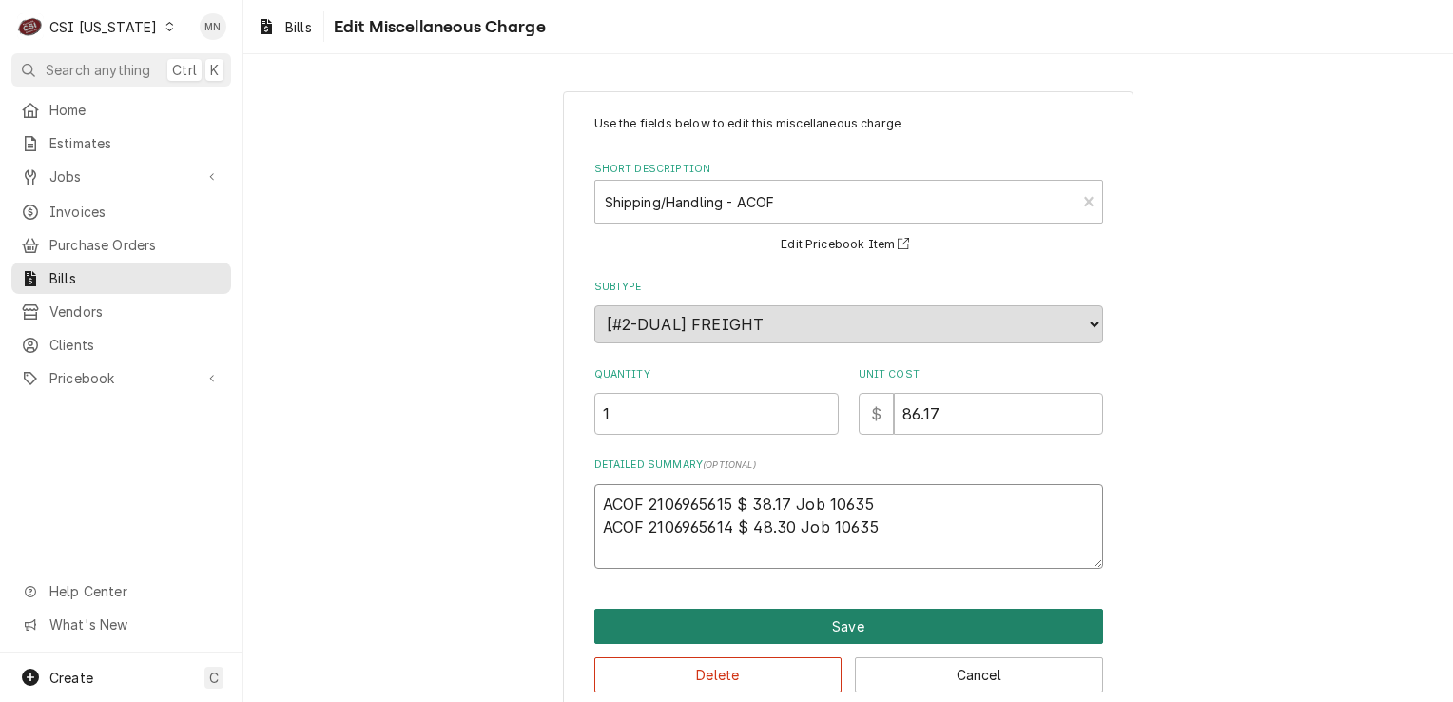
type textarea "ACOF 2106965615 $ 38.17 Job 10635 ACOF 2106965614 $ 48.30 Job 10635"
click at [887, 621] on button "Save" at bounding box center [849, 626] width 509 height 35
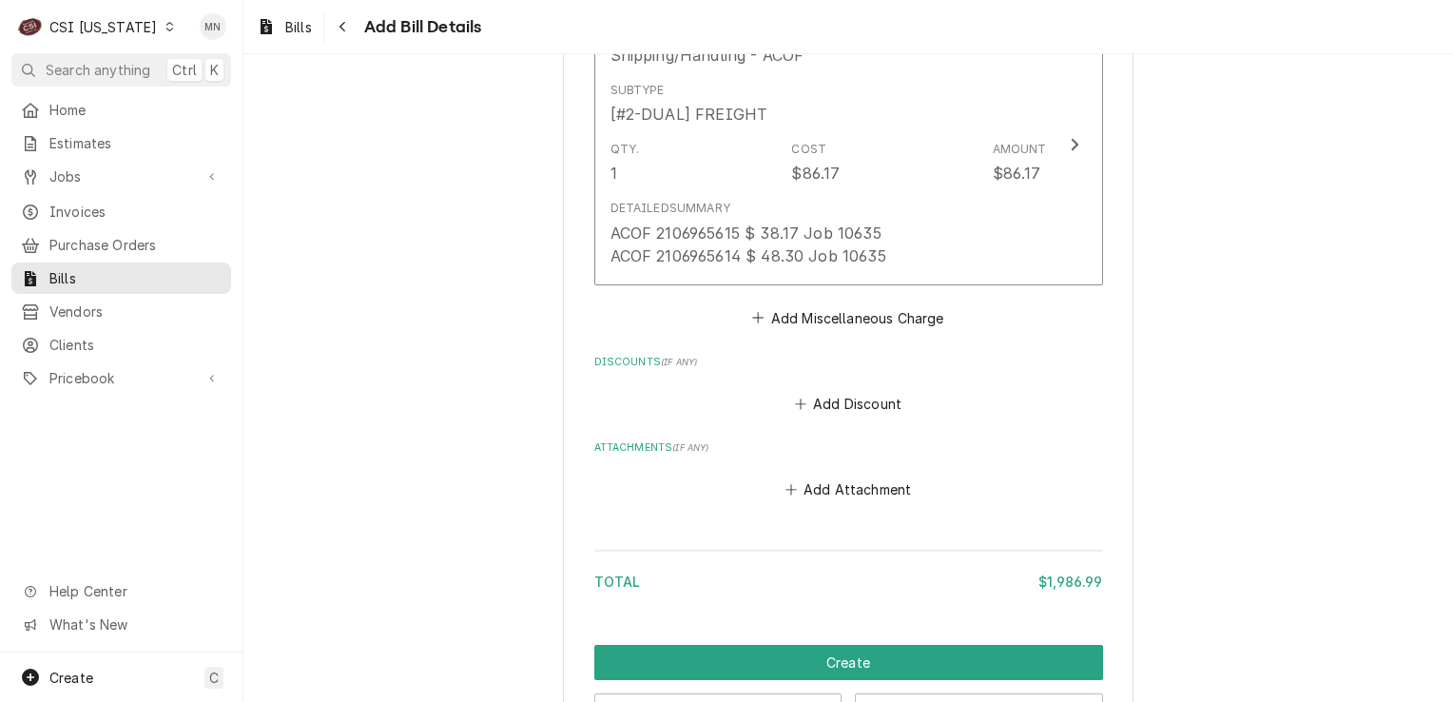
scroll to position [4375, 0]
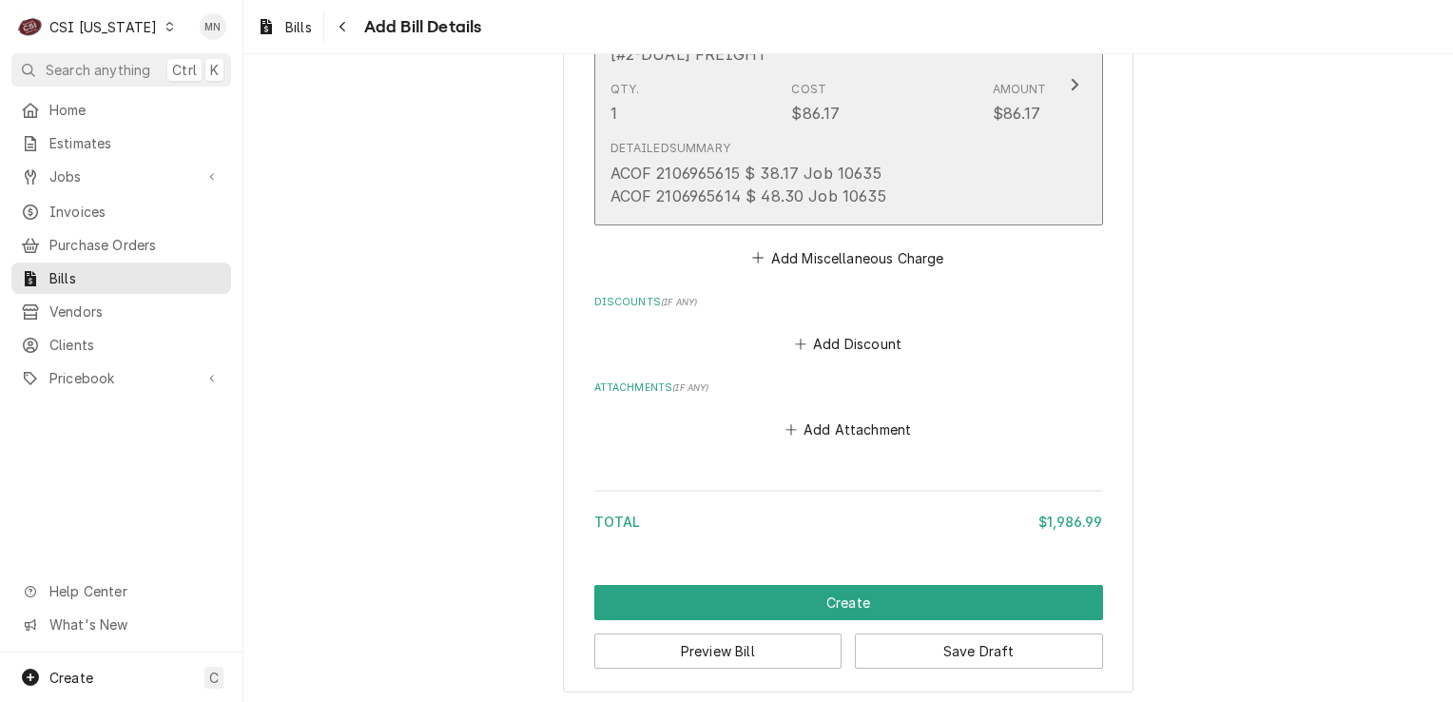
click at [1041, 97] on button "Short Description Shipping/Handling - ACOF Subtype [#2-DUAL] FREIGHT Qty. 1 Cos…" at bounding box center [849, 85] width 509 height 281
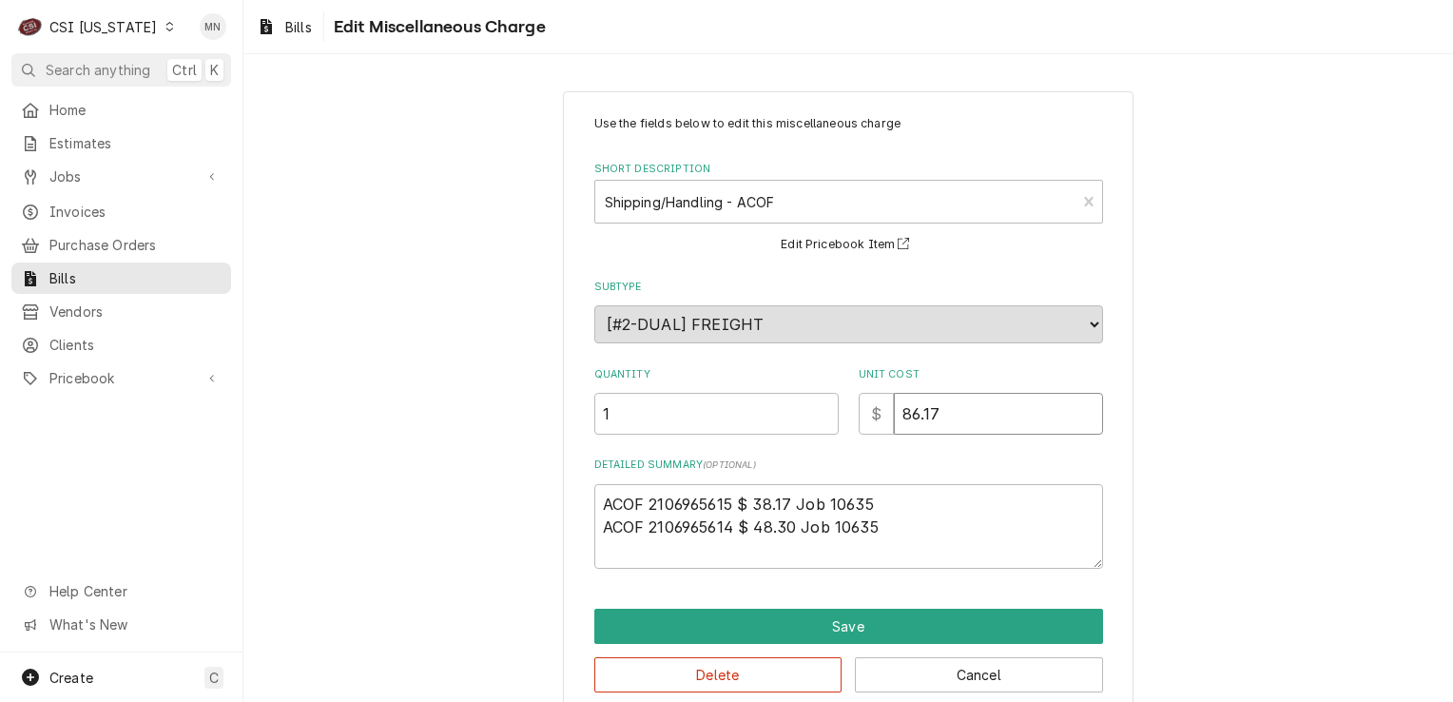
drag, startPoint x: 944, startPoint y: 407, endPoint x: 737, endPoint y: 420, distance: 206.8
click at [747, 420] on div "Quantity 1 Unit Cost $ 86.17" at bounding box center [849, 401] width 509 height 68
type textarea "x"
type input "8"
type textarea "x"
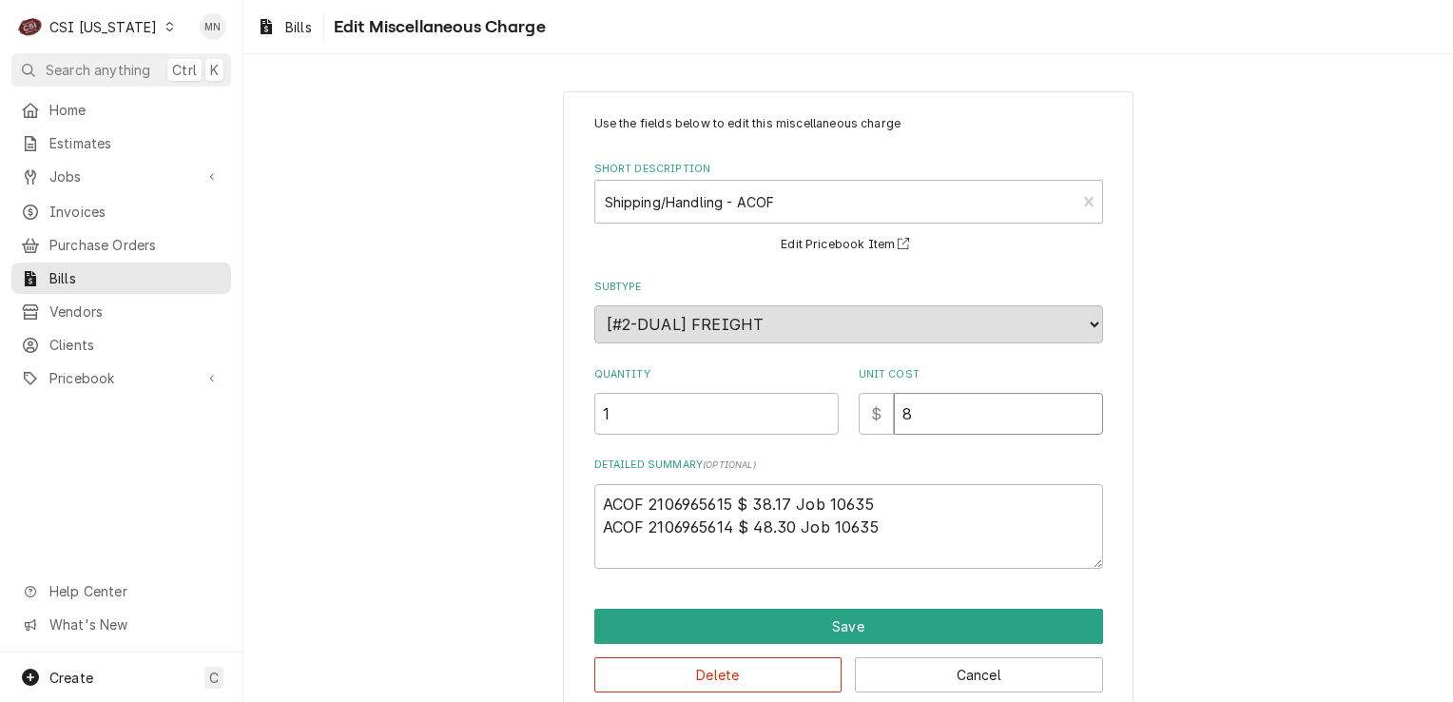
type input "86"
type textarea "x"
type input "86.4"
type textarea "x"
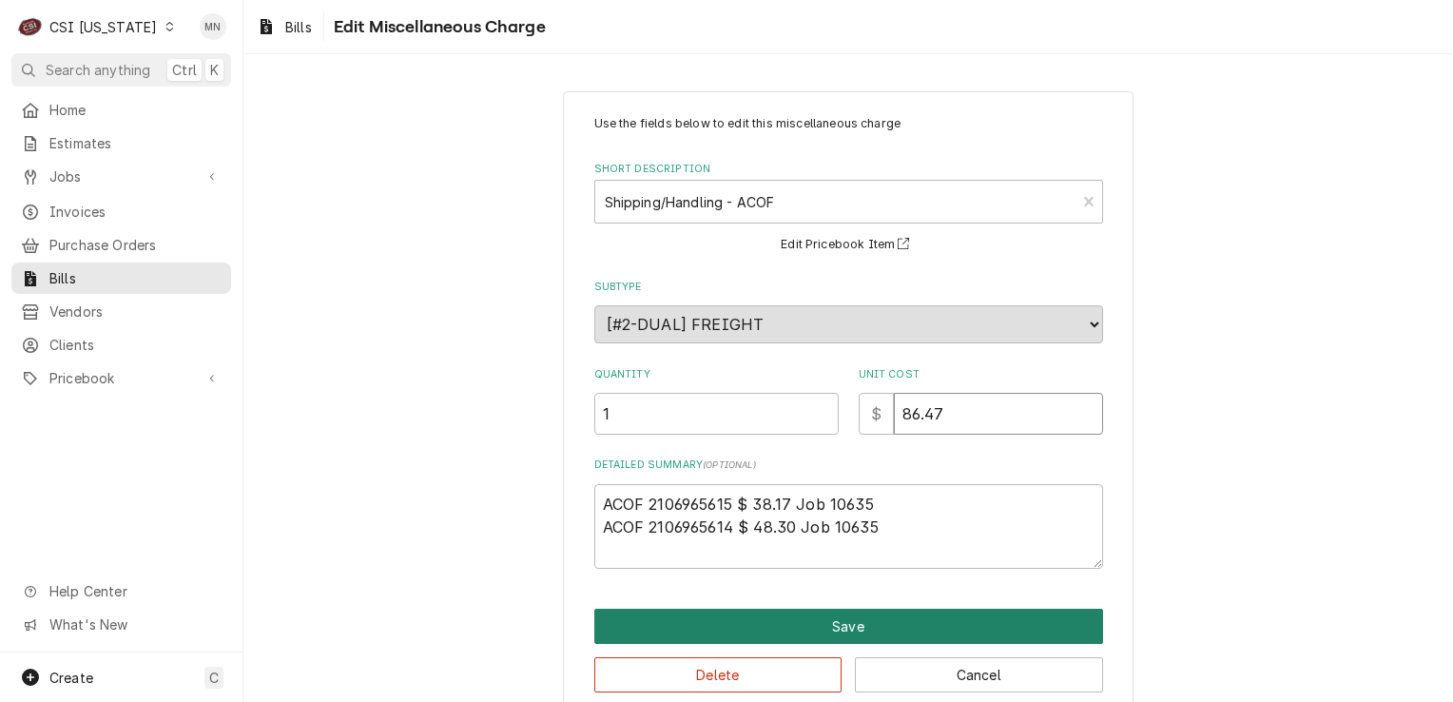
type input "86.47"
click at [814, 620] on button "Save" at bounding box center [849, 626] width 509 height 35
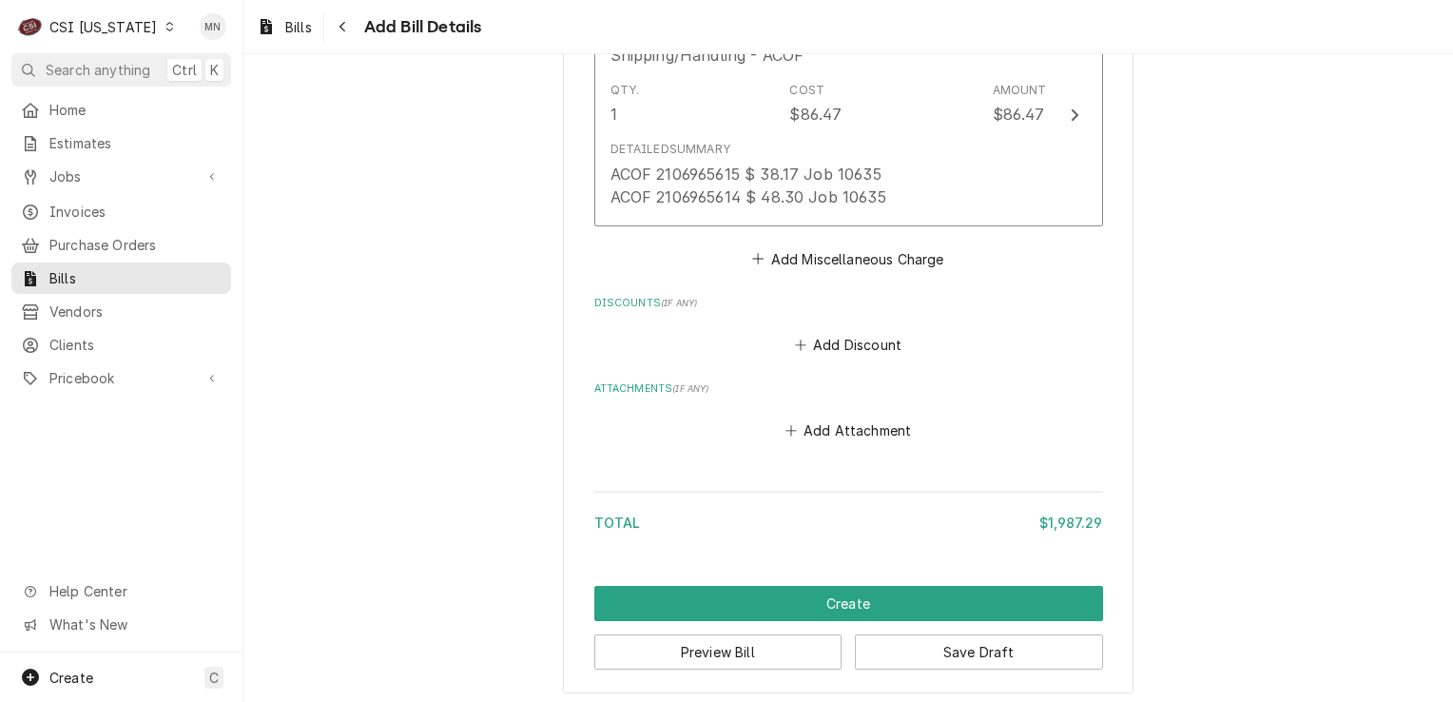
scroll to position [4315, 0]
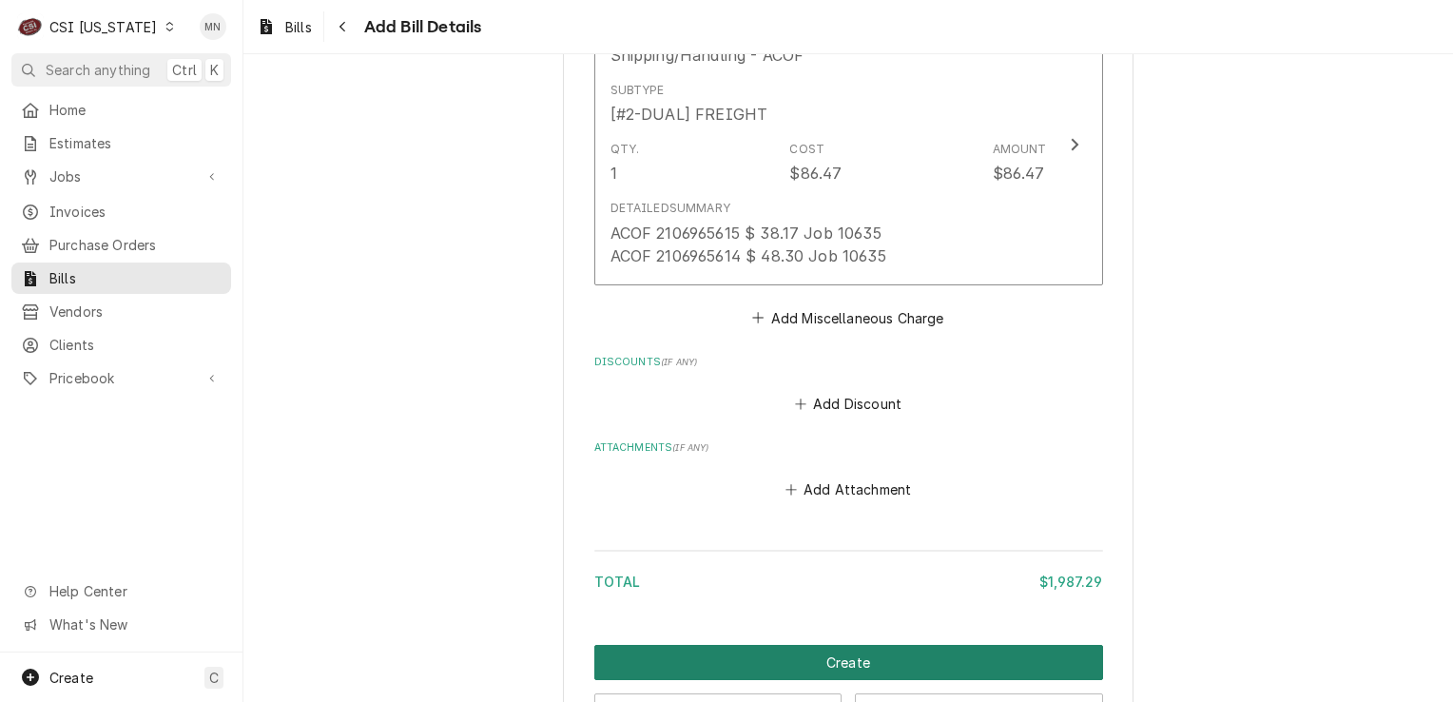
click at [832, 653] on button "Create" at bounding box center [849, 662] width 509 height 35
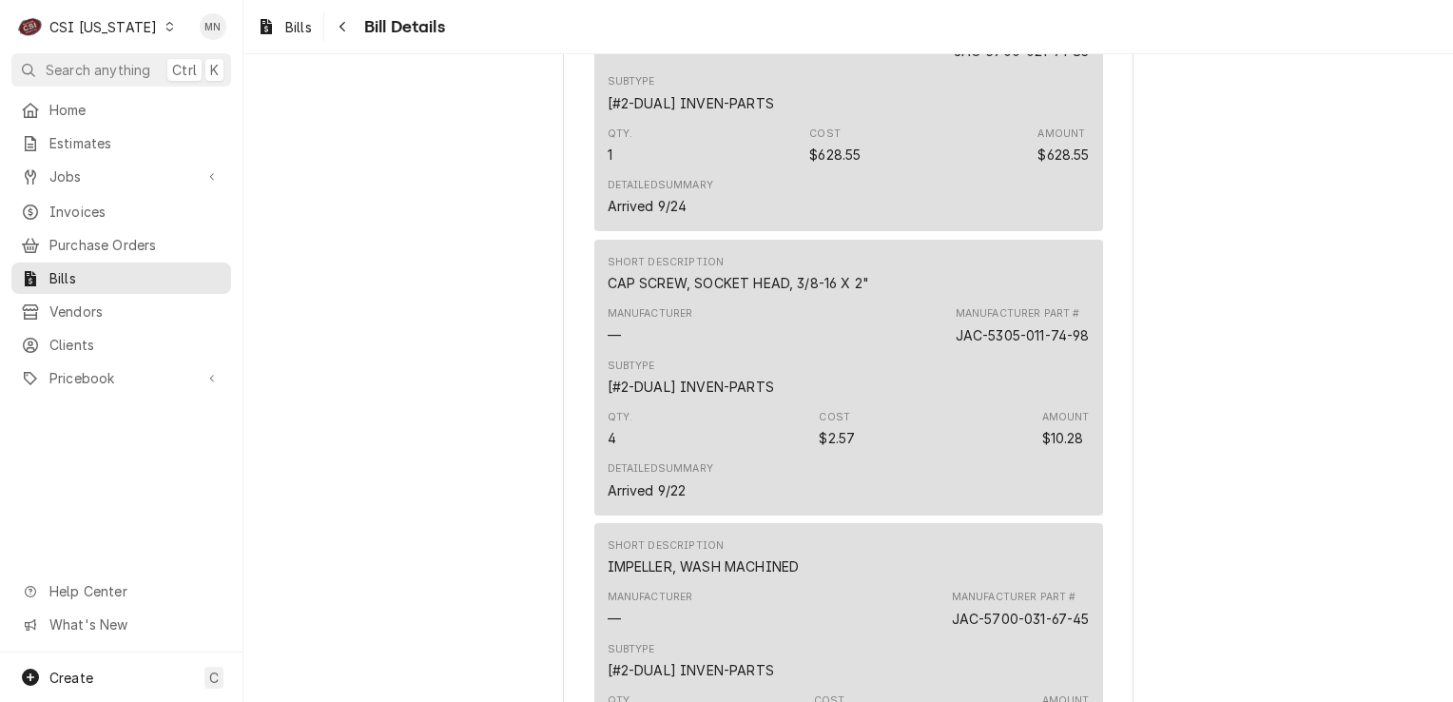
scroll to position [2561, 0]
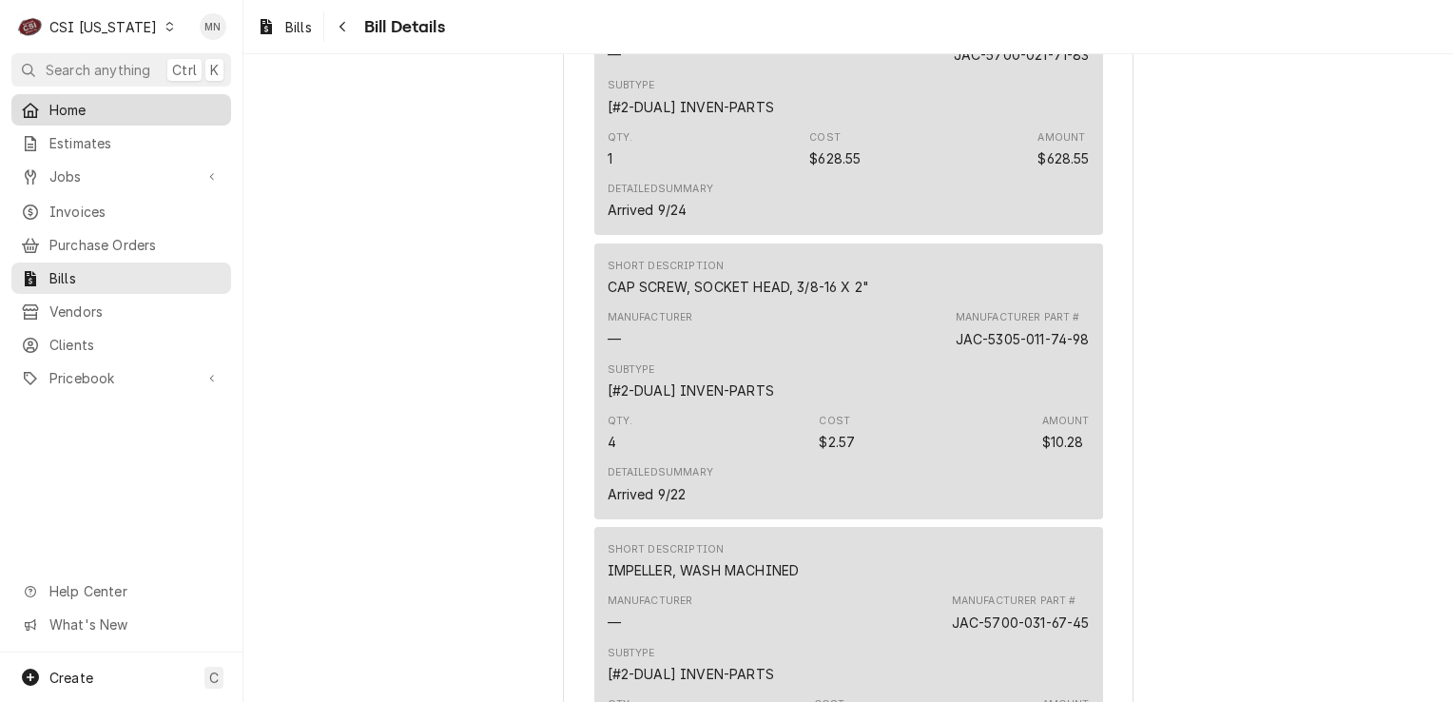
click at [103, 110] on span "Home" at bounding box center [135, 110] width 172 height 20
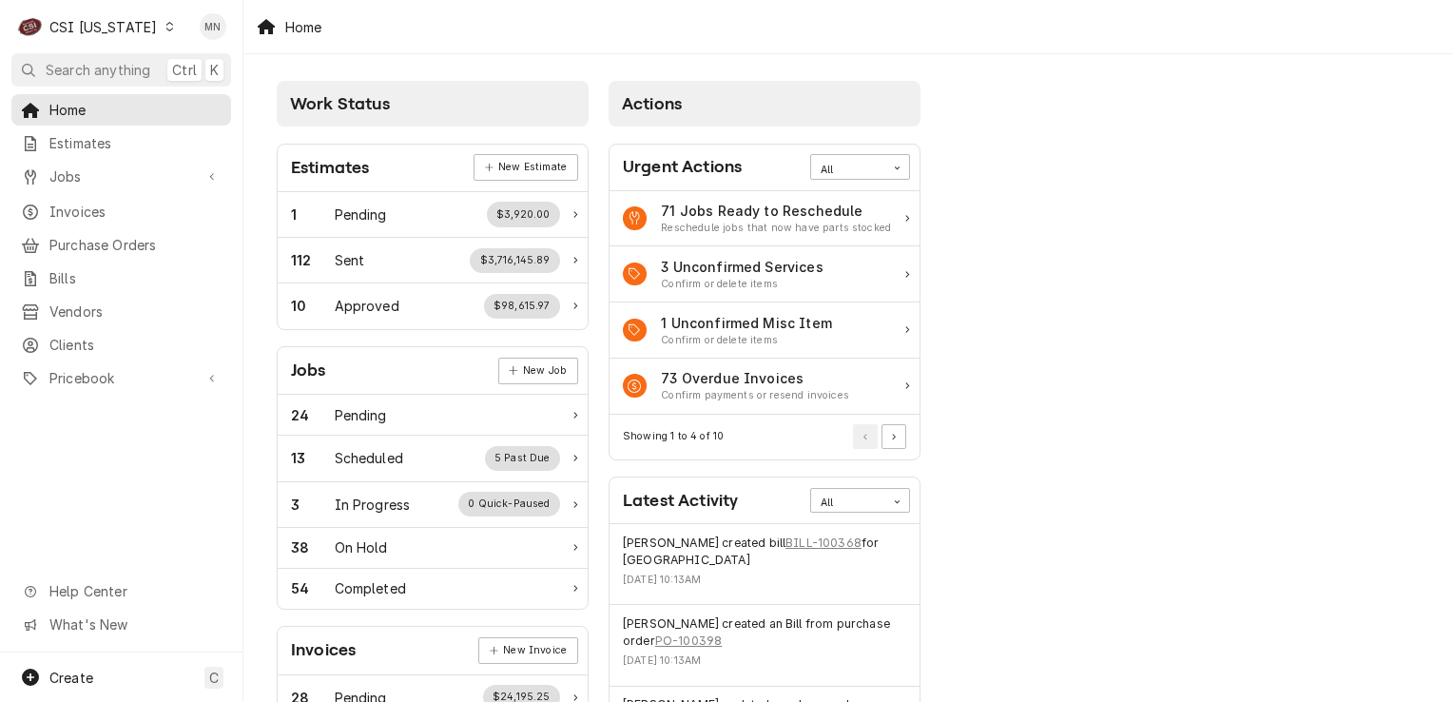
click at [118, 20] on div "CSI Kentucky" at bounding box center [102, 27] width 107 height 20
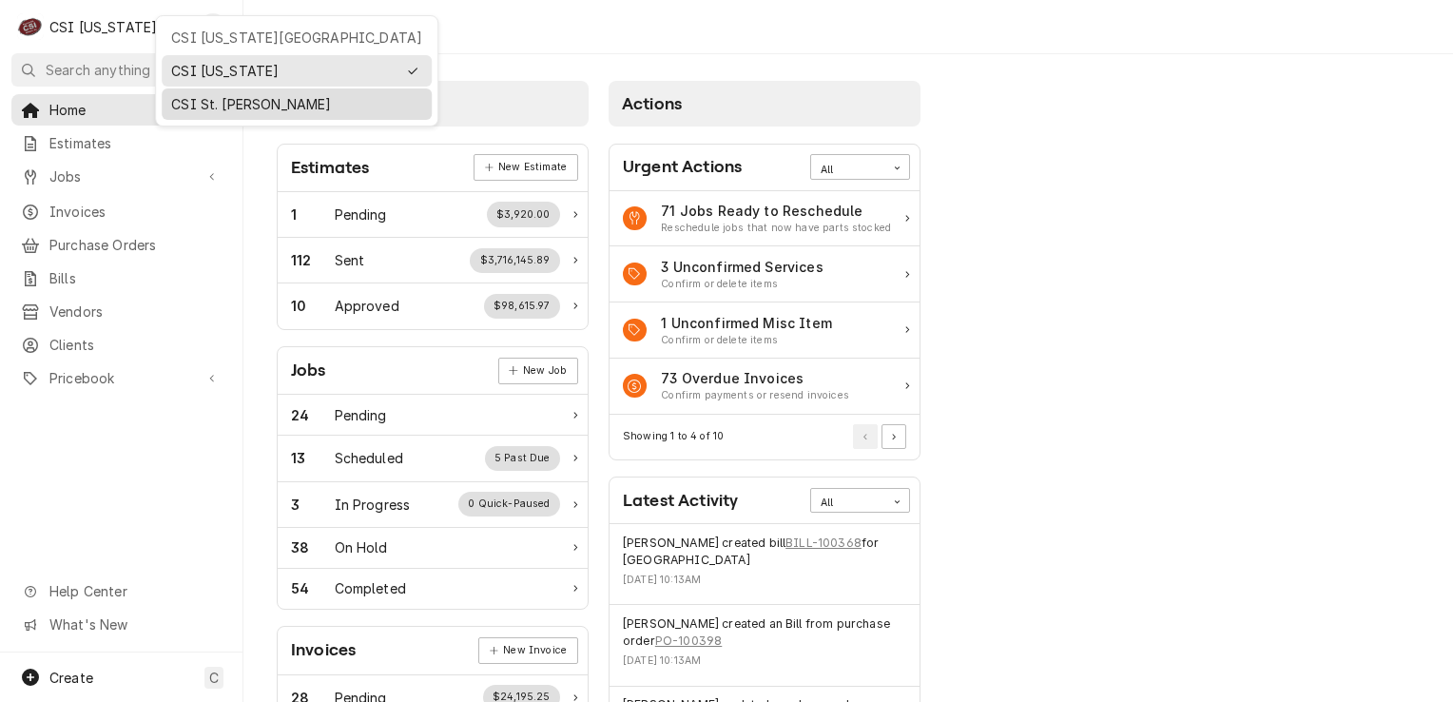
click at [190, 94] on div "CSI St. [PERSON_NAME]" at bounding box center [296, 104] width 251 height 20
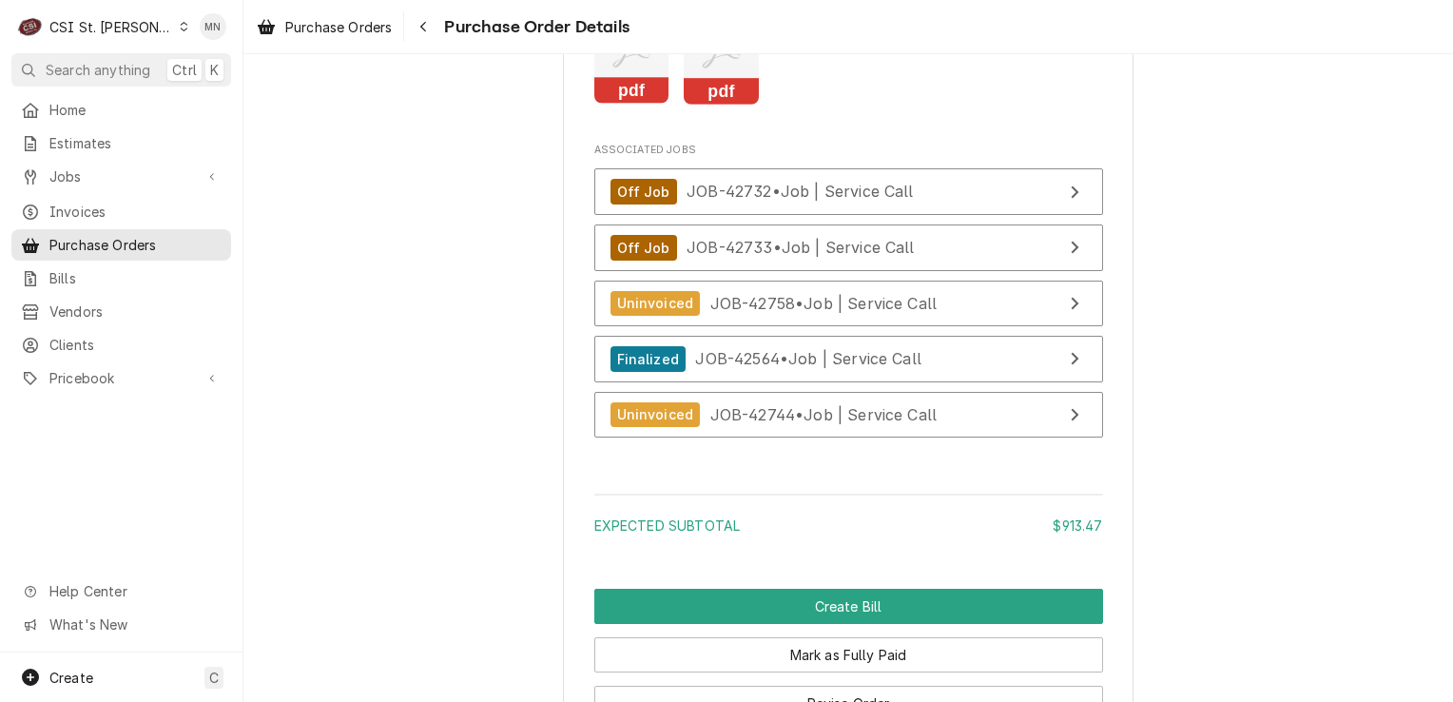
scroll to position [4280, 0]
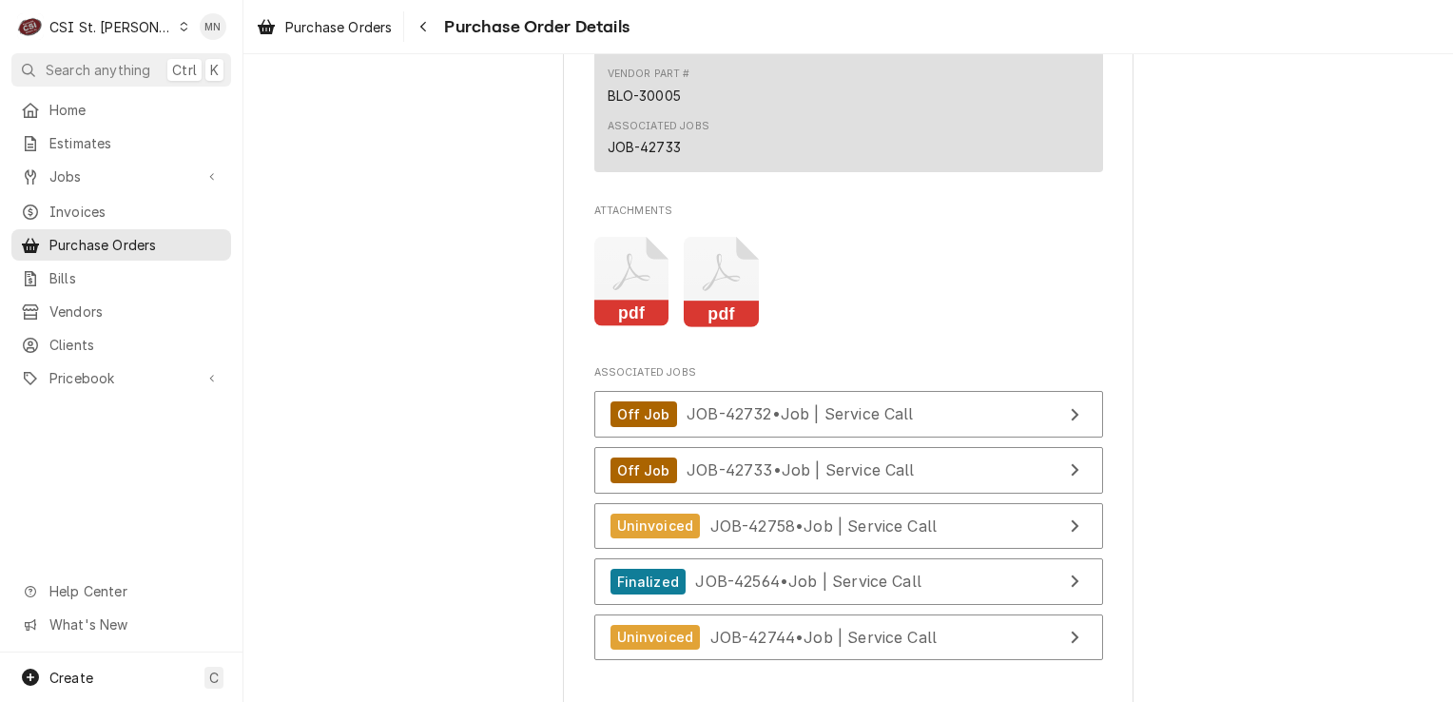
click at [692, 327] on icon "Attachments" at bounding box center [721, 282] width 75 height 90
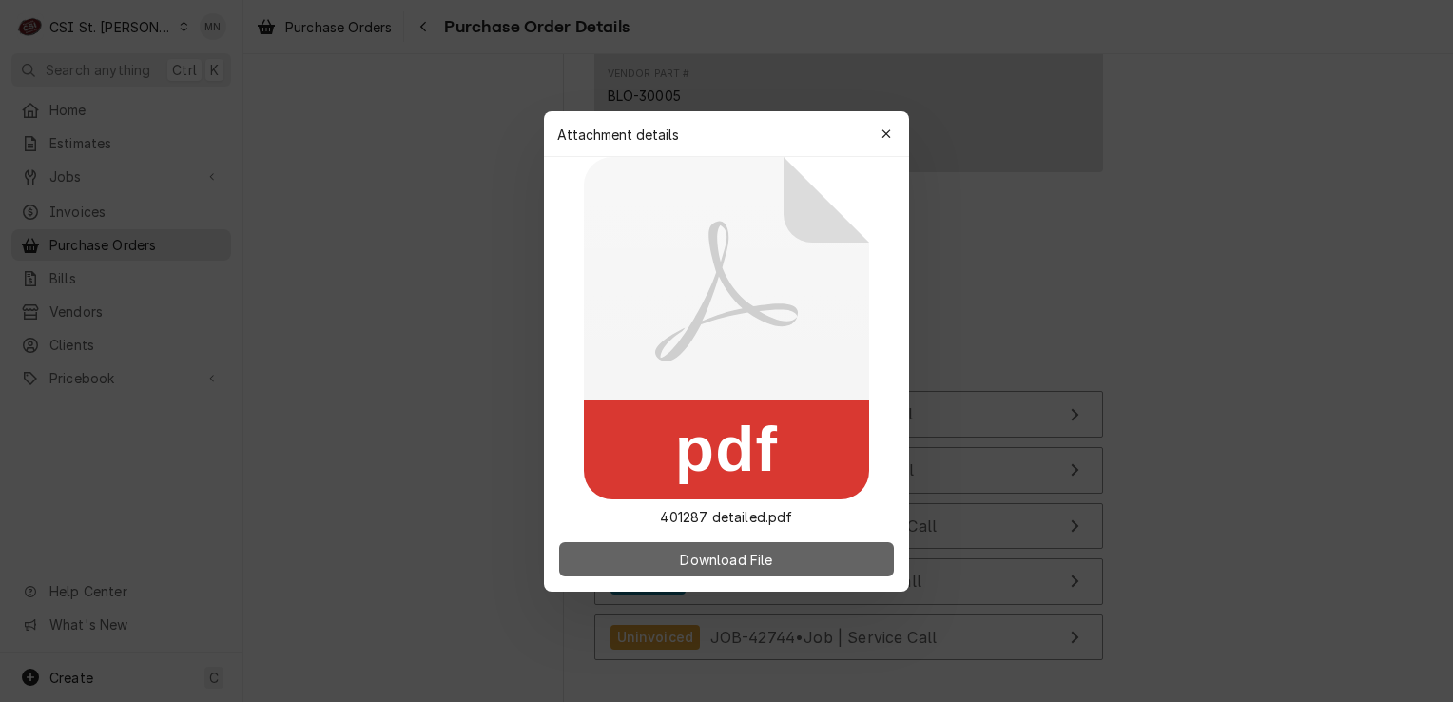
click at [730, 554] on span "Download File" at bounding box center [726, 559] width 100 height 20
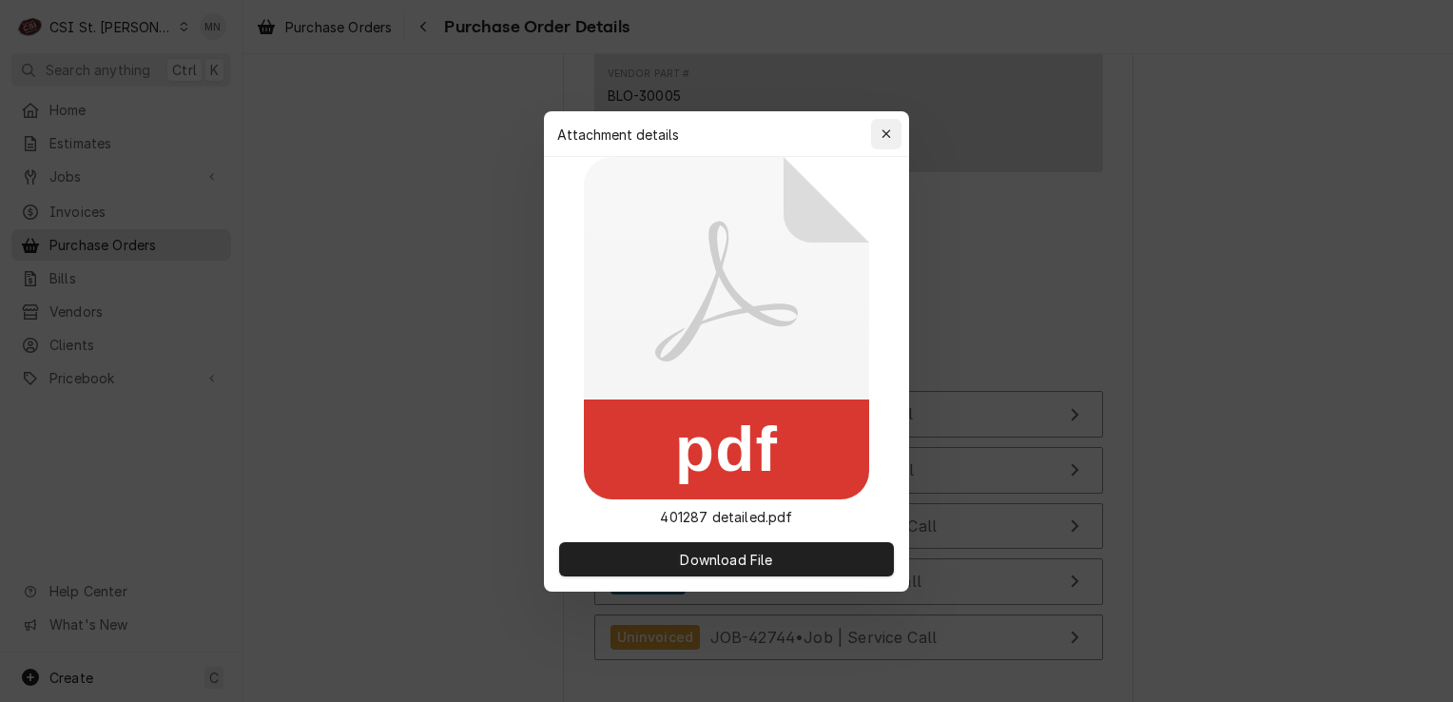
click at [889, 132] on icon "button" at bounding box center [887, 133] width 10 height 13
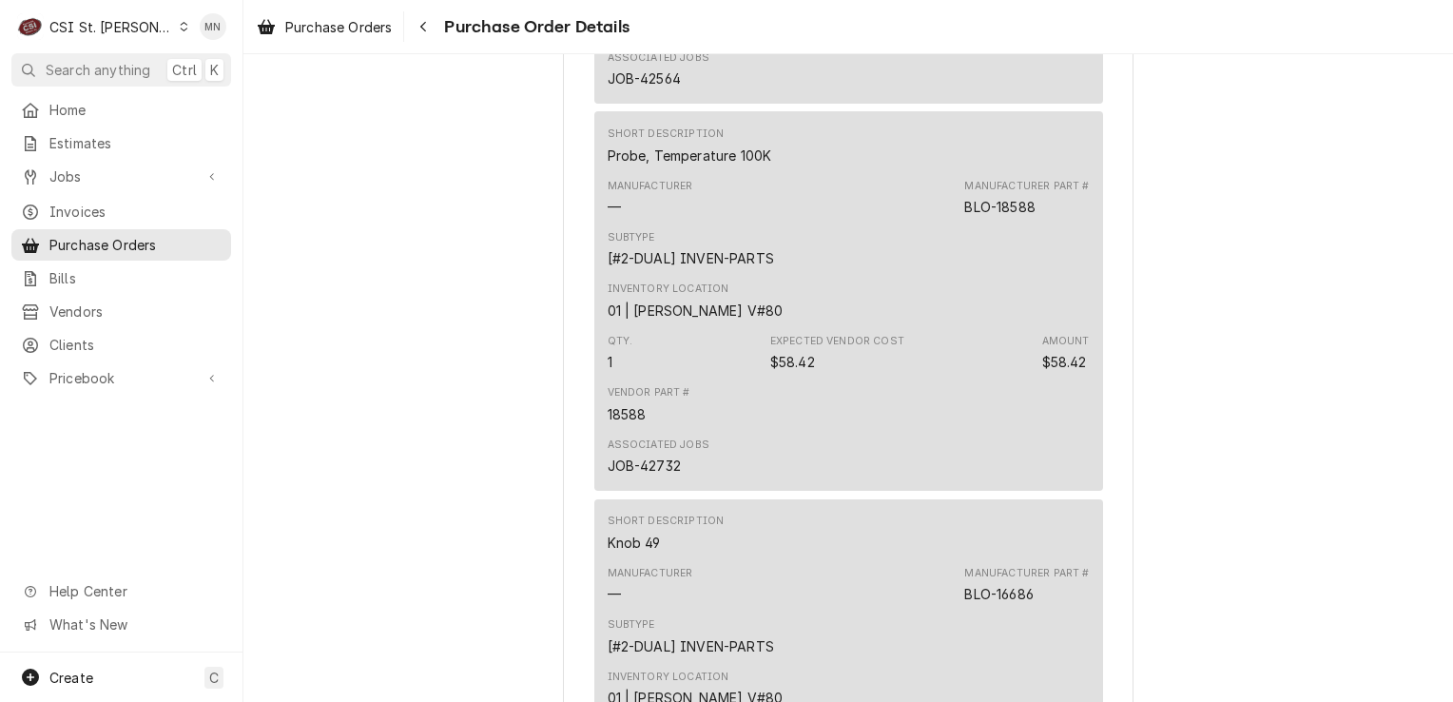
scroll to position [2093, 0]
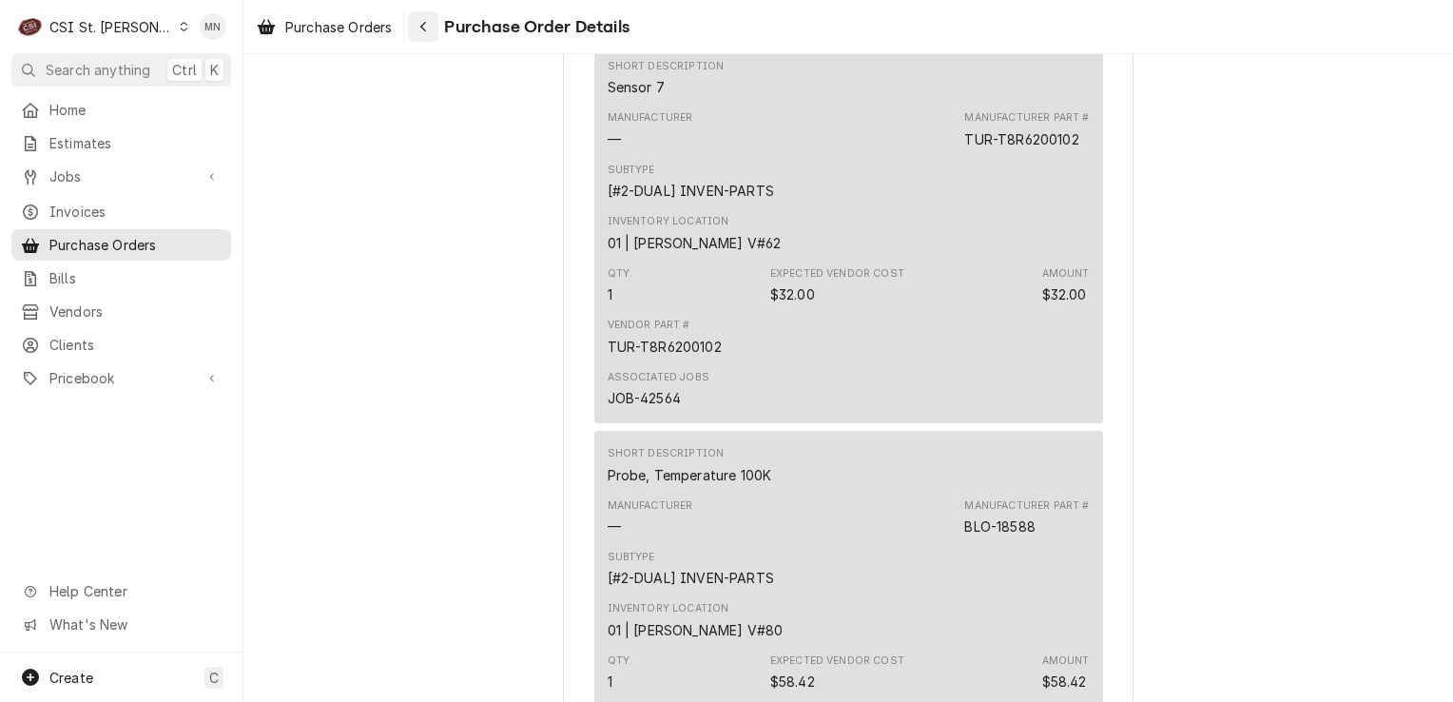
click at [430, 29] on div "Navigate back" at bounding box center [423, 26] width 19 height 19
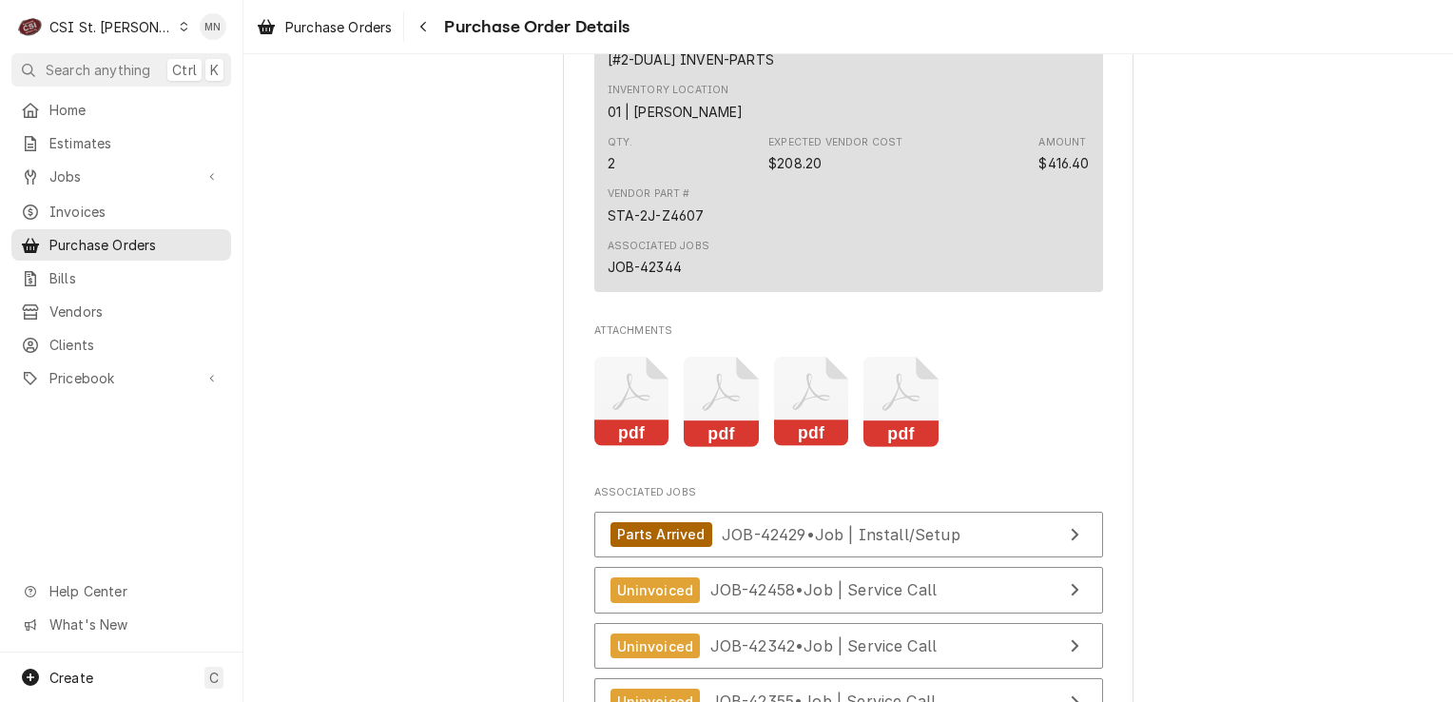
scroll to position [4834, 0]
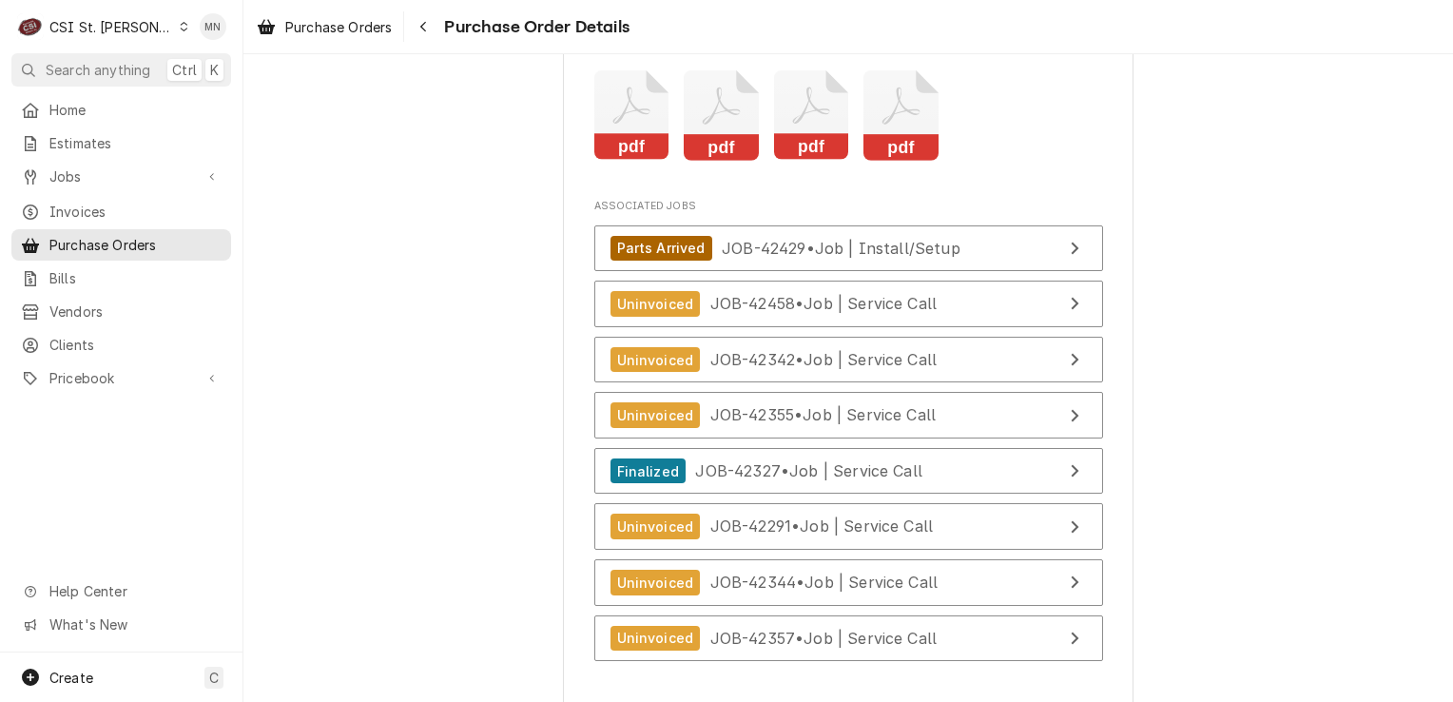
click at [628, 161] on icon "Attachments" at bounding box center [632, 115] width 75 height 90
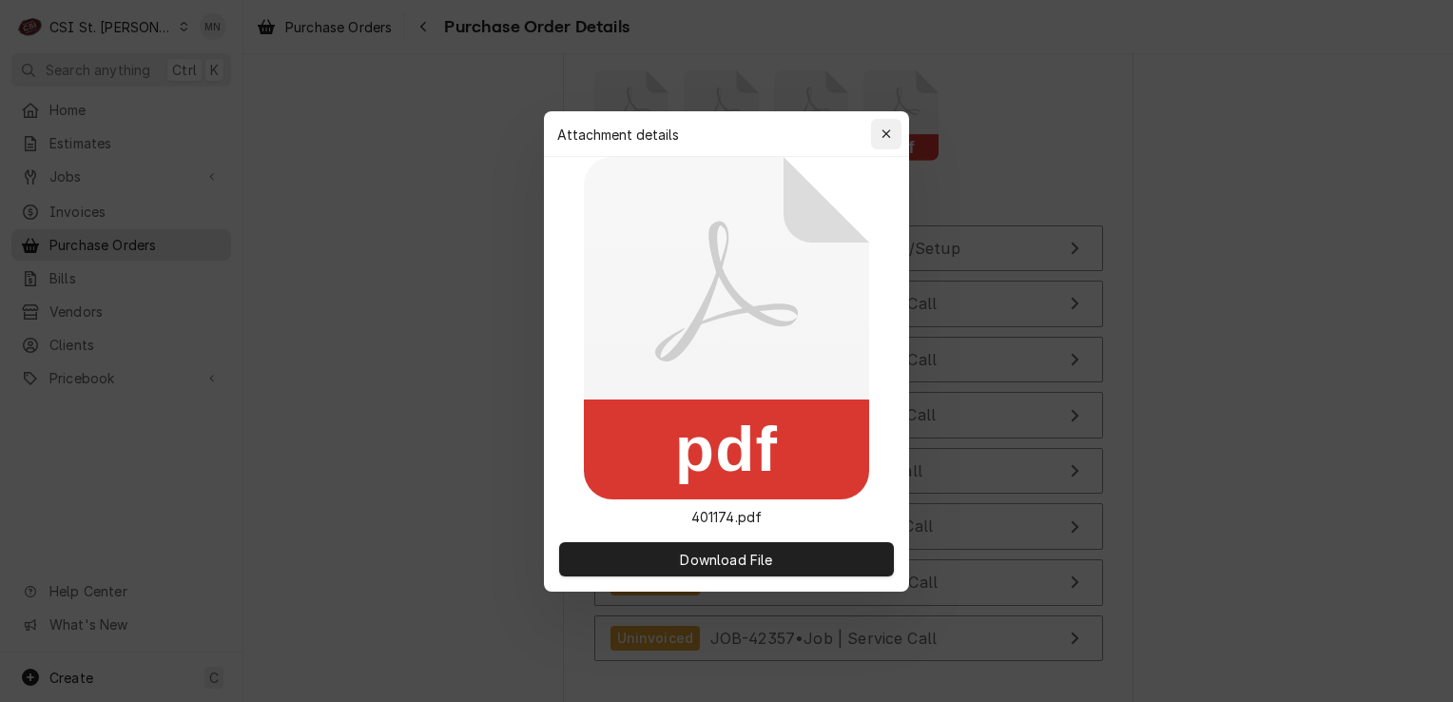
click at [883, 127] on icon "button" at bounding box center [887, 133] width 10 height 13
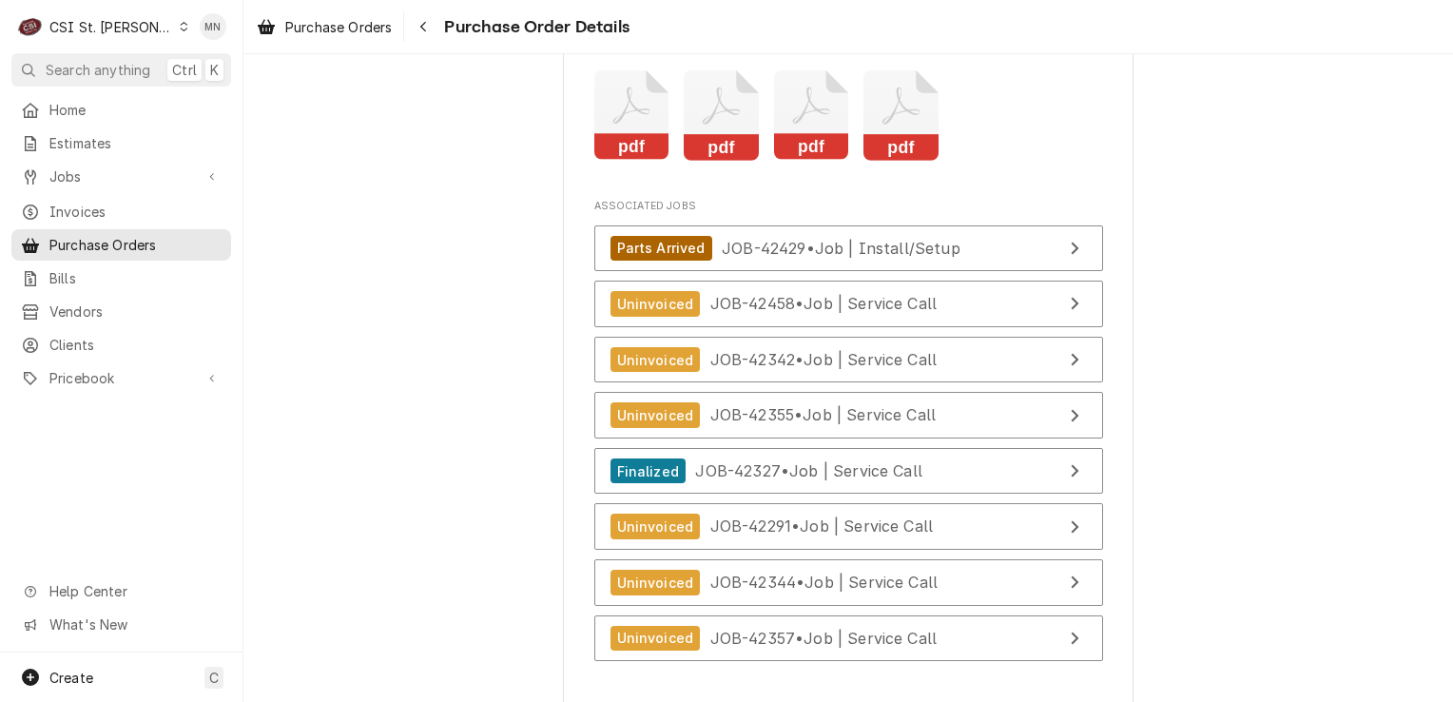
click at [720, 156] on icon "Attachments" at bounding box center [721, 115] width 75 height 90
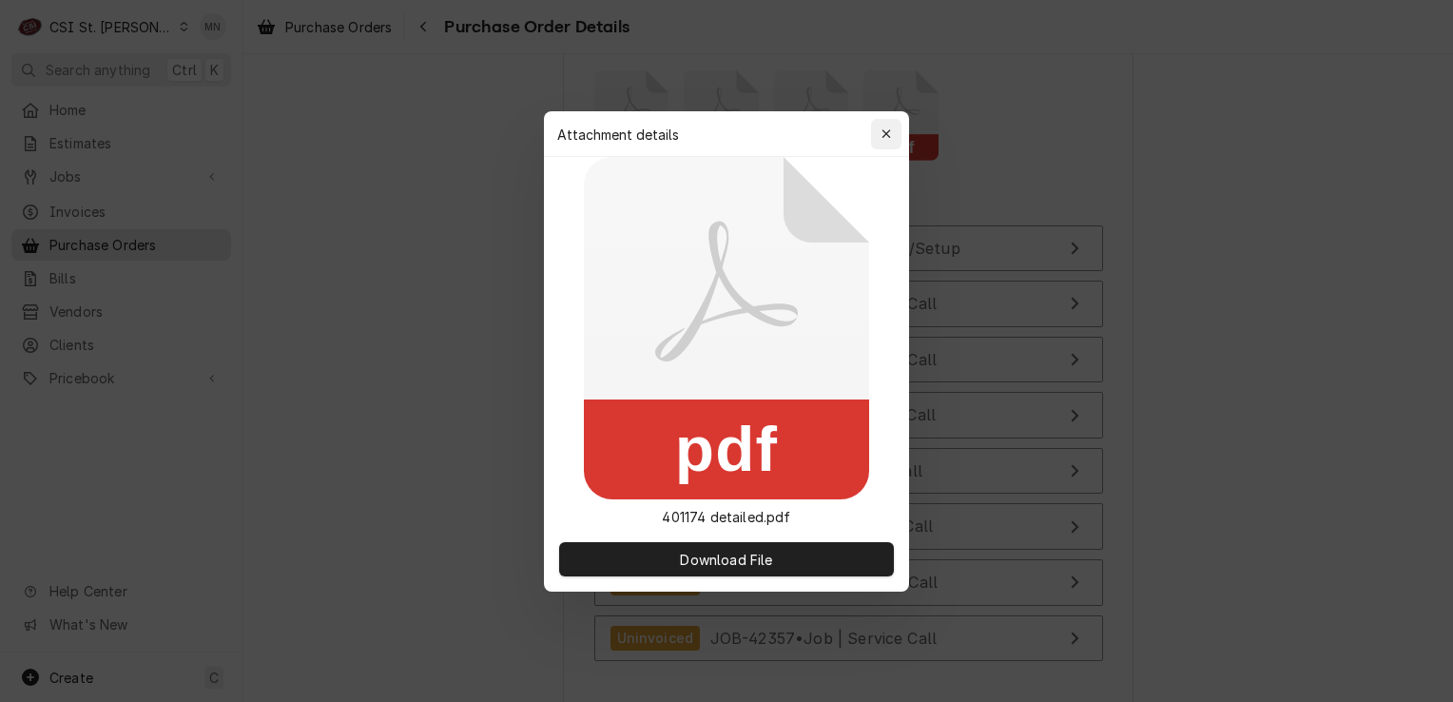
click at [901, 131] on button "button" at bounding box center [886, 134] width 30 height 30
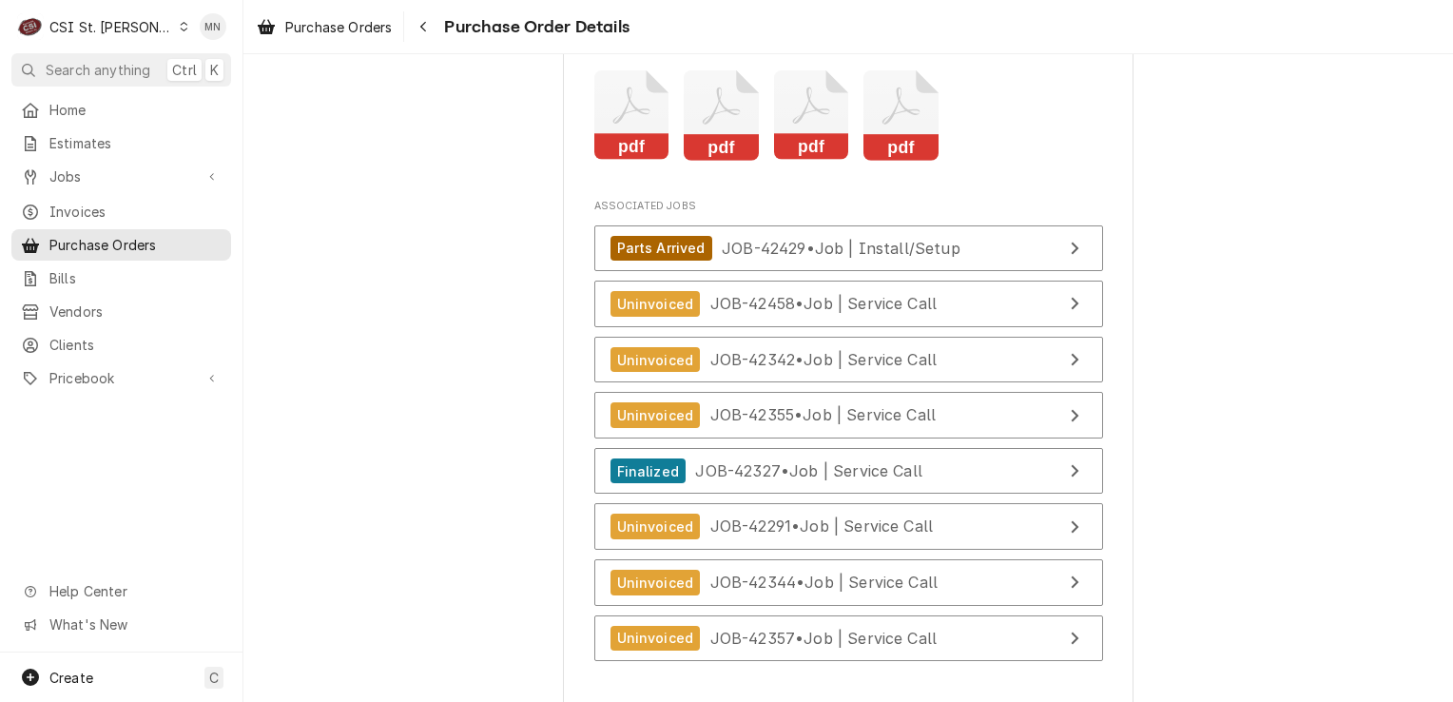
click at [805, 161] on icon "Attachments" at bounding box center [811, 115] width 75 height 90
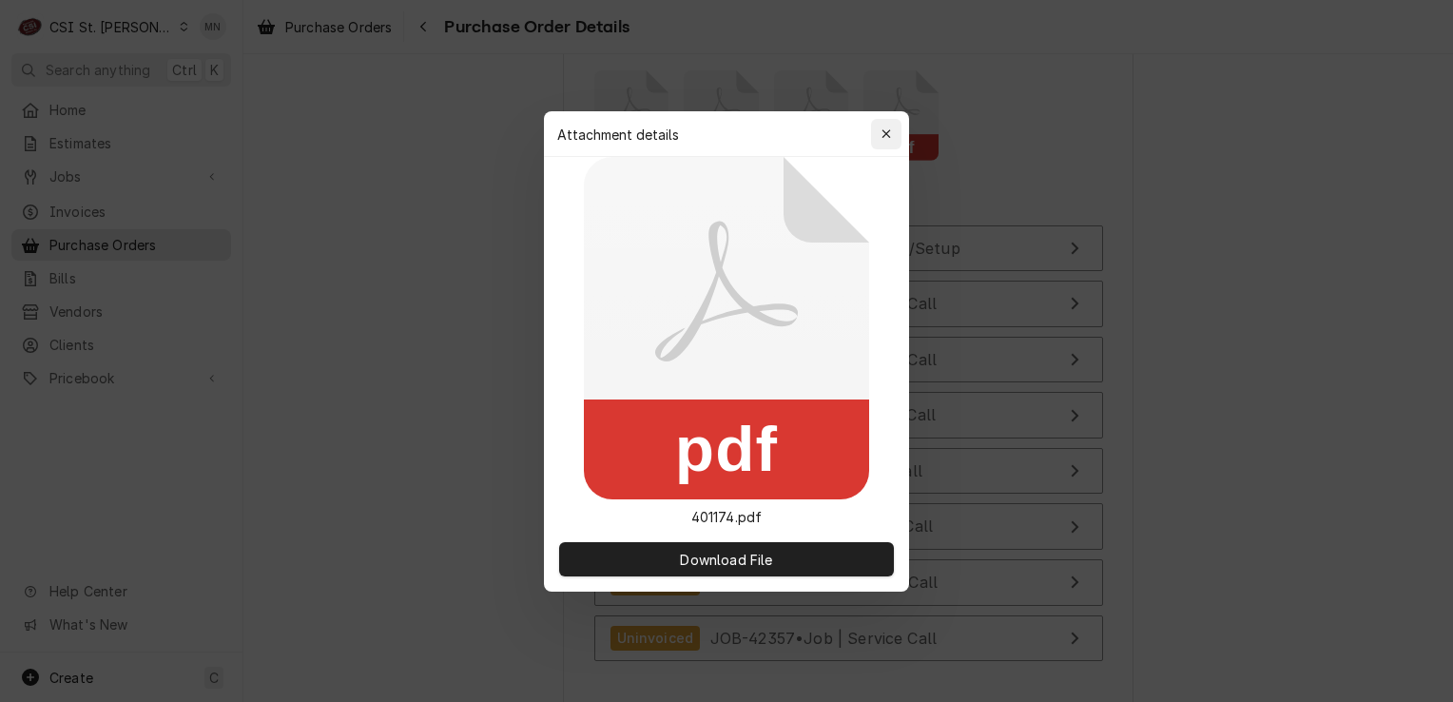
click at [886, 128] on icon "button" at bounding box center [887, 133] width 10 height 13
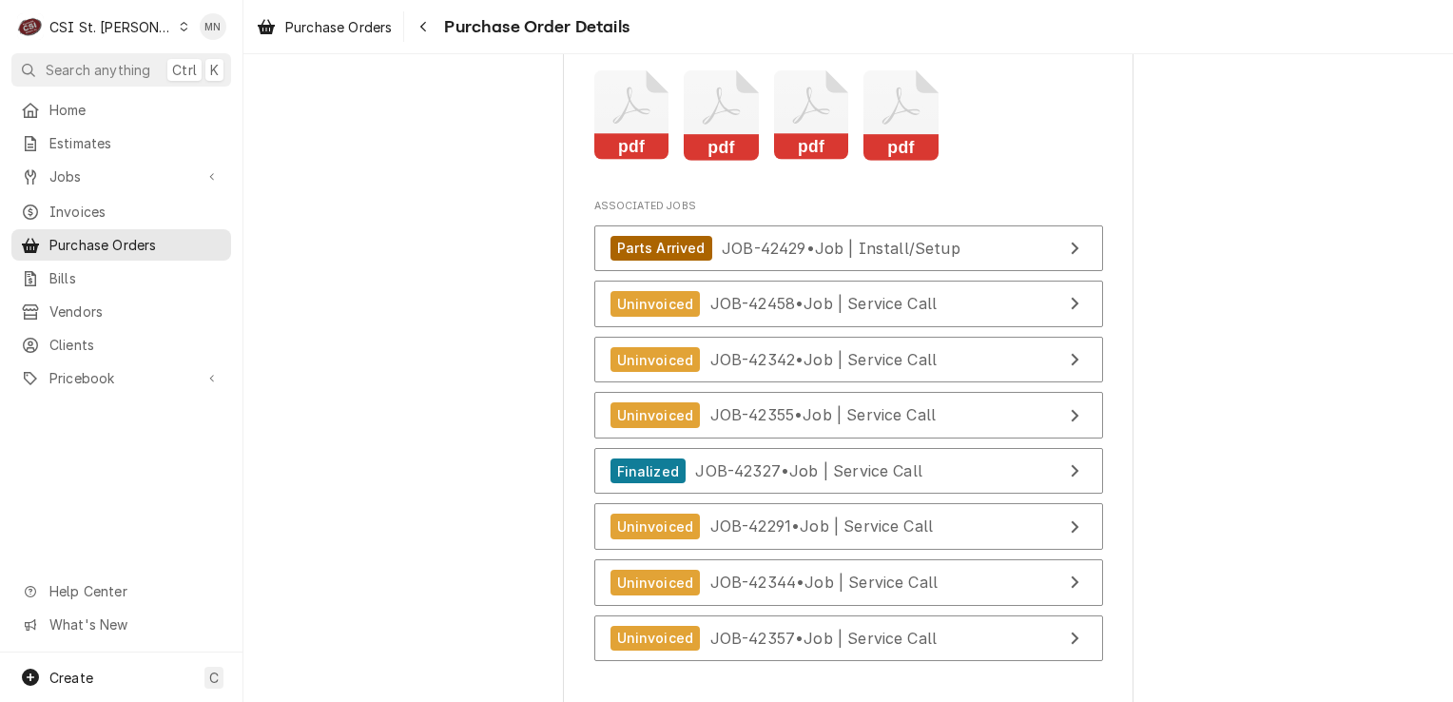
click at [900, 157] on icon "Attachments" at bounding box center [901, 115] width 75 height 90
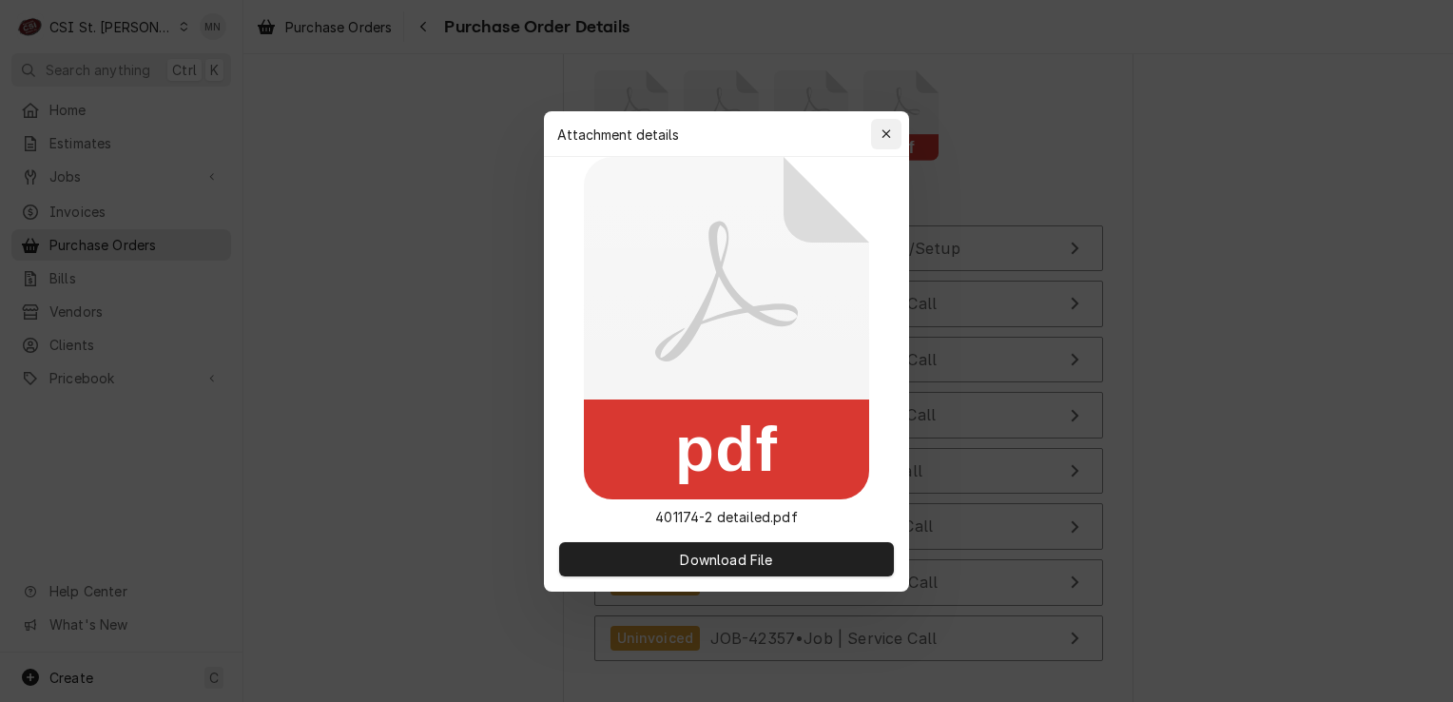
click at [890, 127] on icon "button" at bounding box center [887, 133] width 10 height 13
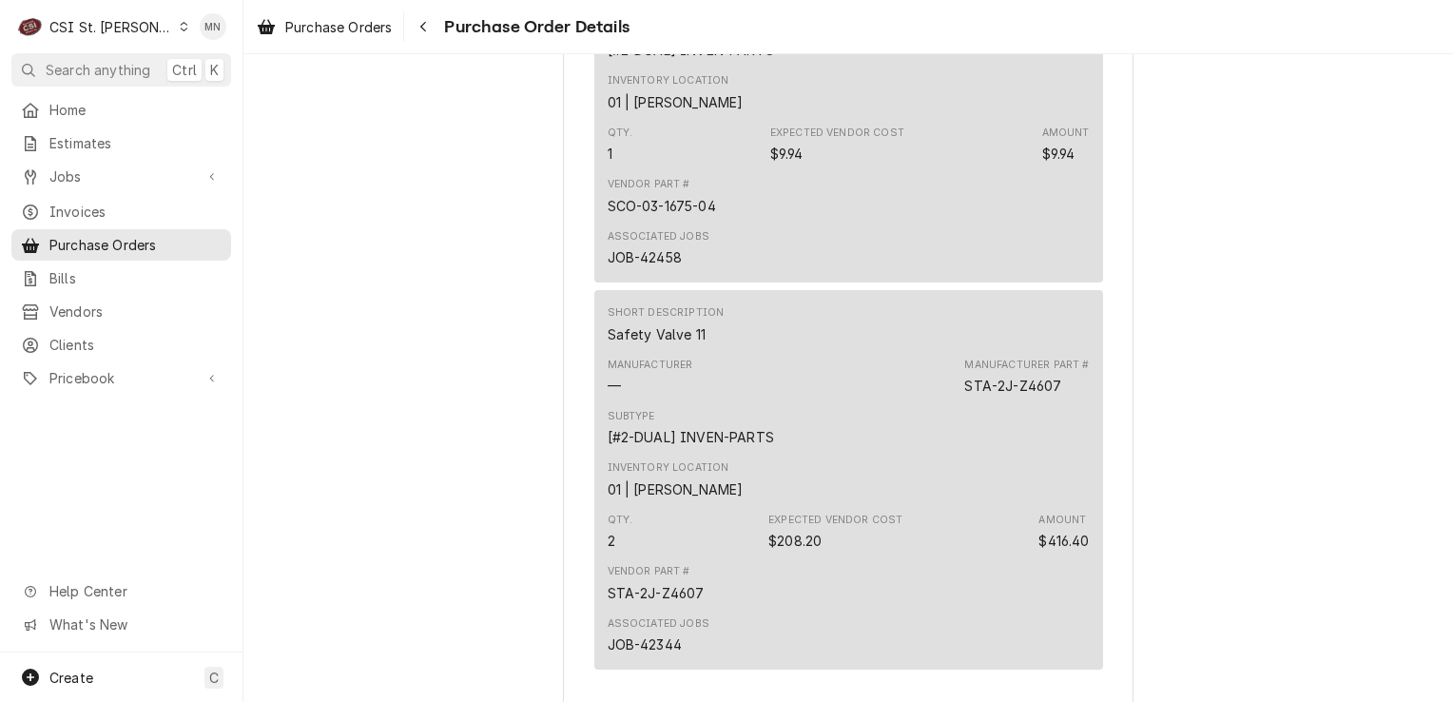
scroll to position [3978, 0]
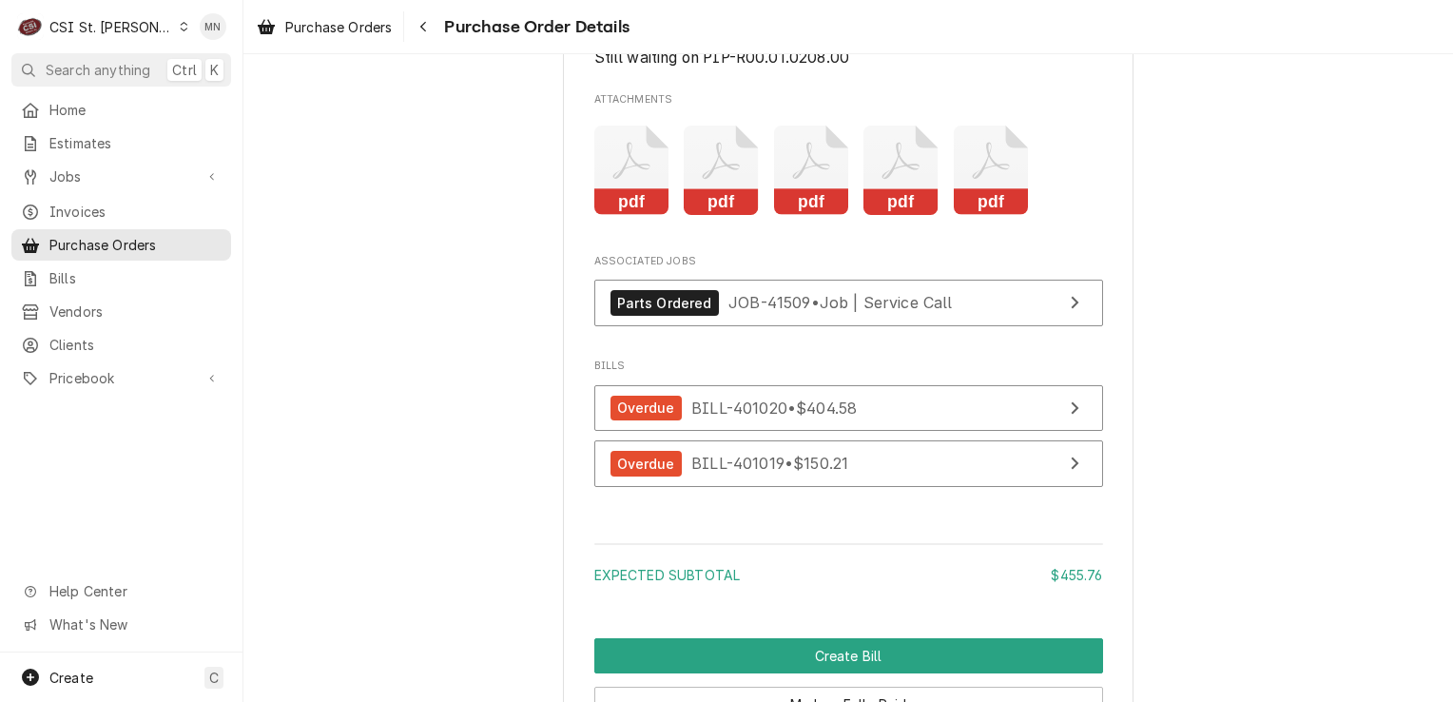
scroll to position [4851, 0]
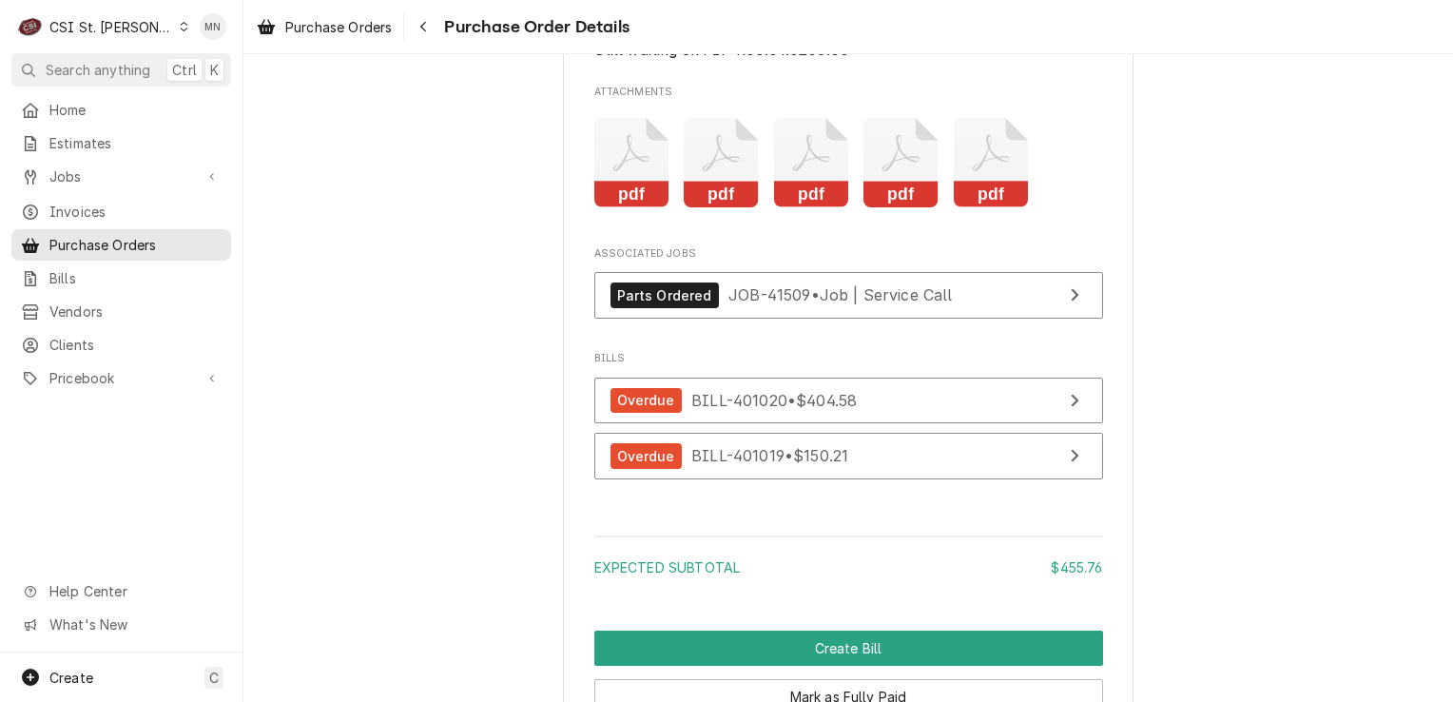
click at [657, 208] on icon "Attachments" at bounding box center [632, 163] width 75 height 90
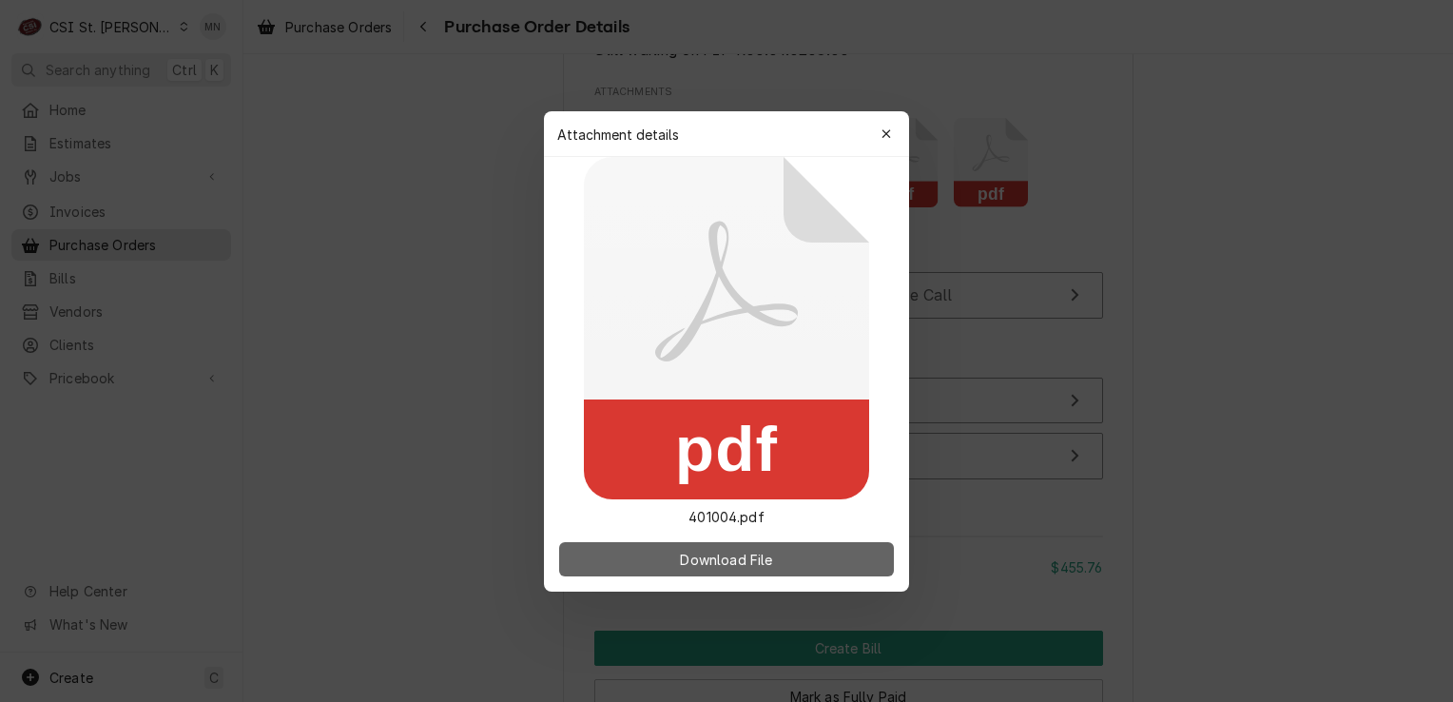
click at [750, 549] on span "Download File" at bounding box center [726, 559] width 100 height 20
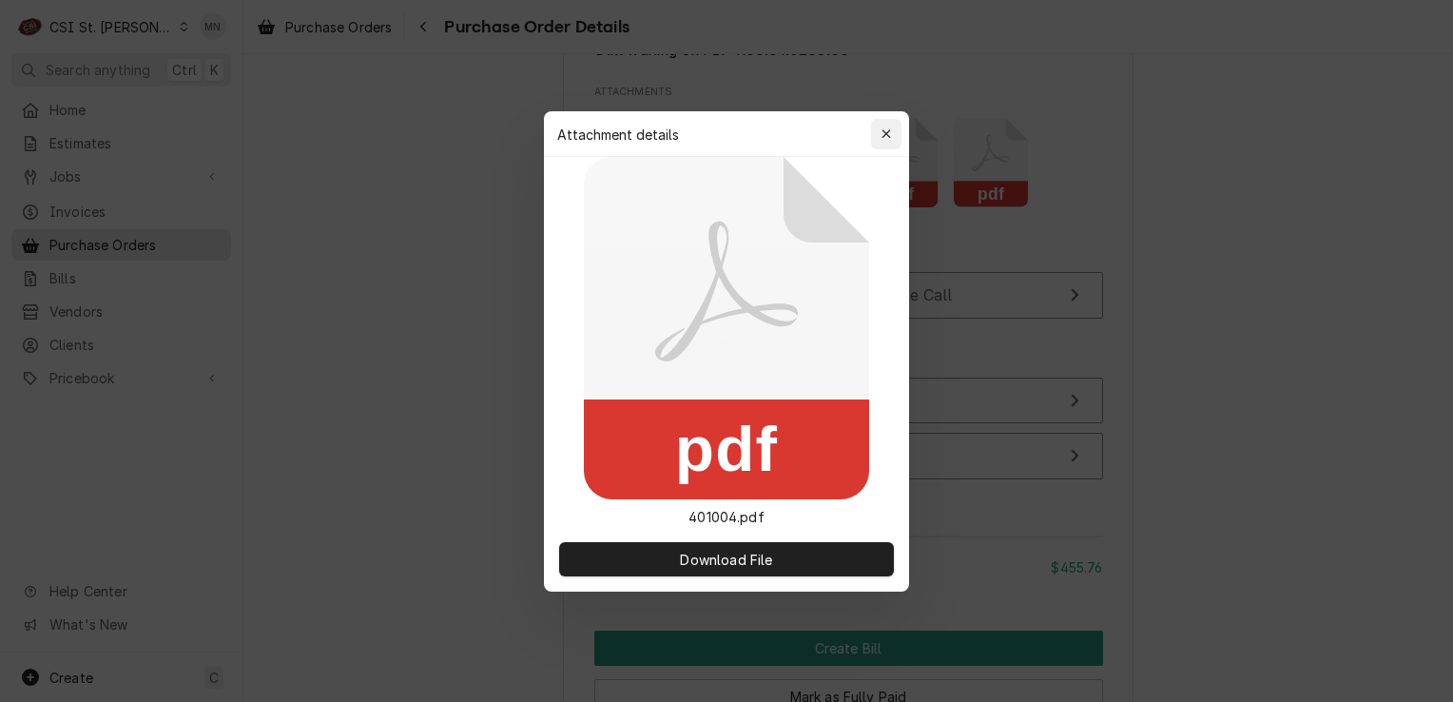
click at [883, 128] on icon "button" at bounding box center [887, 133] width 10 height 13
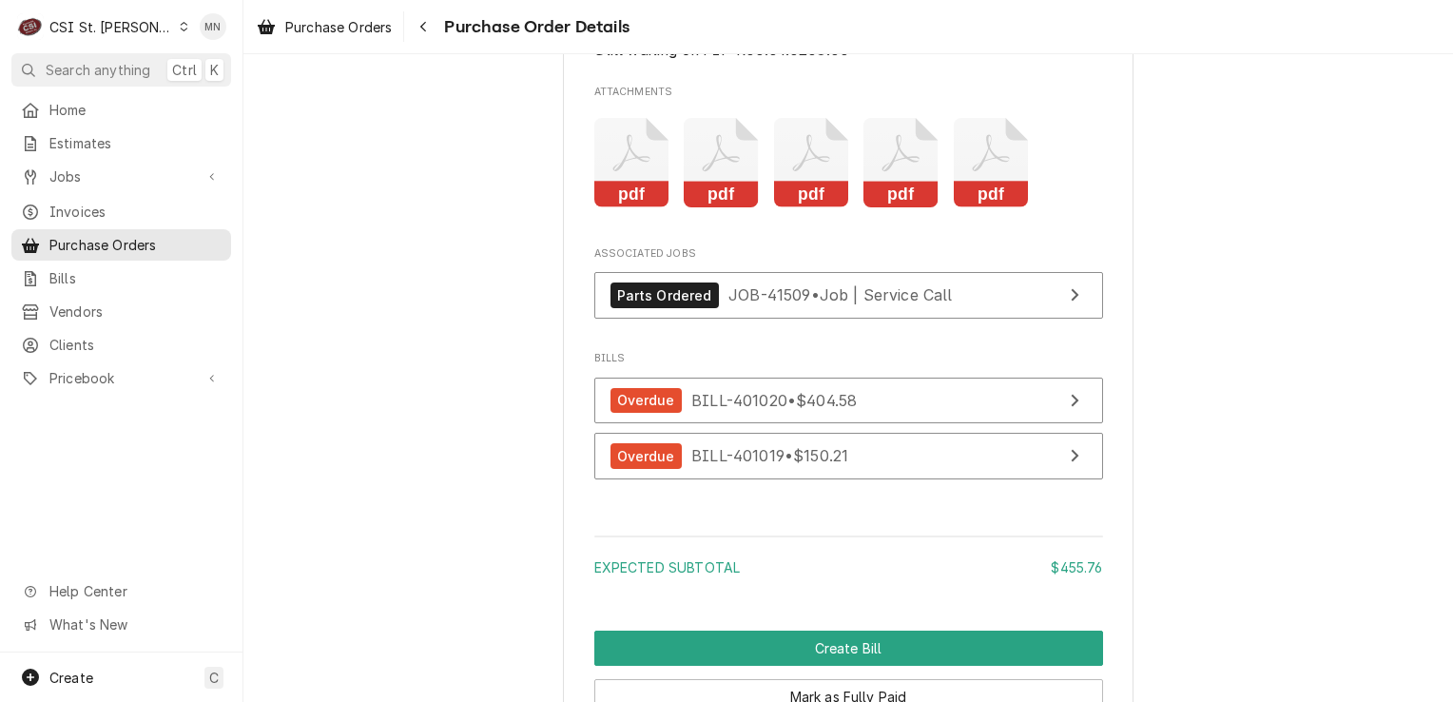
click at [728, 172] on icon "Attachments" at bounding box center [721, 153] width 37 height 37
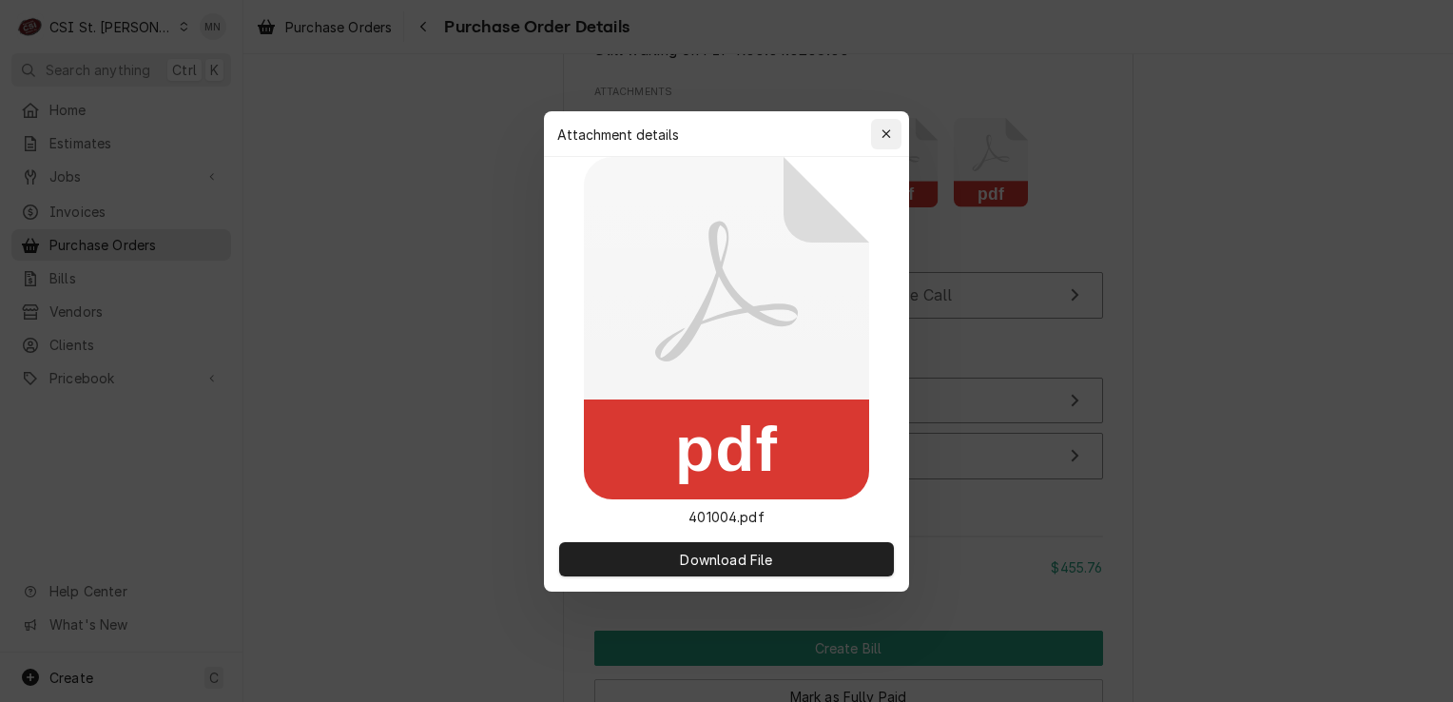
click at [884, 131] on icon "button" at bounding box center [886, 133] width 9 height 9
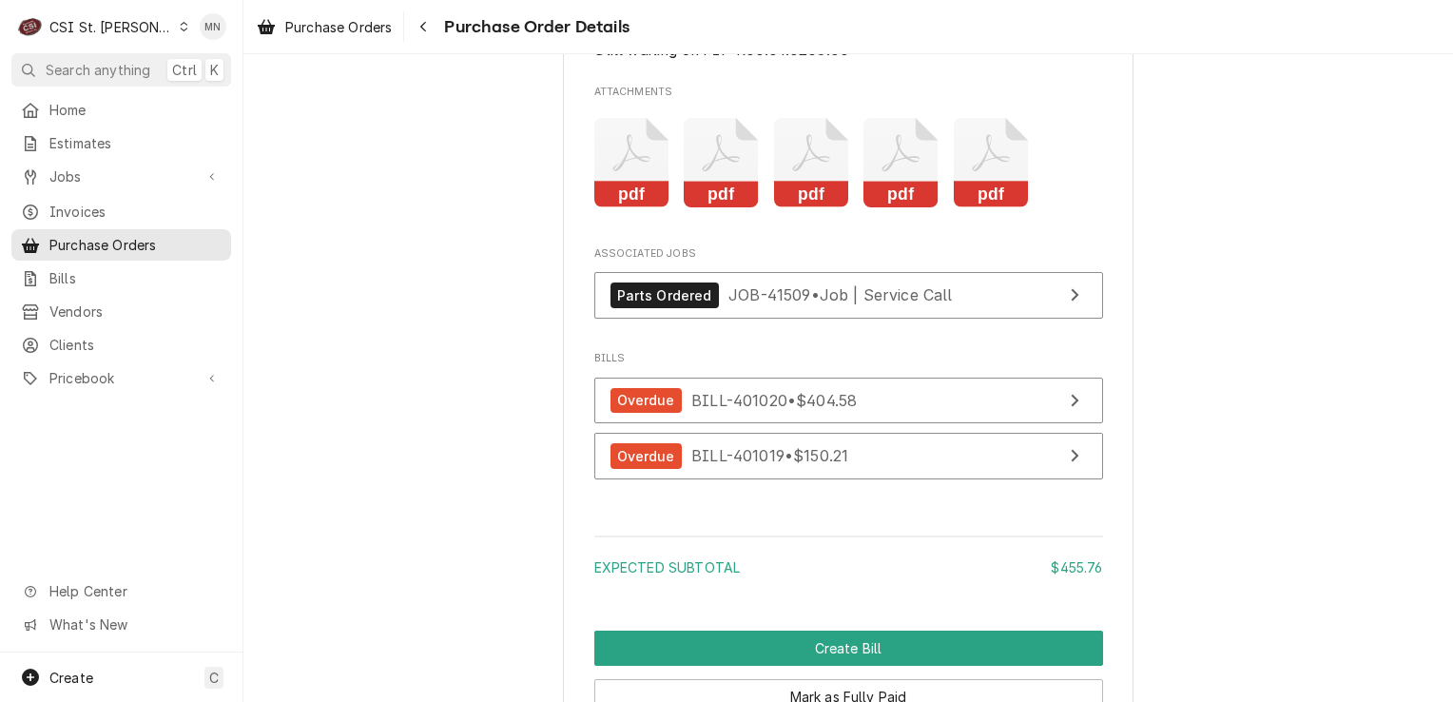
click at [832, 208] on icon "Attachments" at bounding box center [811, 163] width 75 height 90
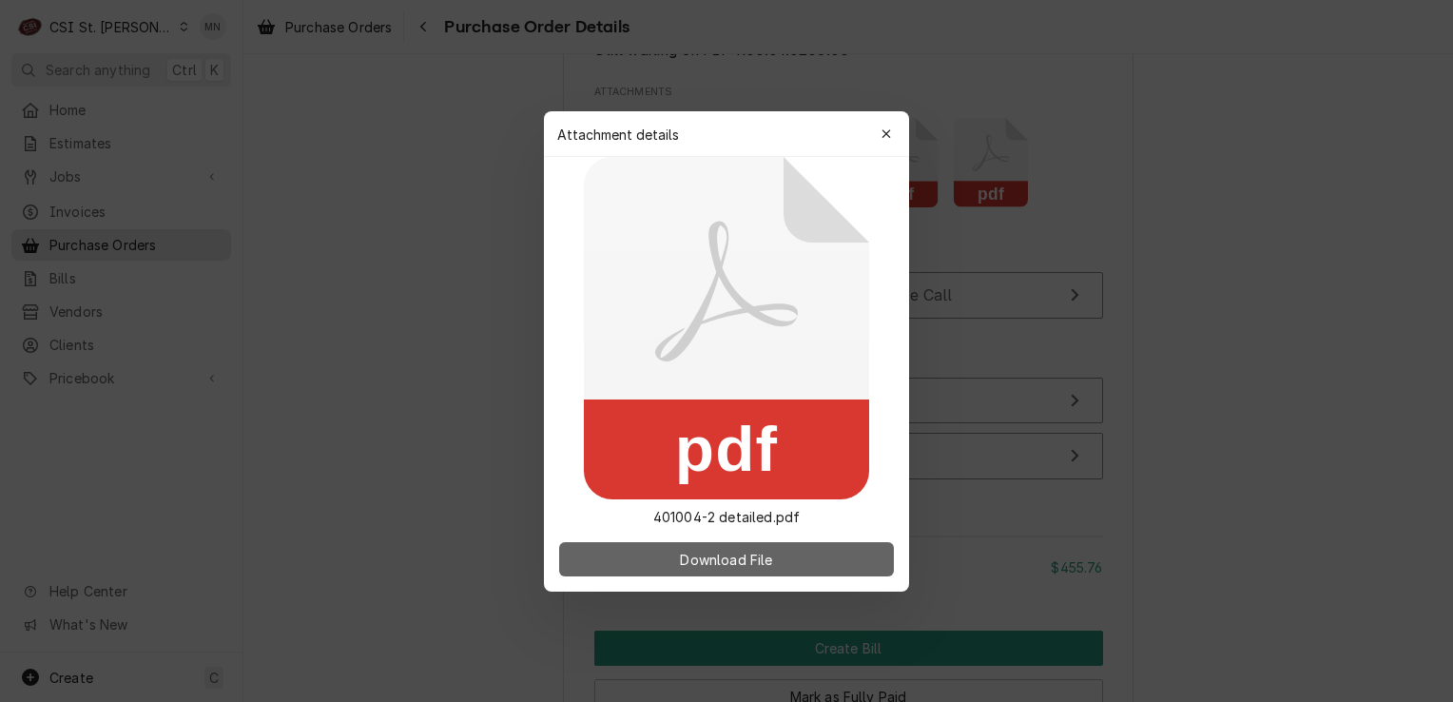
click at [687, 565] on span "Download File" at bounding box center [726, 559] width 100 height 20
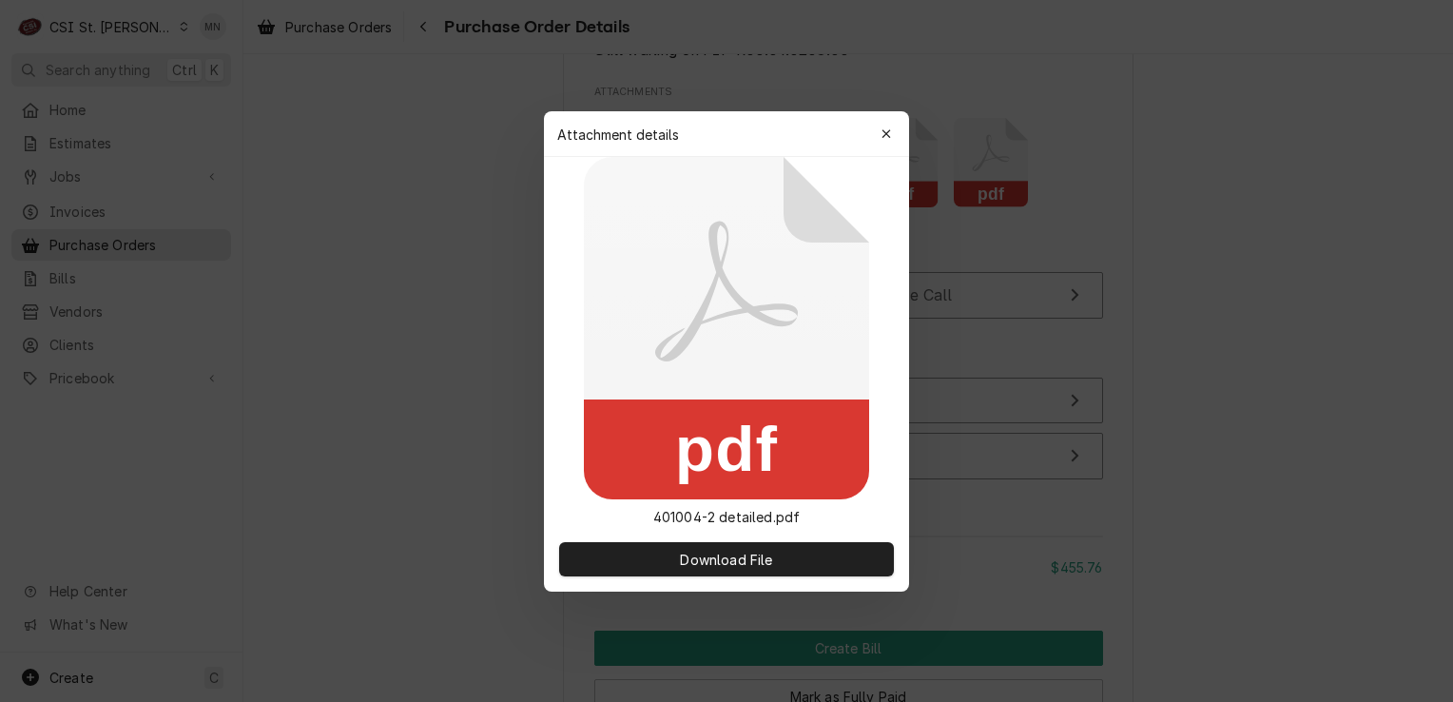
click at [889, 125] on div "button" at bounding box center [886, 134] width 19 height 19
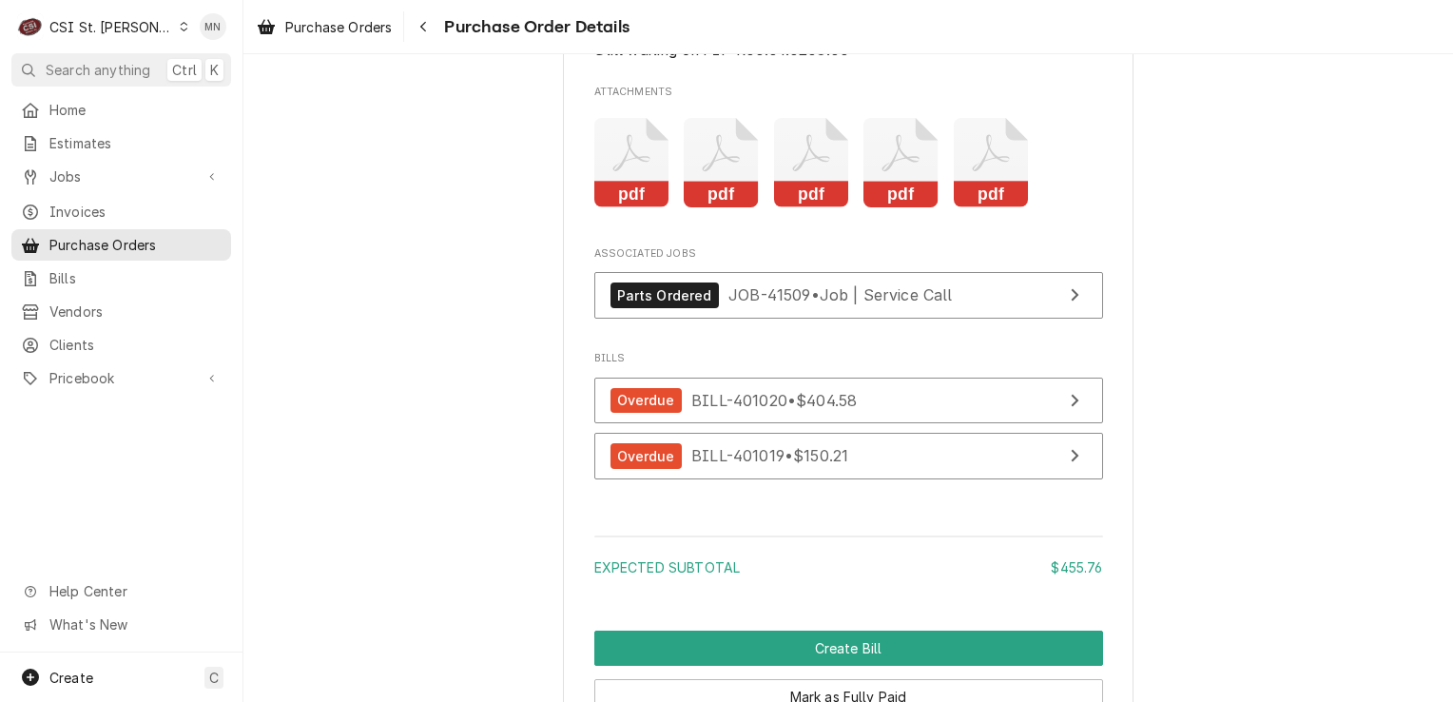
click at [960, 208] on icon "Attachments" at bounding box center [991, 163] width 75 height 90
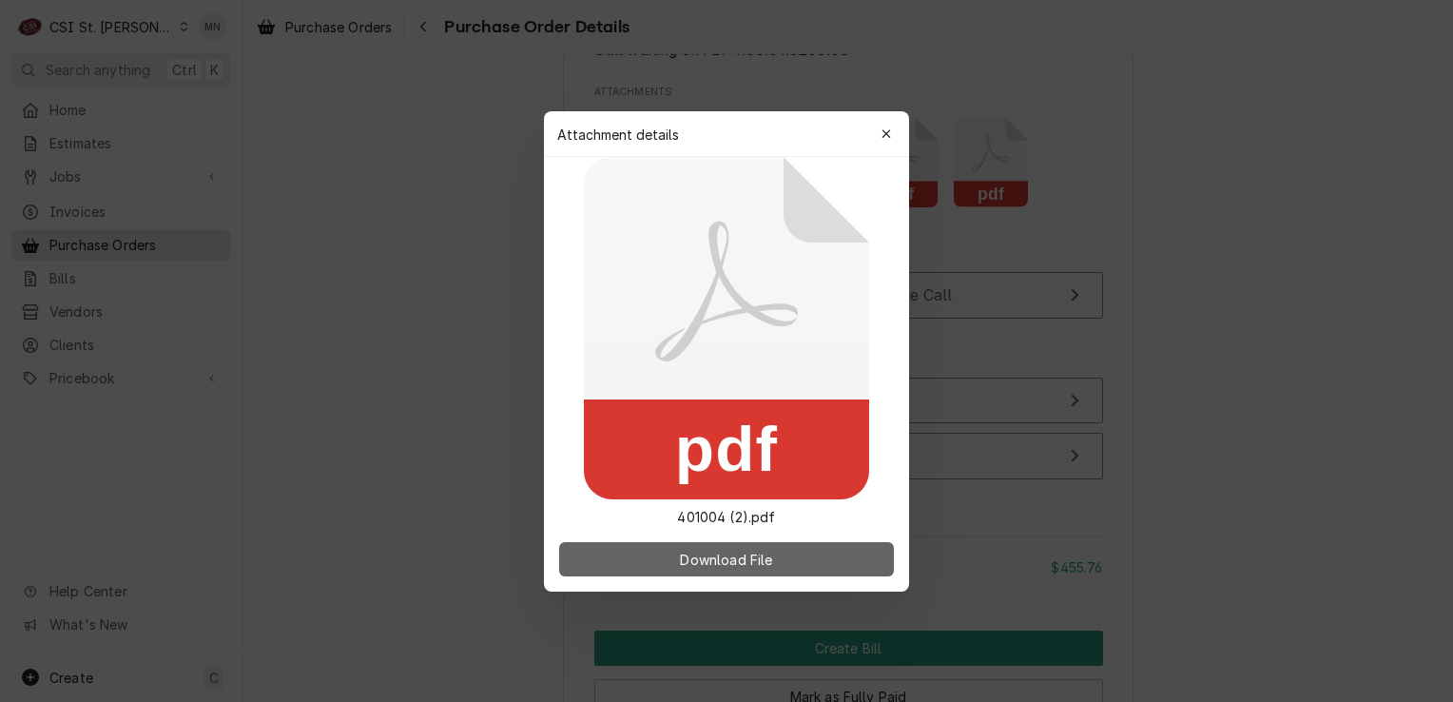
click at [741, 549] on span "Download File" at bounding box center [726, 559] width 100 height 20
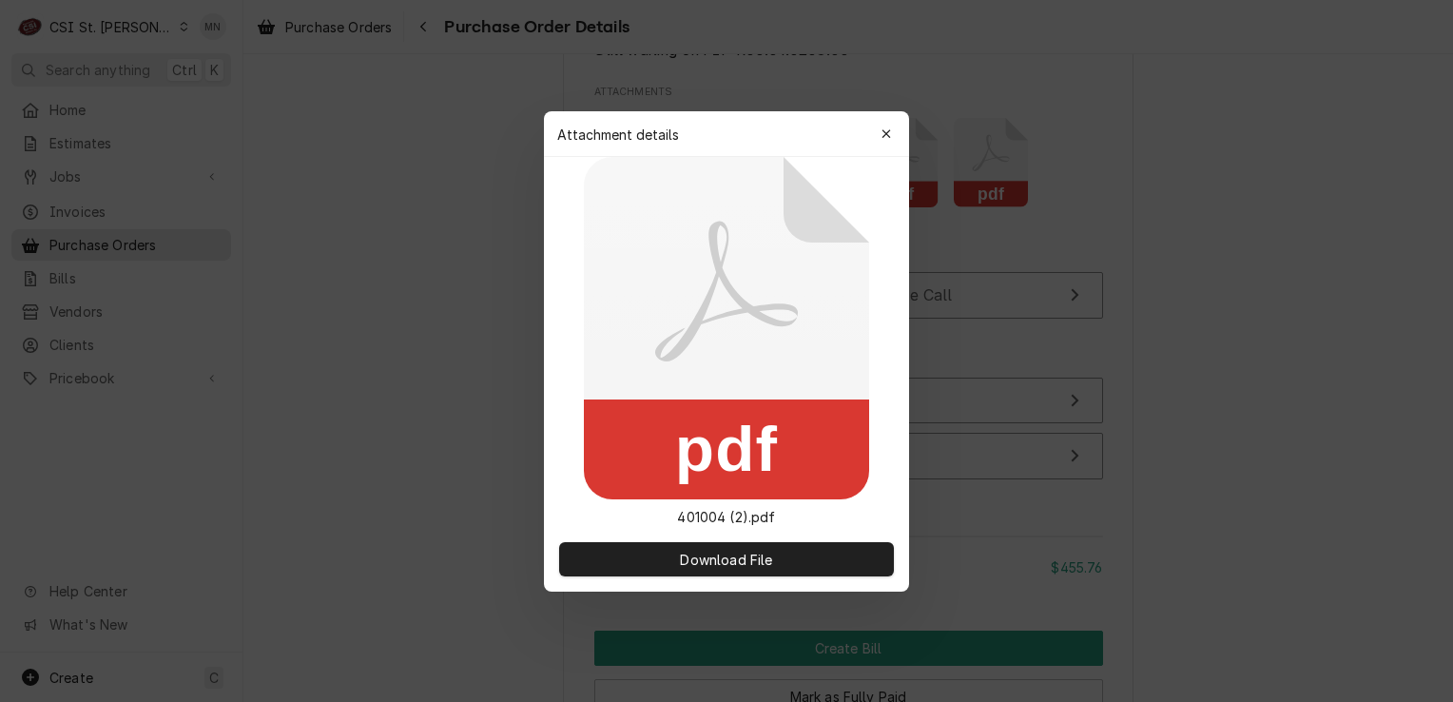
click at [874, 133] on button "button" at bounding box center [886, 134] width 30 height 30
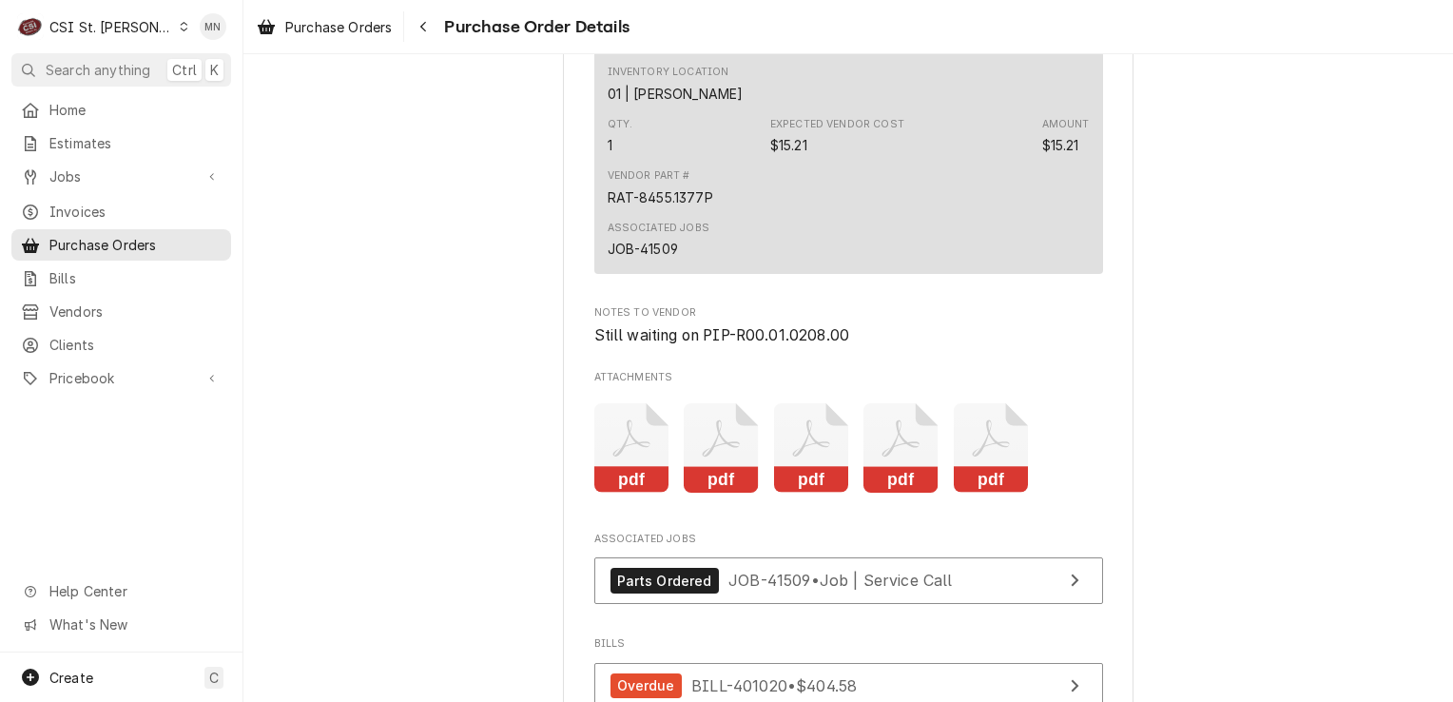
scroll to position [5136, 0]
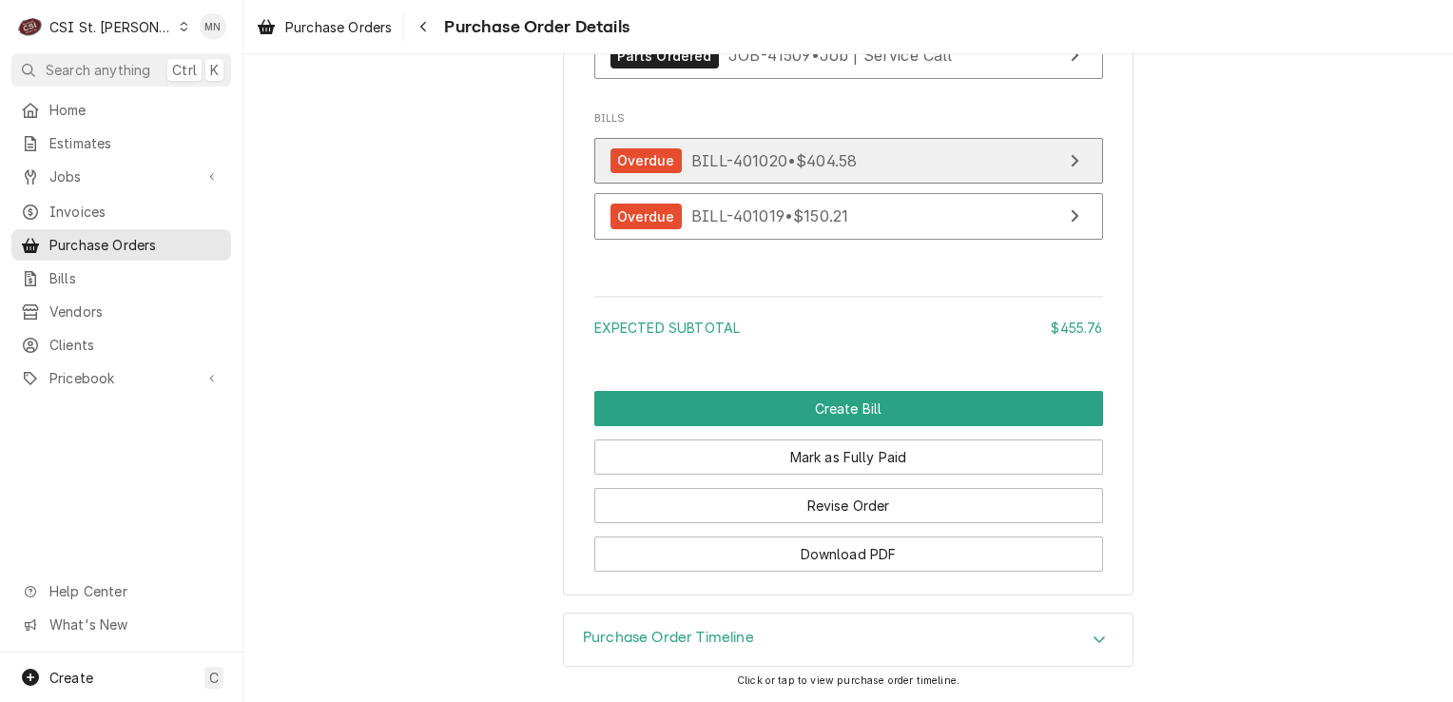
click at [772, 169] on span "BILL-401020 • $404.58" at bounding box center [775, 159] width 166 height 19
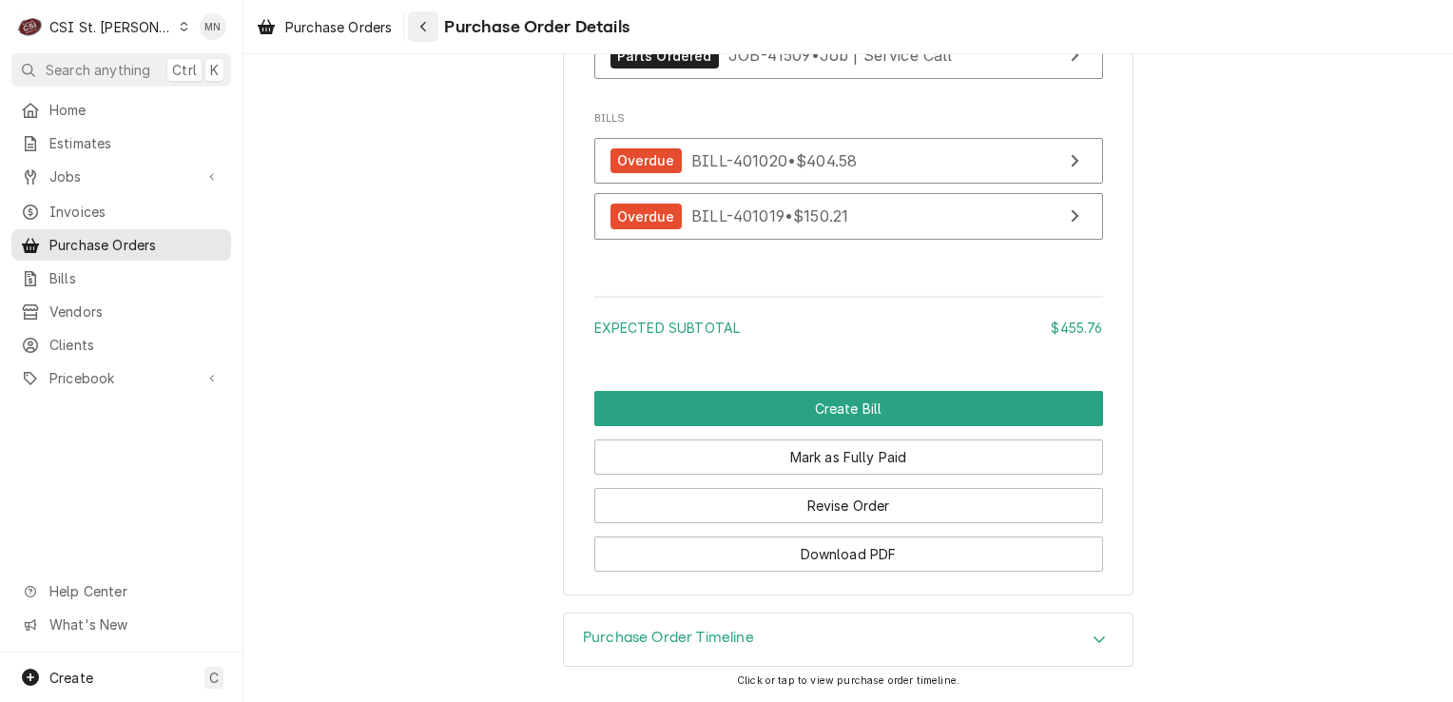
click at [419, 32] on div "Navigate back" at bounding box center [423, 26] width 19 height 19
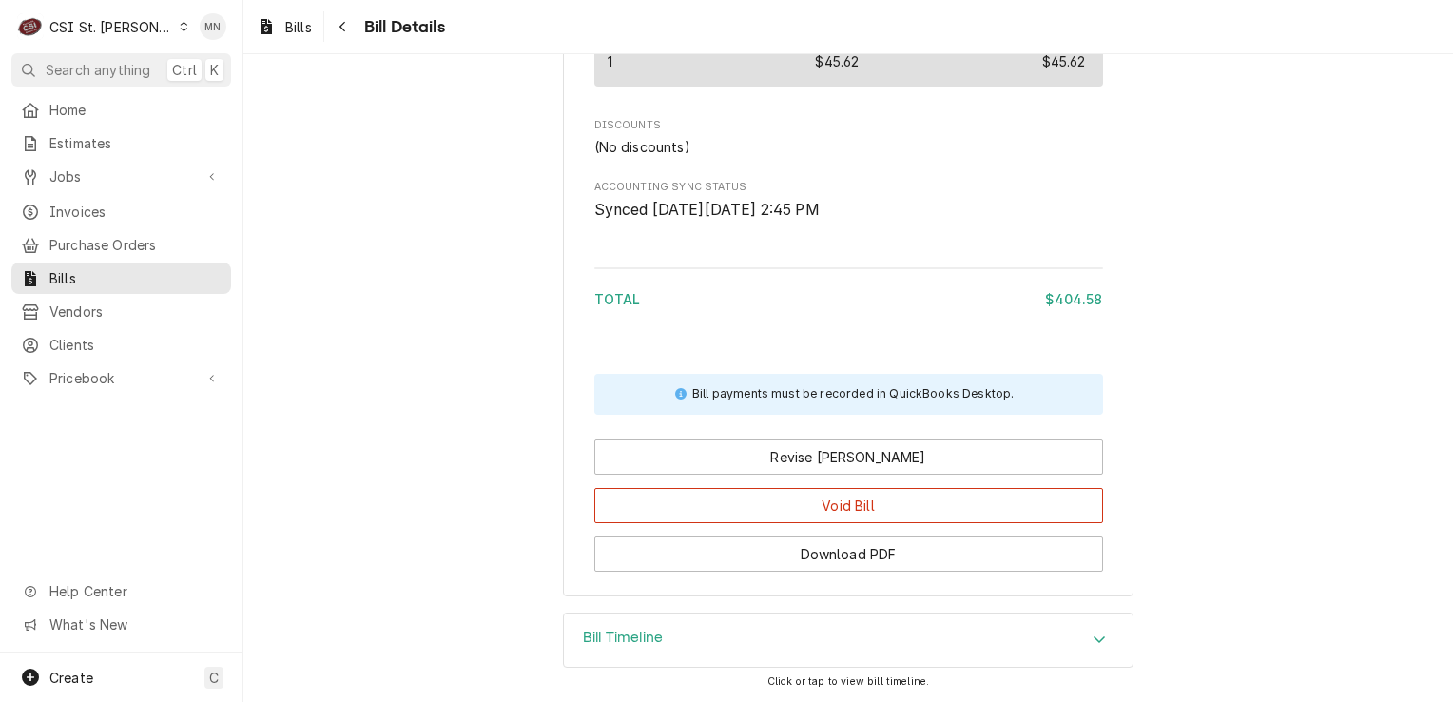
scroll to position [3122, 0]
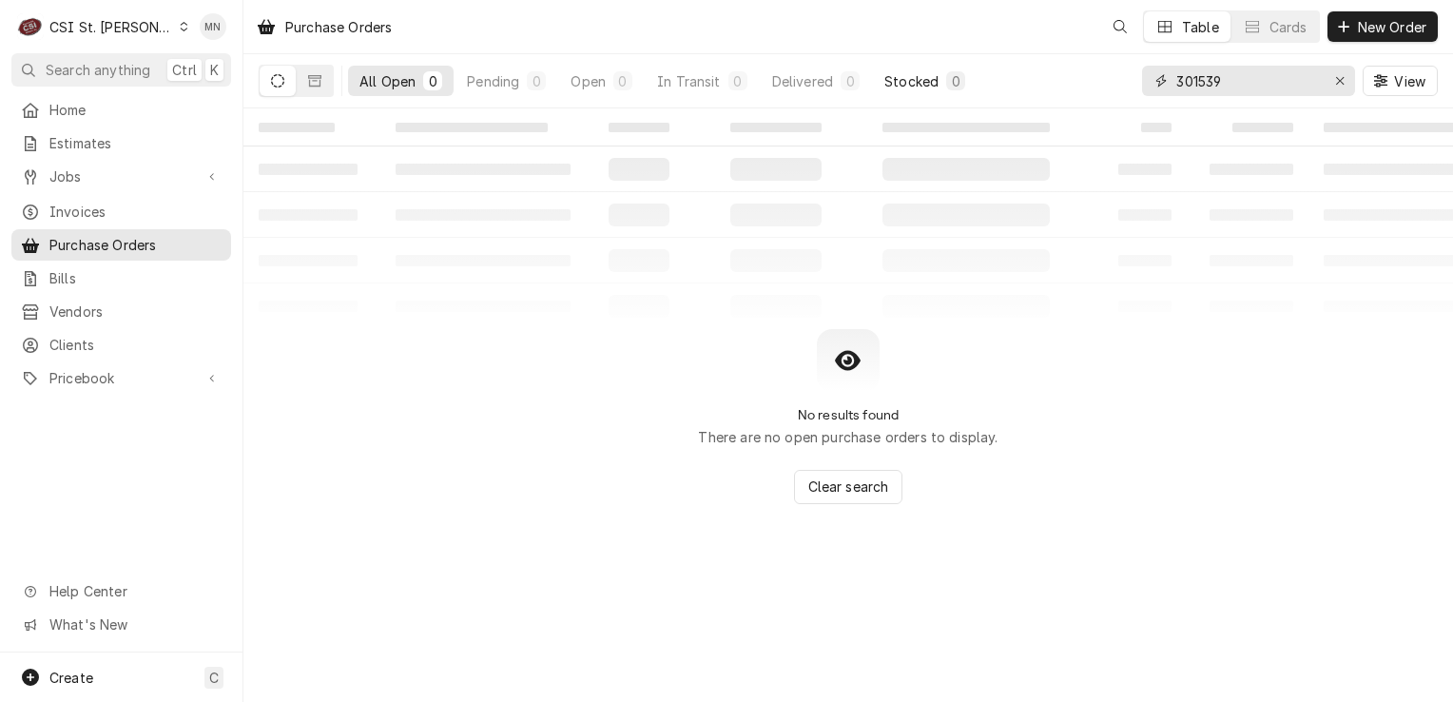
drag, startPoint x: 1253, startPoint y: 82, endPoint x: 913, endPoint y: 89, distance: 339.7
click at [913, 89] on div "All Open 0 Pending 0 Open 0 In Transit 0 Delivered 0 Stocked 0 301539 View" at bounding box center [848, 80] width 1179 height 53
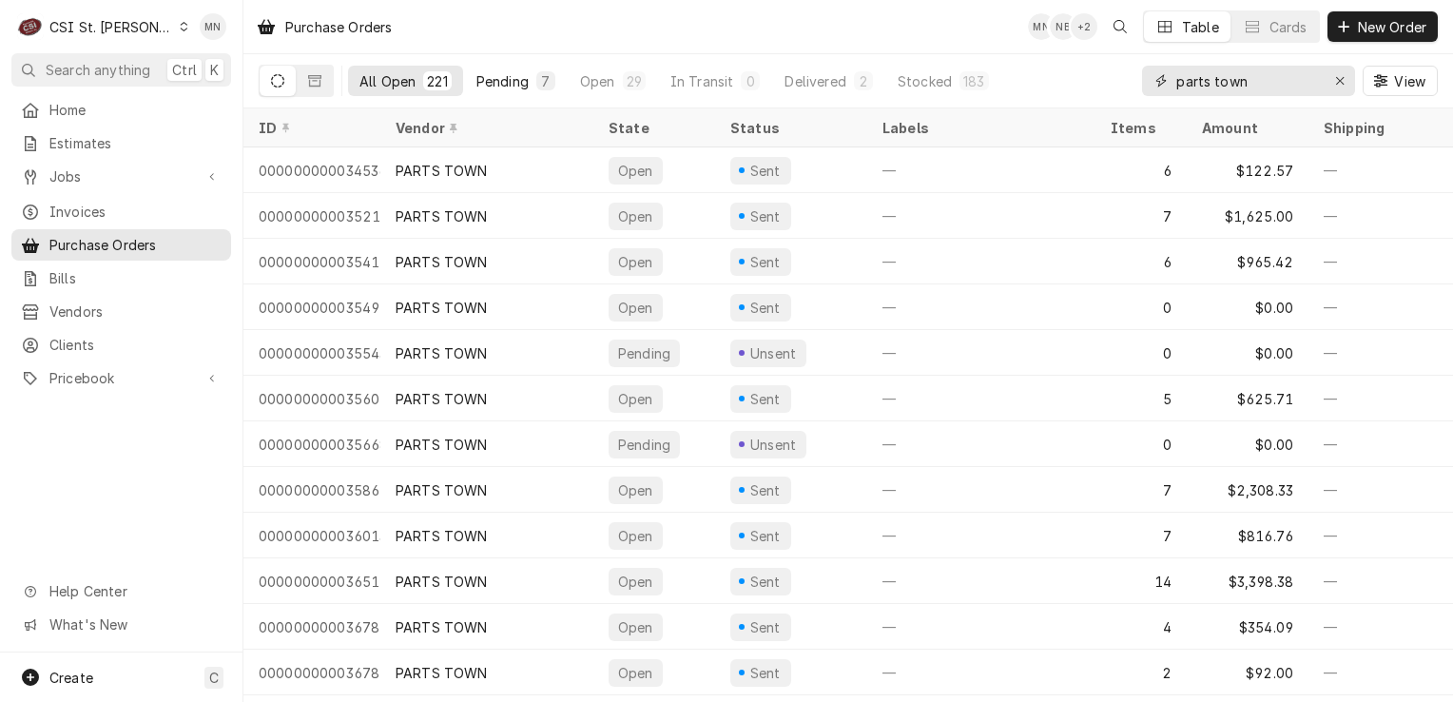
type input "parts town"
click at [500, 84] on div "Pending" at bounding box center [503, 81] width 52 height 20
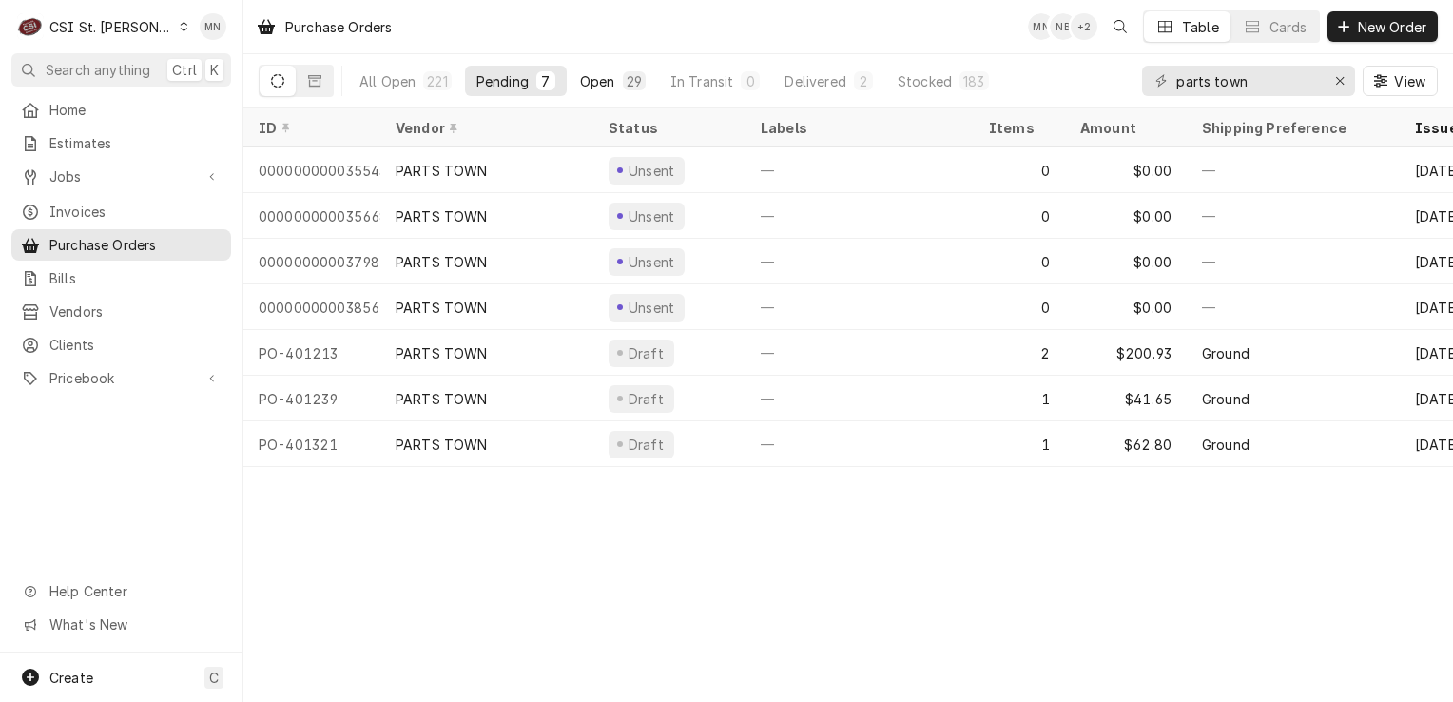
click at [605, 76] on div "Open" at bounding box center [597, 81] width 35 height 20
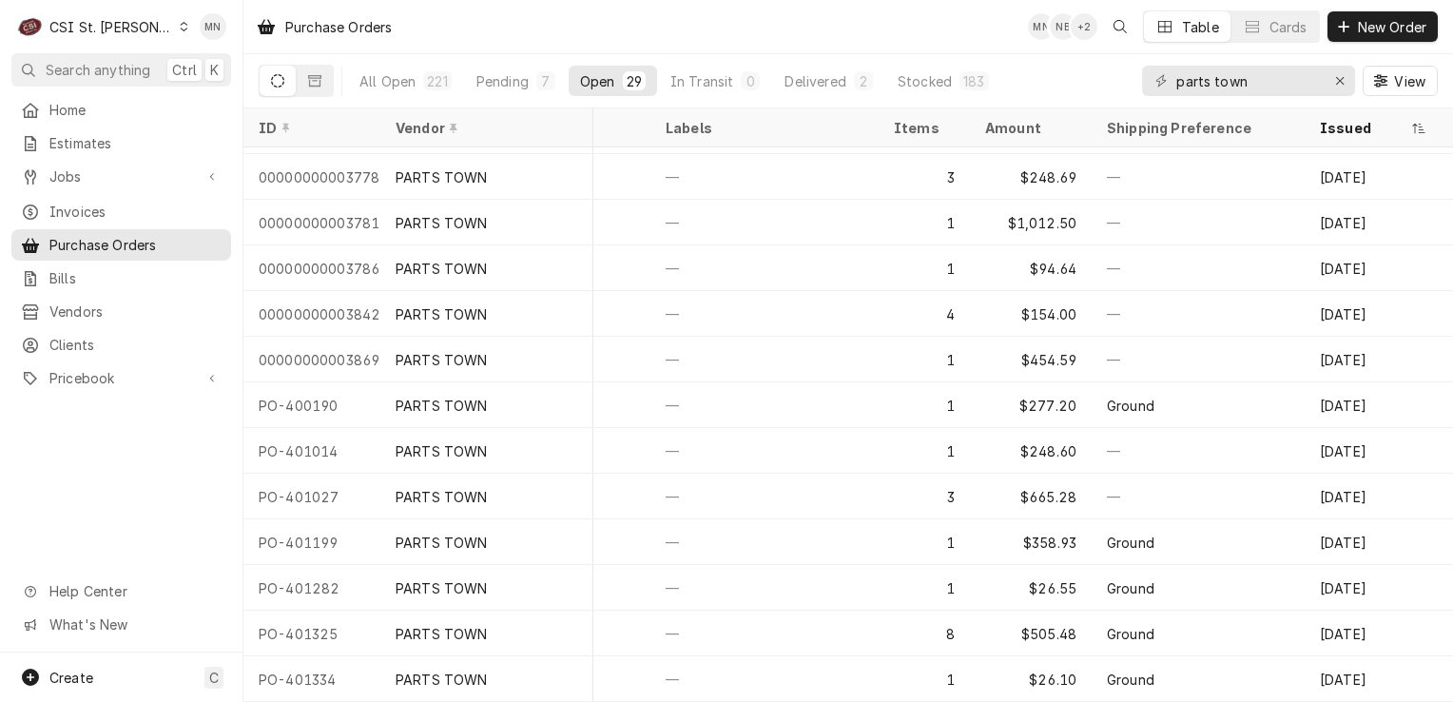
scroll to position [780, 101]
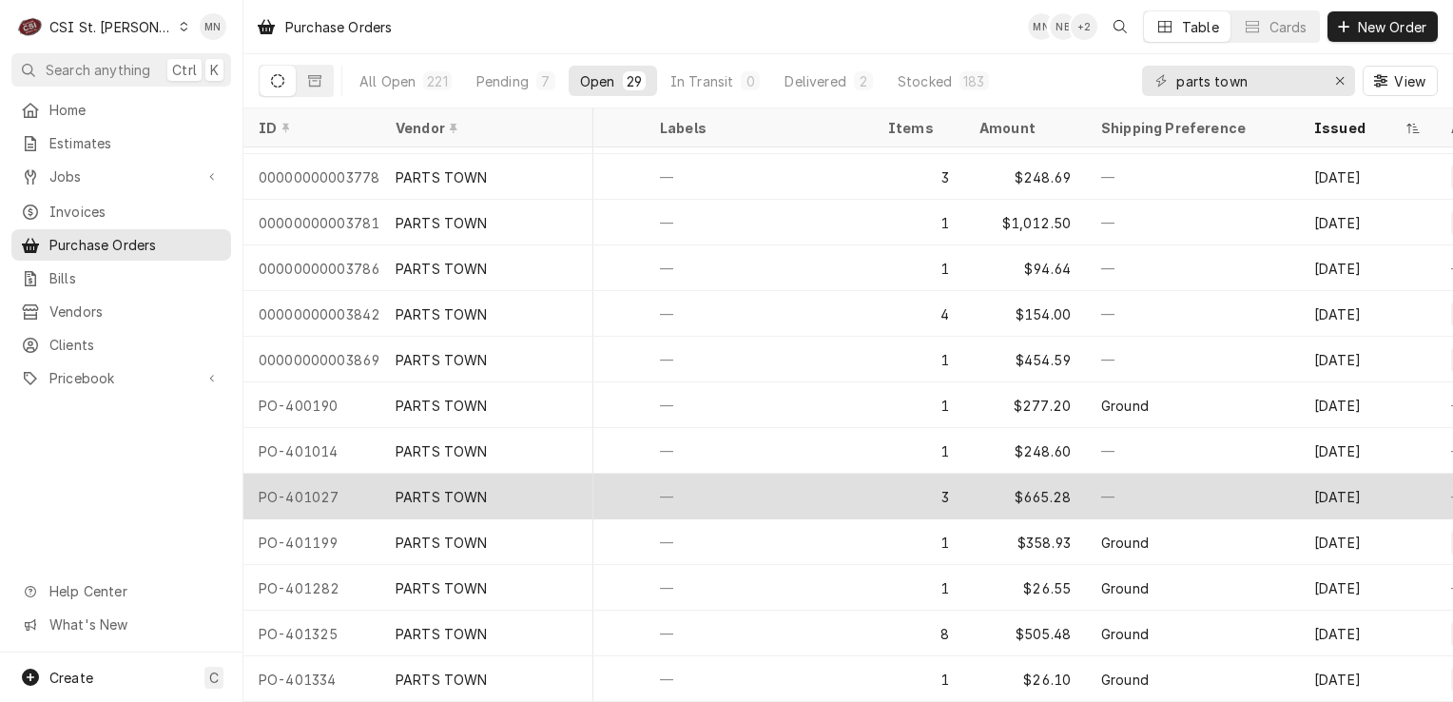
click at [475, 487] on div "PARTS TOWN" at bounding box center [442, 497] width 92 height 20
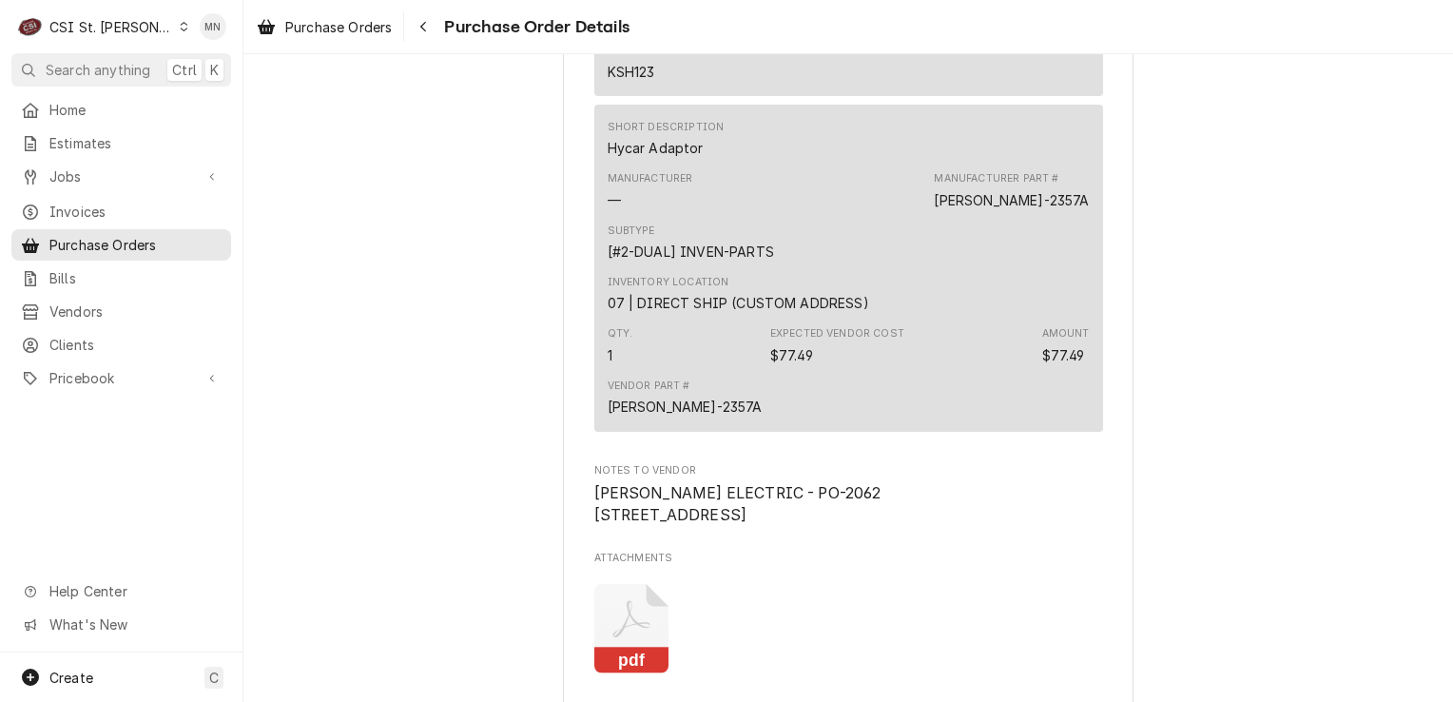
scroll to position [1712, 0]
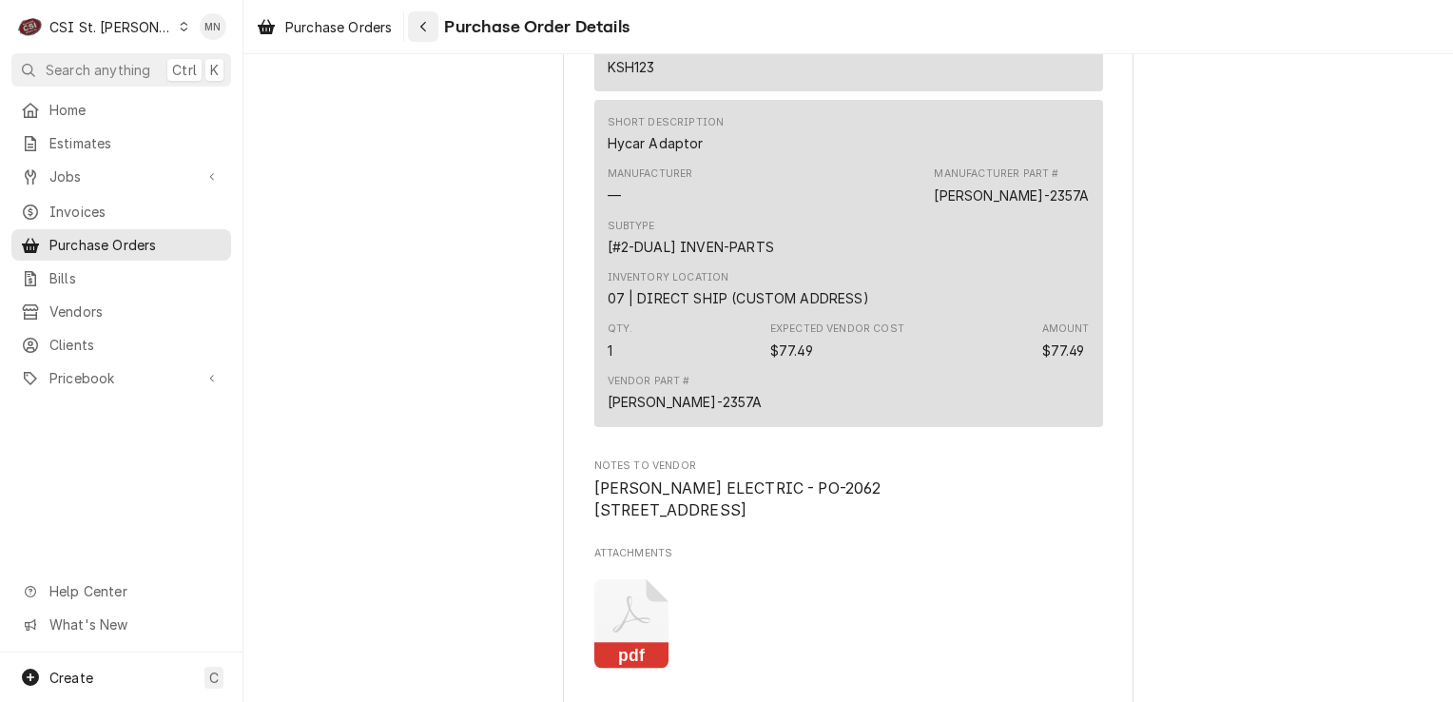
click at [433, 26] on div "Navigate back" at bounding box center [423, 26] width 19 height 19
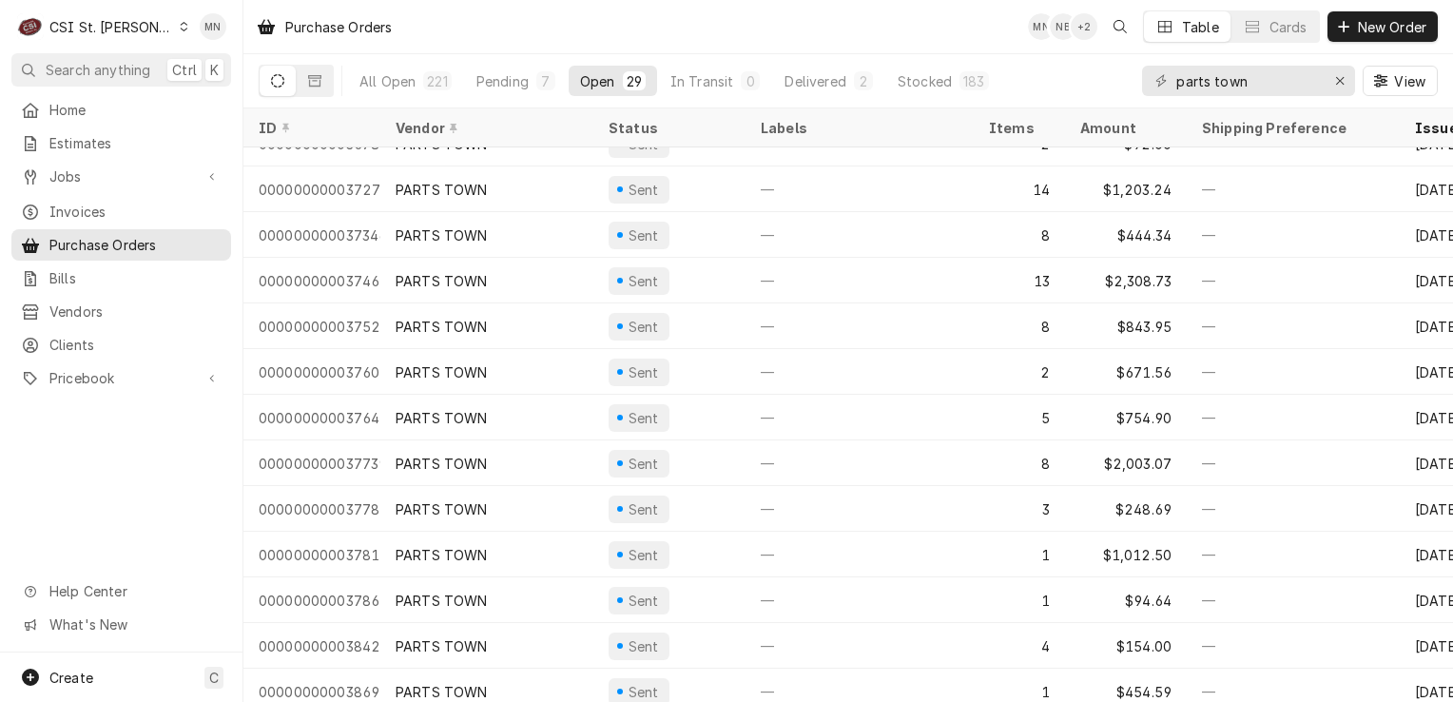
scroll to position [460, 0]
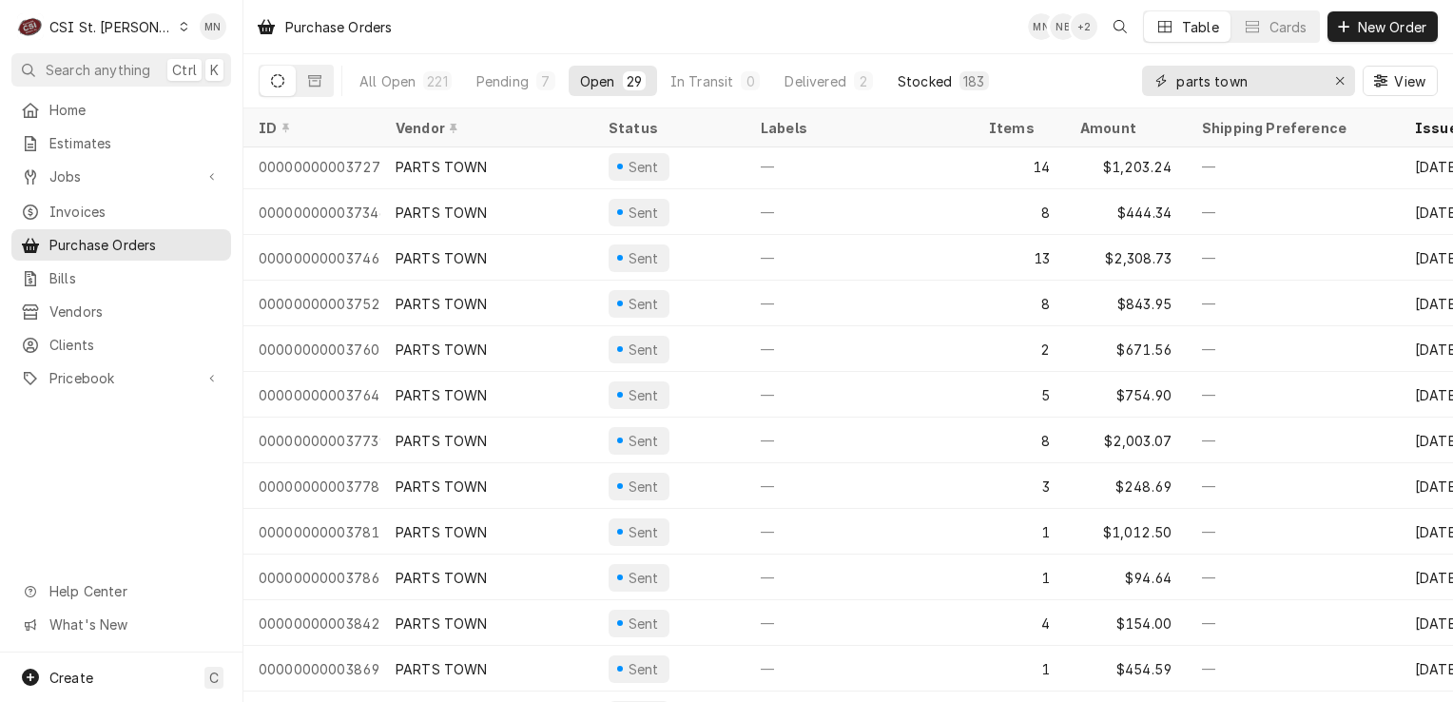
drag, startPoint x: 1263, startPoint y: 78, endPoint x: 976, endPoint y: 81, distance: 287.3
click at [976, 81] on div "All Open 221 Pending 7 Open 29 In Transit 0 Delivered 2 Stocked 183 parts town …" at bounding box center [848, 80] width 1179 height 53
type input "401004"
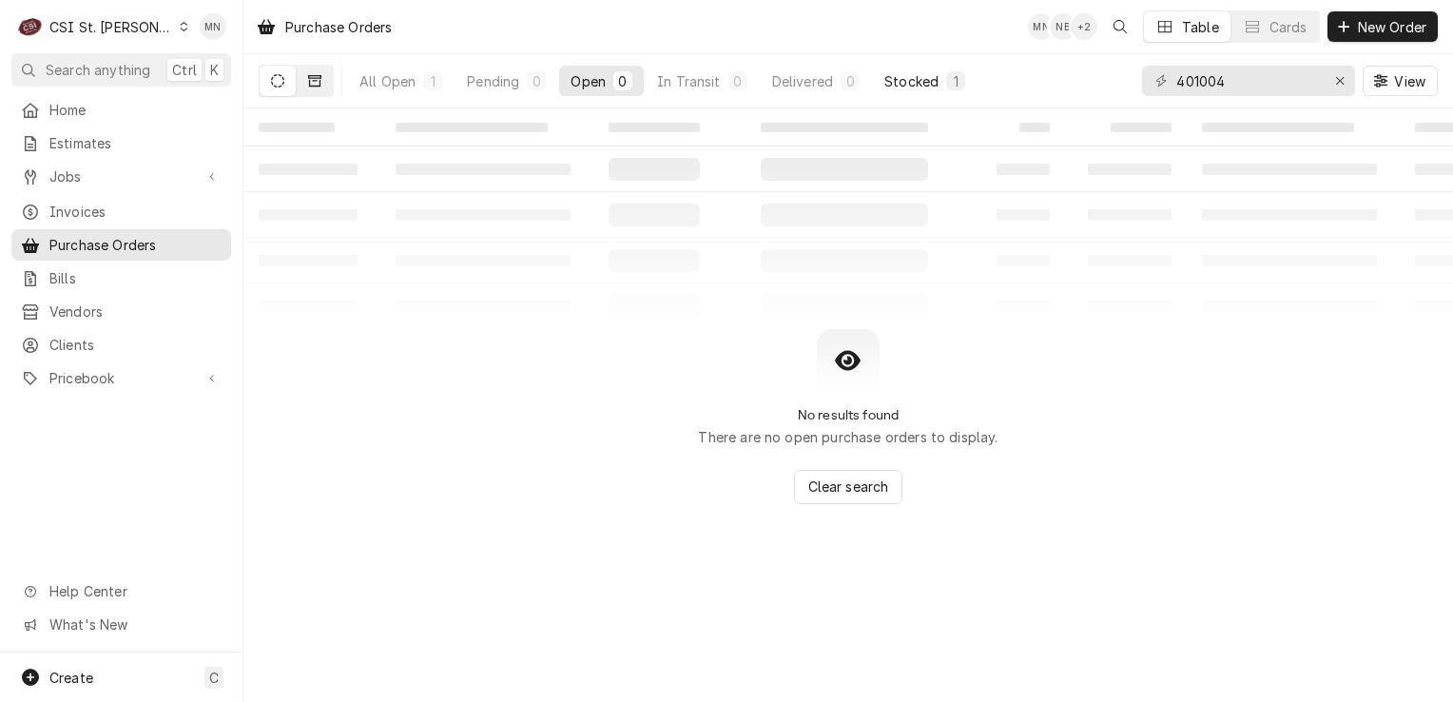
click at [314, 83] on icon "Dynamic Content Wrapper" at bounding box center [314, 80] width 13 height 13
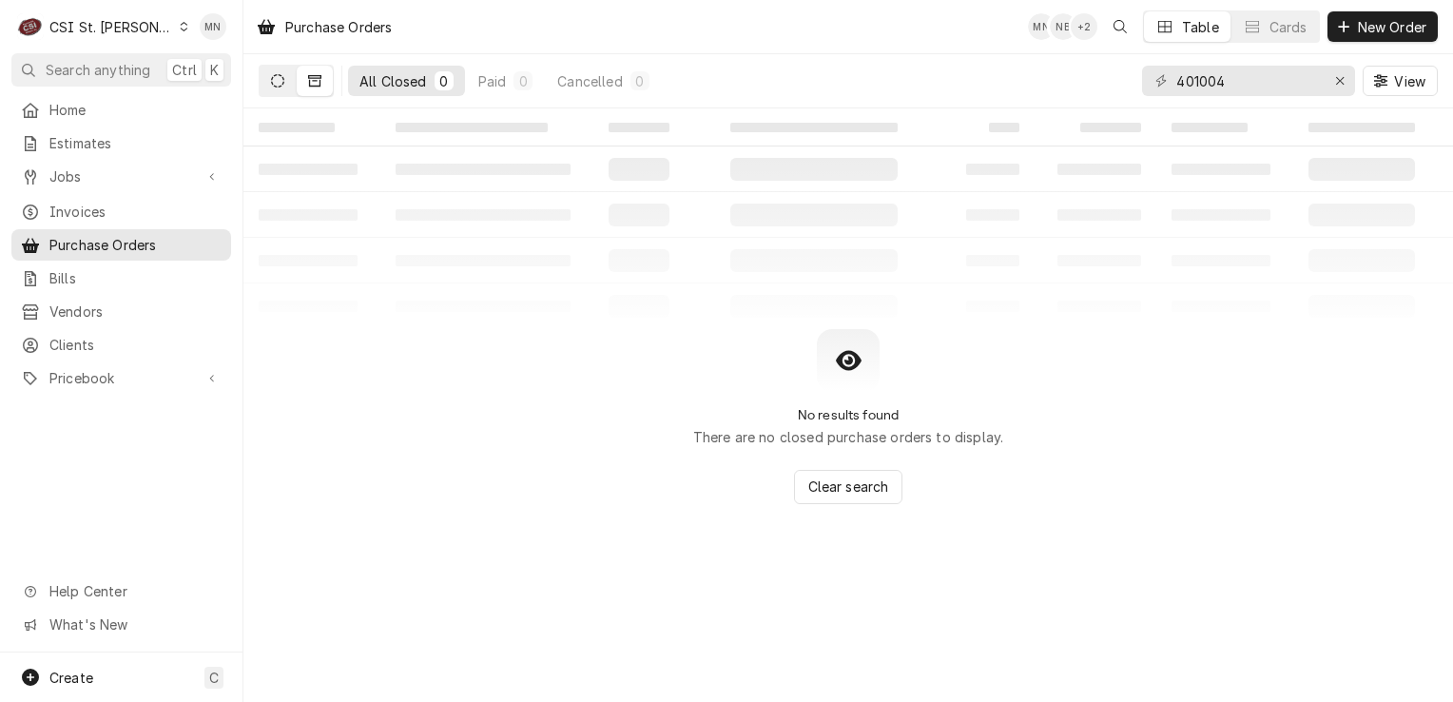
click at [283, 85] on icon "Dynamic Content Wrapper" at bounding box center [277, 80] width 13 height 13
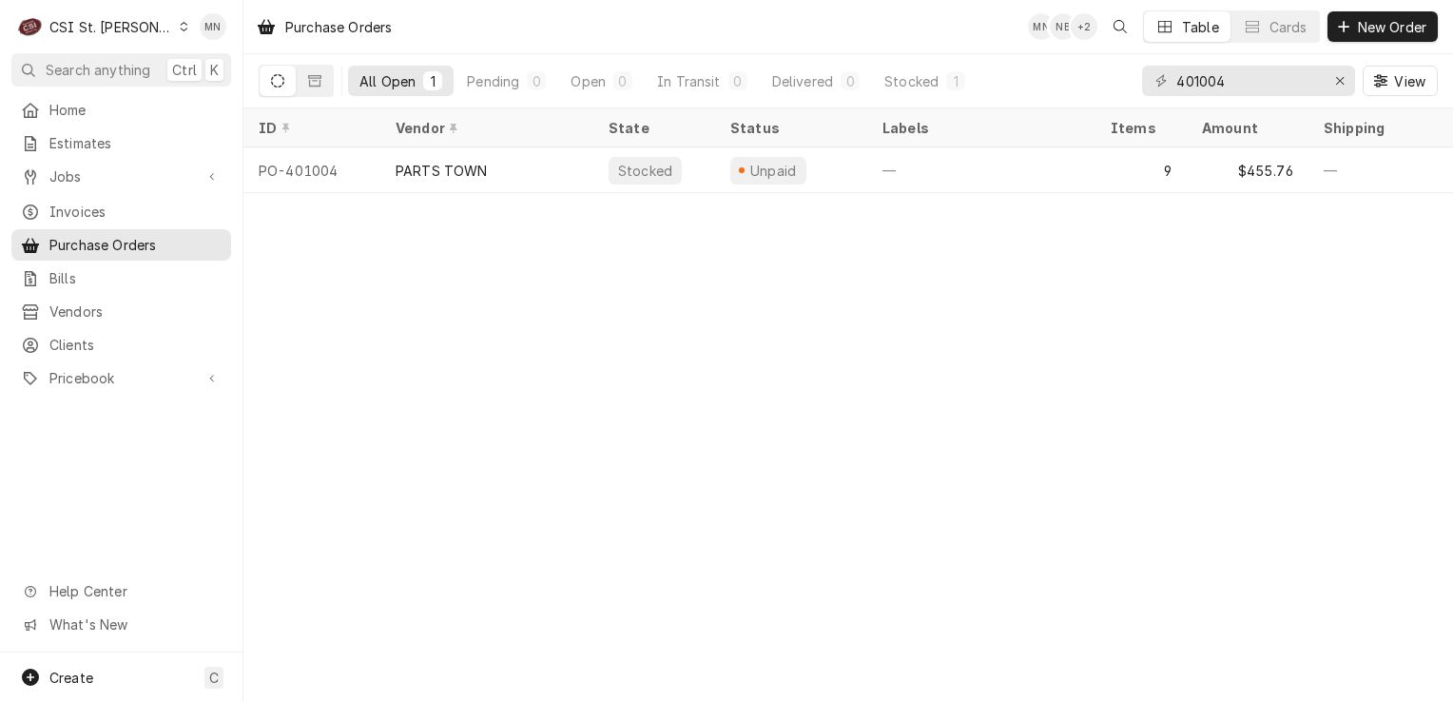
click at [395, 81] on div "All Open" at bounding box center [388, 81] width 56 height 20
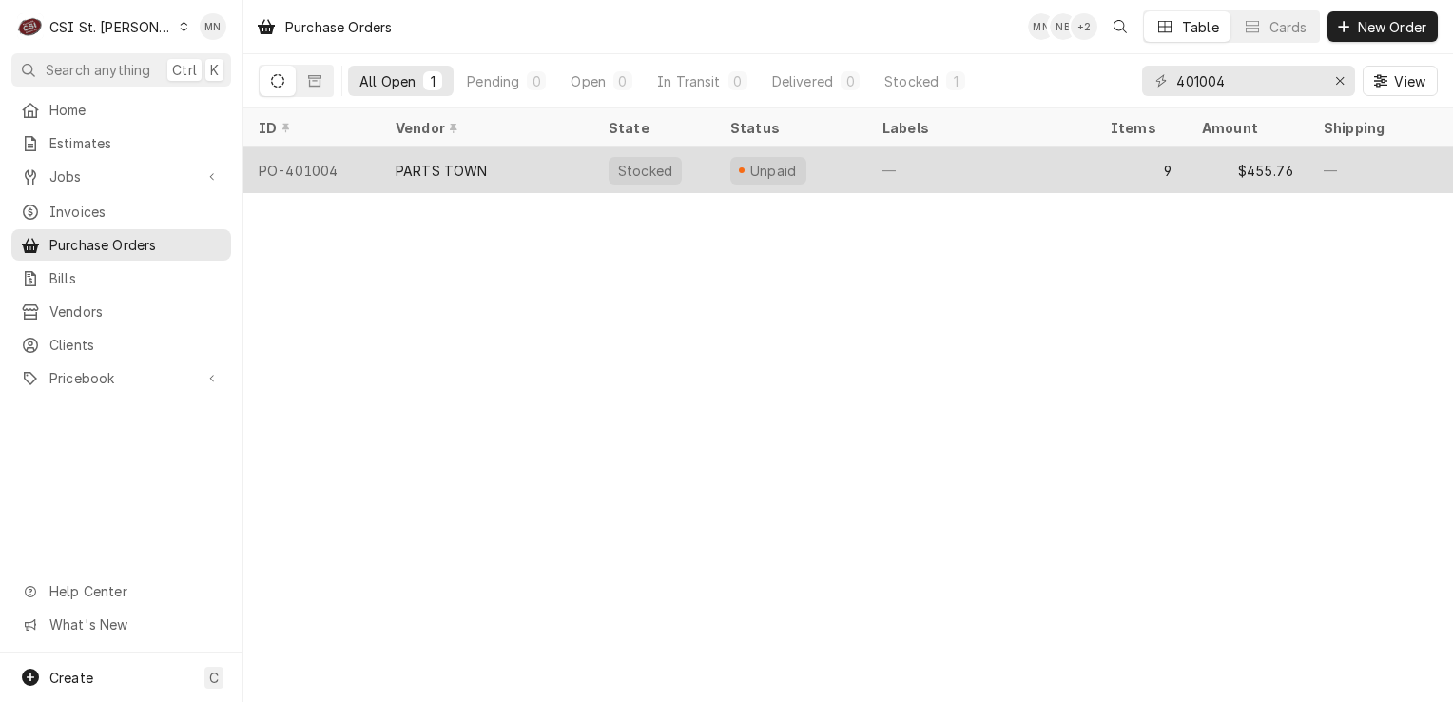
click at [361, 166] on div "PO-401004" at bounding box center [312, 170] width 137 height 46
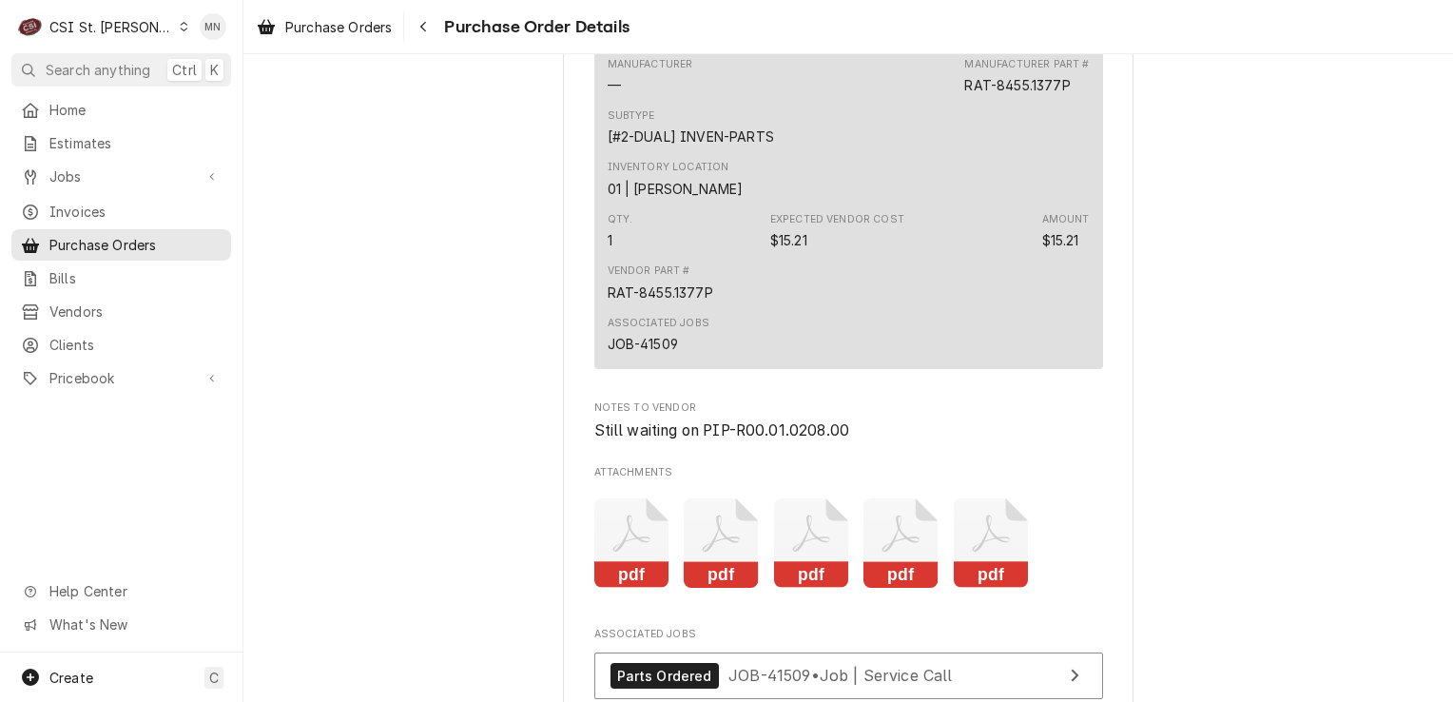
scroll to position [4946, 0]
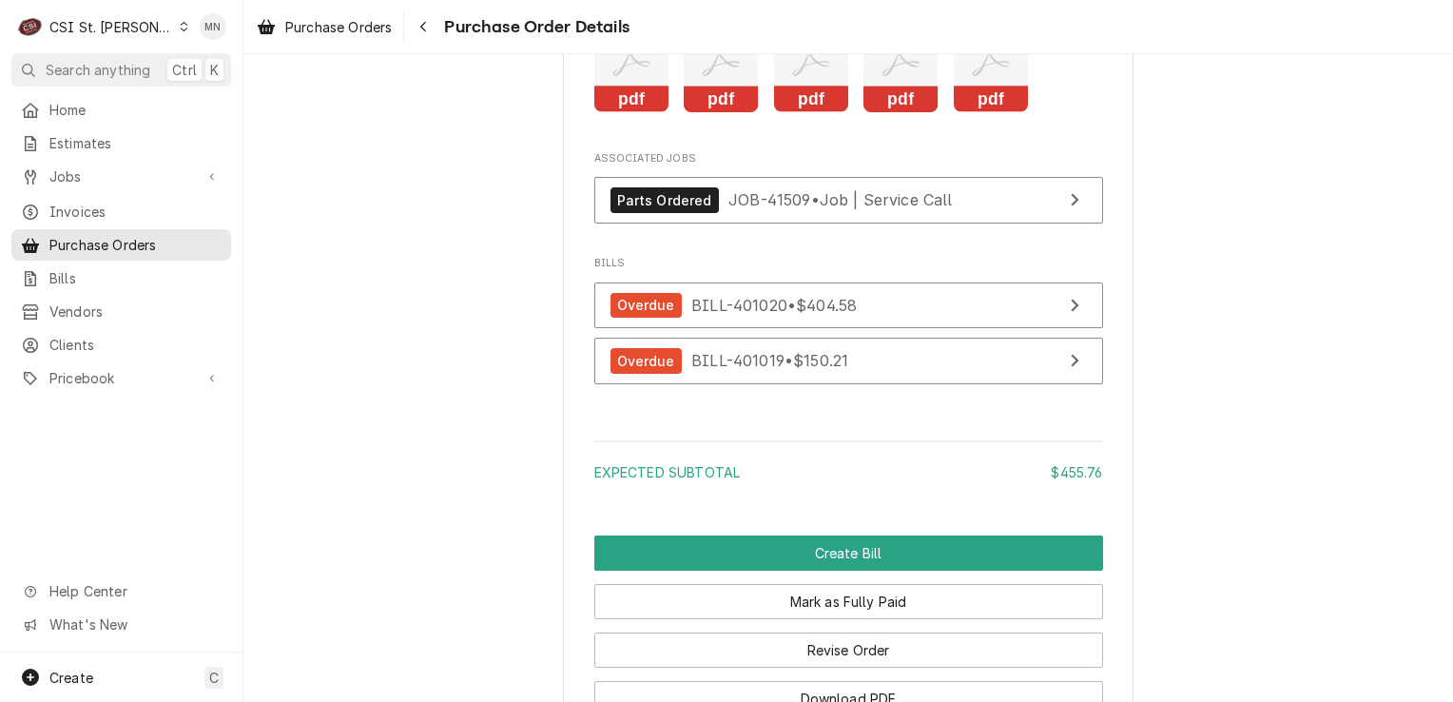
click at [118, 23] on div "CSI St. [PERSON_NAME]" at bounding box center [111, 27] width 124 height 20
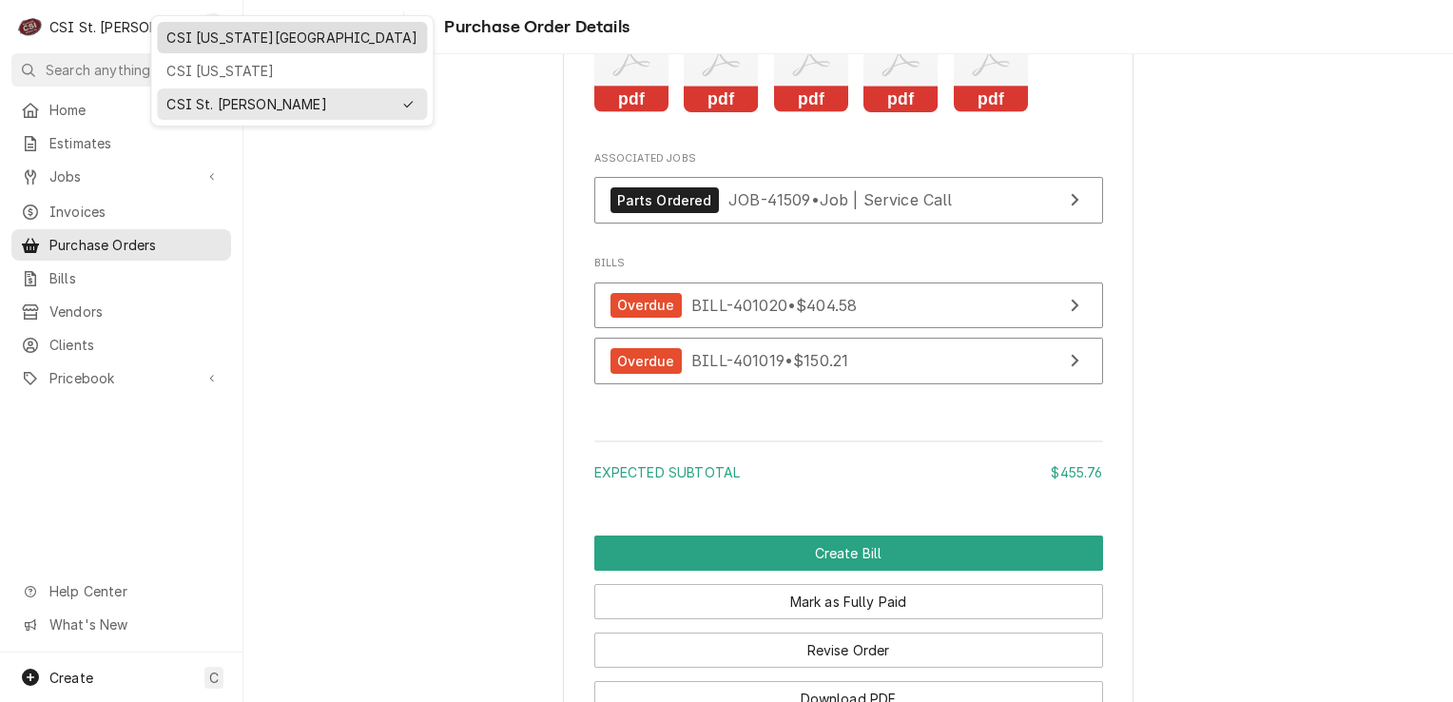
click at [199, 37] on div "CSI Kansas City" at bounding box center [291, 38] width 251 height 20
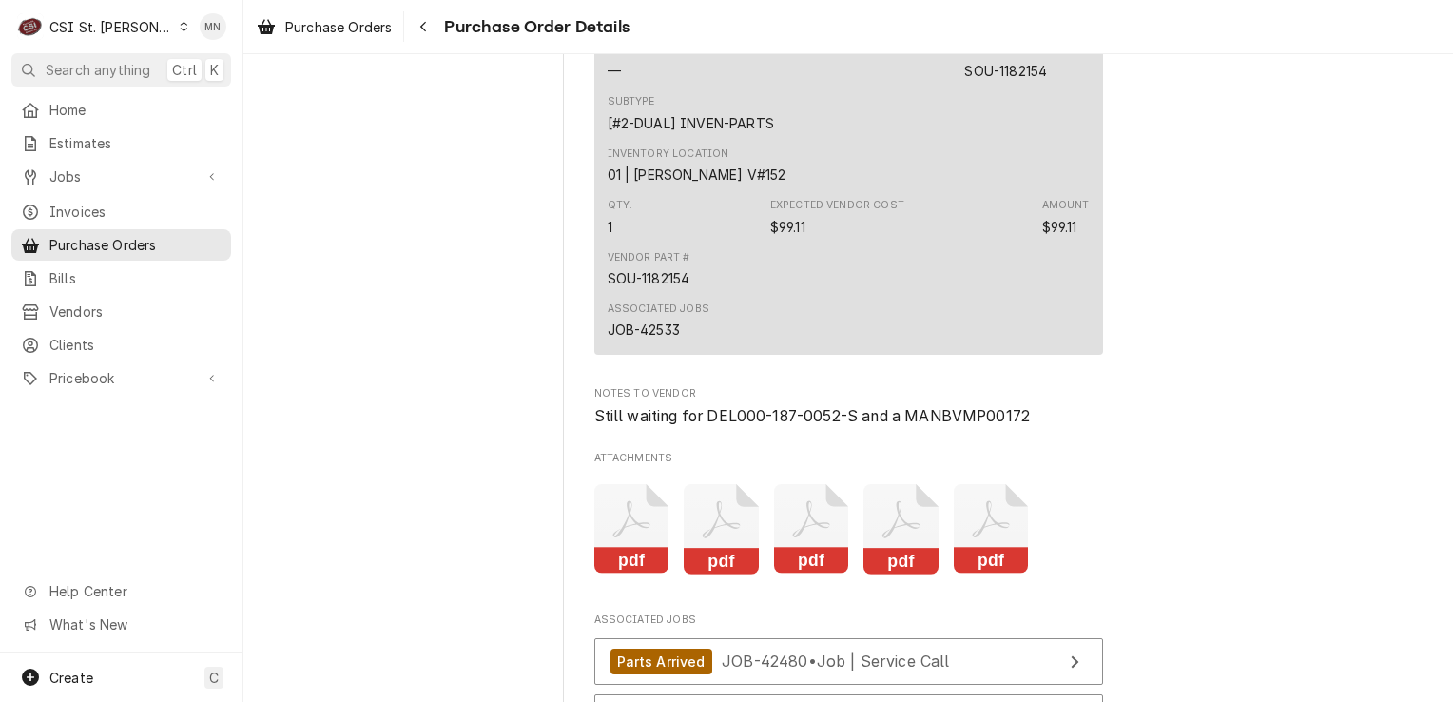
scroll to position [4756, 0]
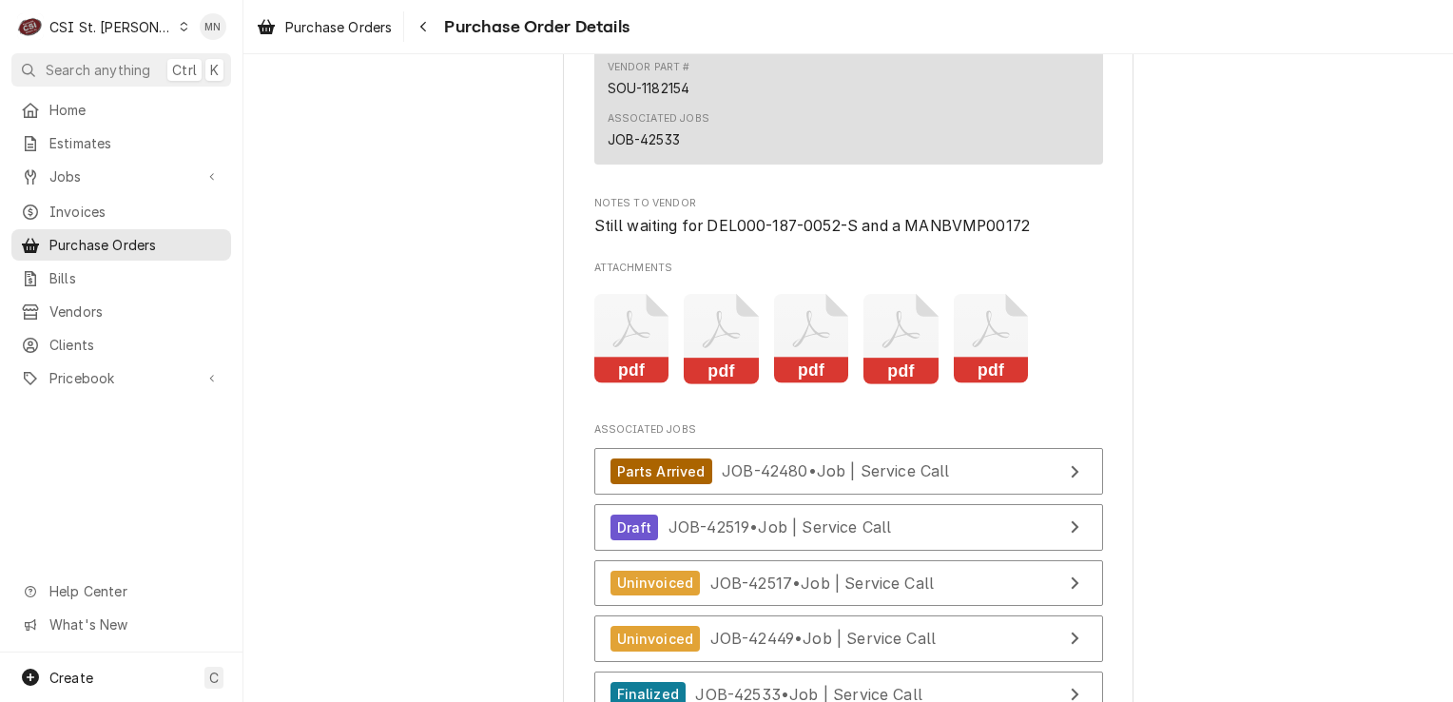
click at [1008, 384] on icon "Attachments" at bounding box center [991, 339] width 75 height 90
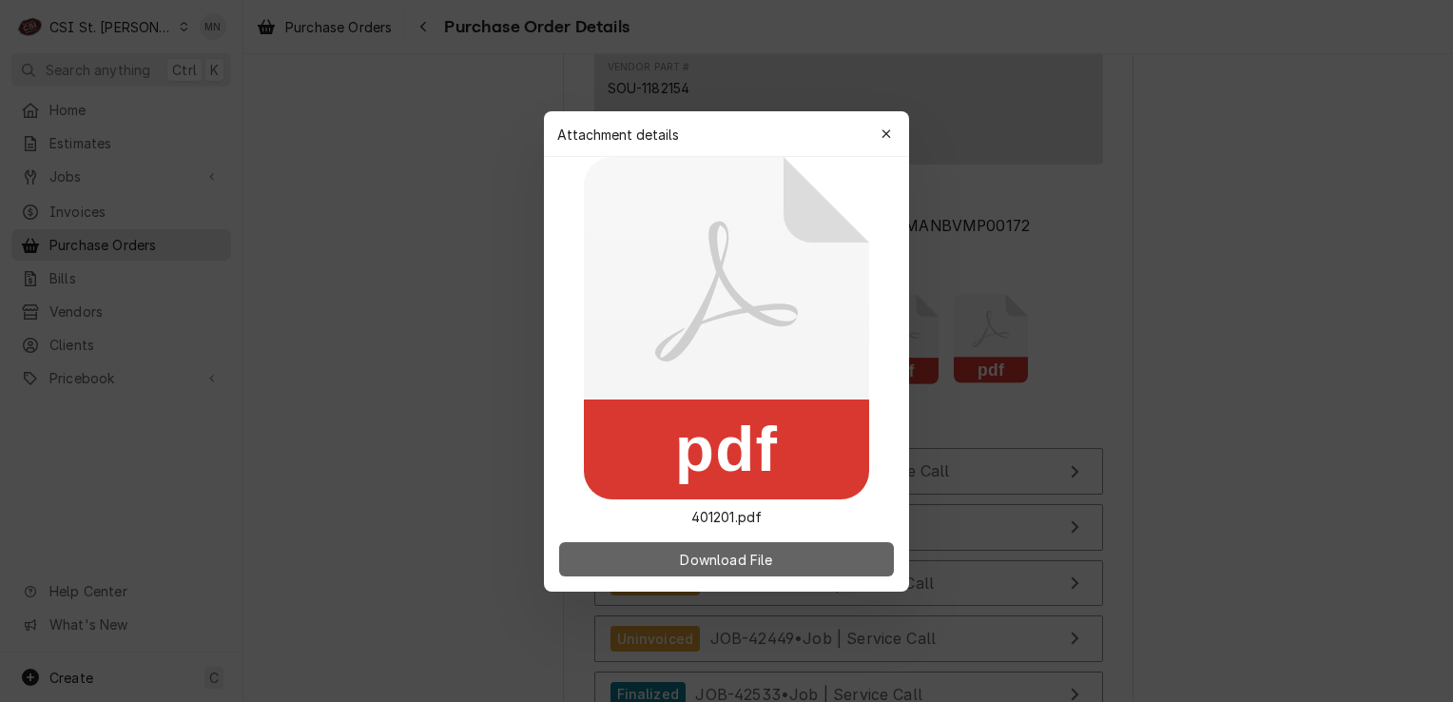
click at [746, 560] on span "Download File" at bounding box center [726, 559] width 100 height 20
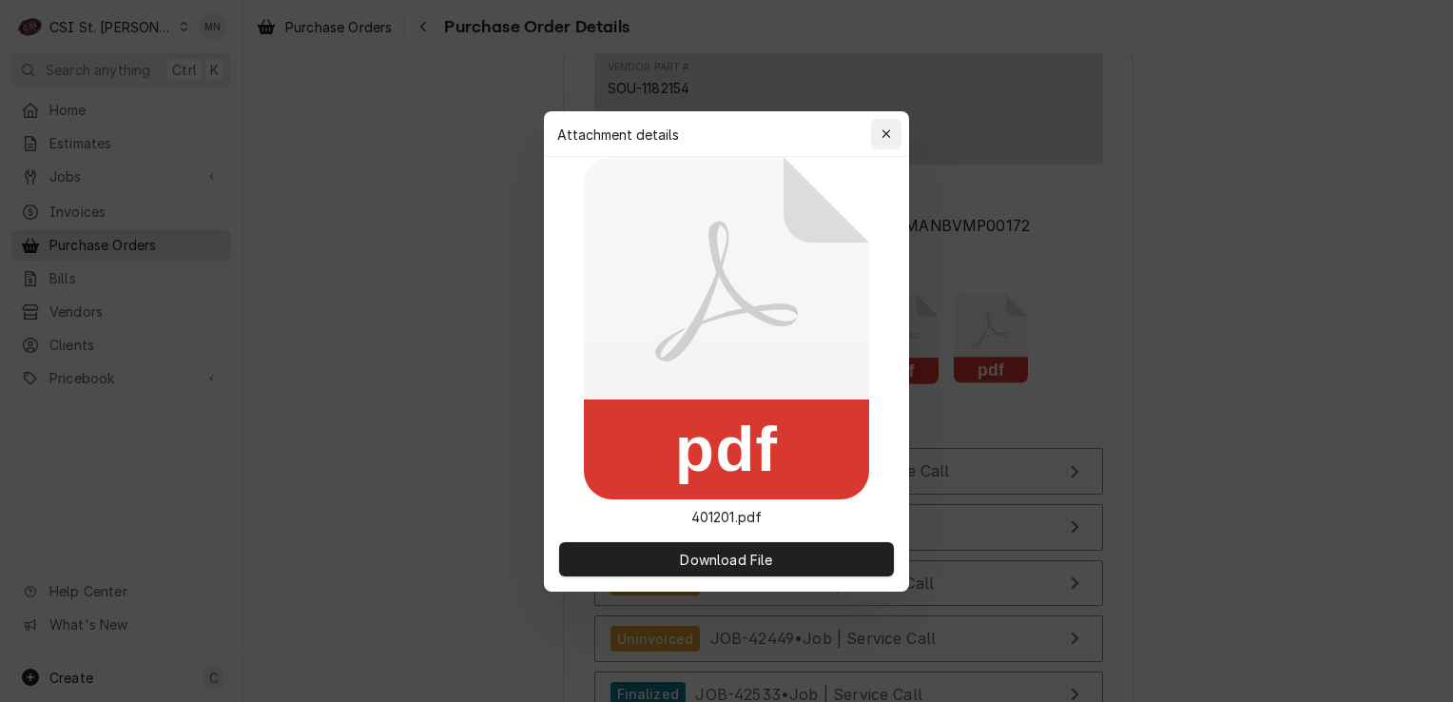
click at [892, 128] on div "button" at bounding box center [886, 134] width 19 height 19
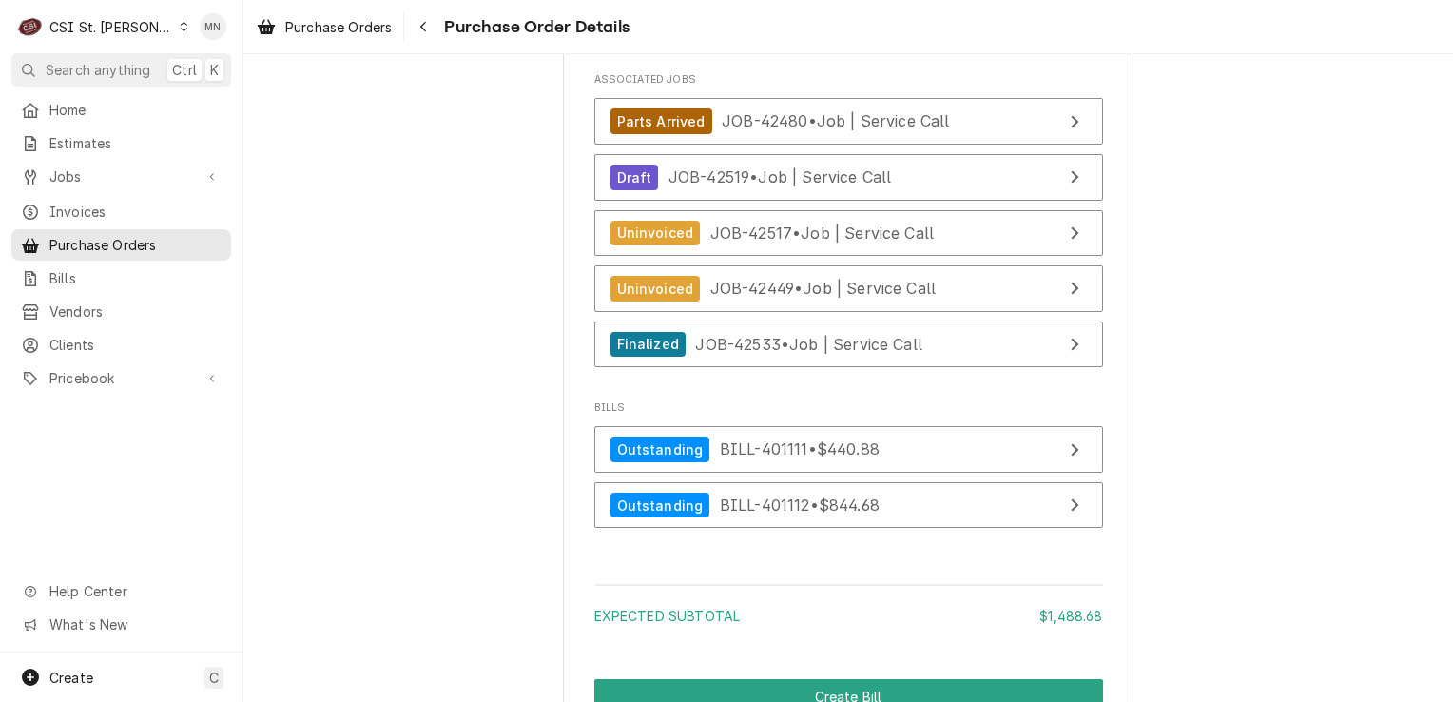
scroll to position [4974, 0]
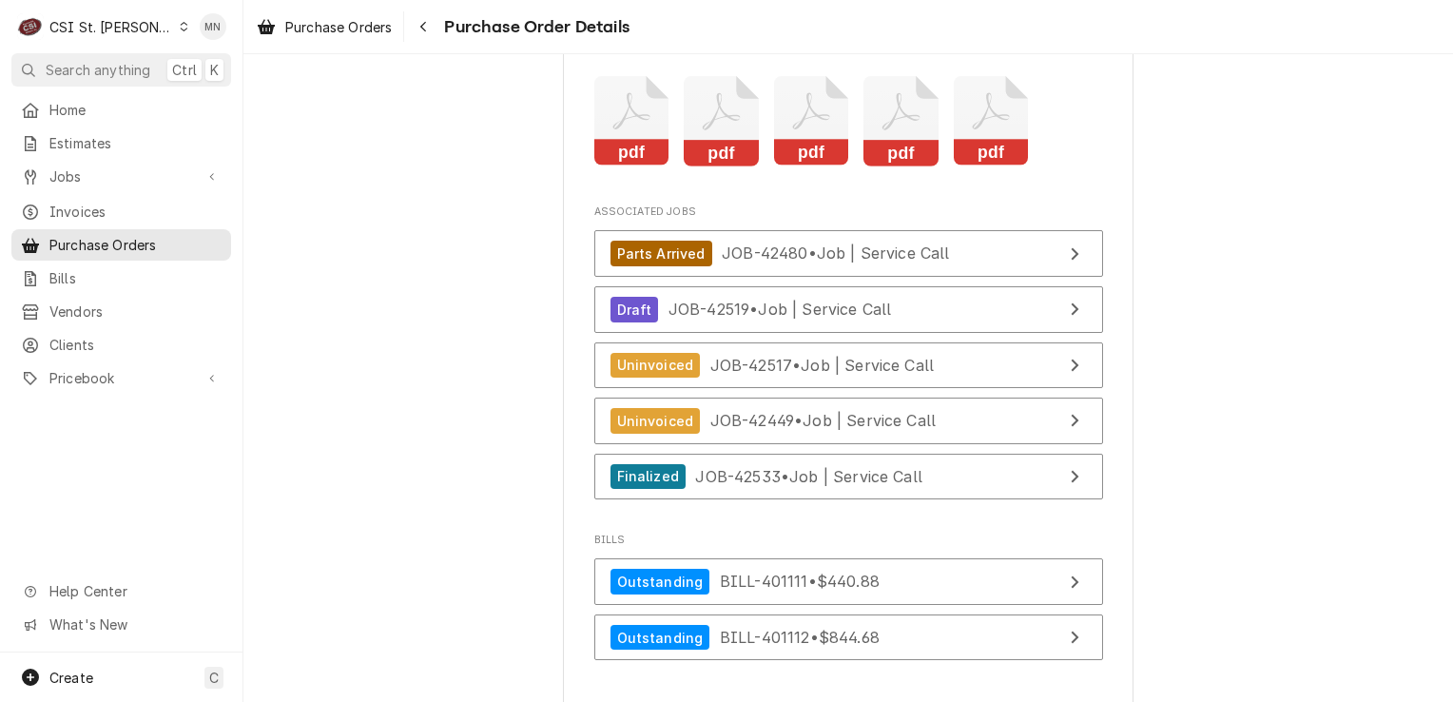
click at [883, 166] on rect "Attachments" at bounding box center [901, 153] width 75 height 27
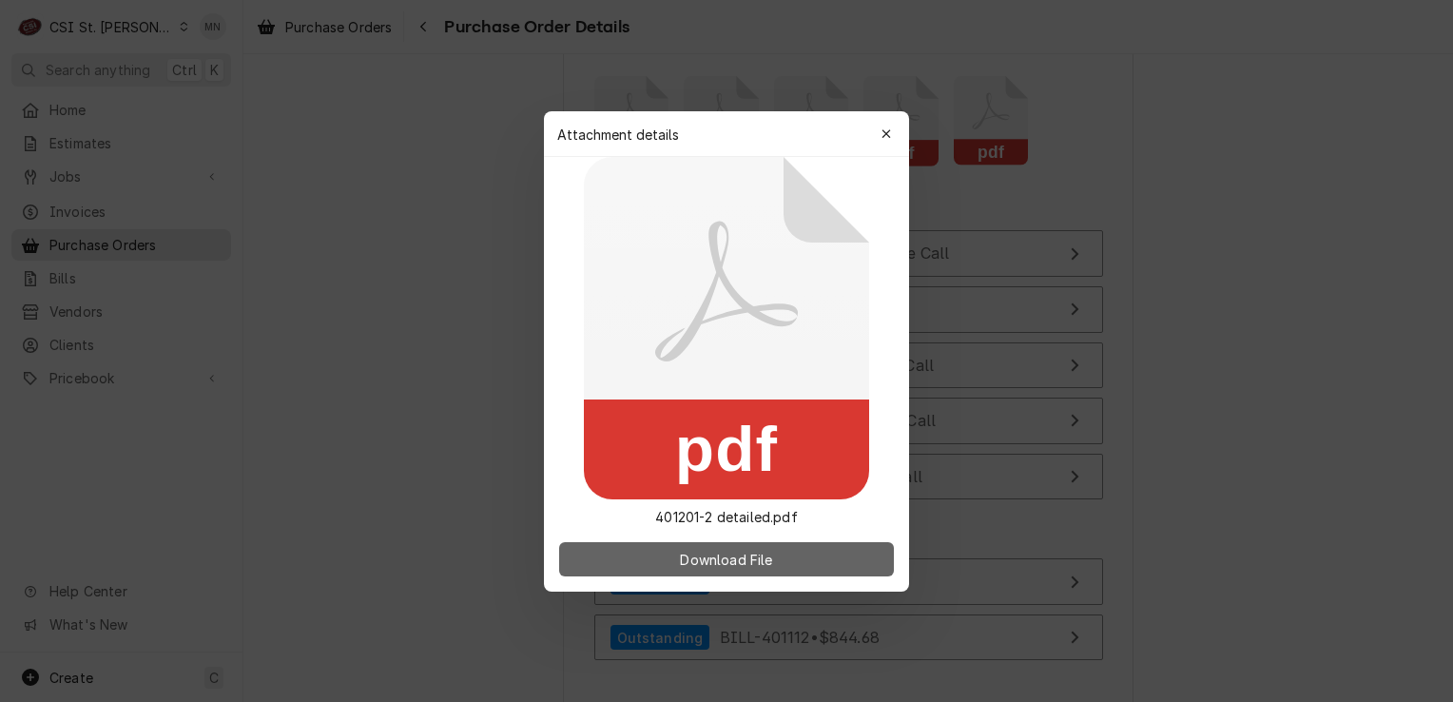
click at [705, 559] on span "Download File" at bounding box center [726, 559] width 100 height 20
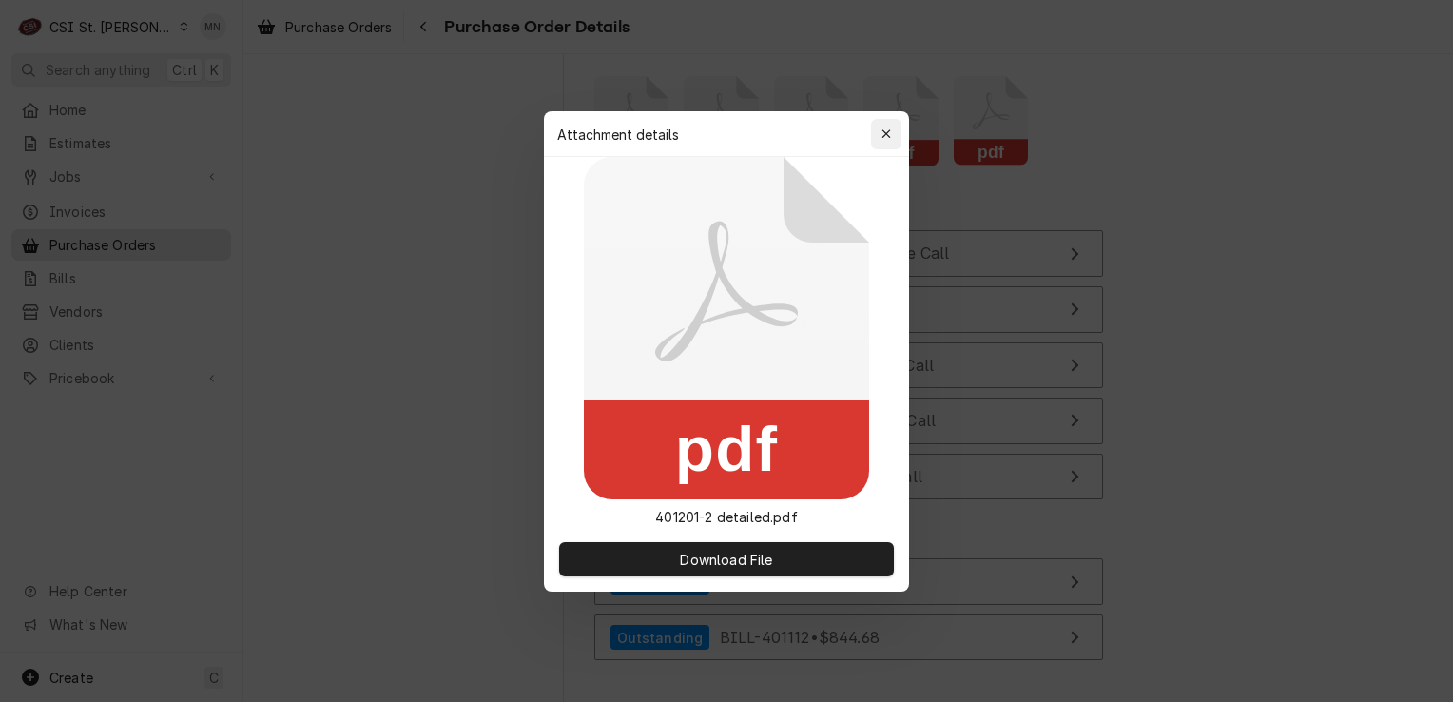
click at [899, 140] on button "button" at bounding box center [886, 134] width 30 height 30
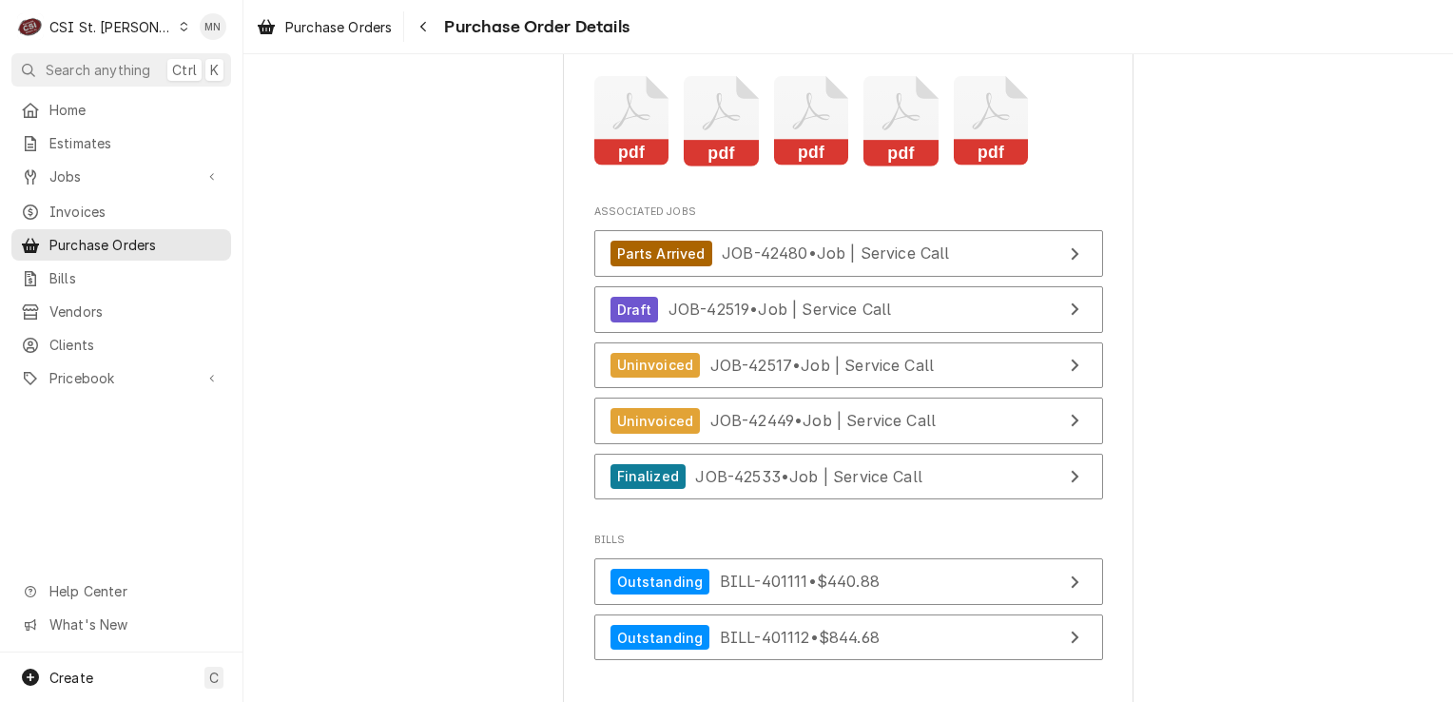
click at [809, 166] on icon "Attachments" at bounding box center [811, 121] width 75 height 90
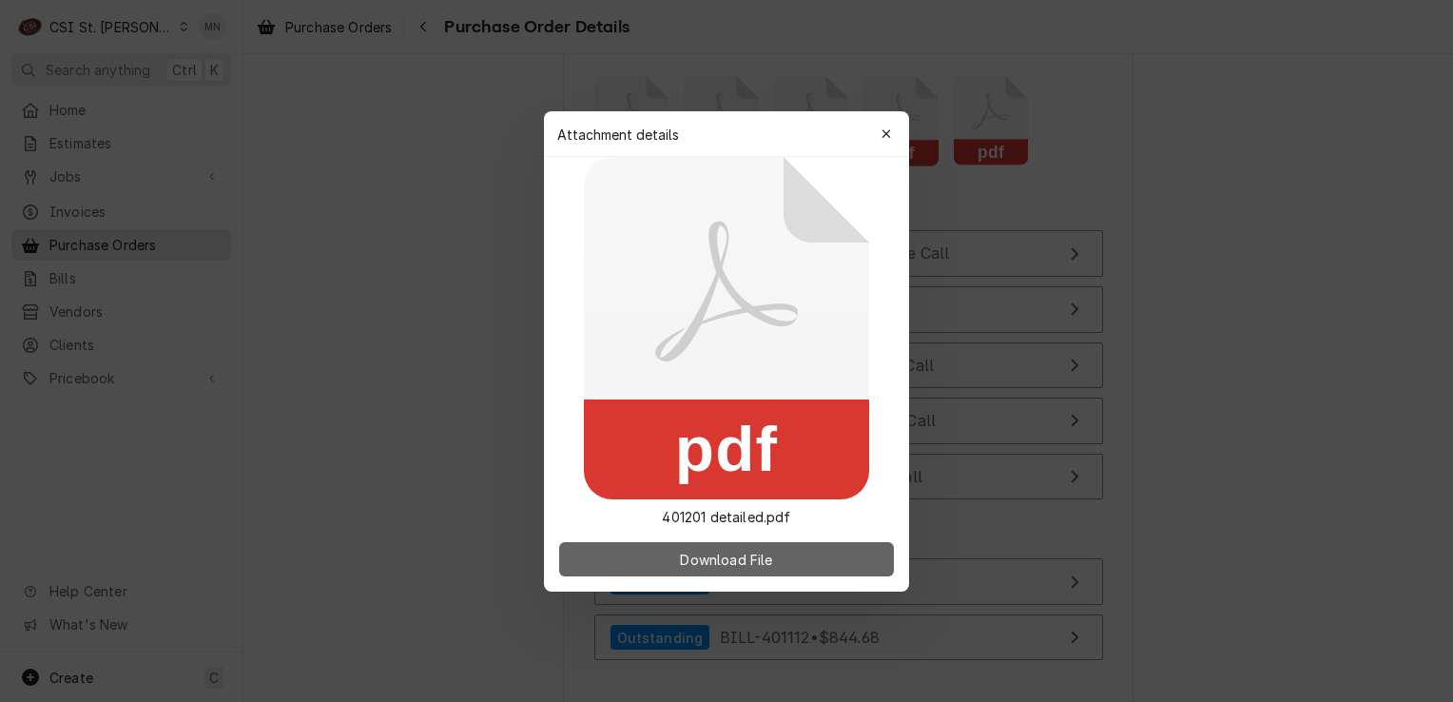
click at [708, 554] on span "Download File" at bounding box center [726, 559] width 100 height 20
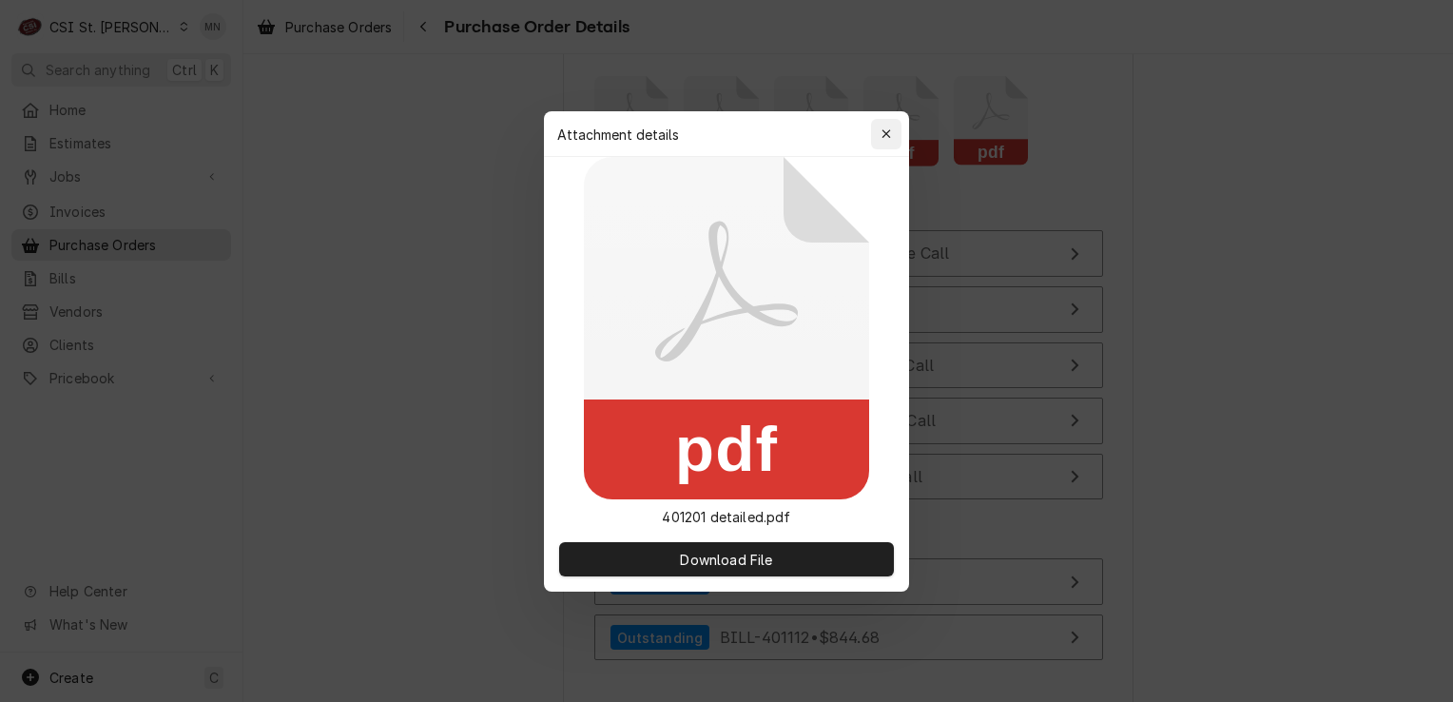
click at [896, 131] on button "button" at bounding box center [886, 134] width 30 height 30
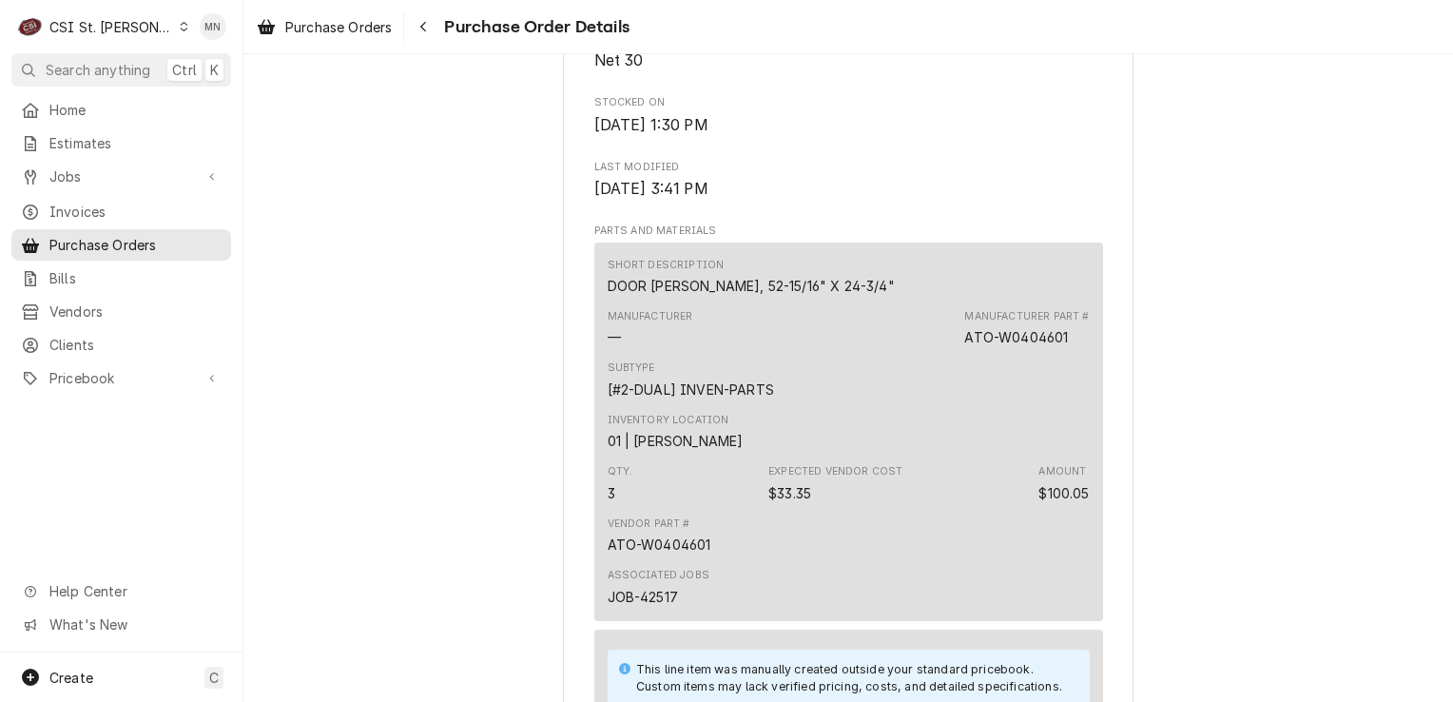
scroll to position [884, 0]
